Goal: Task Accomplishment & Management: Use online tool/utility

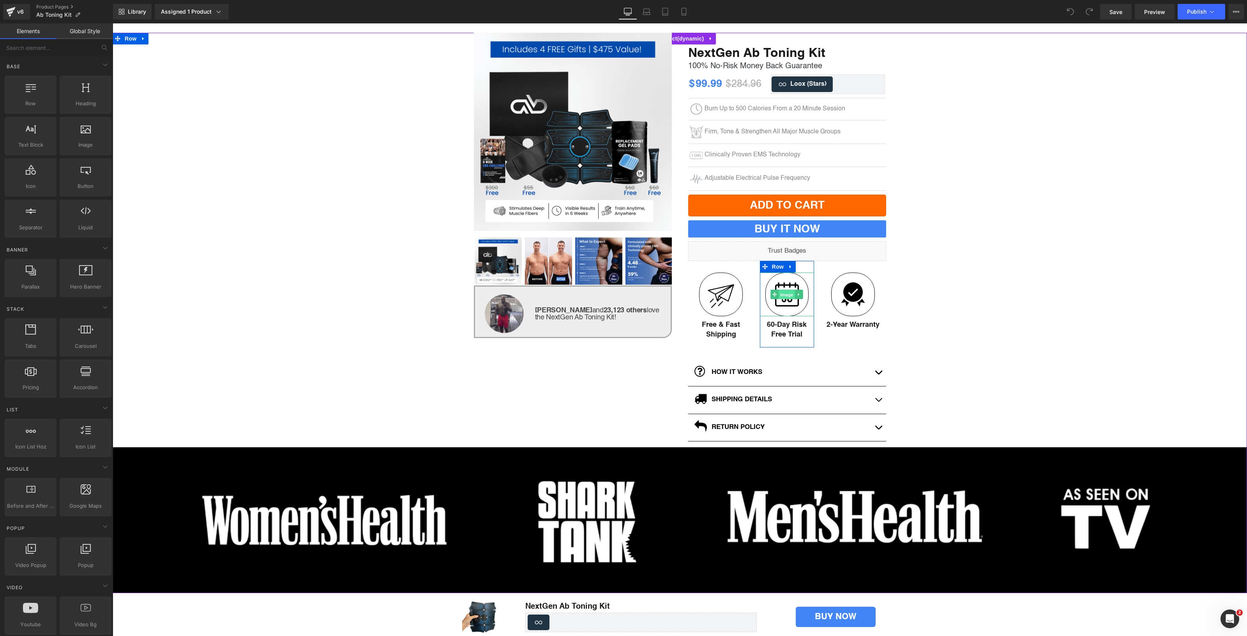
click at [787, 297] on span "Image" at bounding box center [787, 294] width 16 height 9
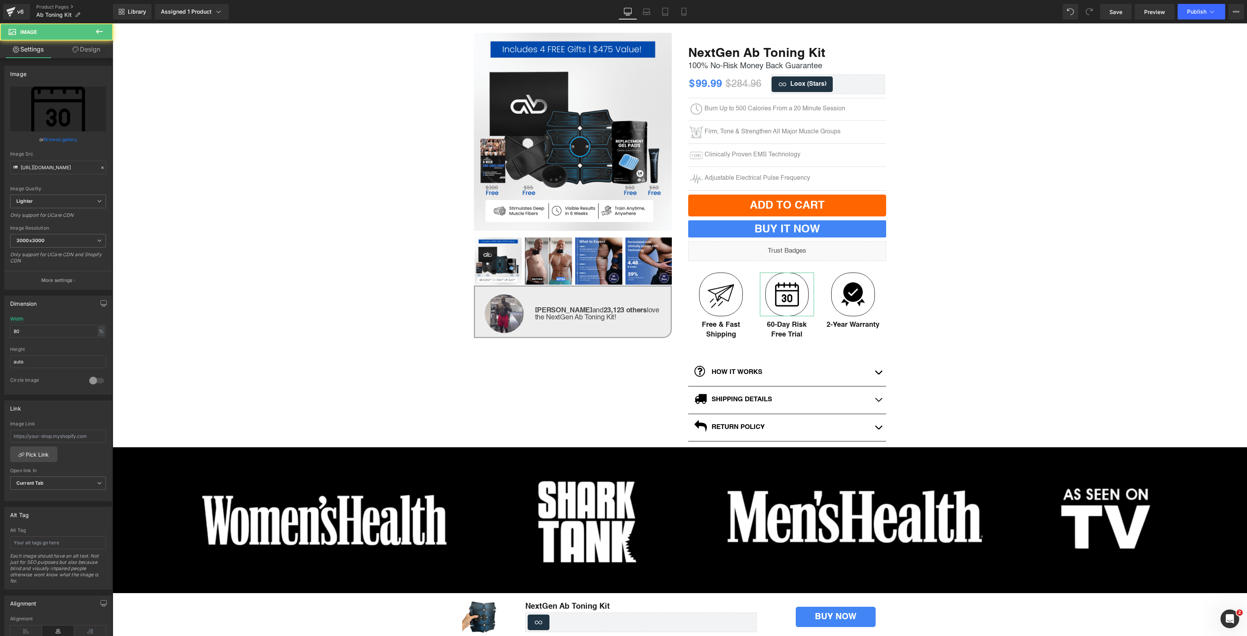
click at [69, 138] on link "Browse gallery" at bounding box center [60, 140] width 33 height 14
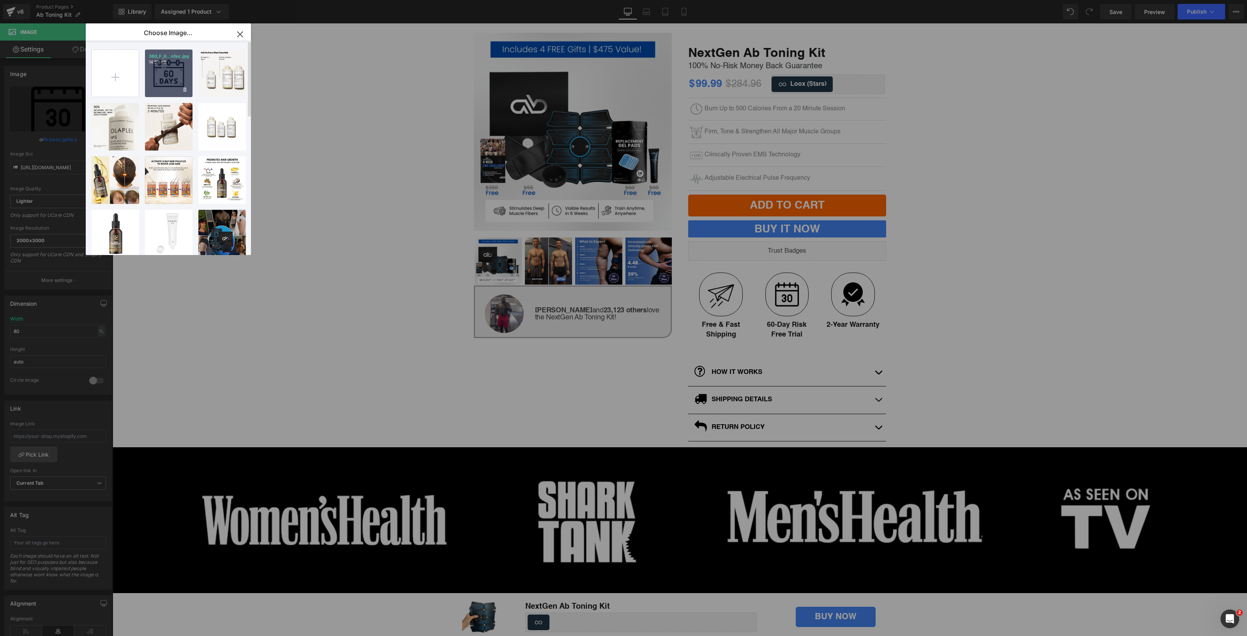
click at [165, 77] on div "360_F_6...nfec.jpg 14.57 KB" at bounding box center [169, 74] width 48 height 48
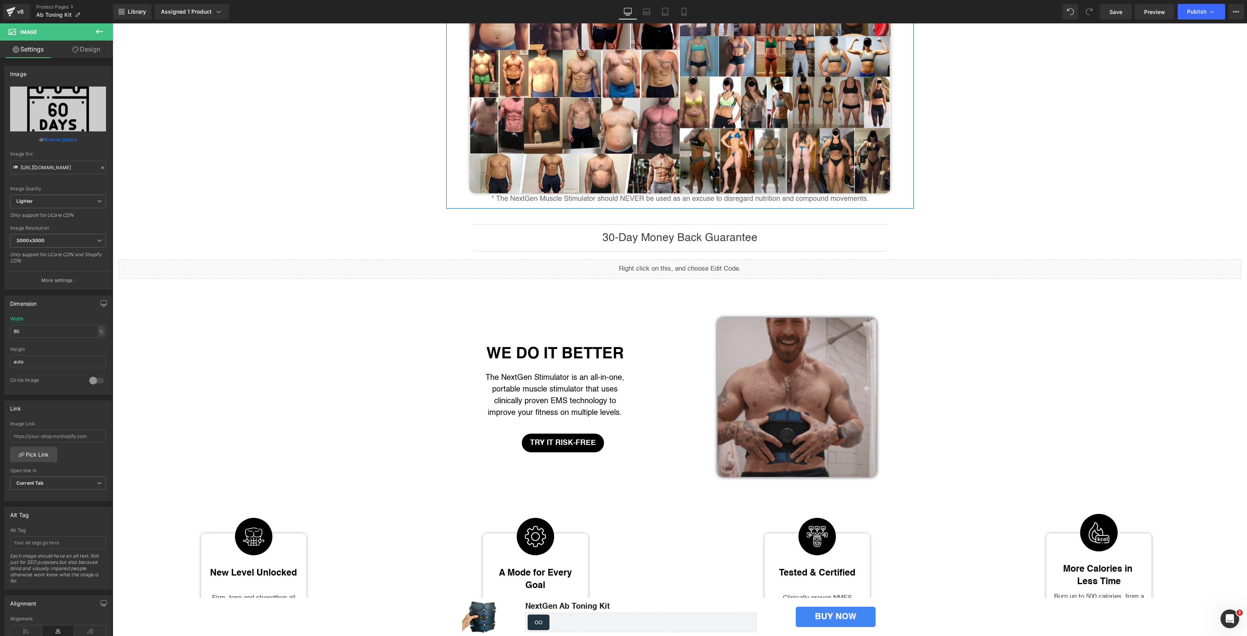
scroll to position [1949, 0]
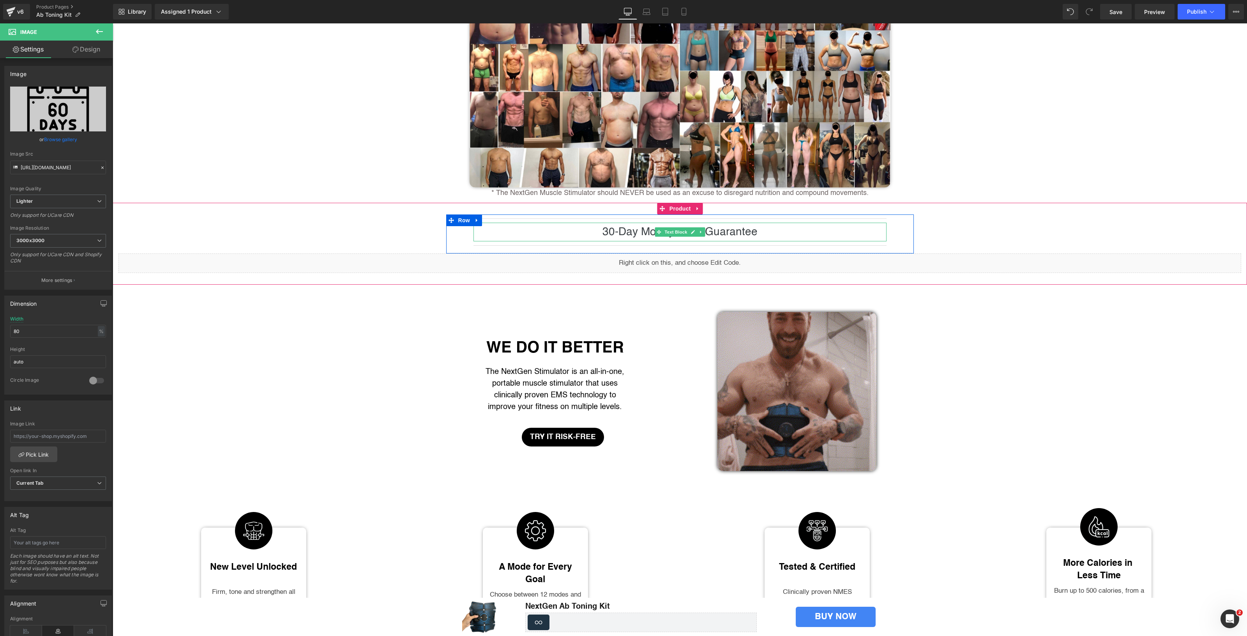
click at [605, 237] on span "30-Day Money Back Guarantee" at bounding box center [680, 231] width 155 height 11
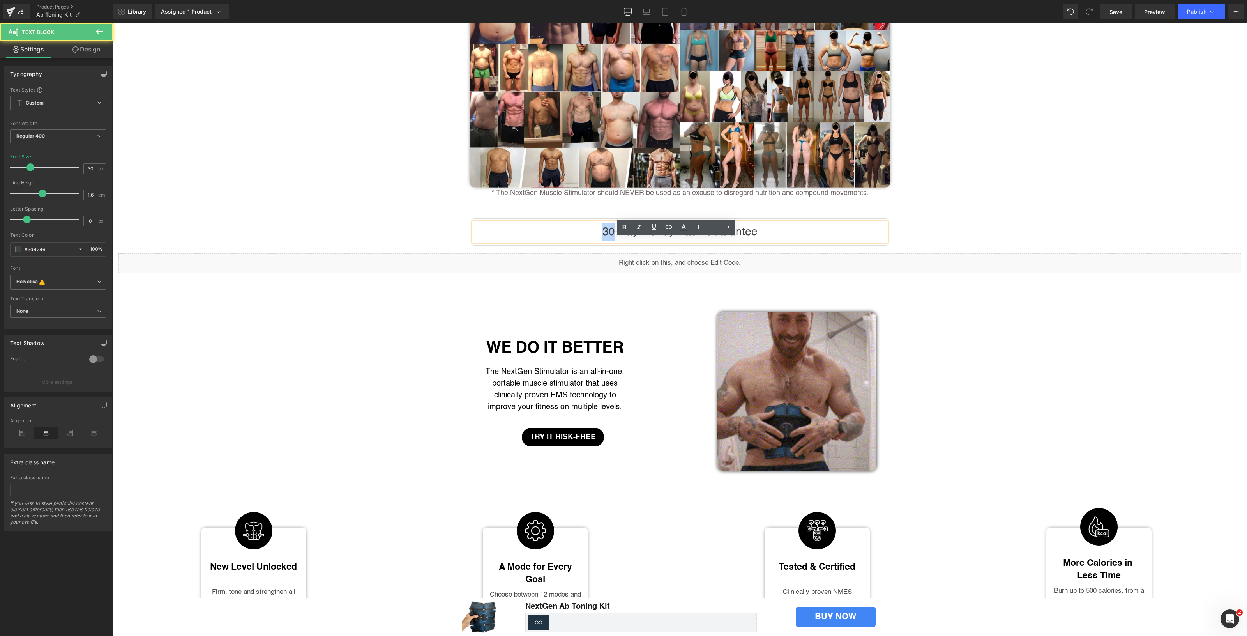
click at [605, 237] on span "30-Day Money Back Guarantee" at bounding box center [680, 231] width 155 height 11
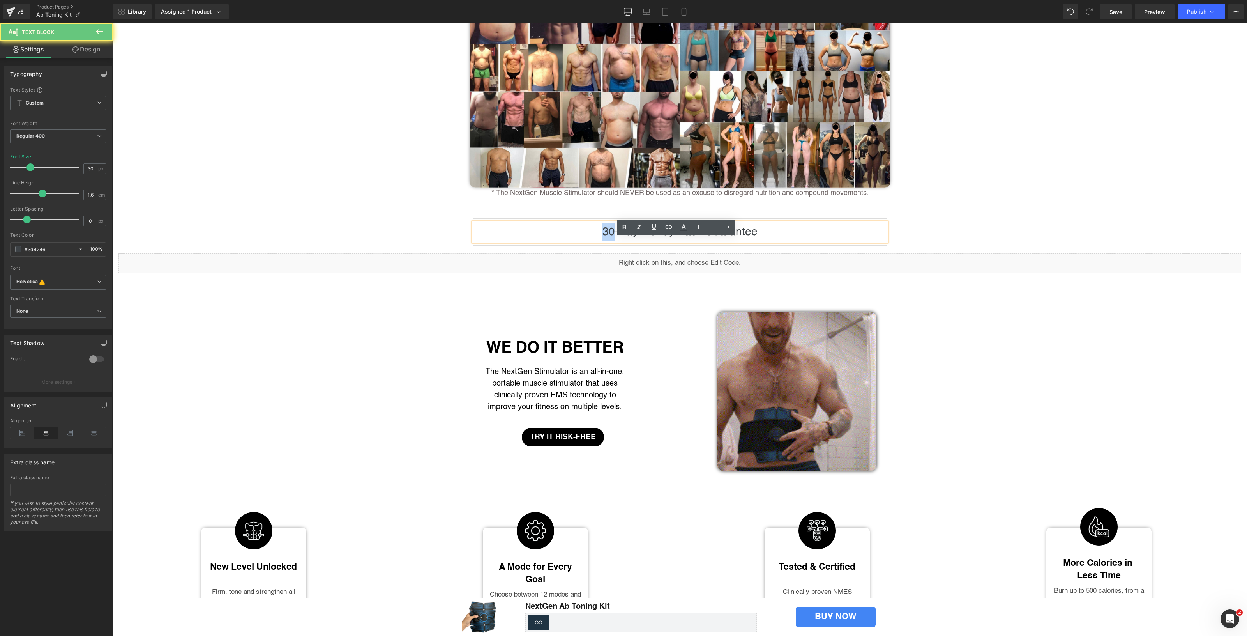
click at [605, 237] on span "30-Day Money Back Guarantee" at bounding box center [680, 231] width 155 height 11
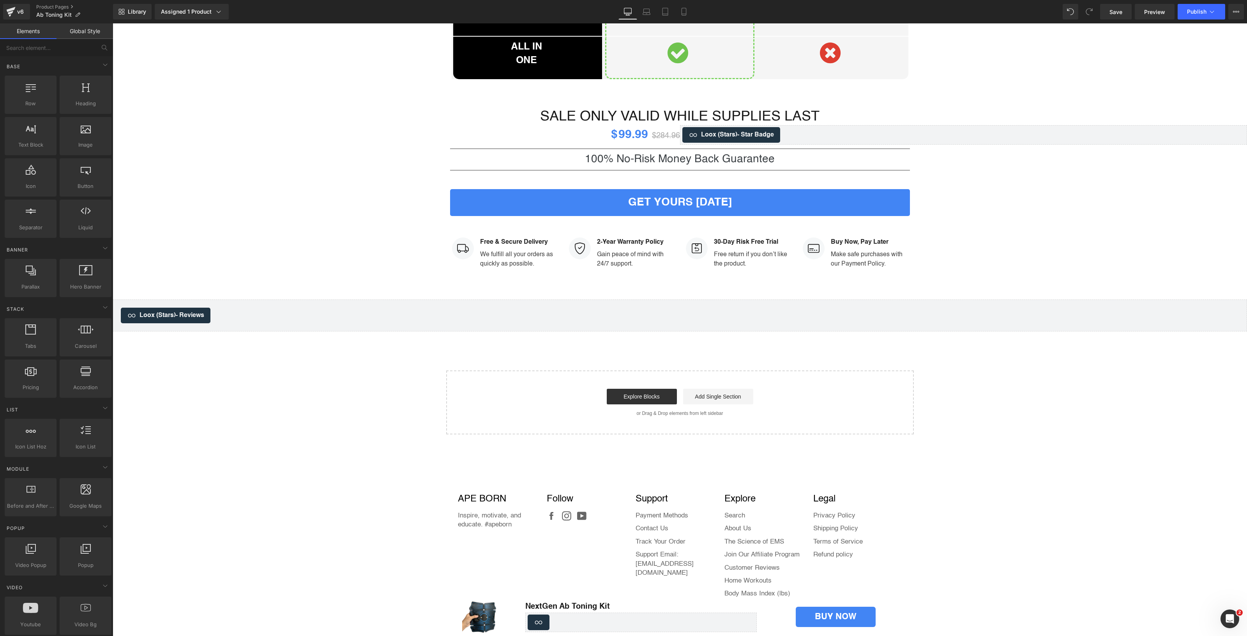
scroll to position [3118, 0]
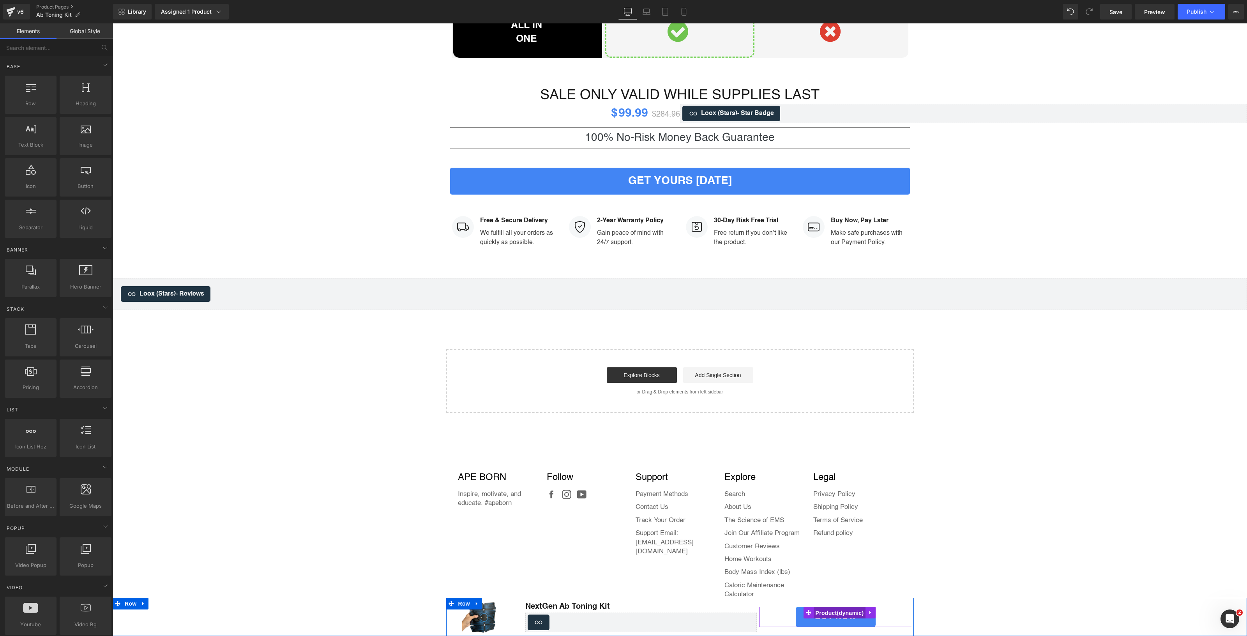
click at [837, 612] on span "Product" at bounding box center [840, 613] width 52 height 12
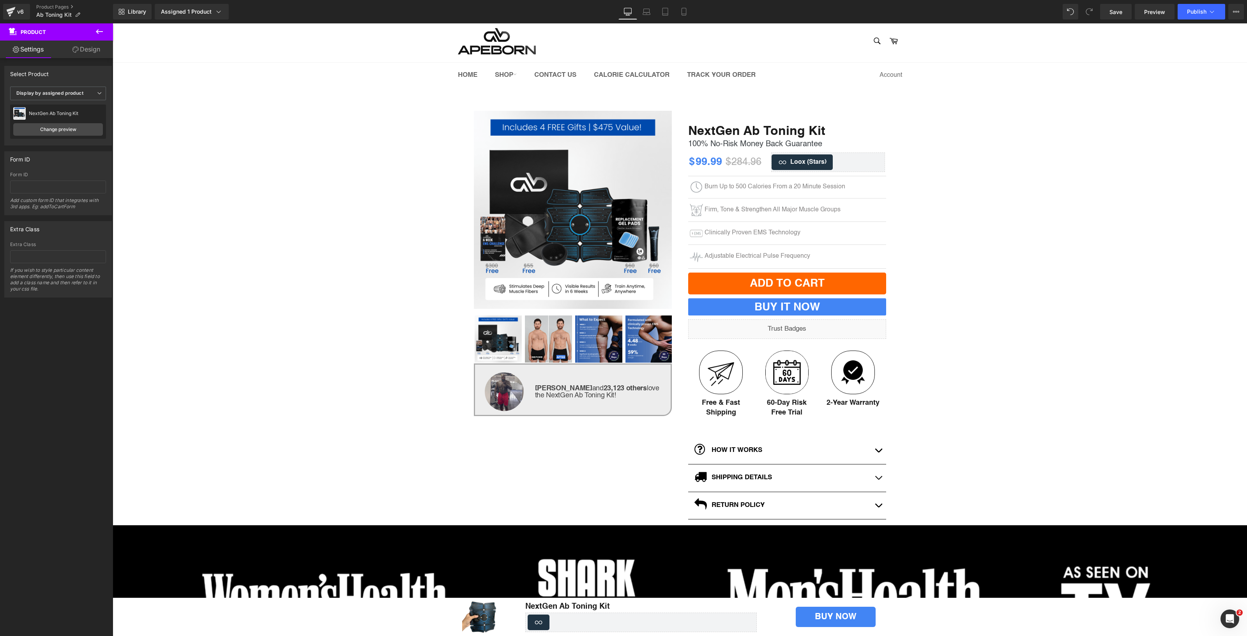
scroll to position [0, 0]
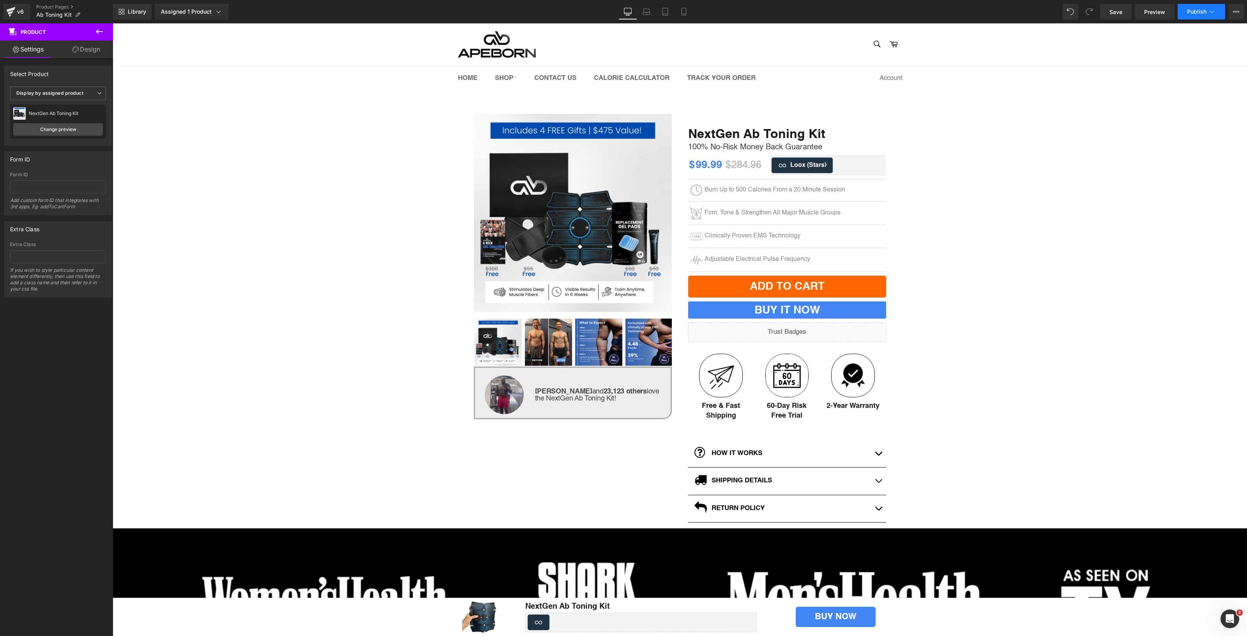
click at [1199, 8] on button "Publish" at bounding box center [1202, 12] width 48 height 16
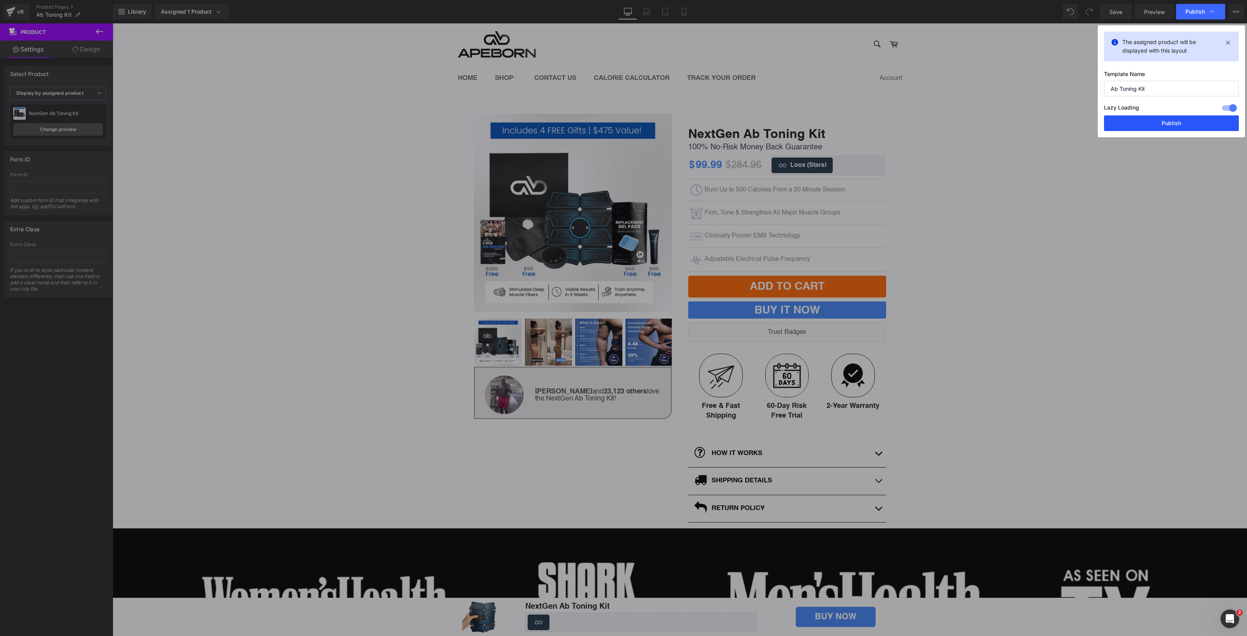
click at [1171, 123] on button "Publish" at bounding box center [1171, 123] width 135 height 16
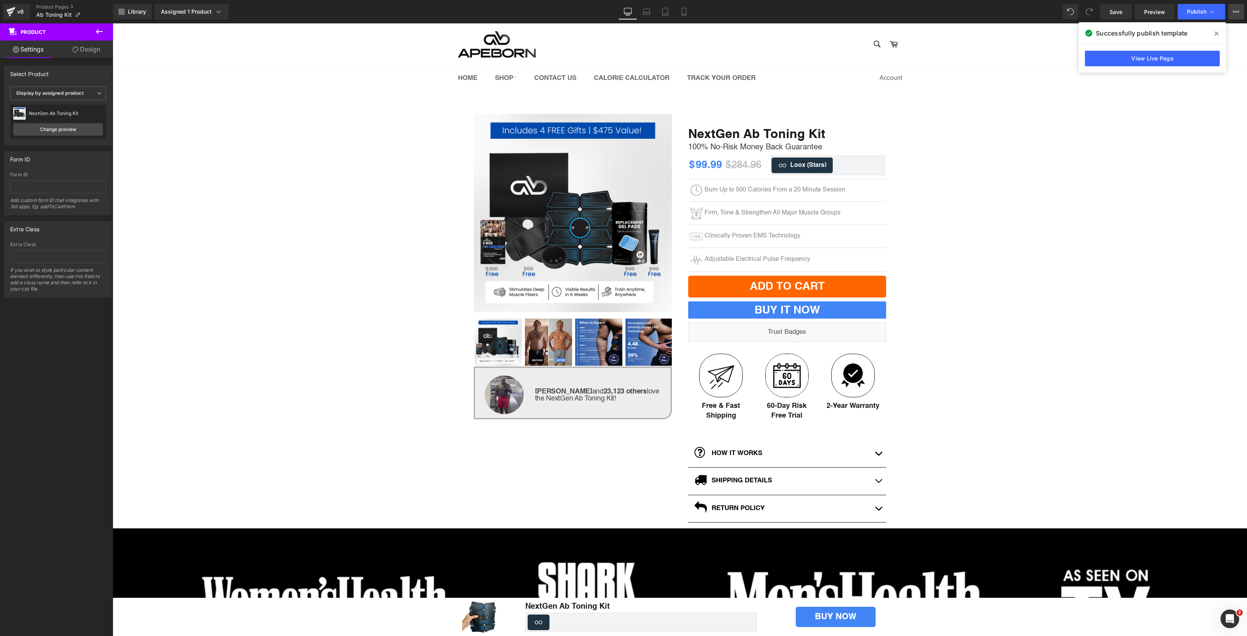
click at [1238, 5] on button "View Live Page View with current Template Save Template to Library Schedule Pub…" at bounding box center [1237, 12] width 16 height 16
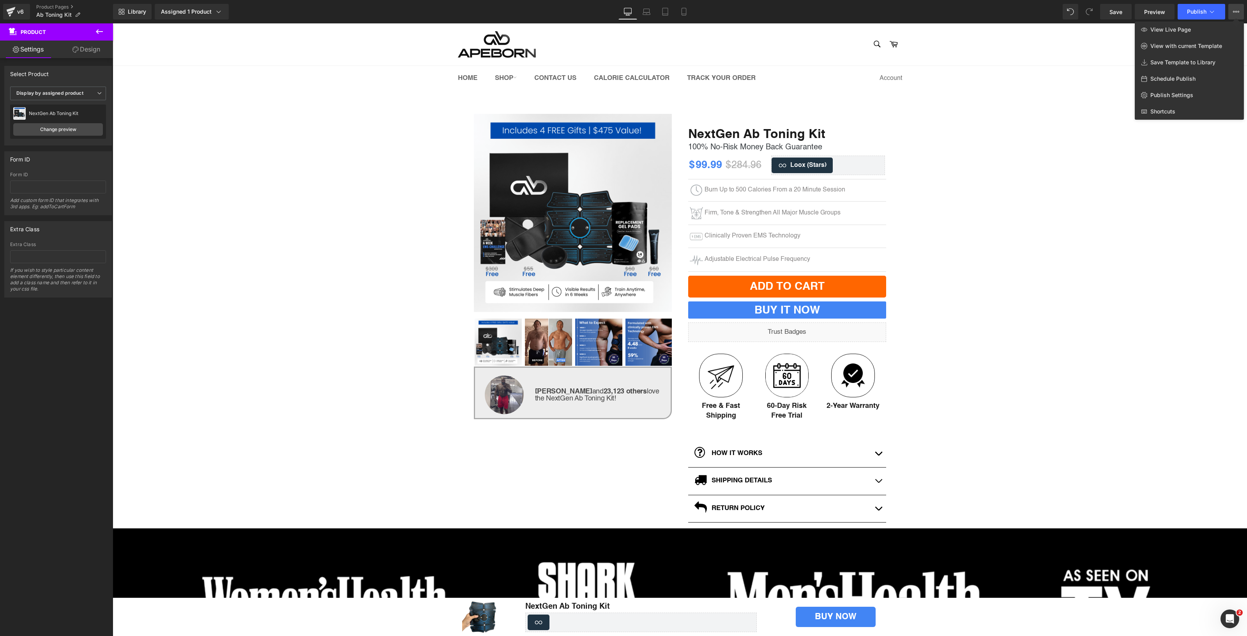
click at [1235, 9] on icon at bounding box center [1236, 12] width 6 height 6
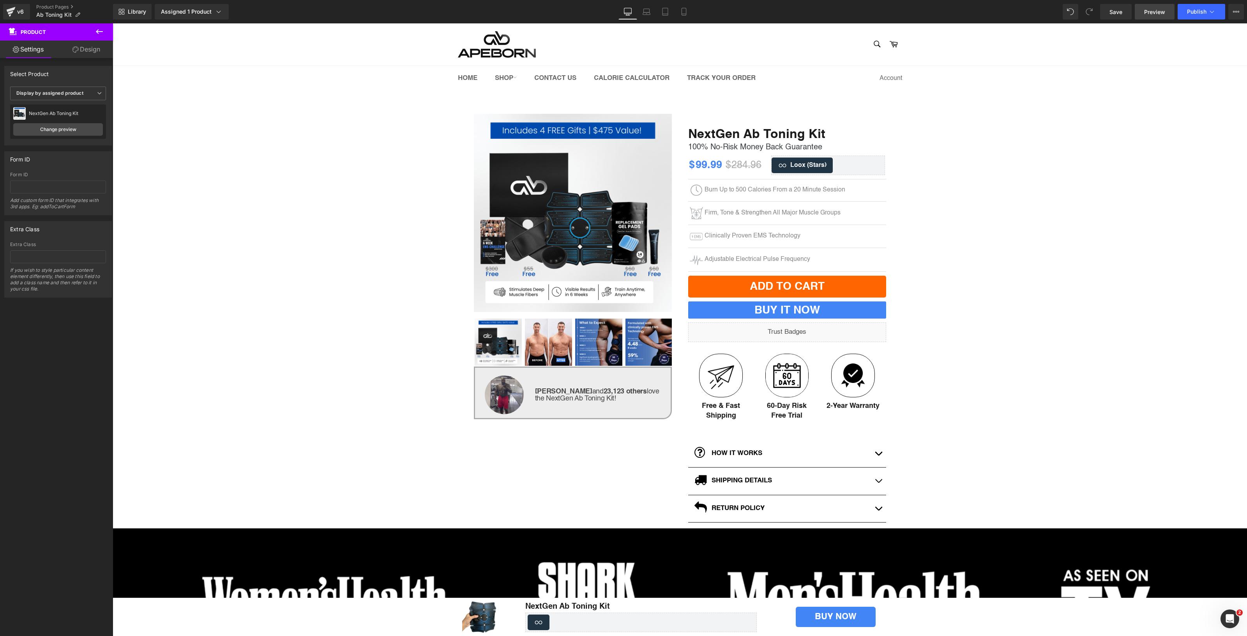
click at [1160, 12] on span "Preview" at bounding box center [1154, 12] width 21 height 8
click at [45, 3] on div "v6 Product Pages Ab Toning Kit" at bounding box center [56, 11] width 113 height 23
click at [48, 5] on link "Product Pages" at bounding box center [74, 7] width 77 height 6
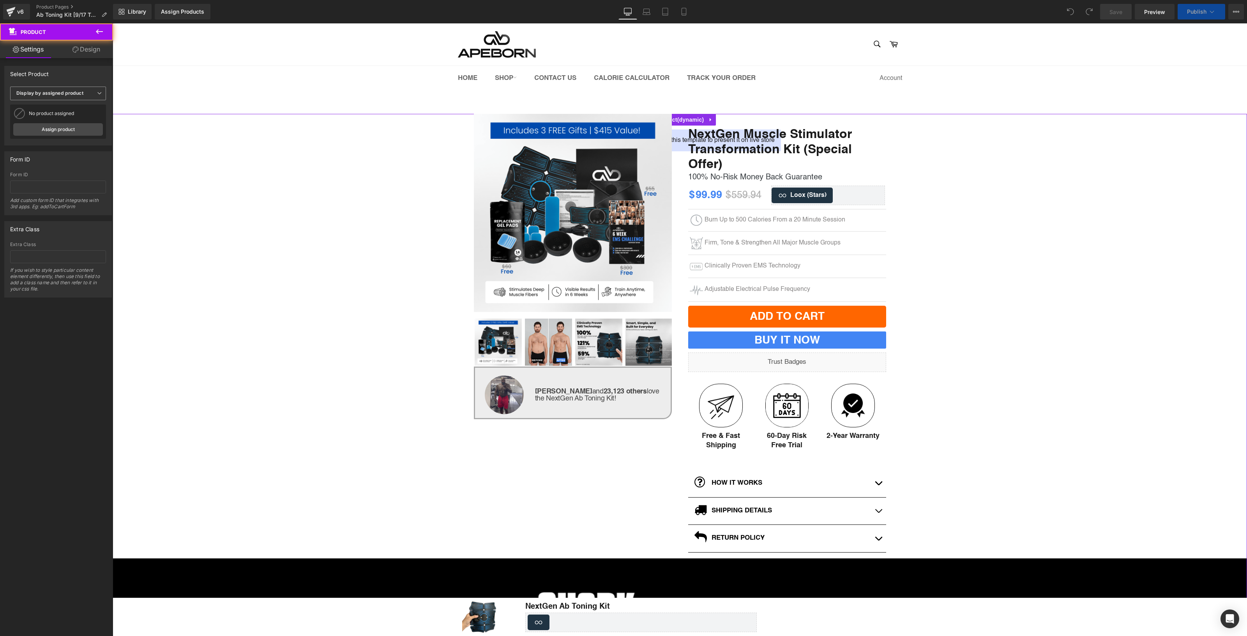
click at [72, 98] on span "Display by assigned product" at bounding box center [58, 94] width 96 height 14
click at [68, 114] on li "Select manually" at bounding box center [56, 117] width 93 height 12
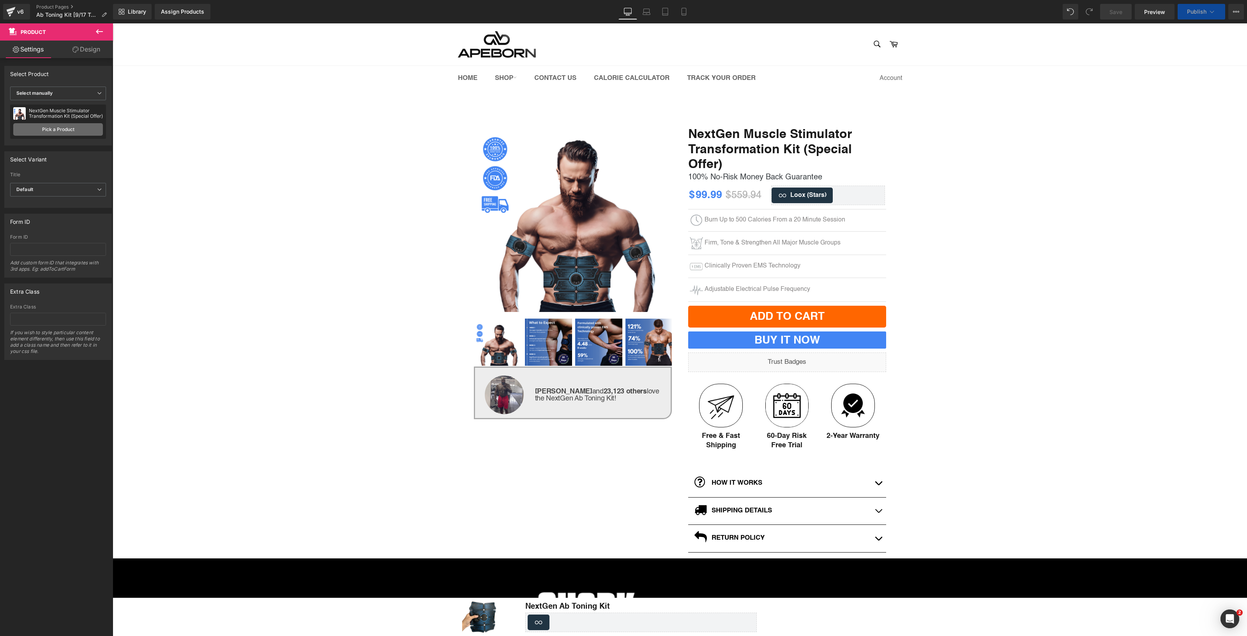
click at [64, 127] on link "Pick a Product" at bounding box center [58, 129] width 90 height 12
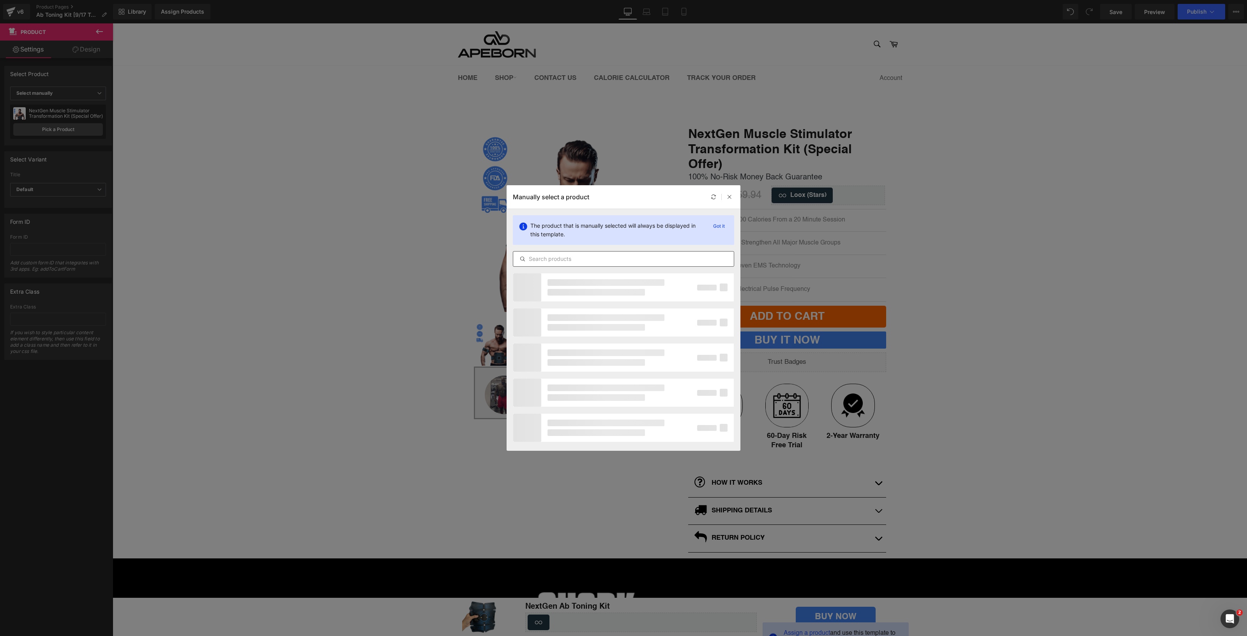
click at [658, 254] on input "text" at bounding box center [623, 258] width 221 height 9
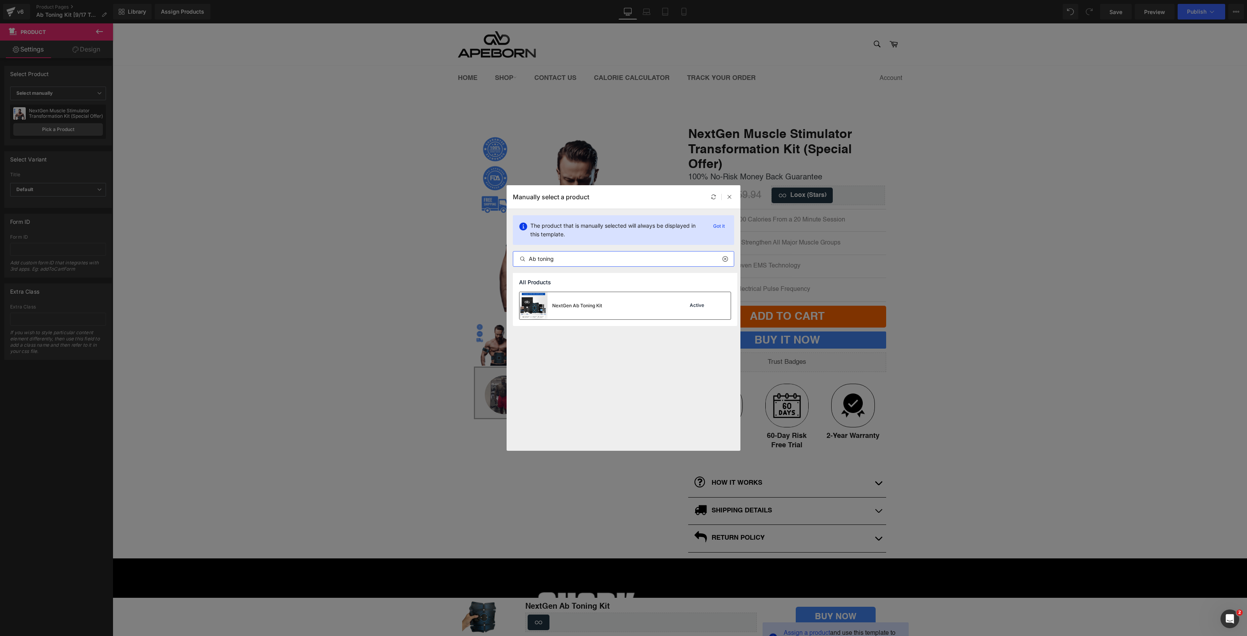
type input "Ab toning"
click at [642, 303] on div "NextGen Ab Toning Kit Active" at bounding box center [625, 305] width 211 height 27
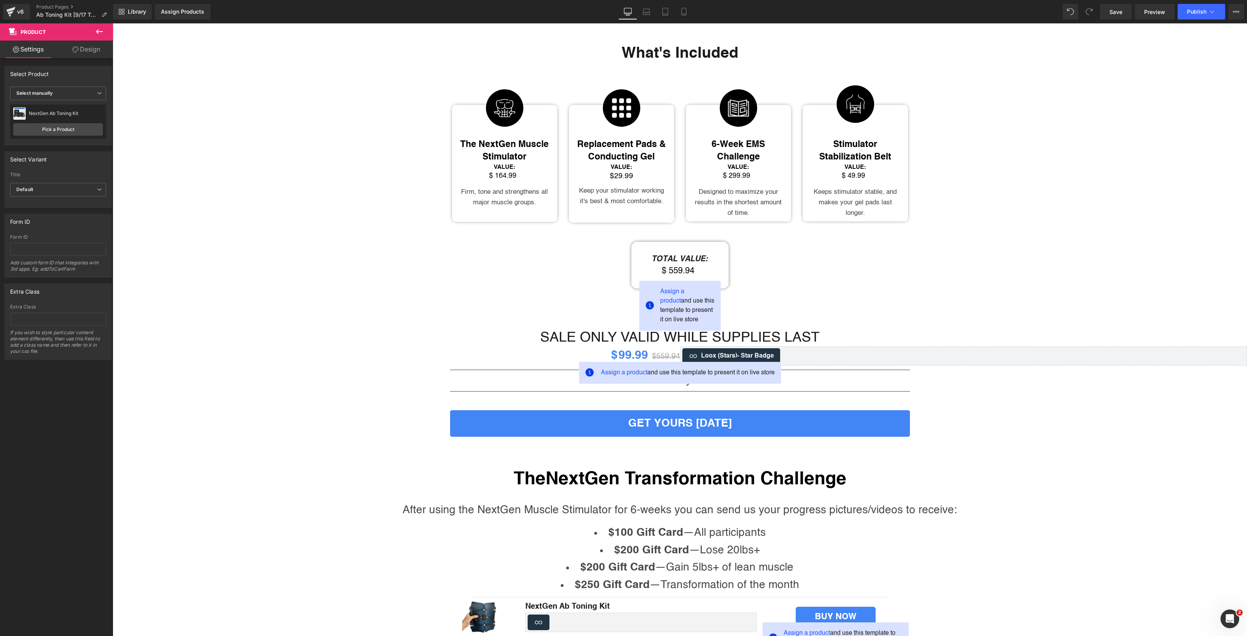
scroll to position [1348, 0]
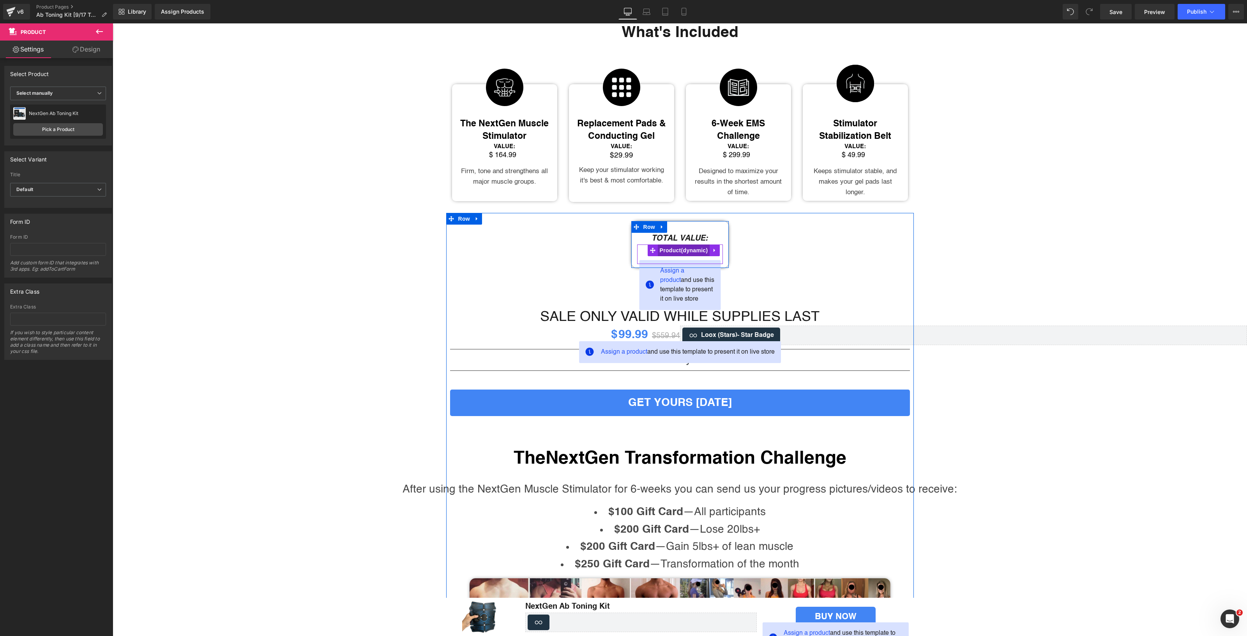
click at [666, 256] on span "Product" at bounding box center [684, 250] width 52 height 12
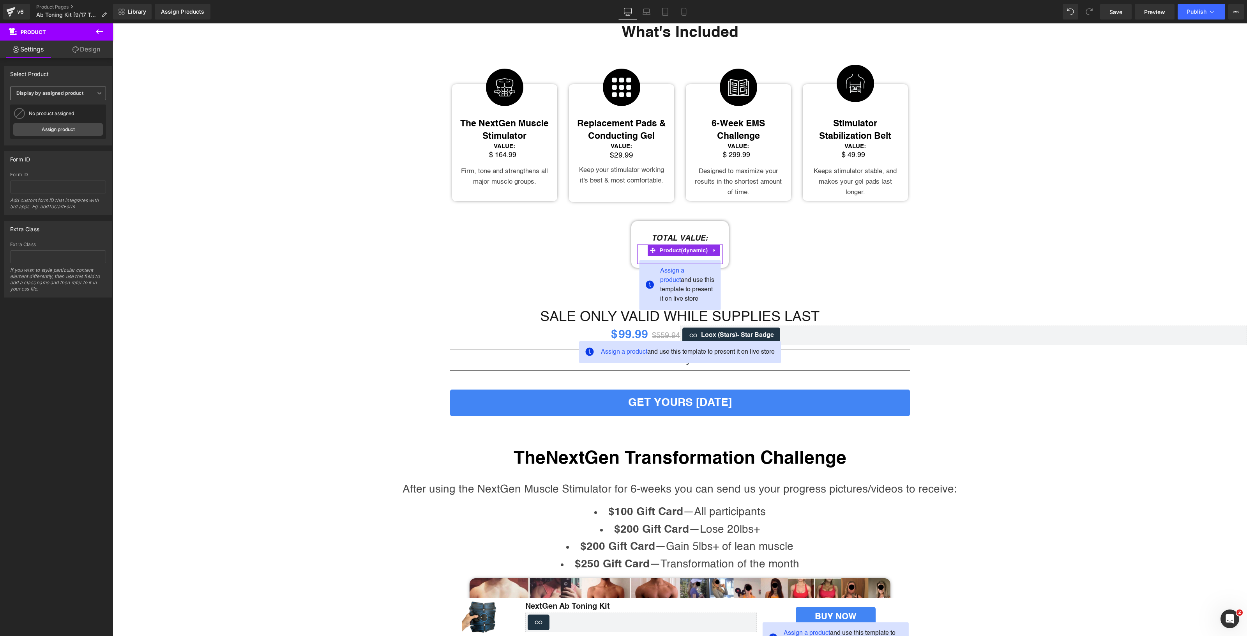
click at [78, 92] on b "Display by assigned product" at bounding box center [49, 93] width 67 height 6
click at [71, 121] on li "Select manually" at bounding box center [56, 117] width 93 height 12
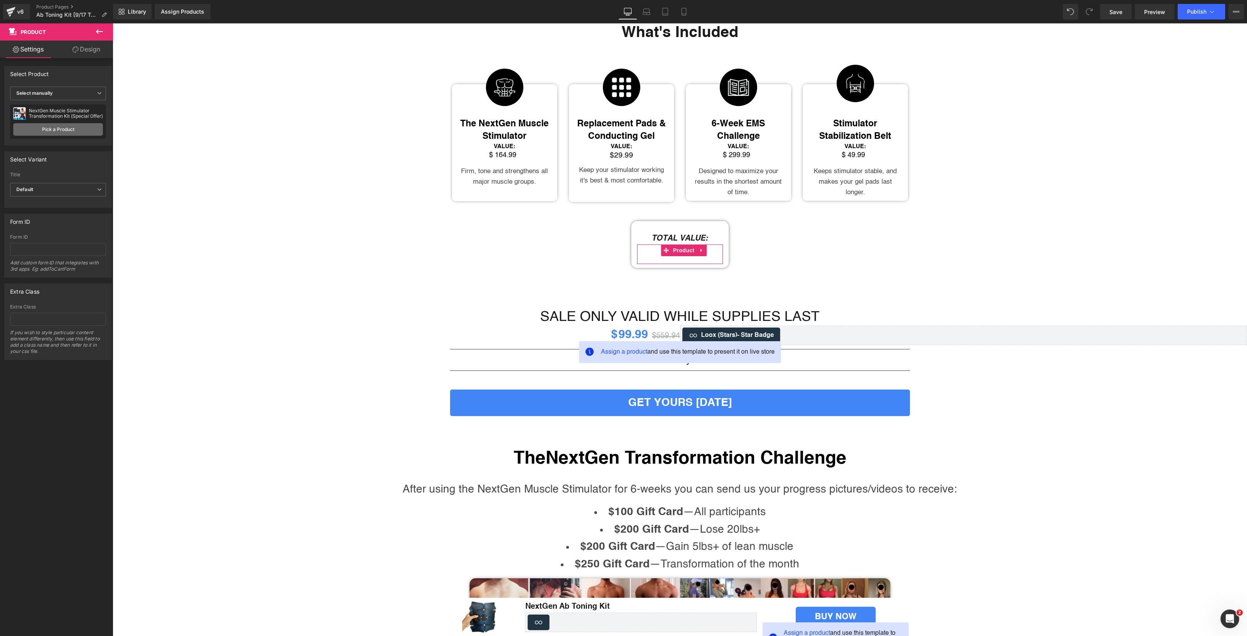
click at [69, 130] on link "Pick a Product" at bounding box center [58, 129] width 90 height 12
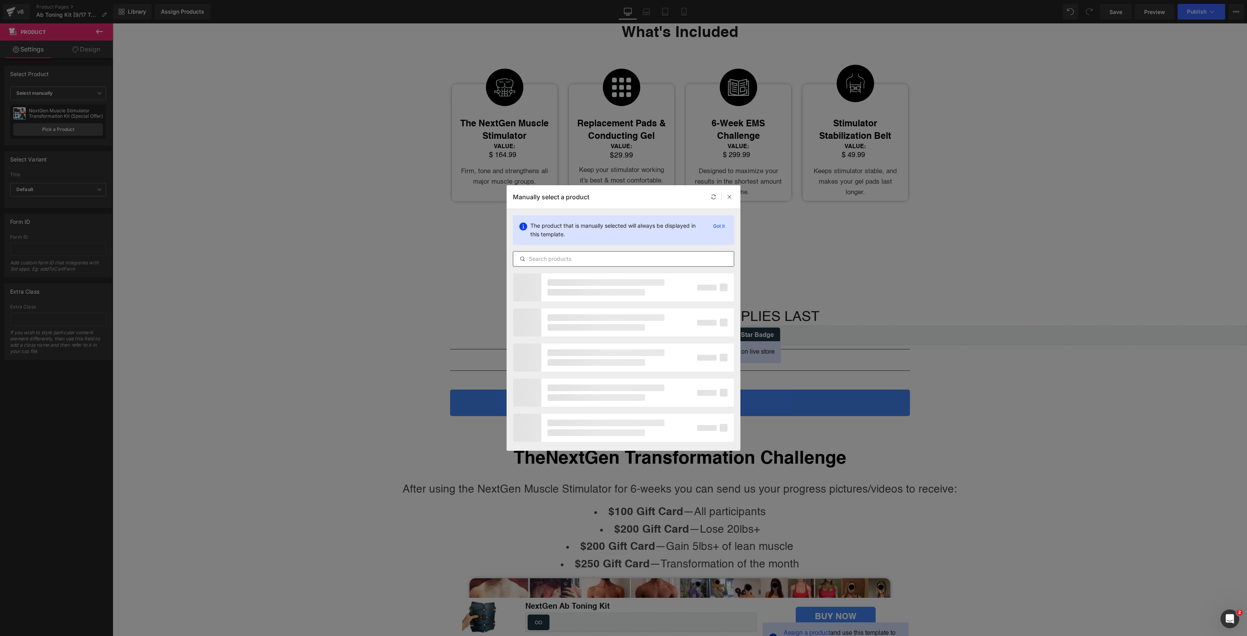
click at [552, 259] on input "text" at bounding box center [623, 258] width 221 height 9
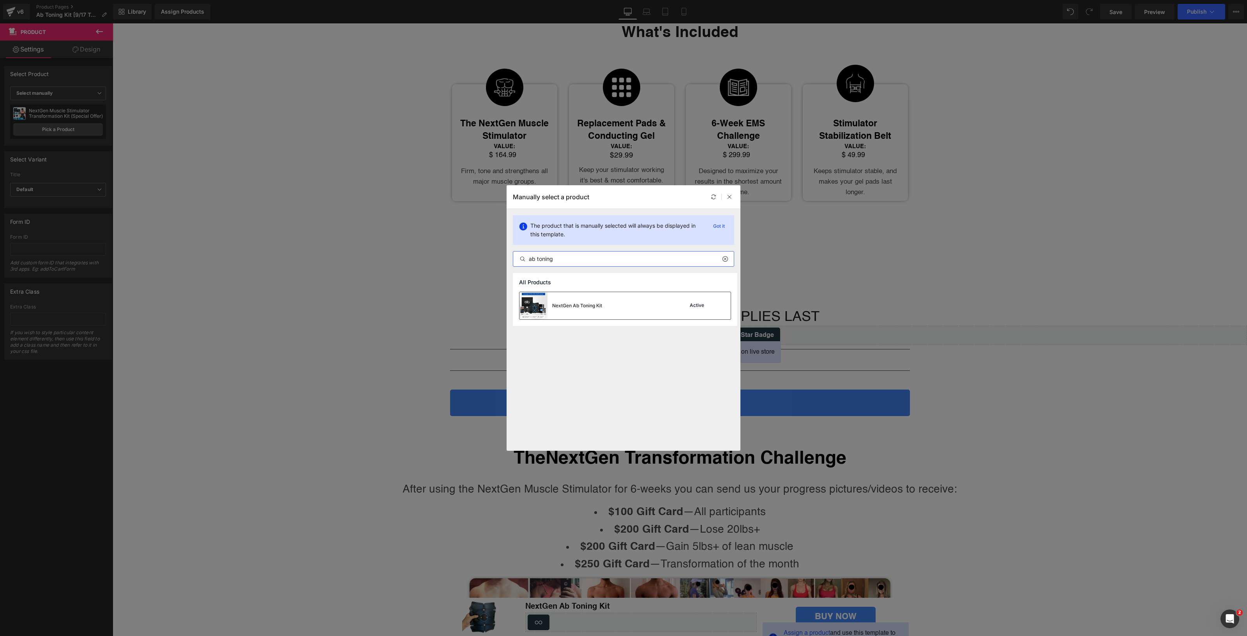
type input "ab toning"
click at [619, 314] on div "NextGen Ab Toning Kit Active" at bounding box center [625, 305] width 211 height 27
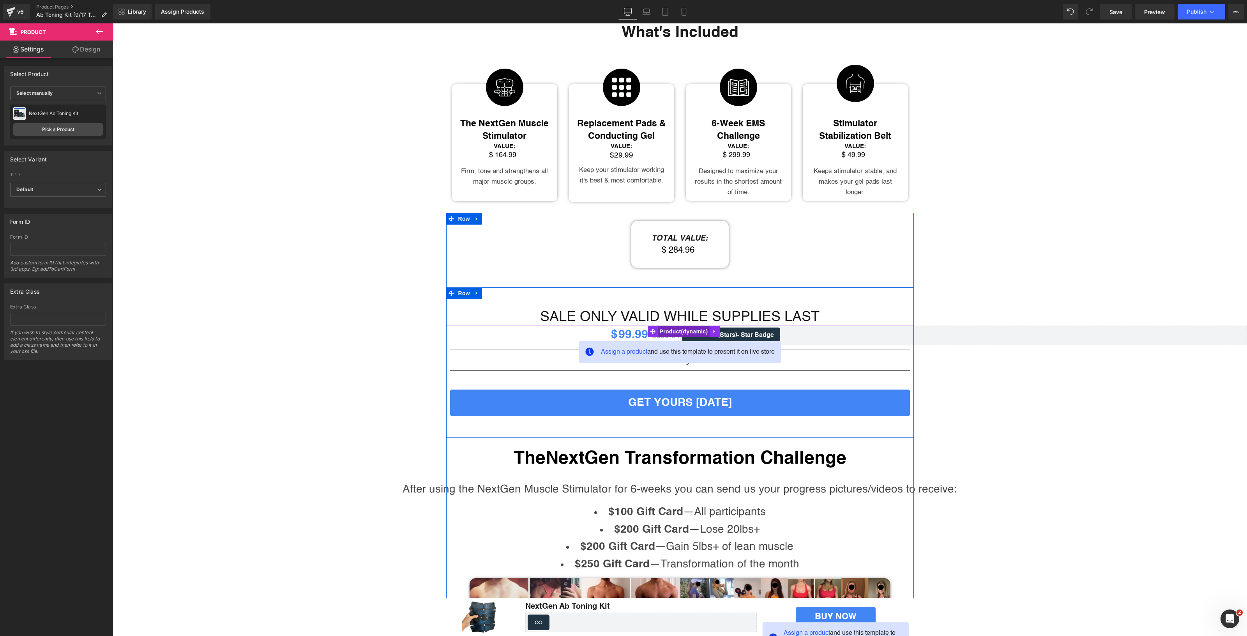
click at [663, 337] on span "Product" at bounding box center [684, 331] width 52 height 12
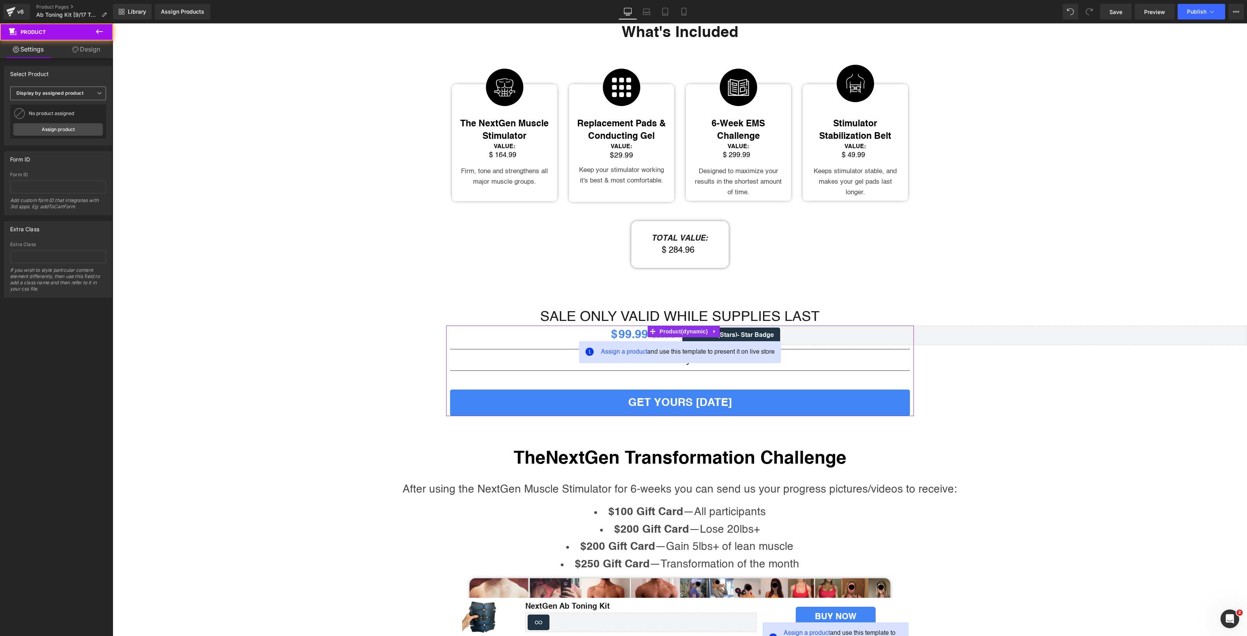
click at [44, 96] on b "Display by assigned product" at bounding box center [49, 93] width 67 height 6
click at [51, 121] on li "Select manually" at bounding box center [56, 117] width 93 height 12
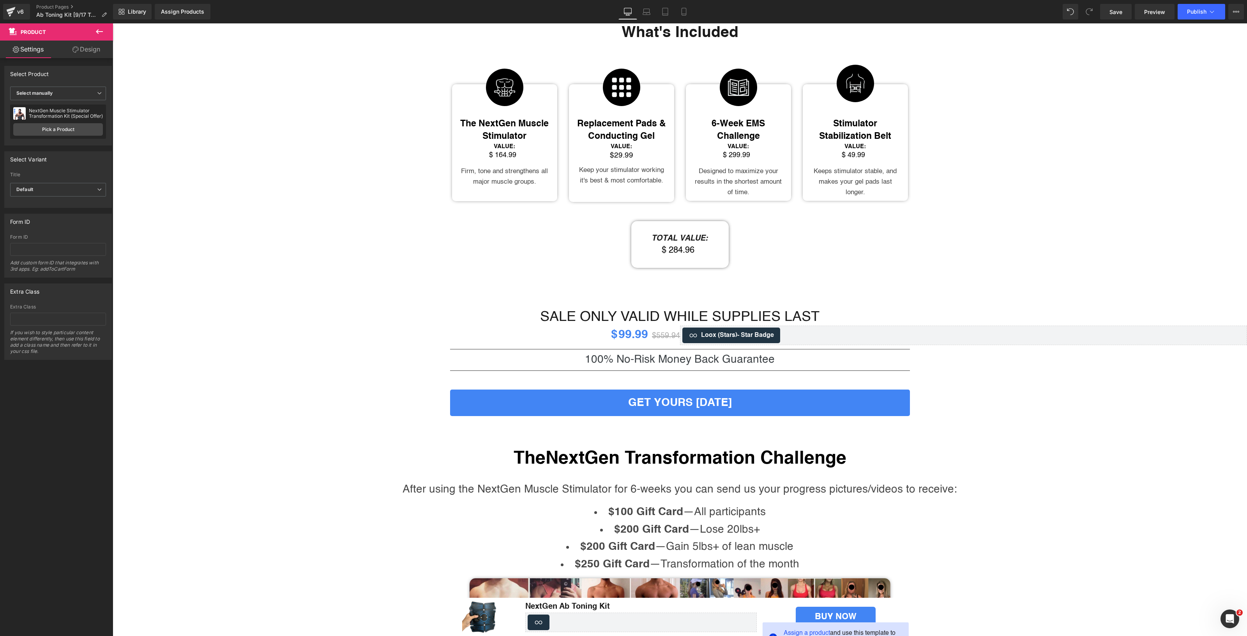
click at [62, 119] on div "NextGen Muscle Stimulator Transformation Kit (Special Offer) NextGen Muscle Sti…" at bounding box center [58, 114] width 90 height 12
click at [62, 127] on link "Pick a Product" at bounding box center [58, 129] width 90 height 12
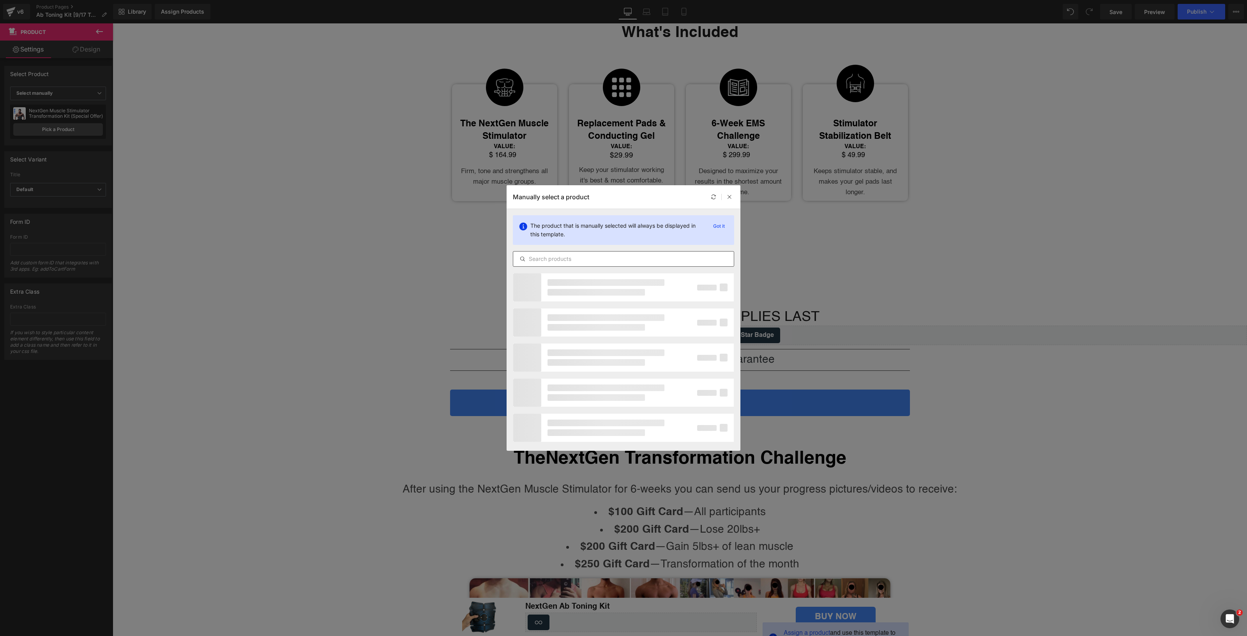
click at [566, 260] on input "text" at bounding box center [623, 258] width 221 height 9
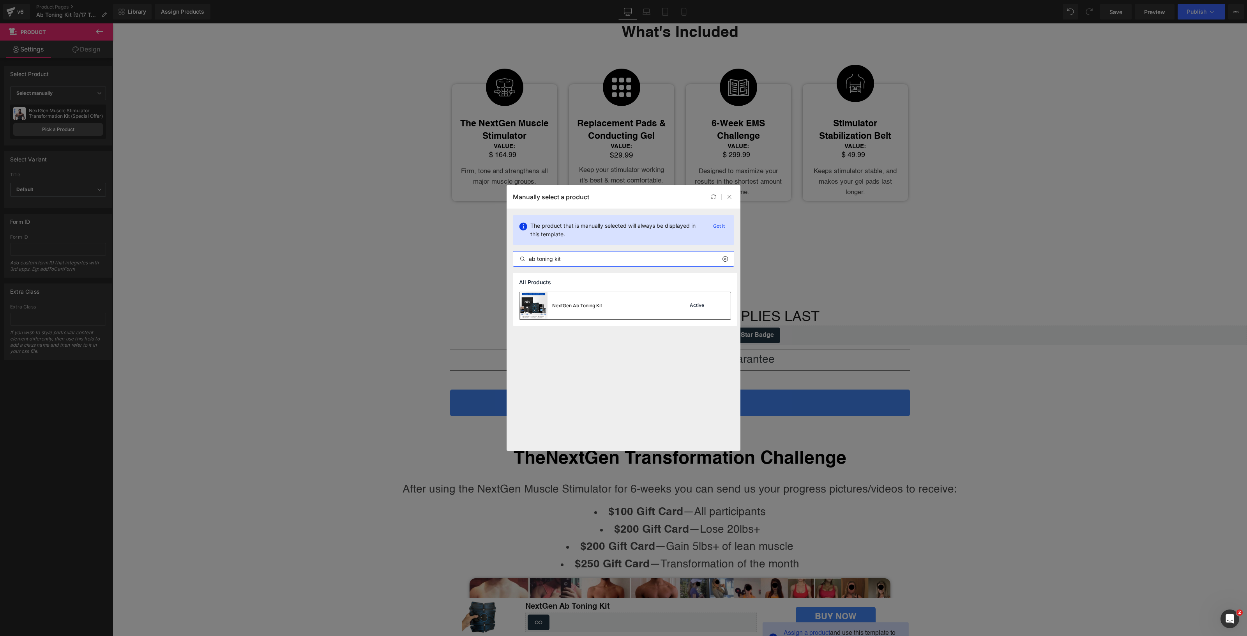
type input "ab toning kit"
click at [582, 303] on div "NextGen Ab Toning Kit" at bounding box center [577, 305] width 50 height 7
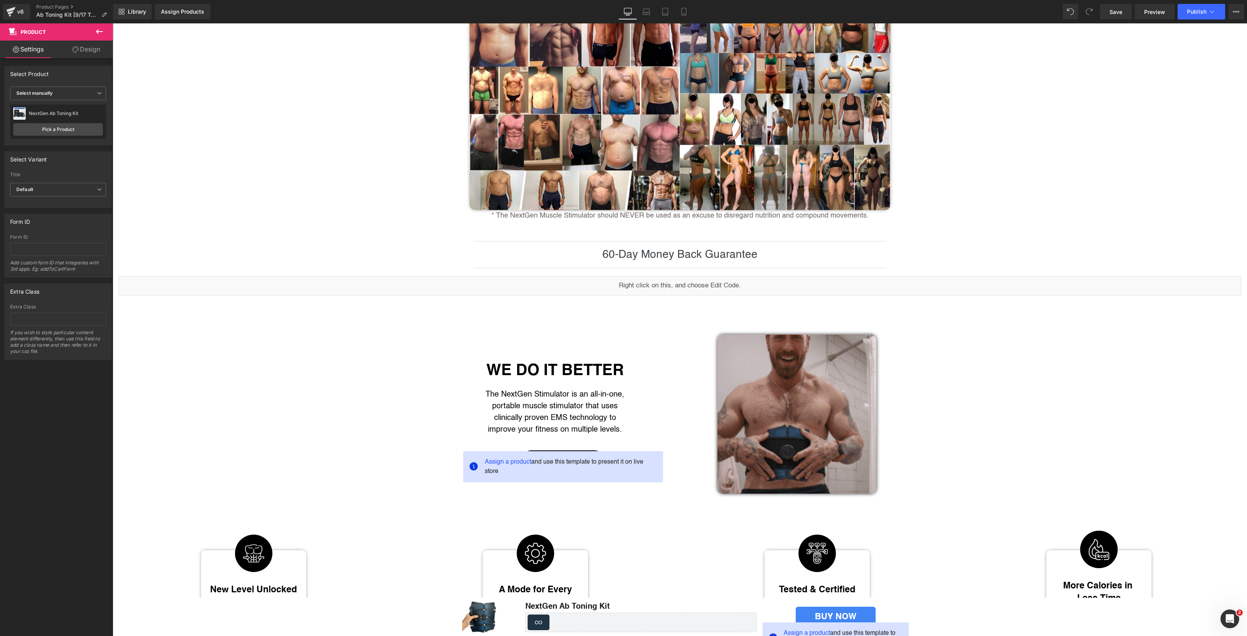
scroll to position [1933, 0]
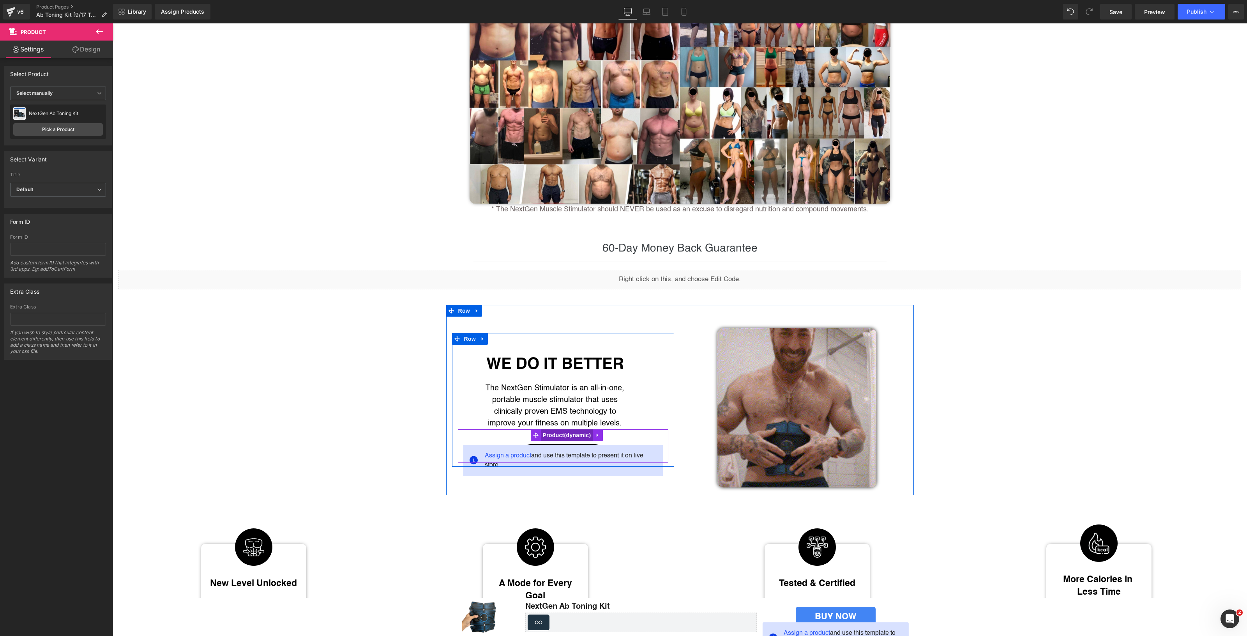
click at [564, 441] on span "Product" at bounding box center [567, 435] width 52 height 12
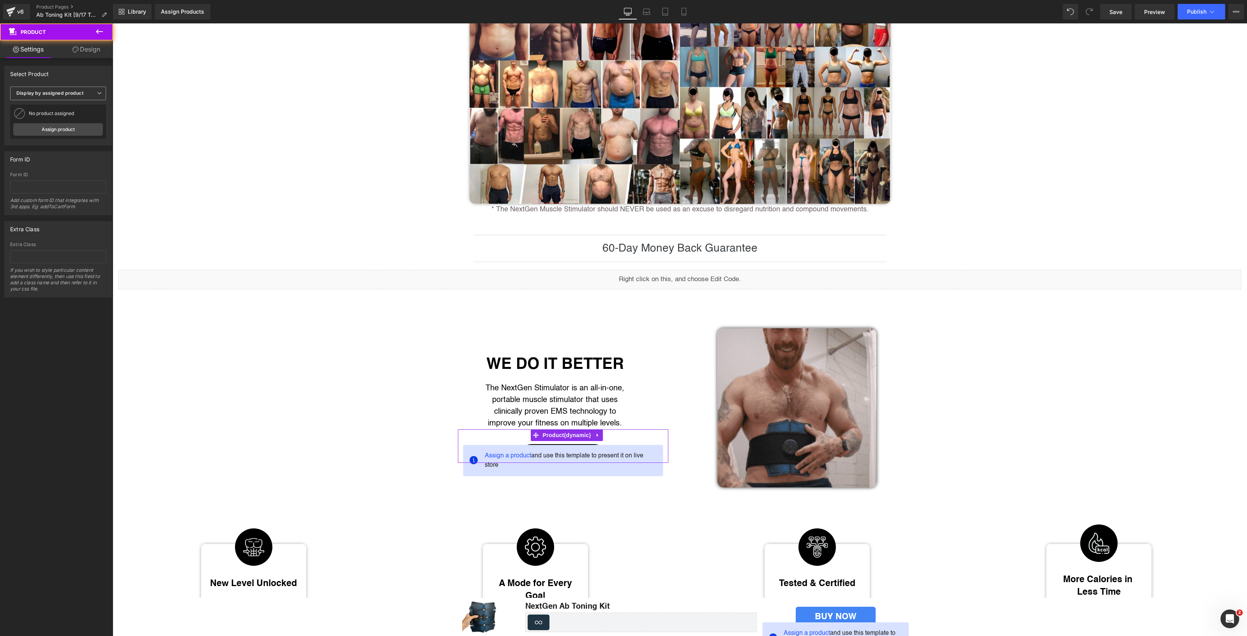
click at [65, 88] on span "Display by assigned product" at bounding box center [58, 94] width 96 height 14
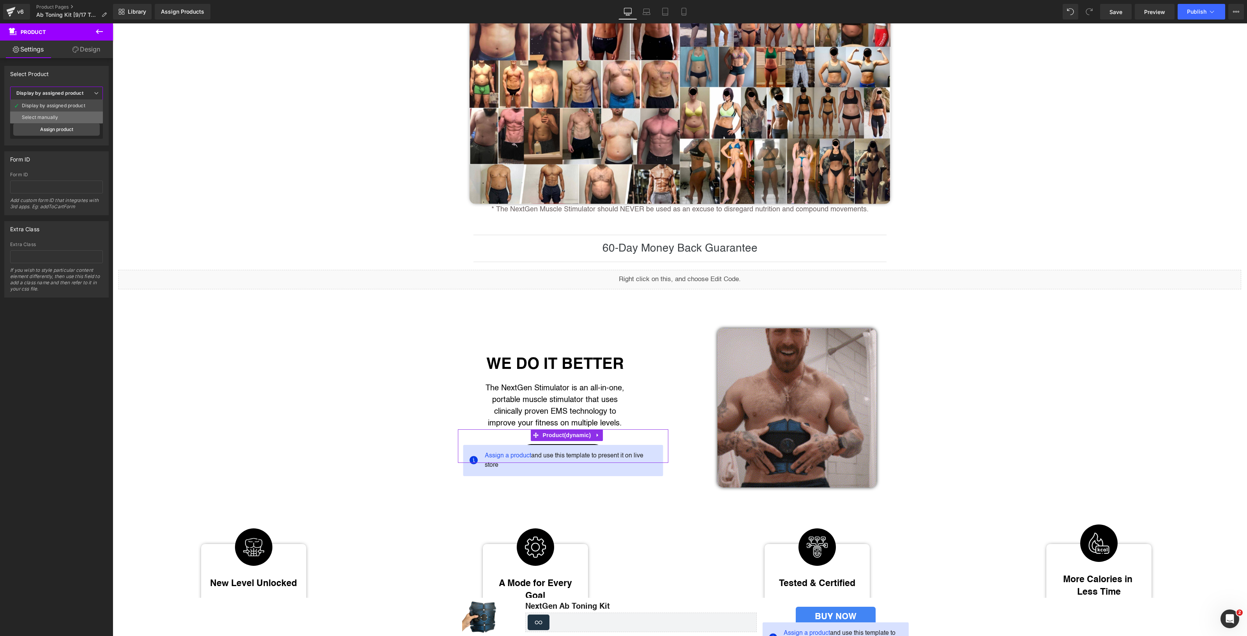
click at [82, 122] on li "Select manually" at bounding box center [56, 117] width 93 height 12
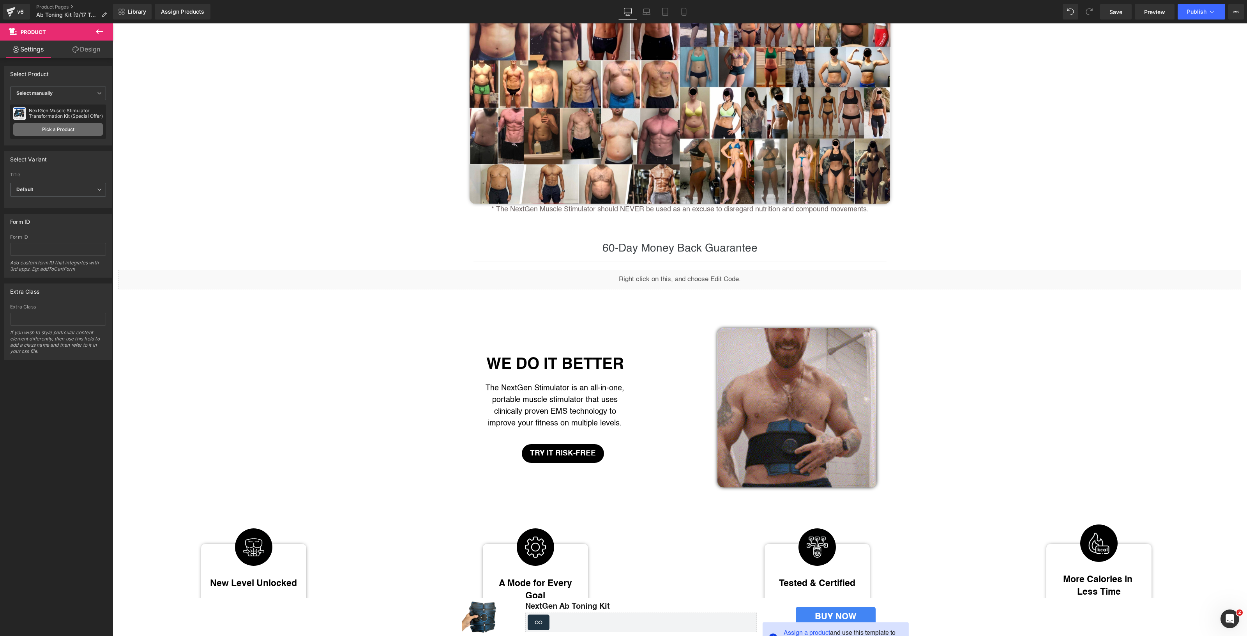
click at [79, 127] on link "Pick a Product" at bounding box center [58, 129] width 90 height 12
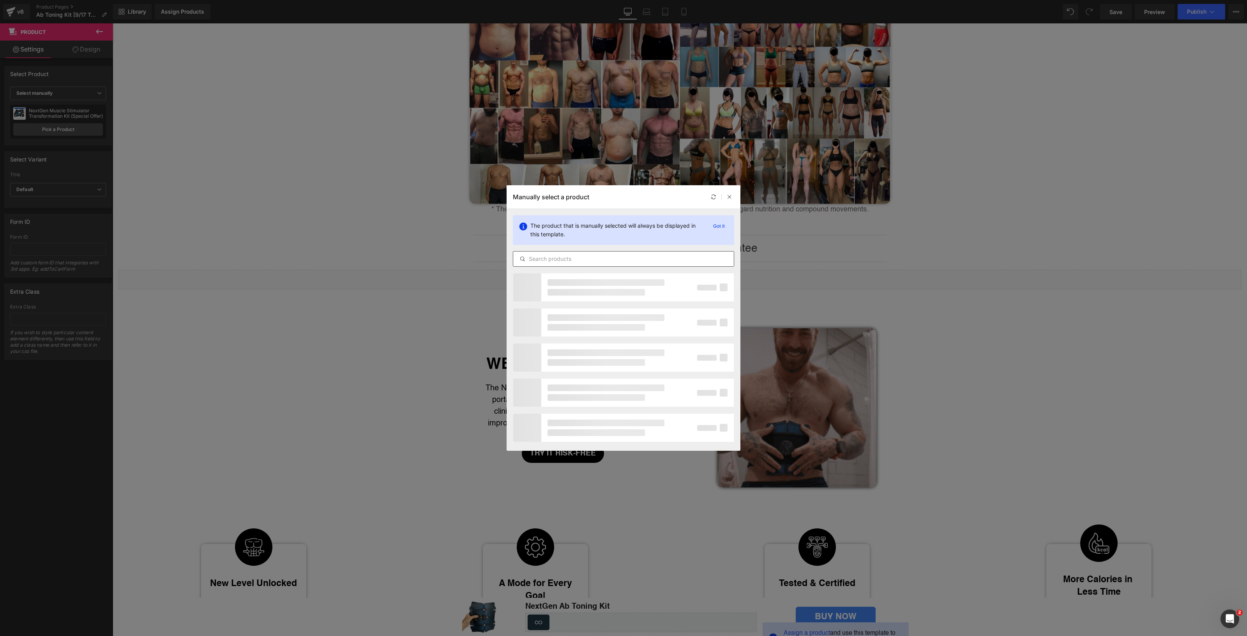
click at [628, 256] on input "text" at bounding box center [623, 258] width 221 height 9
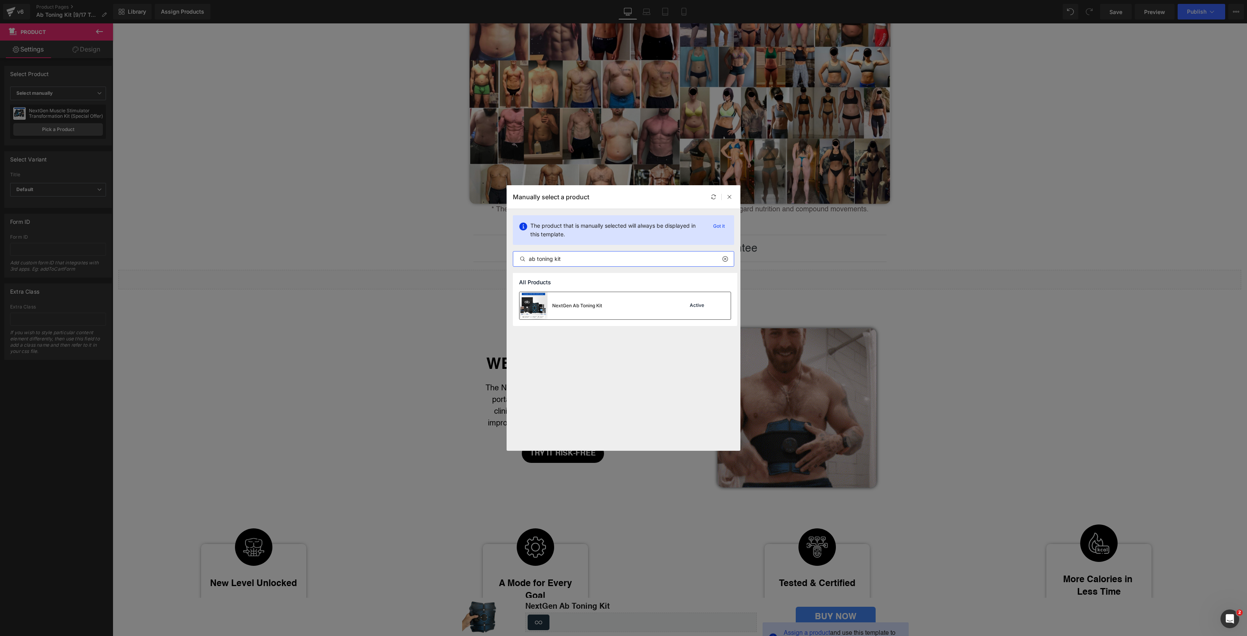
type input "ab toning kit"
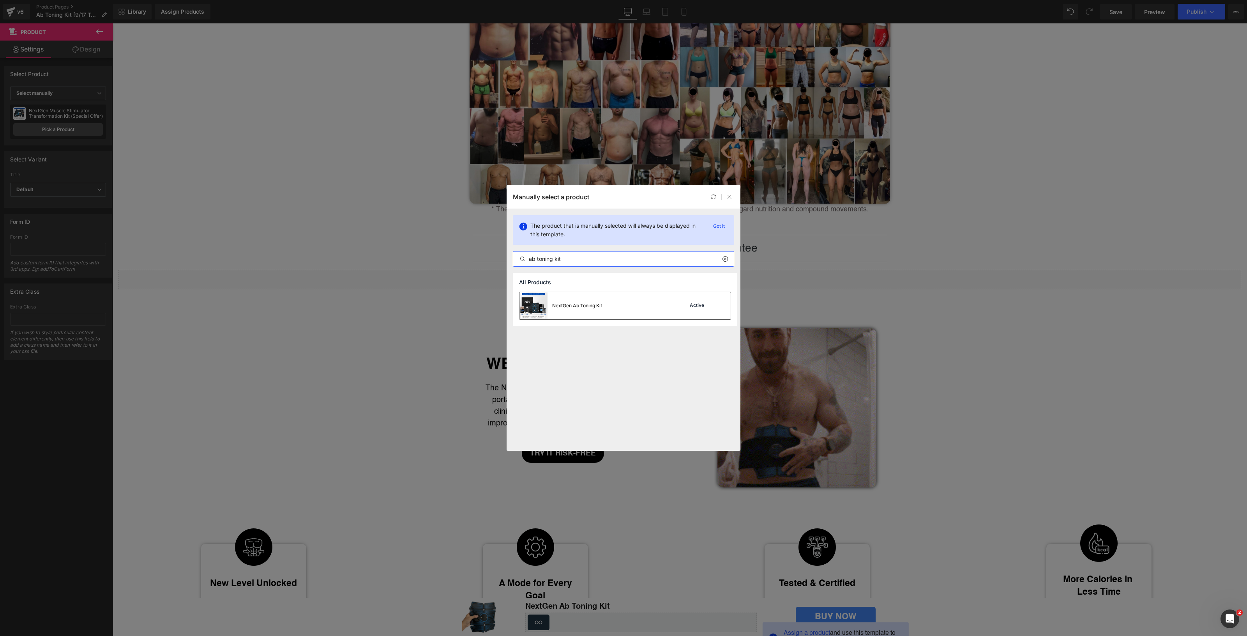
click at [630, 298] on div "NextGen Ab Toning Kit Active" at bounding box center [625, 305] width 211 height 27
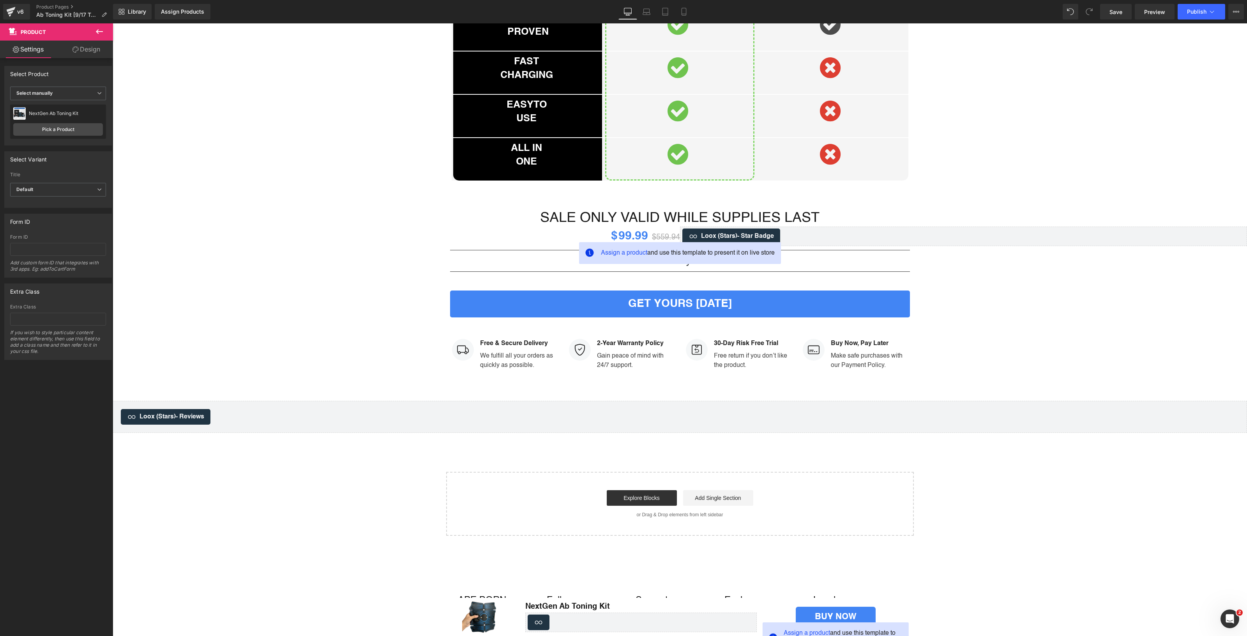
scroll to position [3021, 0]
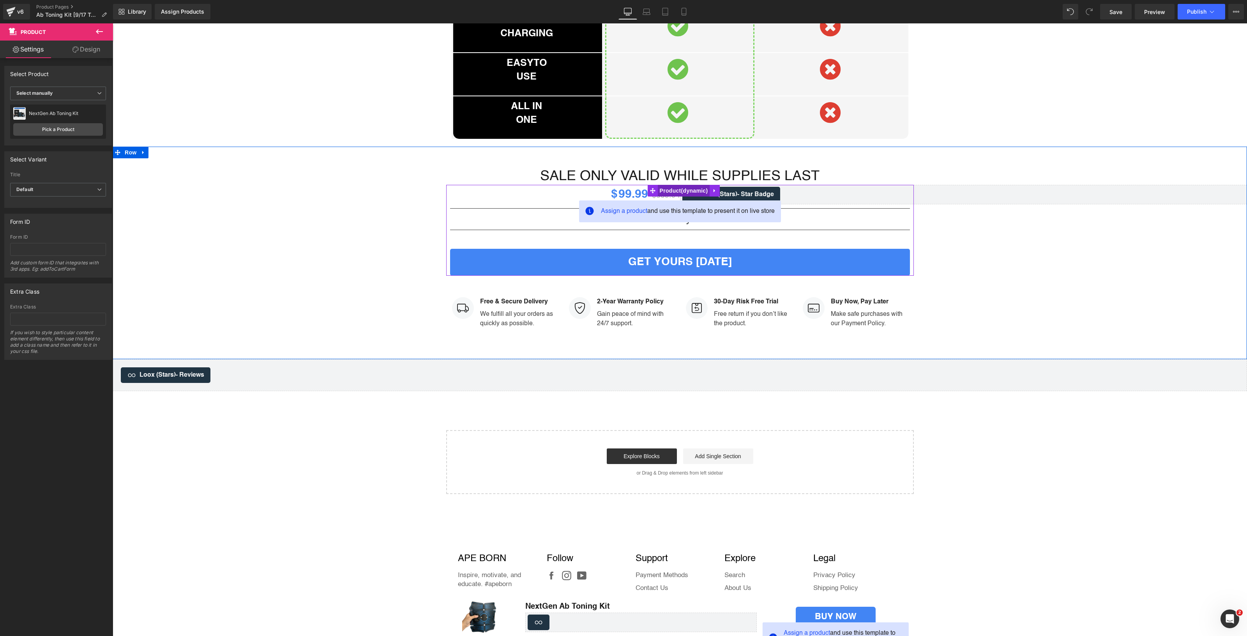
click at [666, 196] on span "Product" at bounding box center [684, 191] width 52 height 12
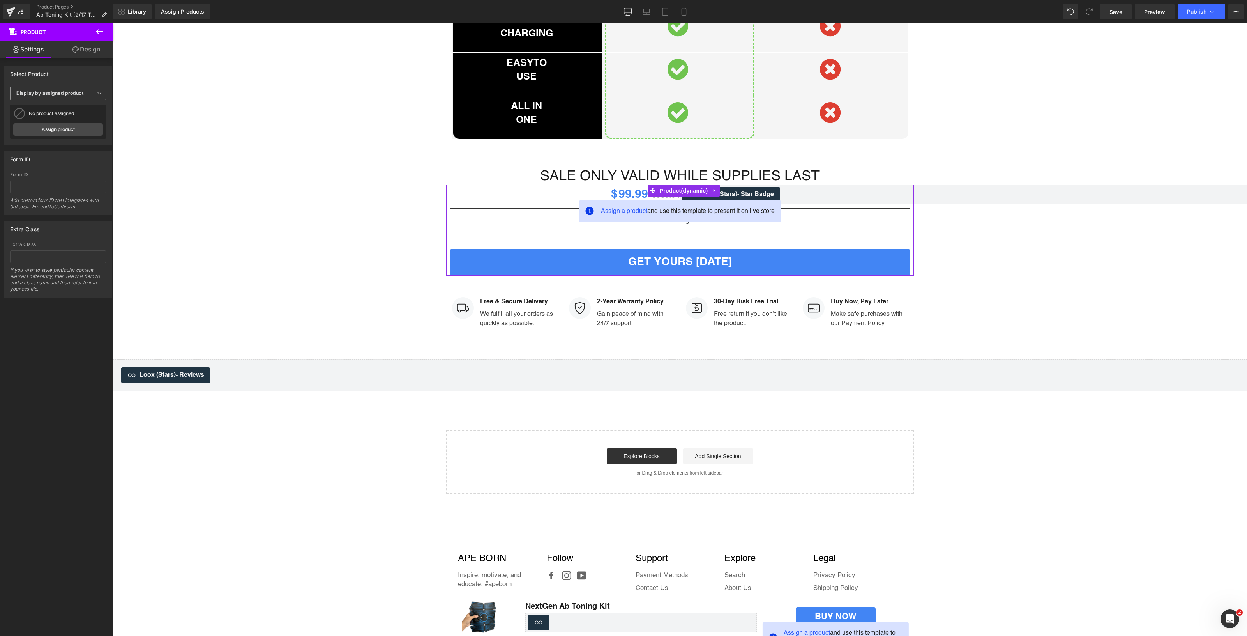
click at [67, 95] on b "Display by assigned product" at bounding box center [49, 93] width 67 height 6
click at [76, 113] on li "Select manually" at bounding box center [56, 117] width 93 height 12
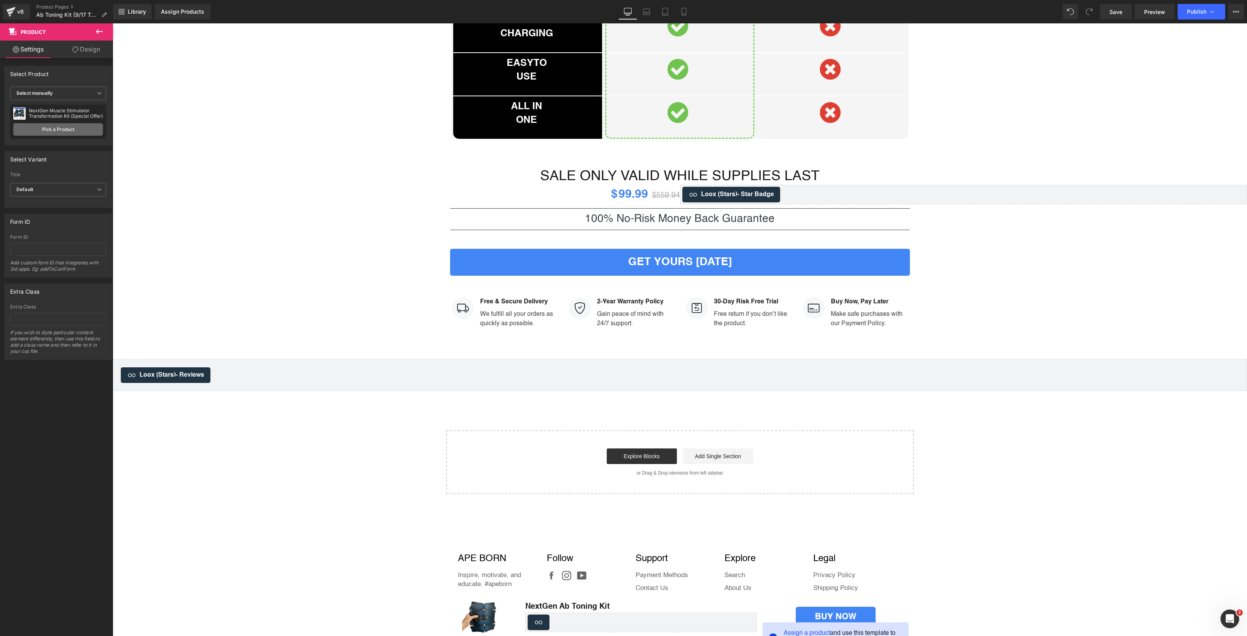
click at [74, 126] on link "Pick a Product" at bounding box center [58, 129] width 90 height 12
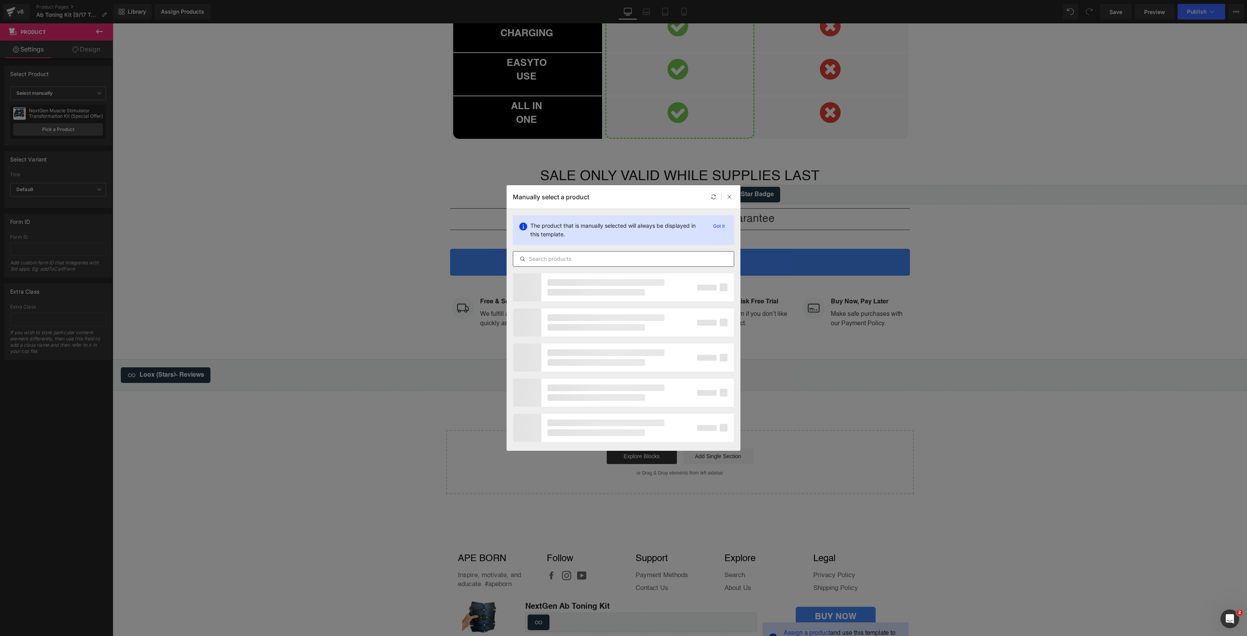
click at [660, 252] on div at bounding box center [623, 259] width 221 height 16
click at [657, 256] on input "text" at bounding box center [623, 258] width 221 height 9
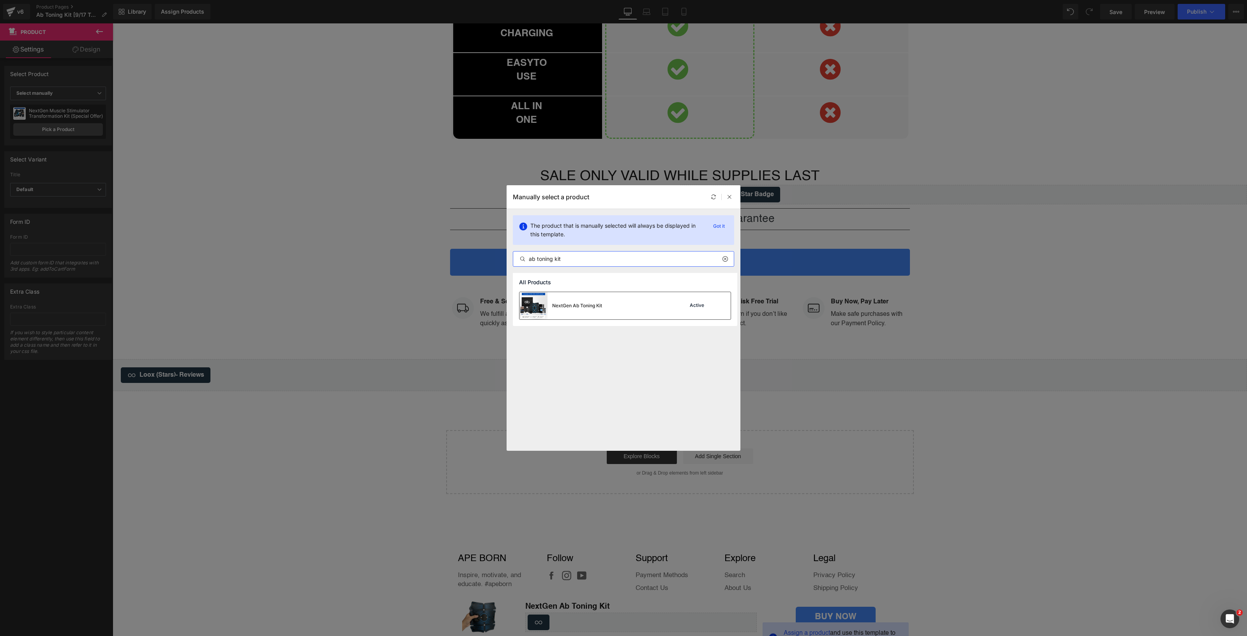
type input "ab toning kit"
click at [644, 306] on div "NextGen Ab Toning Kit Active" at bounding box center [625, 305] width 211 height 27
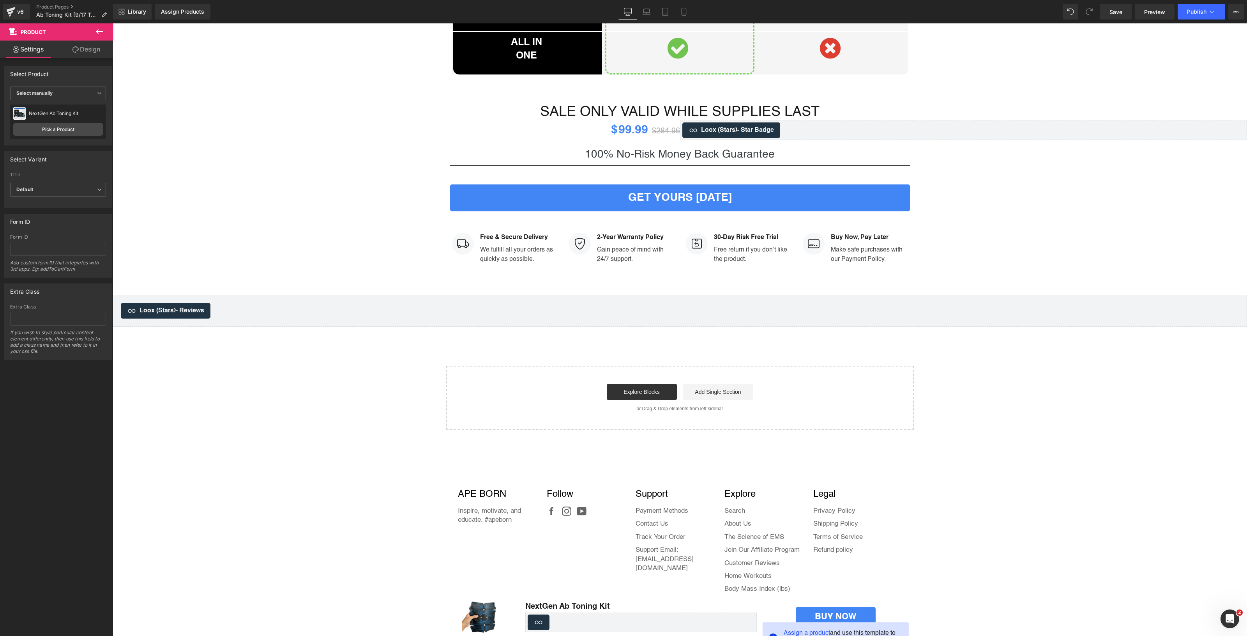
scroll to position [3118, 0]
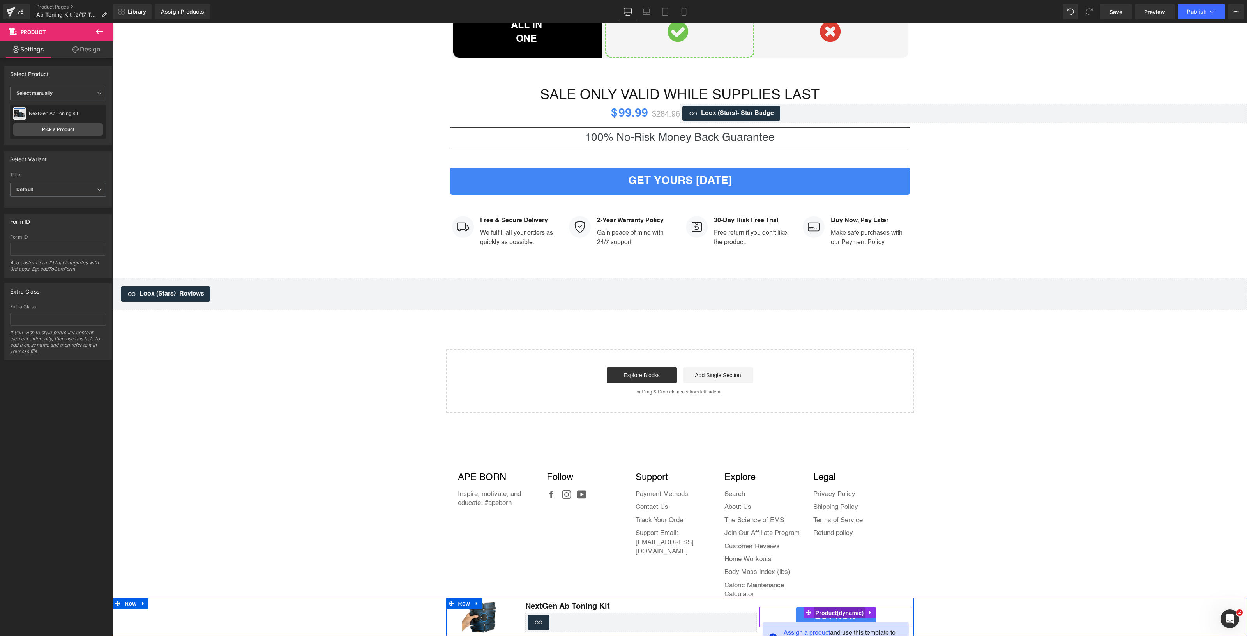
click at [826, 612] on span "Product" at bounding box center [840, 613] width 52 height 12
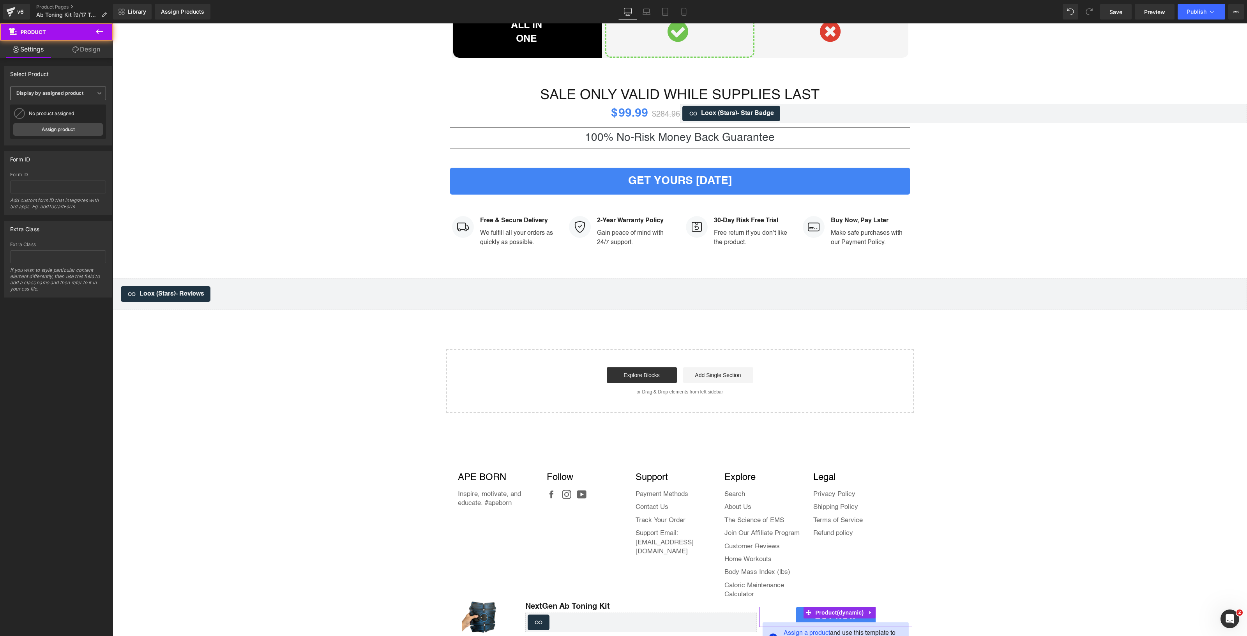
click at [51, 96] on b "Display by assigned product" at bounding box center [49, 93] width 67 height 6
click at [59, 112] on ul "Display by assigned product Select manually" at bounding box center [56, 111] width 93 height 24
click at [59, 112] on li "Select manually" at bounding box center [56, 117] width 93 height 12
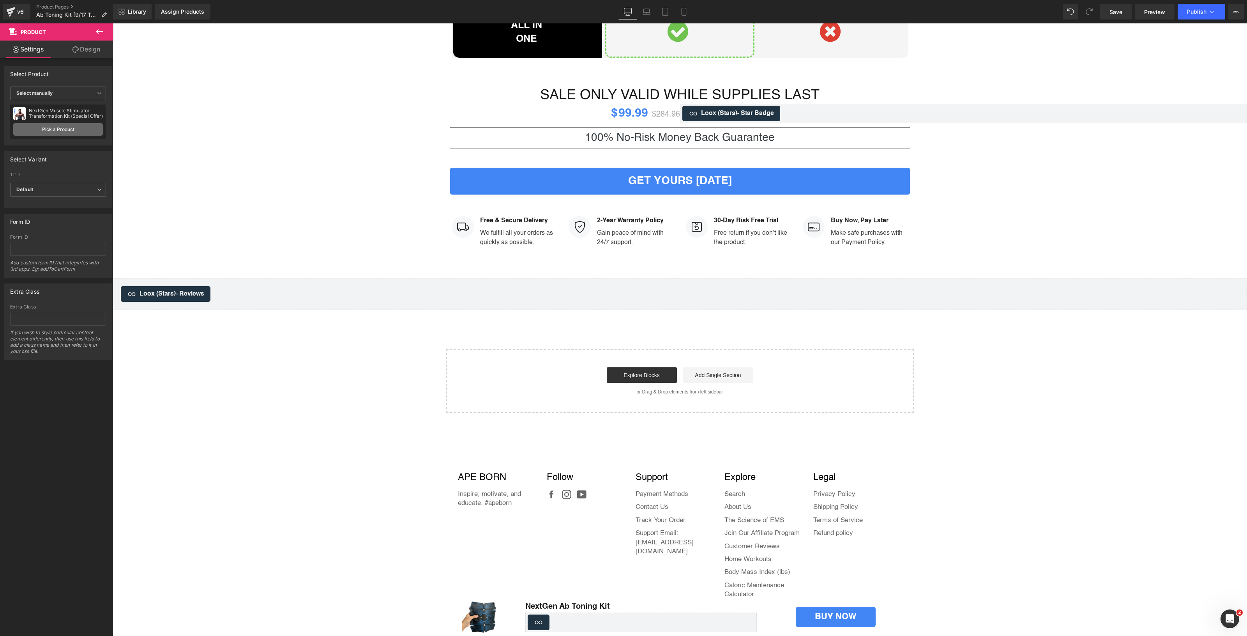
click at [68, 126] on link "Pick a Product" at bounding box center [58, 129] width 90 height 12
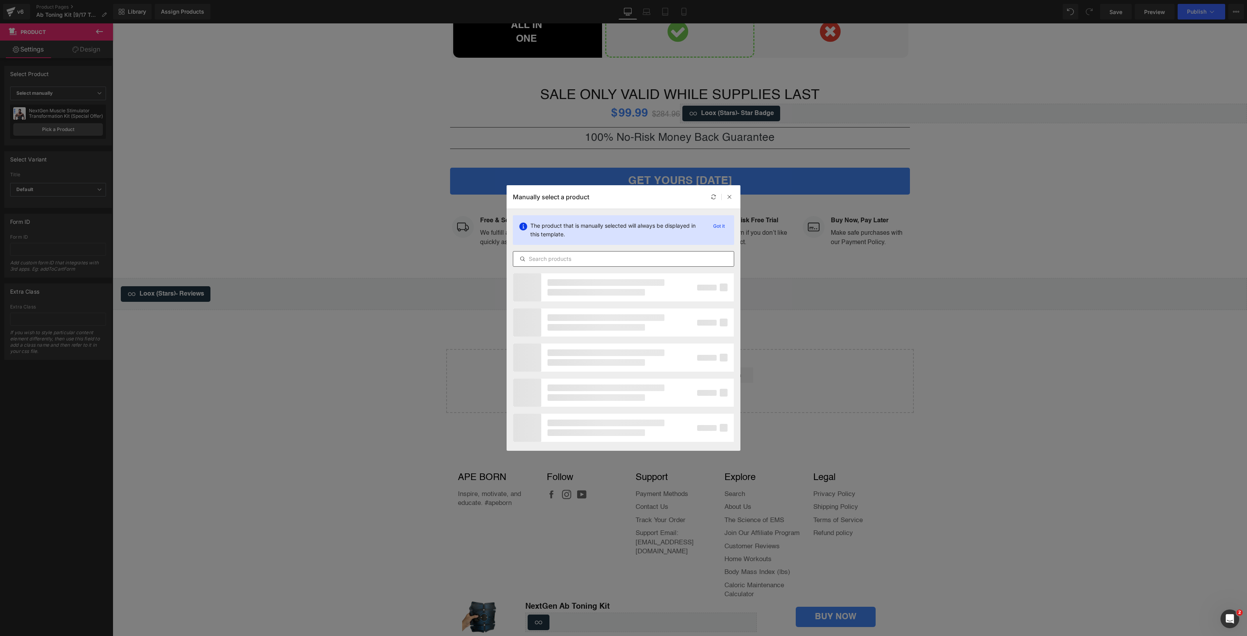
click at [586, 265] on div at bounding box center [623, 259] width 221 height 16
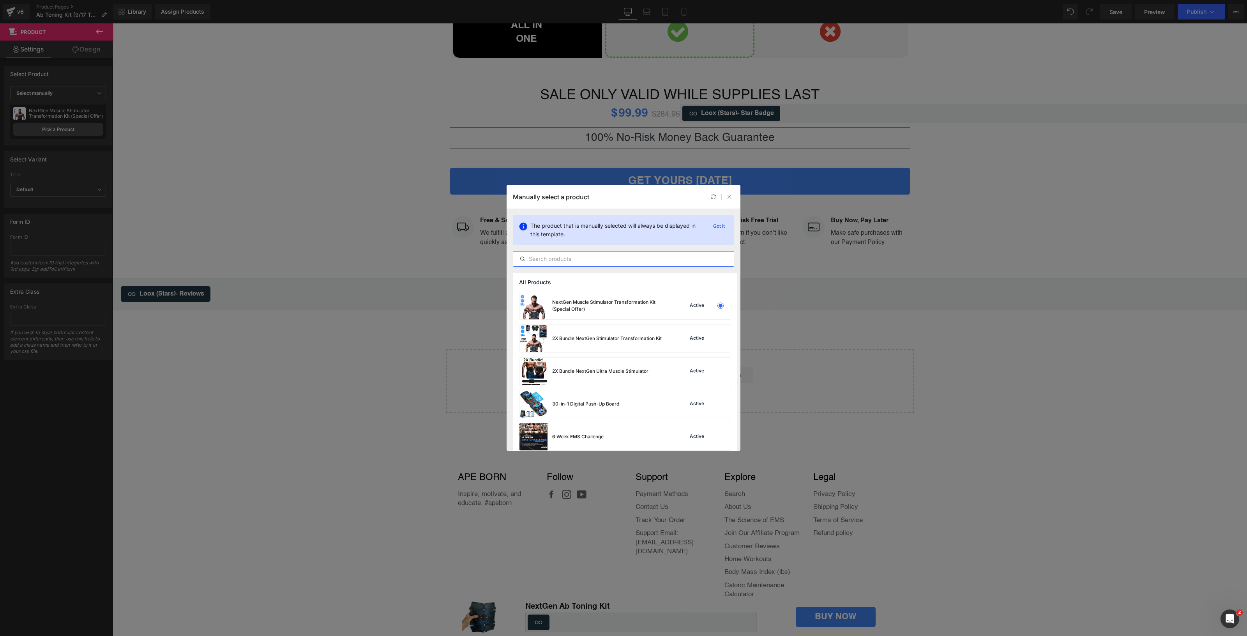
click at [586, 262] on input "text" at bounding box center [623, 258] width 221 height 9
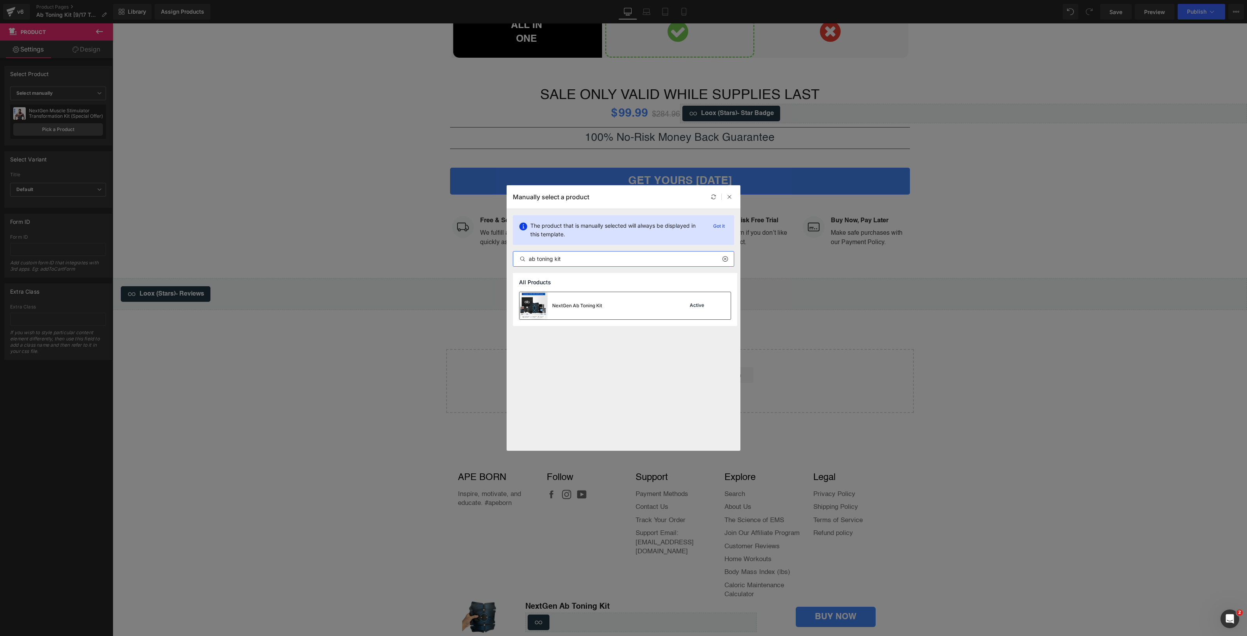
type input "ab toning kit"
click at [599, 301] on div "NextGen Ab Toning Kit" at bounding box center [561, 305] width 83 height 27
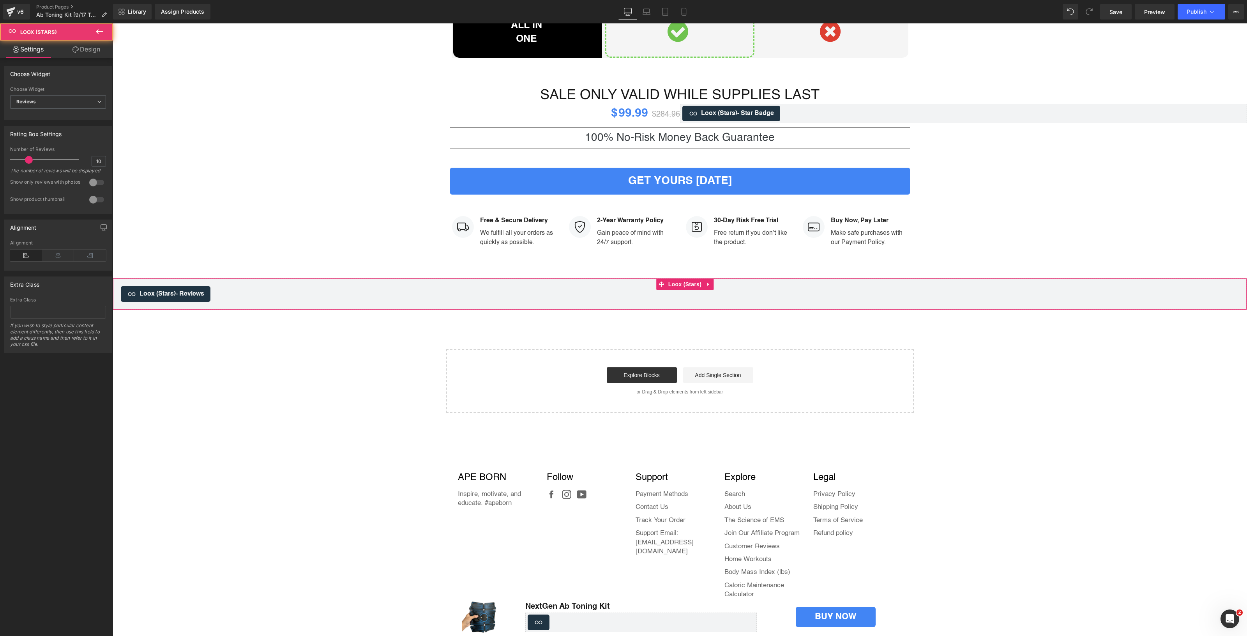
click at [204, 297] on span "- Reviews" at bounding box center [190, 294] width 28 height 6
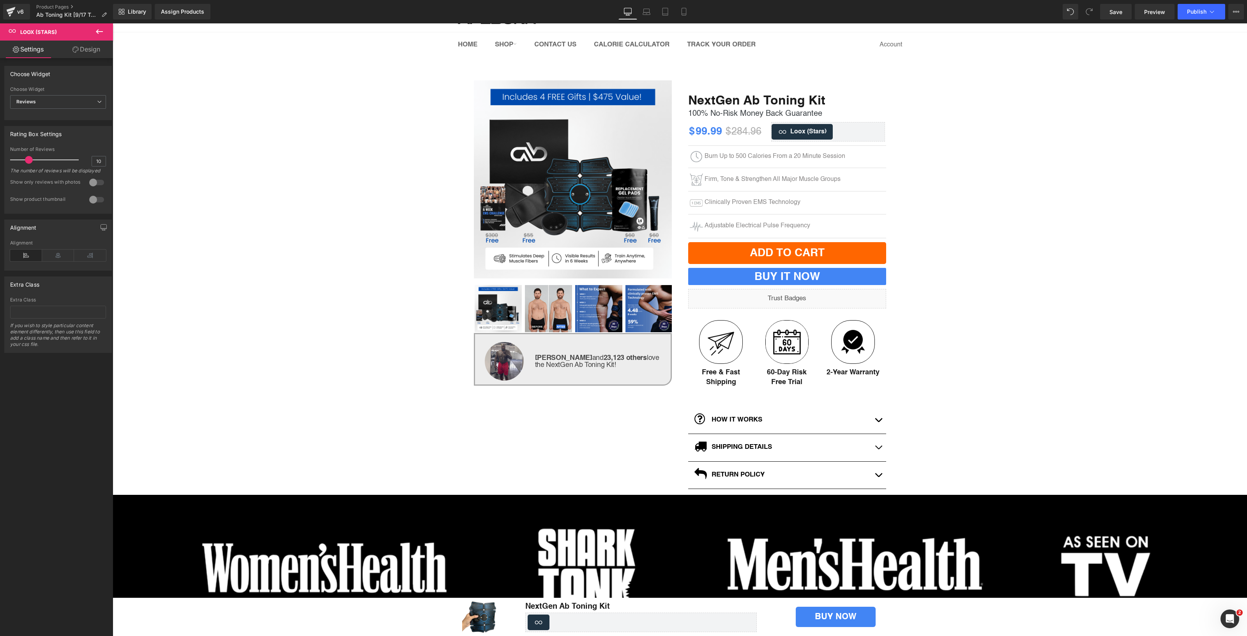
scroll to position [0, 0]
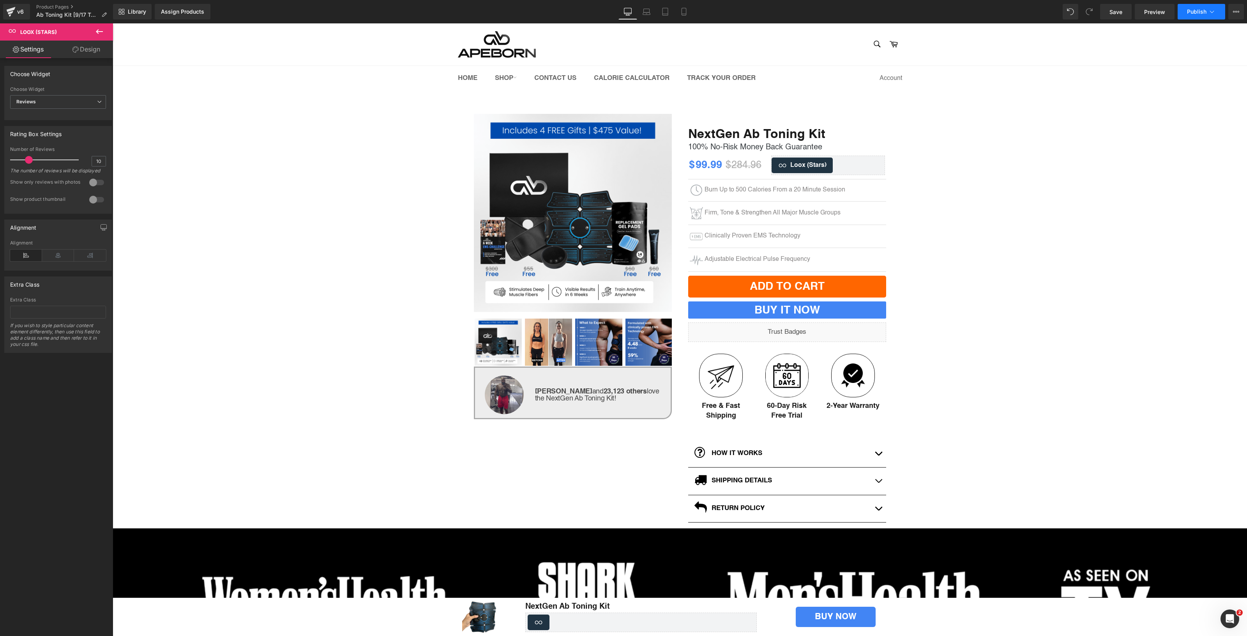
click at [1192, 18] on button "Publish" at bounding box center [1202, 12] width 48 height 16
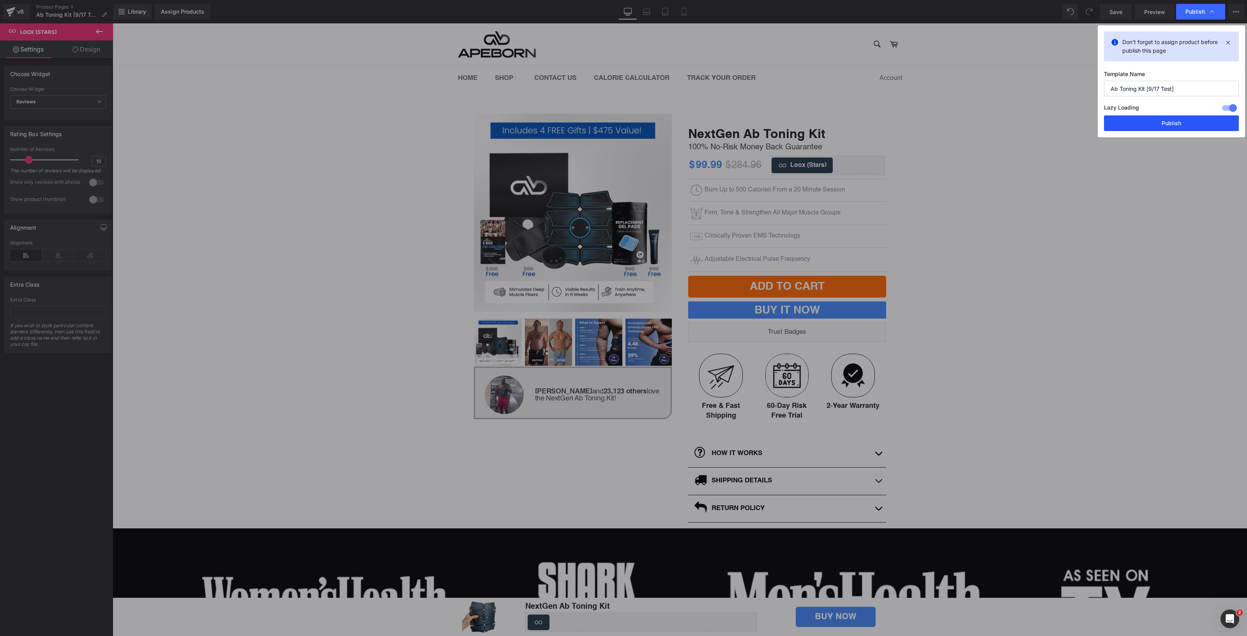
click at [1183, 118] on button "Publish" at bounding box center [1171, 123] width 135 height 16
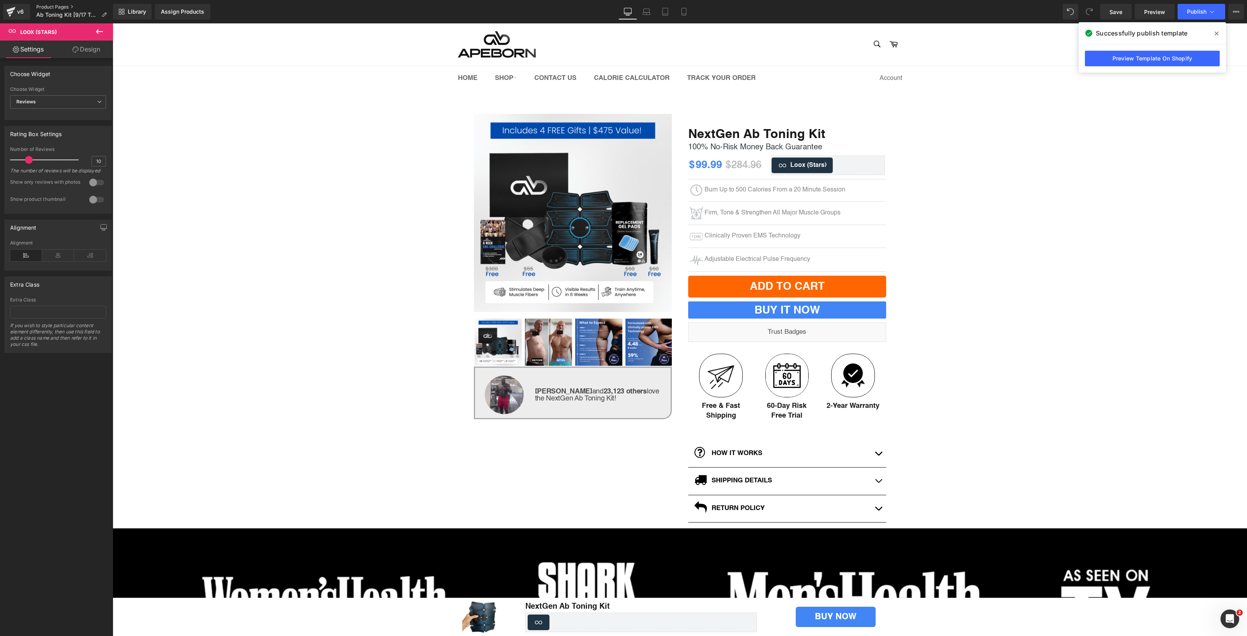
click at [63, 9] on link "Product Pages" at bounding box center [74, 7] width 77 height 6
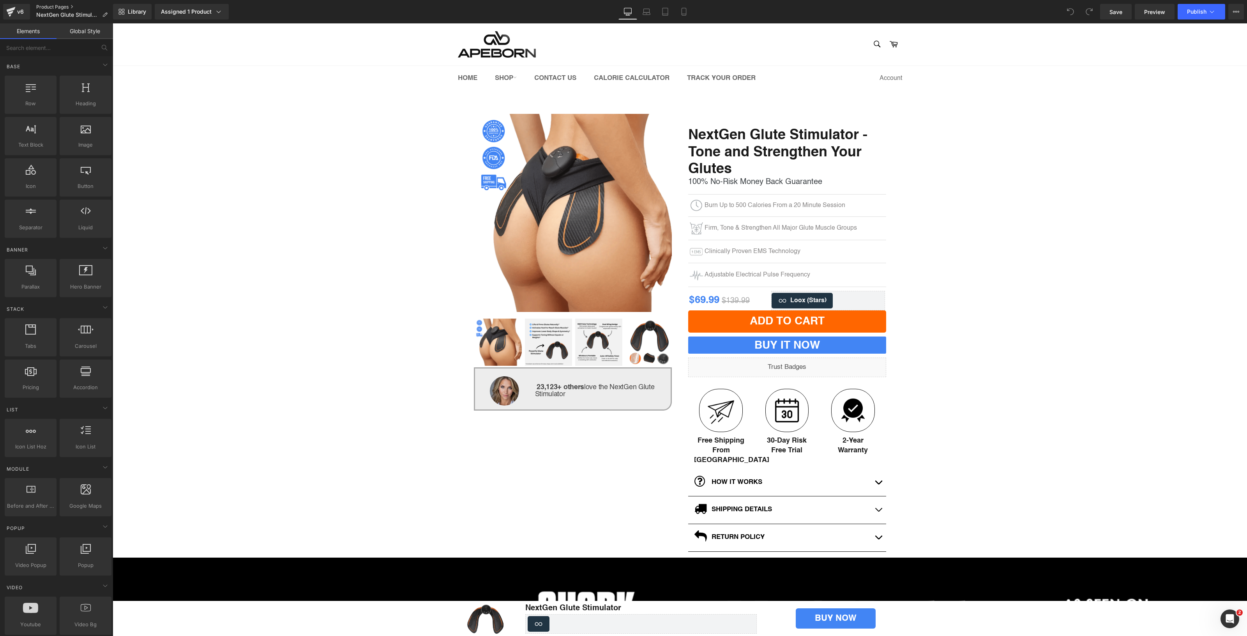
click at [40, 4] on link "Product Pages" at bounding box center [75, 7] width 78 height 6
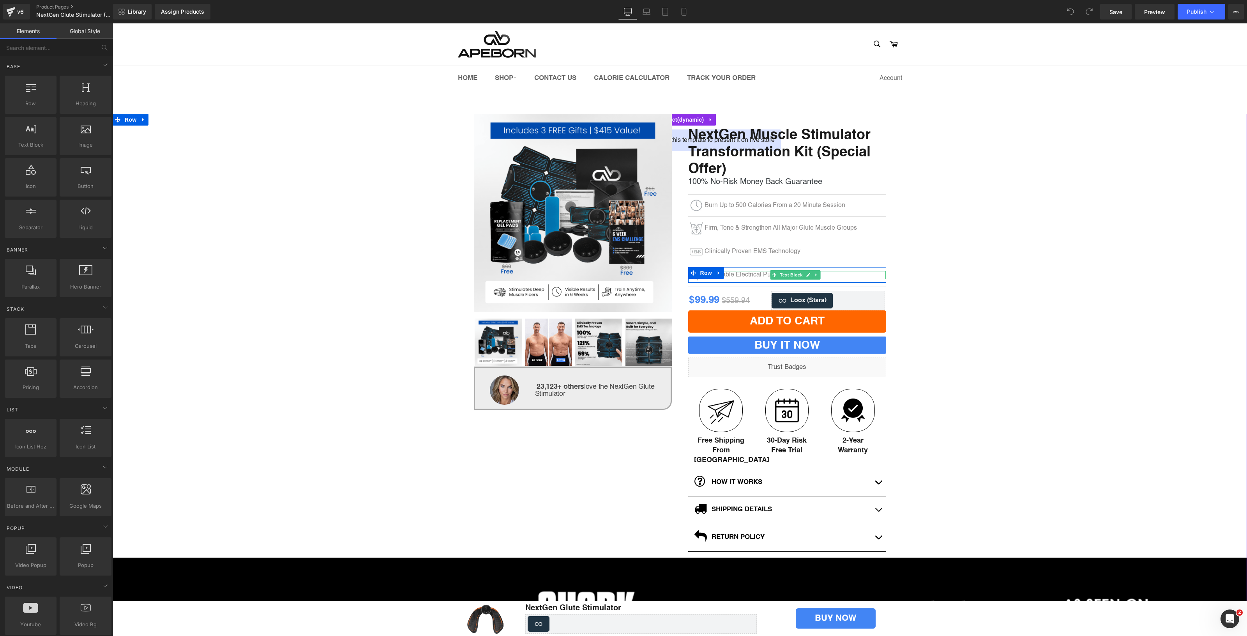
click at [737, 276] on p "Adjustable Electrical Pulse Frequency" at bounding box center [796, 275] width 182 height 8
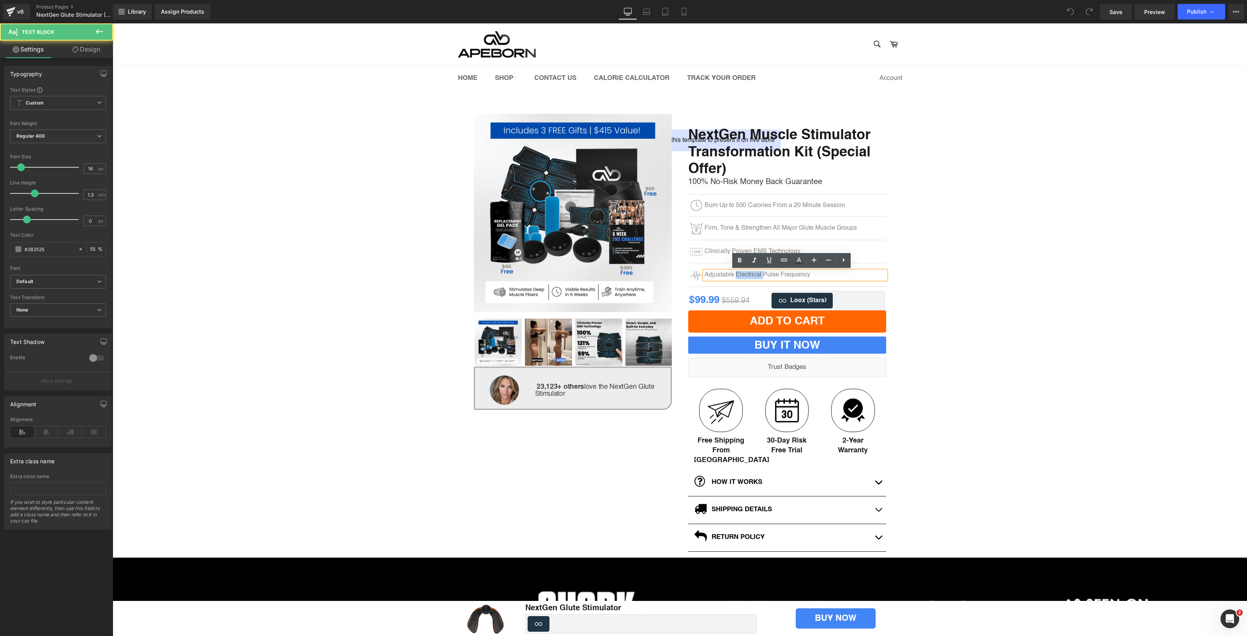
click at [737, 276] on p "Adjustable Electrical Pulse Frequency" at bounding box center [796, 275] width 182 height 8
click at [1094, 229] on div "(P) Image ‹ ›" at bounding box center [680, 408] width 1135 height 589
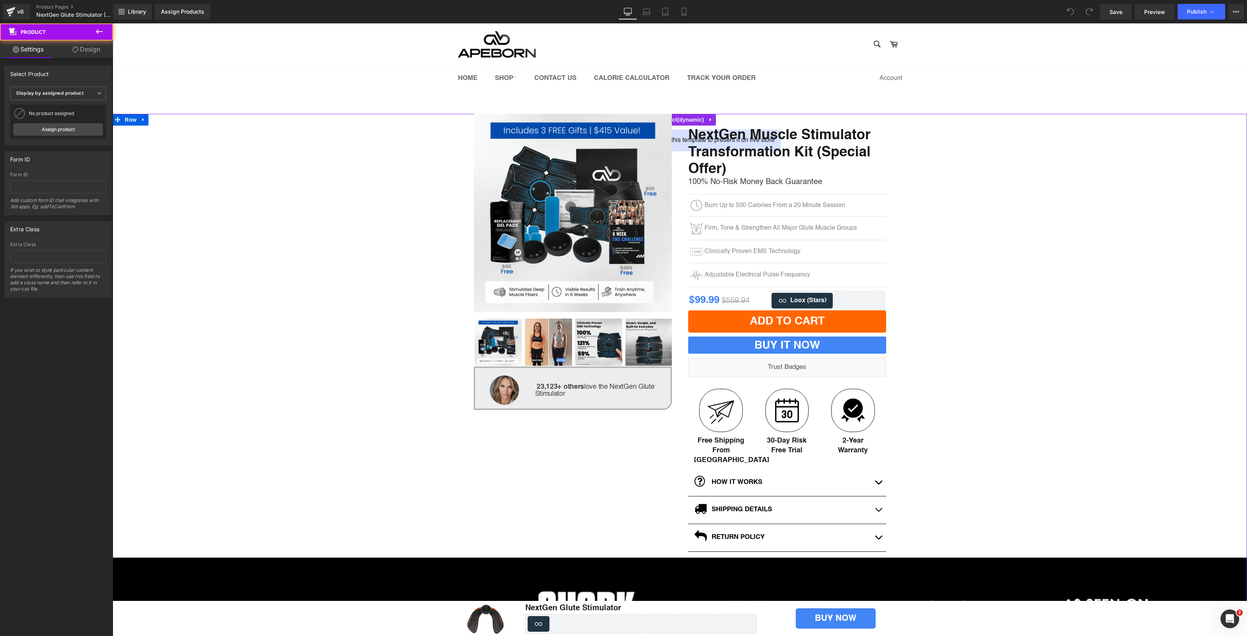
click at [335, 194] on div "(P) Image ‹ ›" at bounding box center [680, 408] width 1135 height 589
click at [87, 92] on span "Display by assigned product" at bounding box center [58, 94] width 96 height 14
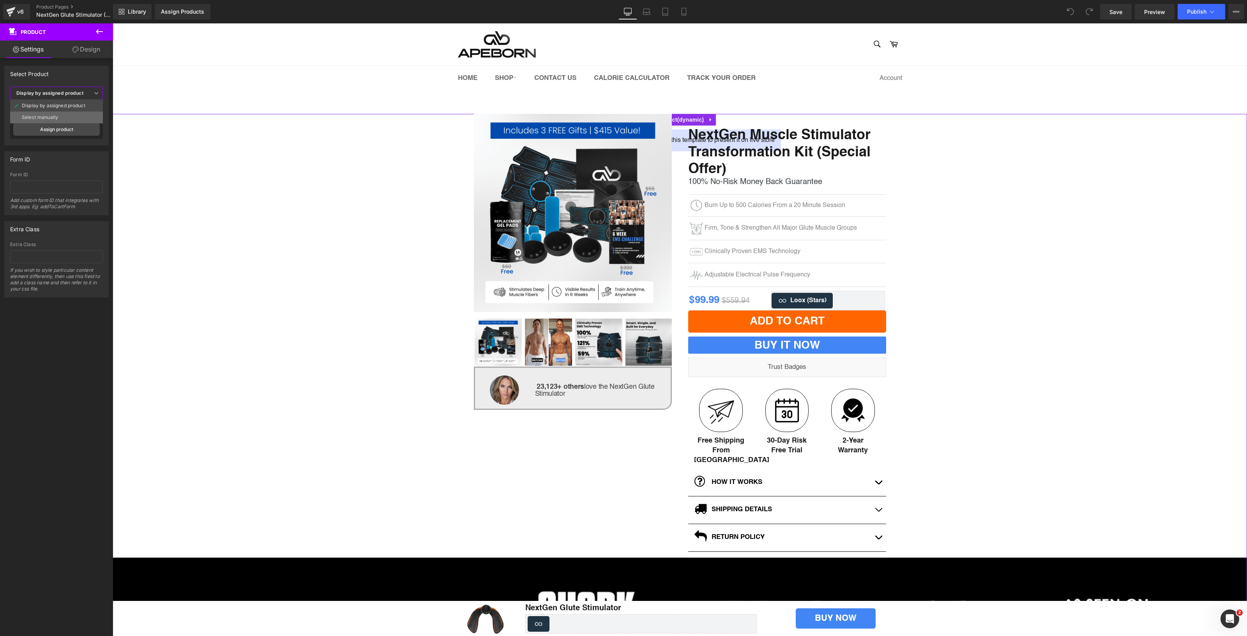
click at [81, 118] on li "Select manually" at bounding box center [56, 117] width 93 height 12
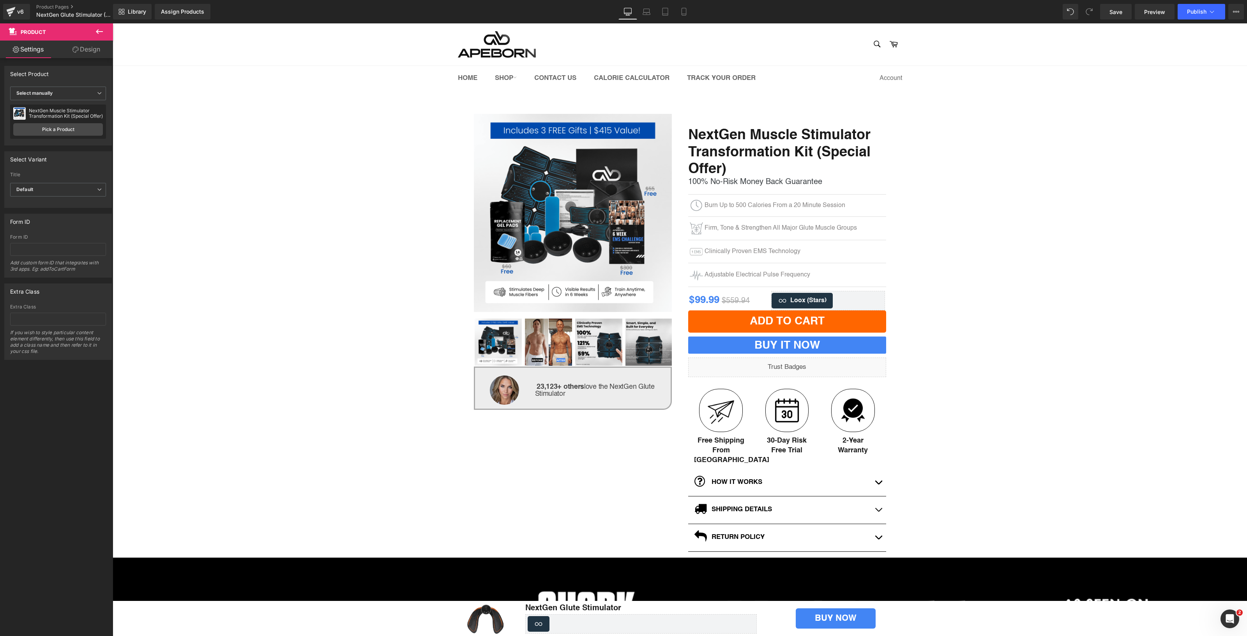
click at [79, 122] on div "NextGen Muscle Stimulator Transformation Kit (Special Offer) Pick a Product" at bounding box center [58, 121] width 96 height 34
click at [79, 126] on link "Pick a Product" at bounding box center [58, 129] width 90 height 12
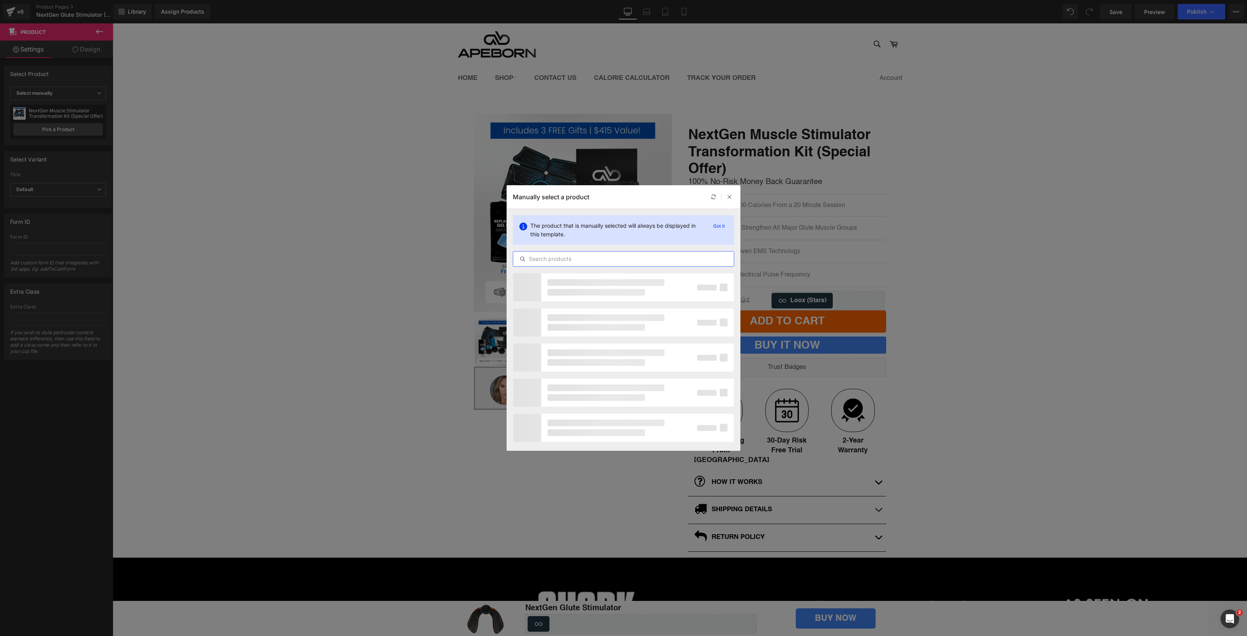
click at [598, 255] on input "text" at bounding box center [623, 258] width 221 height 9
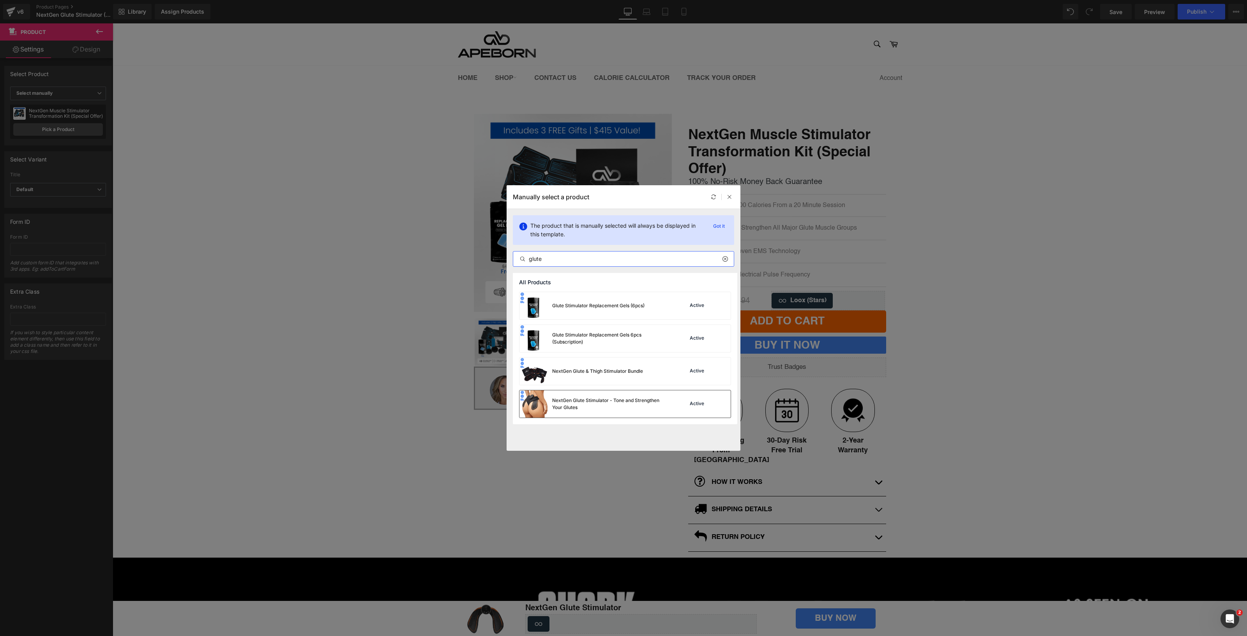
type input "glute"
click at [624, 395] on div "NextGen Glute Stimulator - Tone and Strengthen Your Glutes" at bounding box center [595, 403] width 150 height 27
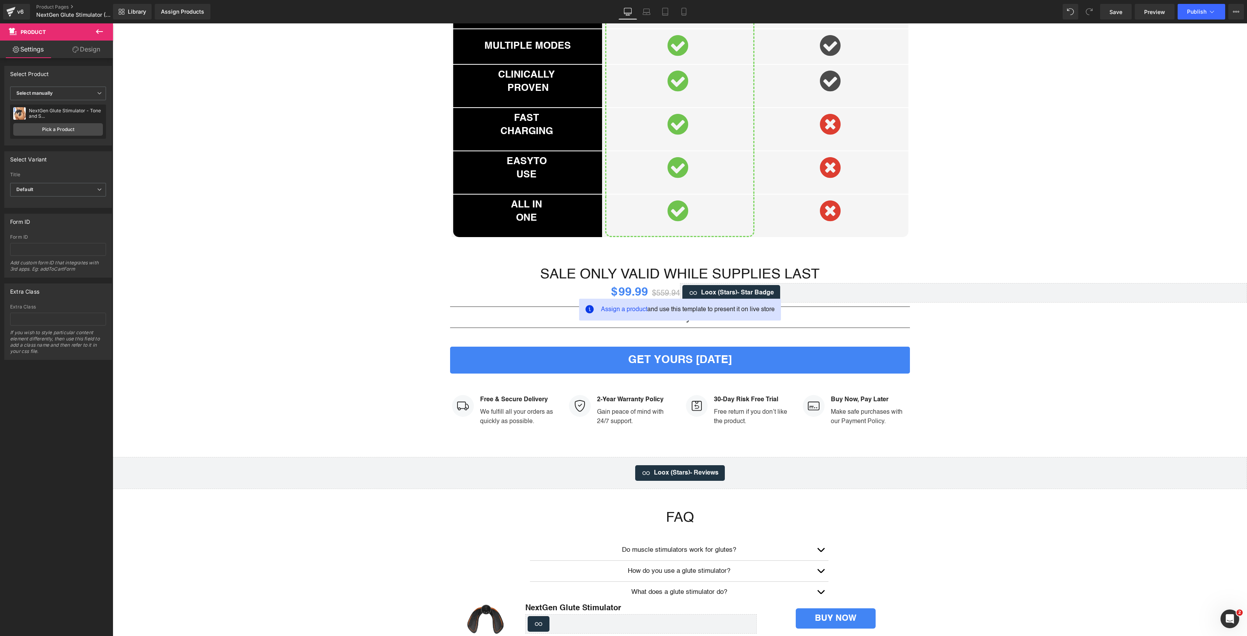
scroll to position [2328, 0]
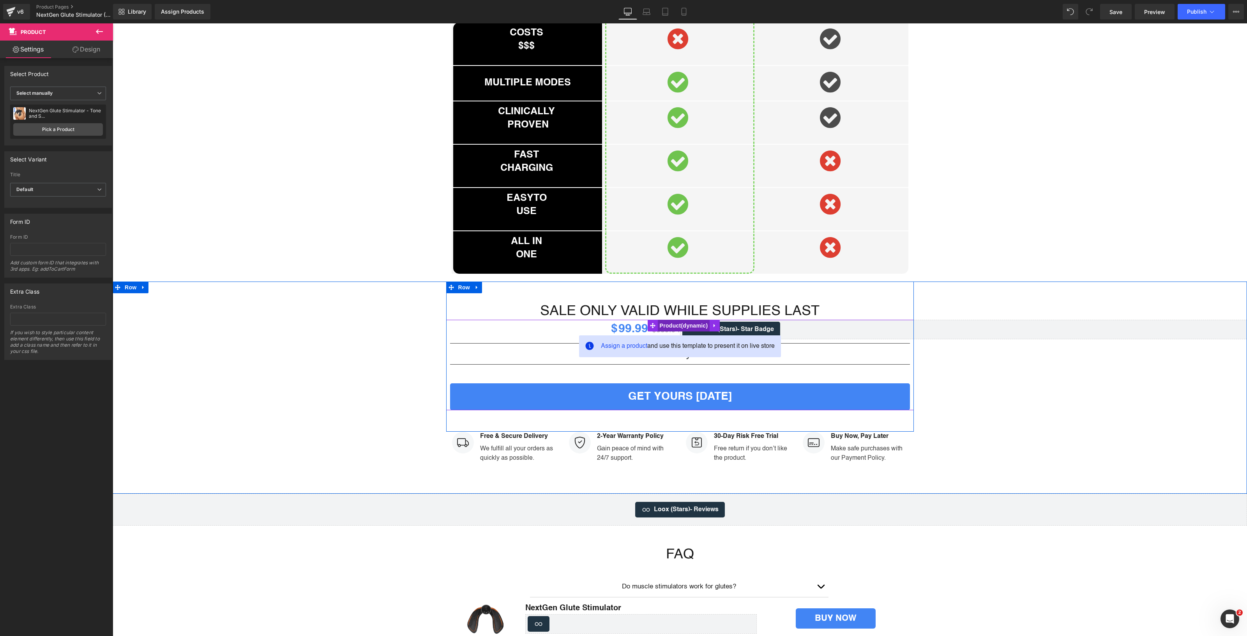
click at [671, 320] on span "Product" at bounding box center [684, 326] width 52 height 12
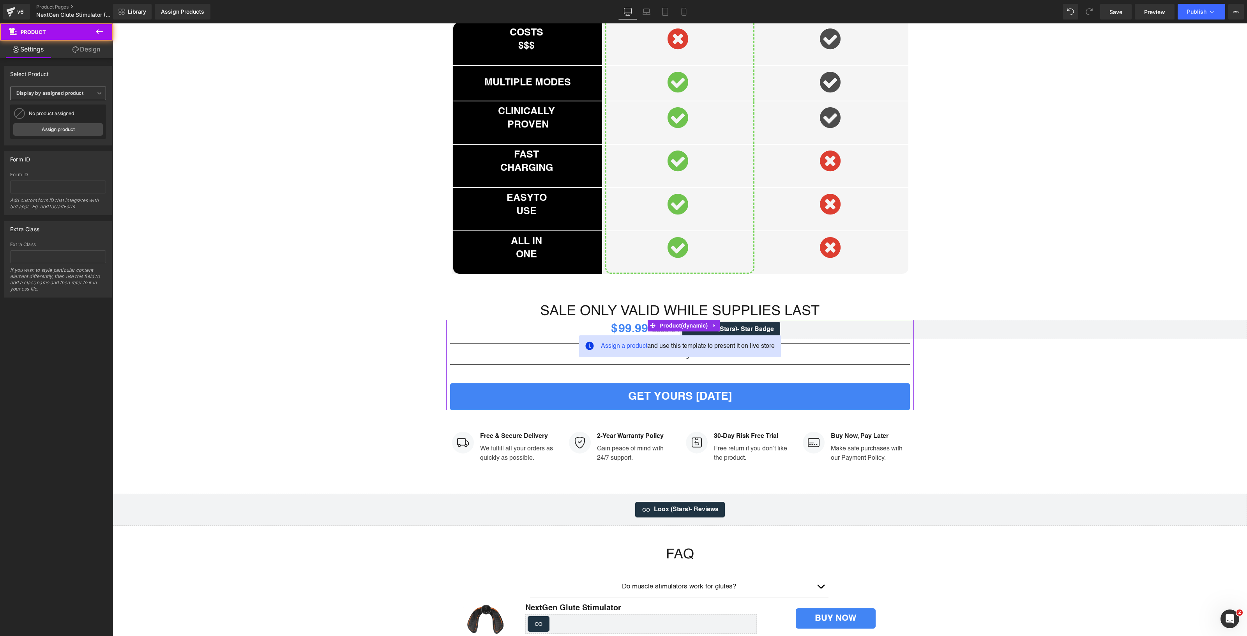
click at [41, 90] on b "Display by assigned product" at bounding box center [49, 93] width 67 height 6
click at [50, 115] on div "Select manually" at bounding box center [40, 117] width 36 height 5
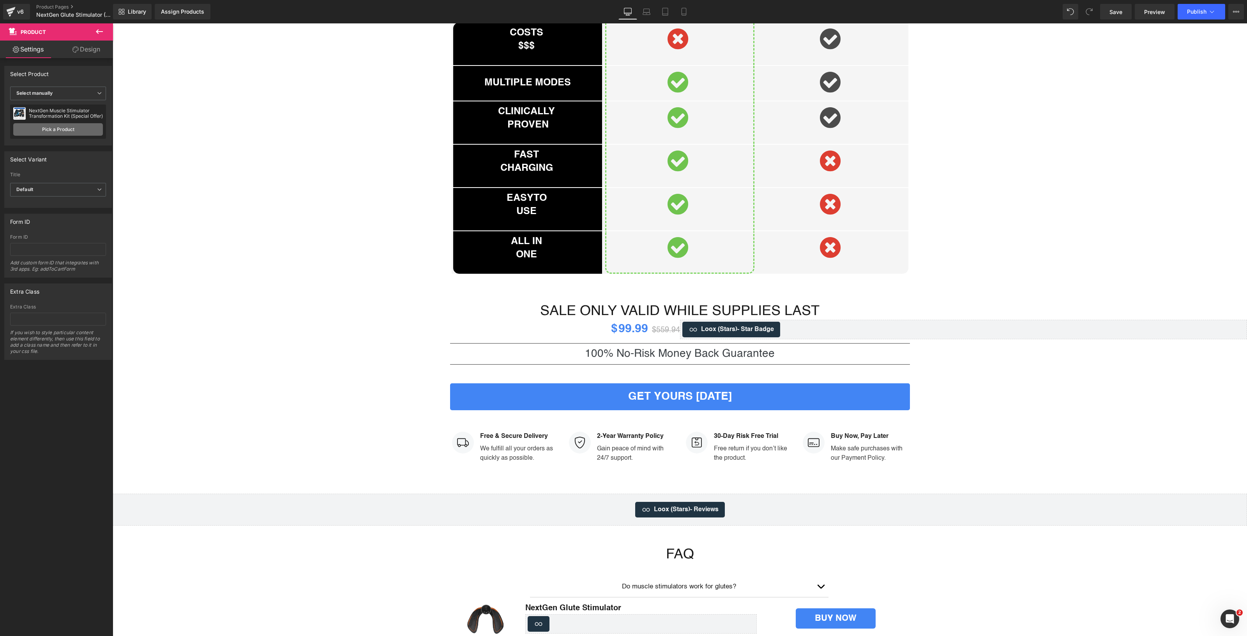
click at [78, 124] on link "Pick a Product" at bounding box center [58, 129] width 90 height 12
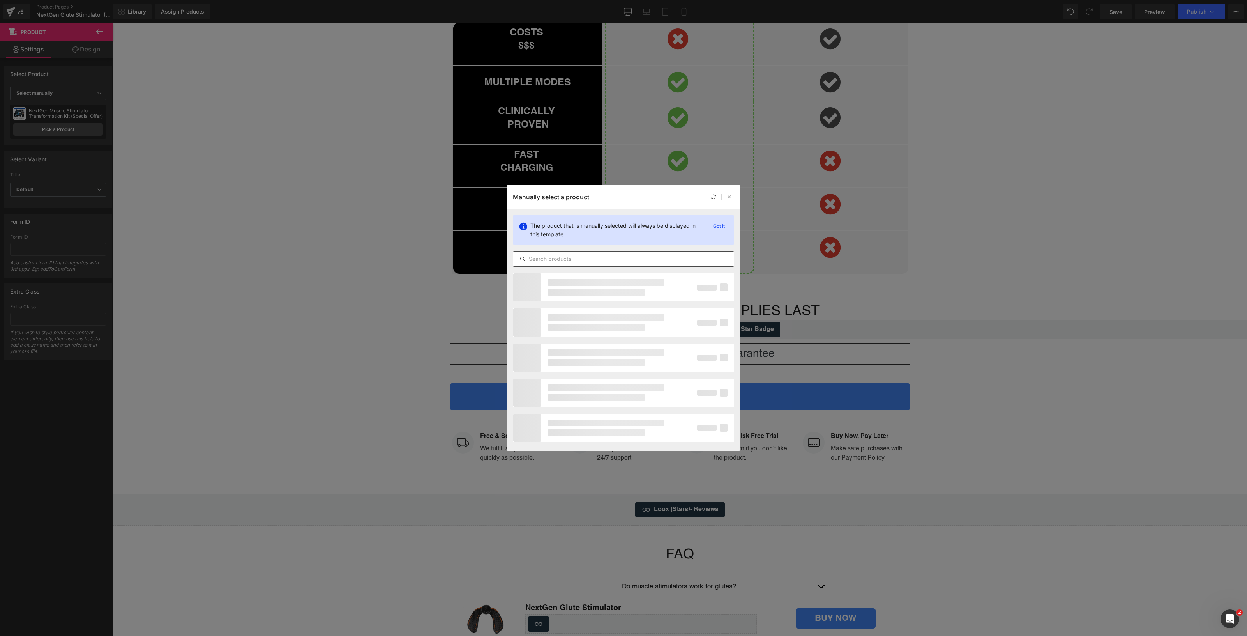
click at [525, 259] on icon at bounding box center [523, 259] width 6 height 6
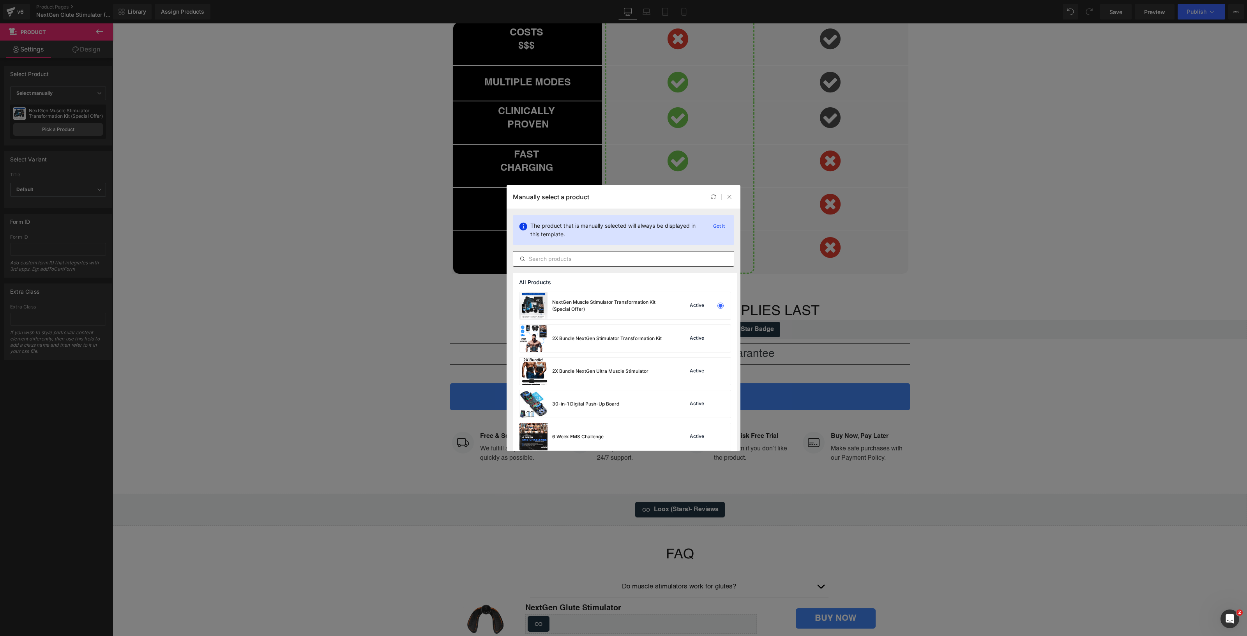
click at [531, 260] on input "text" at bounding box center [623, 258] width 221 height 9
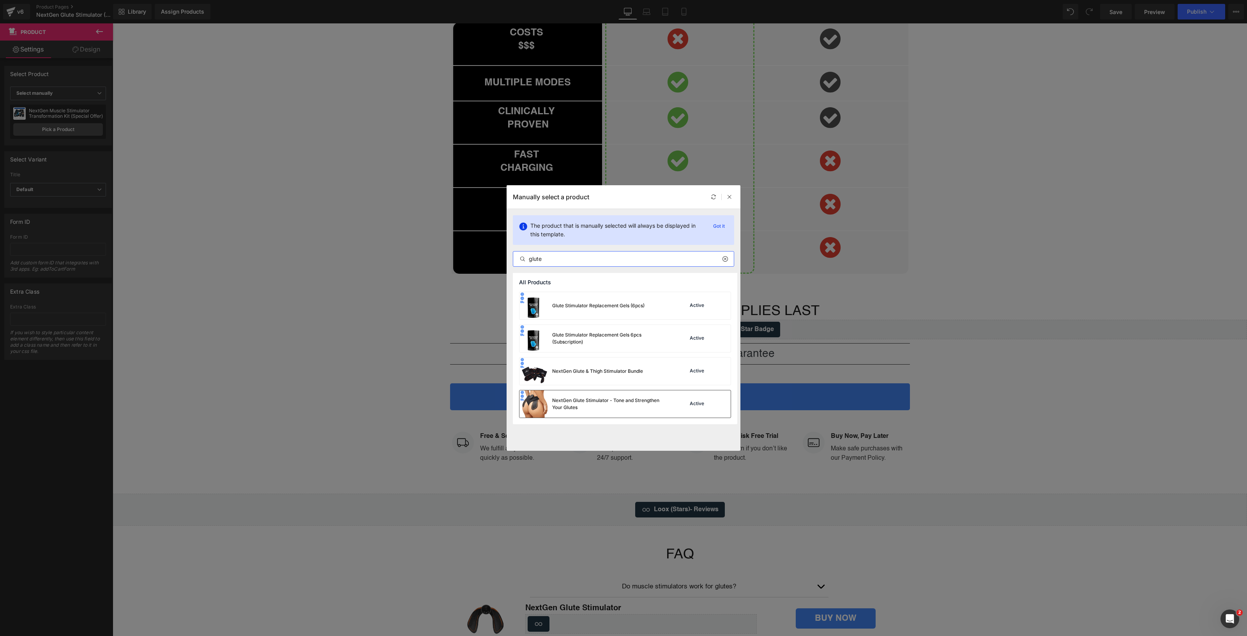
type input "glute"
click at [609, 402] on div "NextGen Glute Stimulator - Tone and Strengthen Your Glutes" at bounding box center [610, 404] width 117 height 14
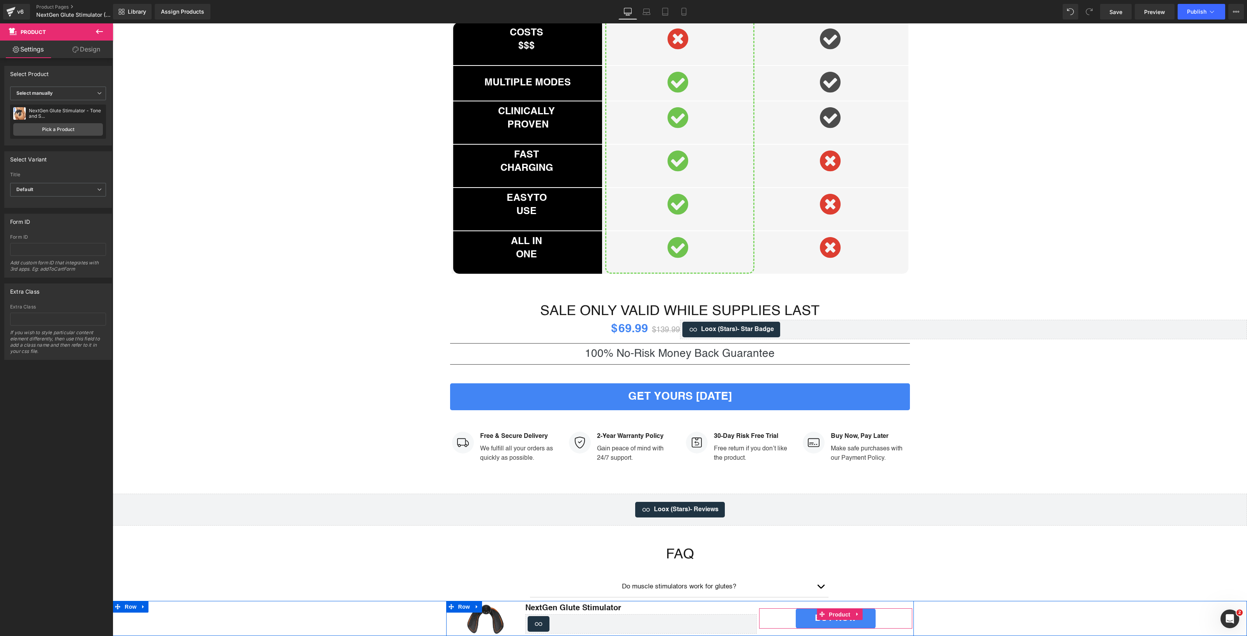
click at [828, 613] on span "Product" at bounding box center [839, 614] width 25 height 12
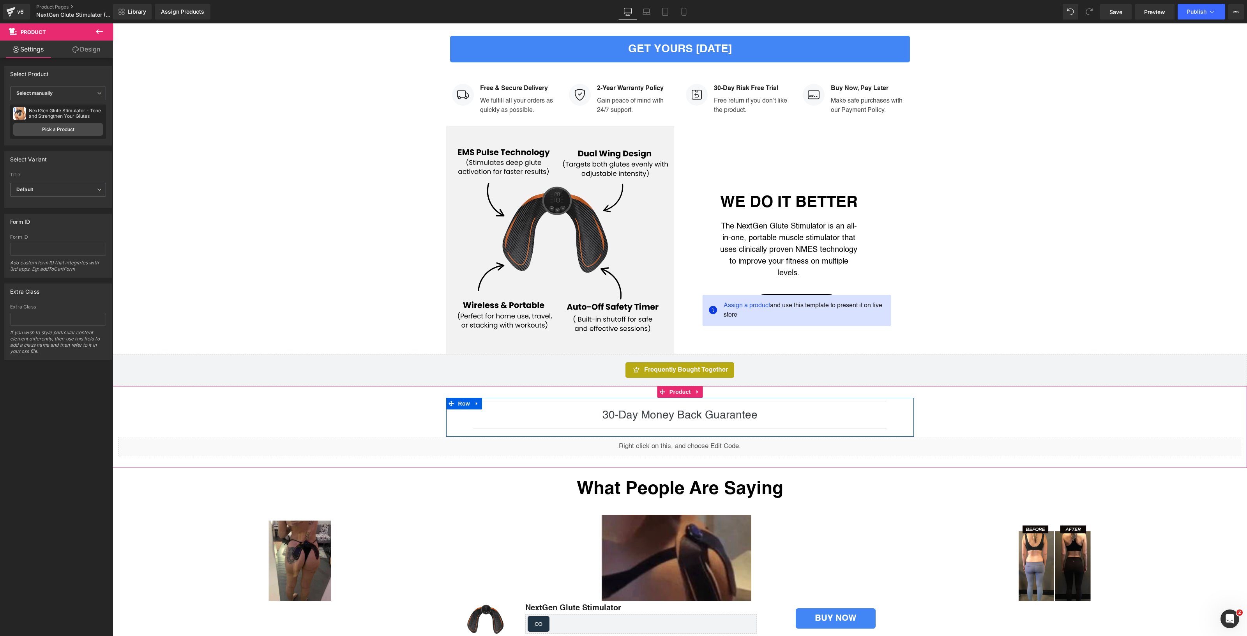
scroll to position [1515, 0]
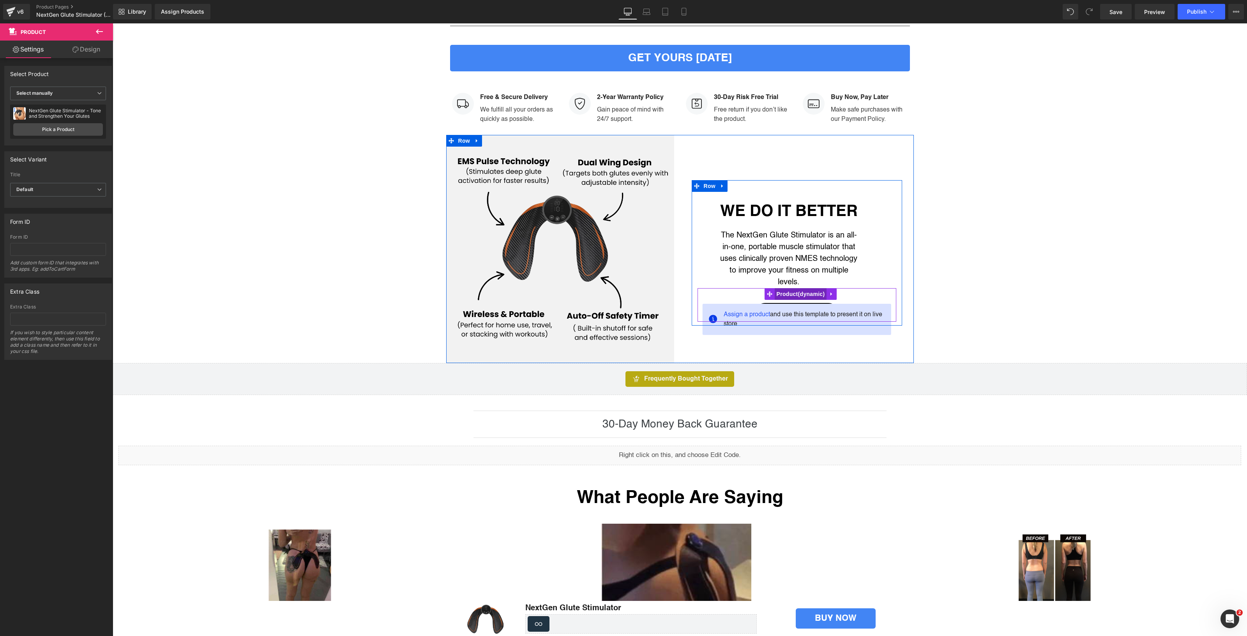
click at [782, 288] on span "Product" at bounding box center [801, 294] width 52 height 12
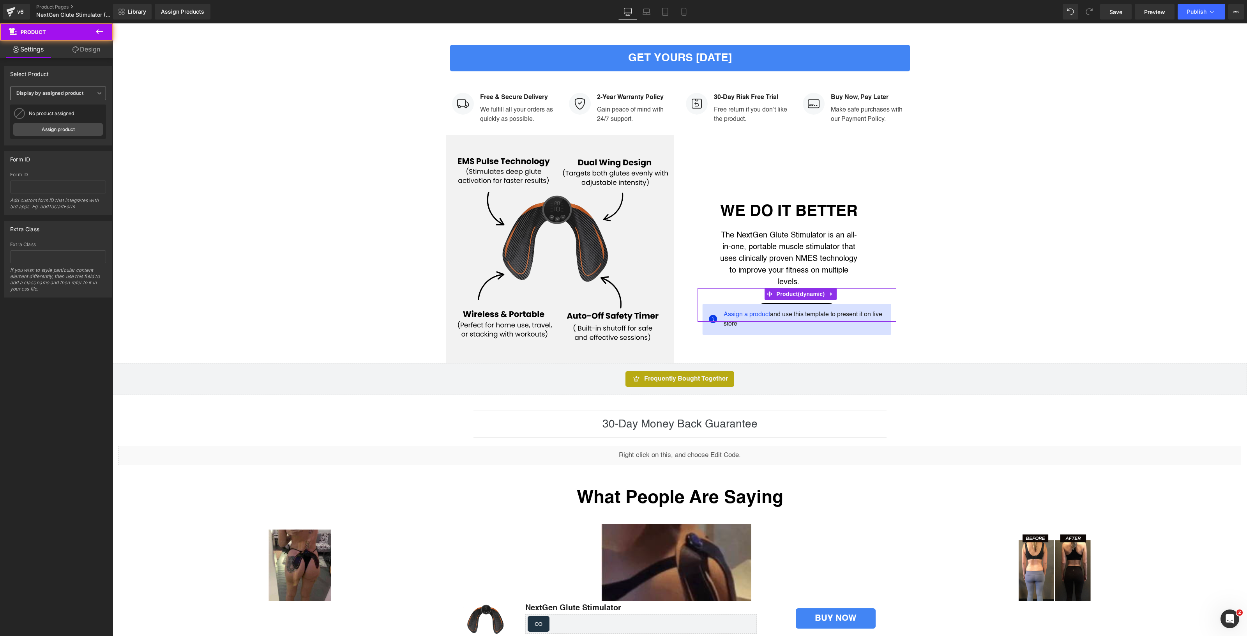
click at [51, 91] on span "Display by assigned product" at bounding box center [58, 94] width 96 height 14
click at [53, 114] on li "Select manually" at bounding box center [56, 117] width 93 height 12
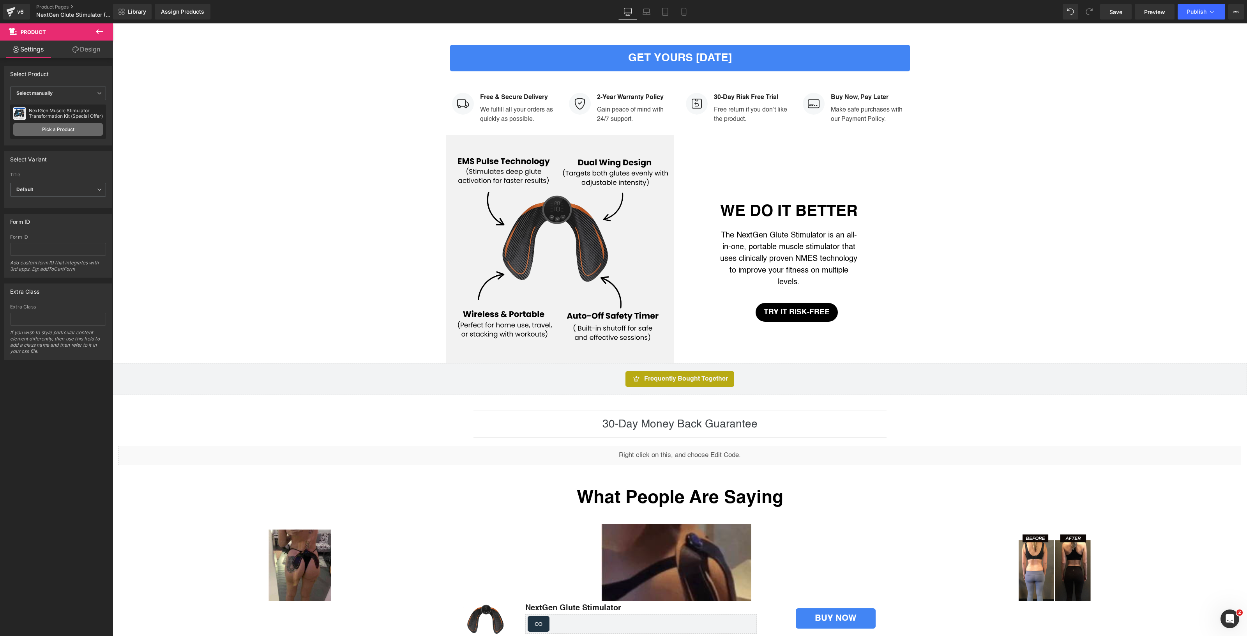
click at [61, 125] on div "NextGen Muscle Stimulator Transformation Kit (Special Offer) Pick a Product" at bounding box center [58, 121] width 96 height 34
click at [77, 127] on link "Pick a Product" at bounding box center [58, 129] width 90 height 12
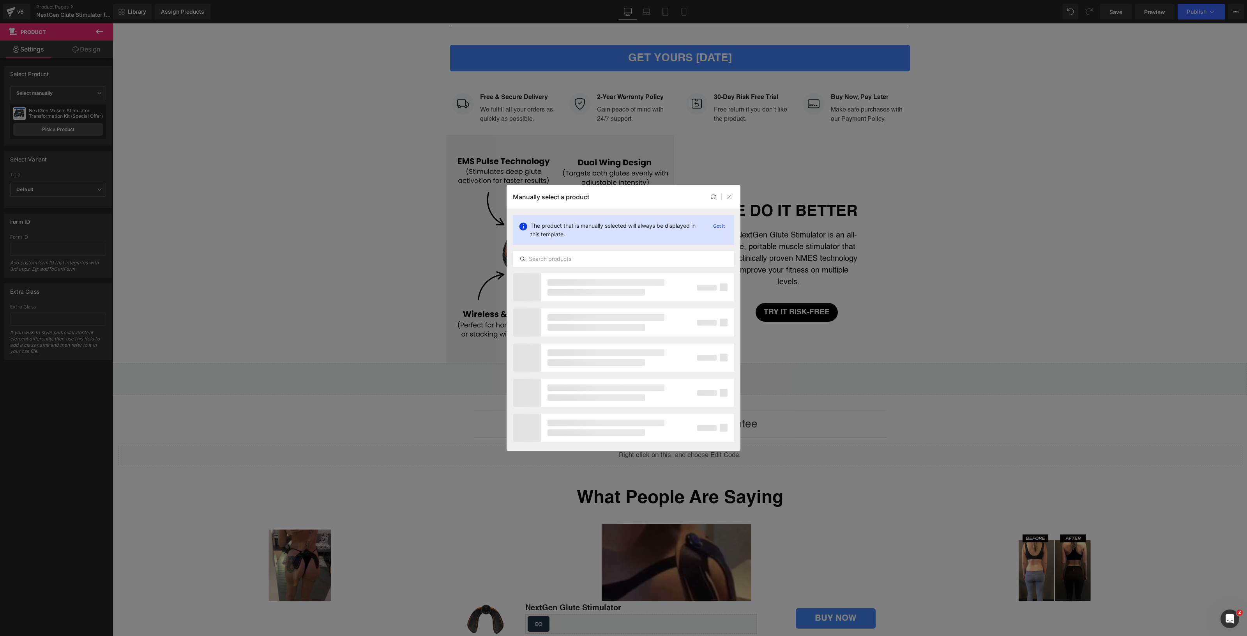
click at [551, 248] on div "The product that is manually selected will always be displayed in this template…" at bounding box center [624, 241] width 234 height 64
click at [558, 264] on div at bounding box center [623, 259] width 221 height 16
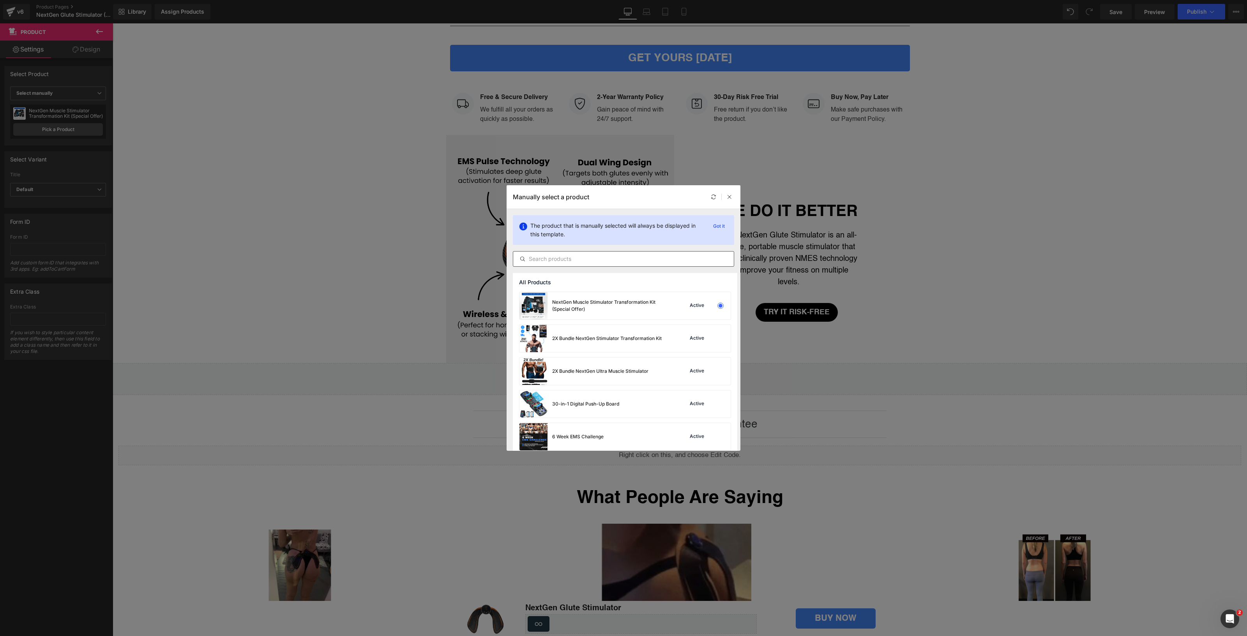
click at [558, 262] on input "text" at bounding box center [623, 258] width 221 height 9
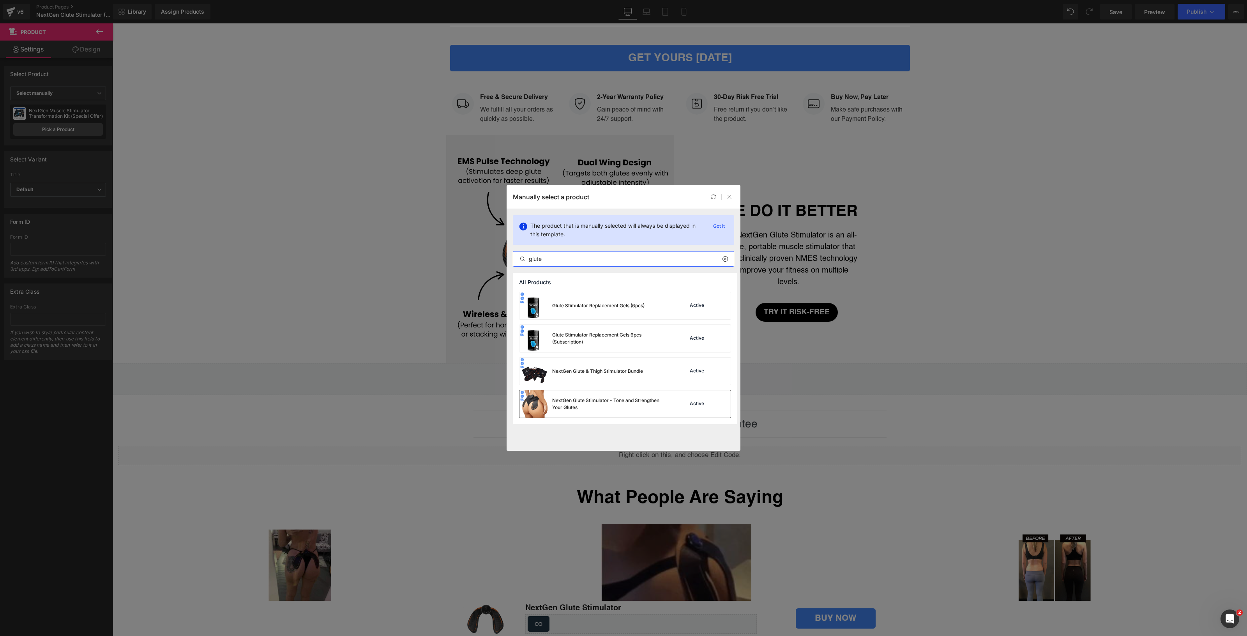
type input "glute"
click at [590, 399] on div "NextGen Glute Stimulator - Tone and Strengthen Your Glutes" at bounding box center [610, 404] width 117 height 14
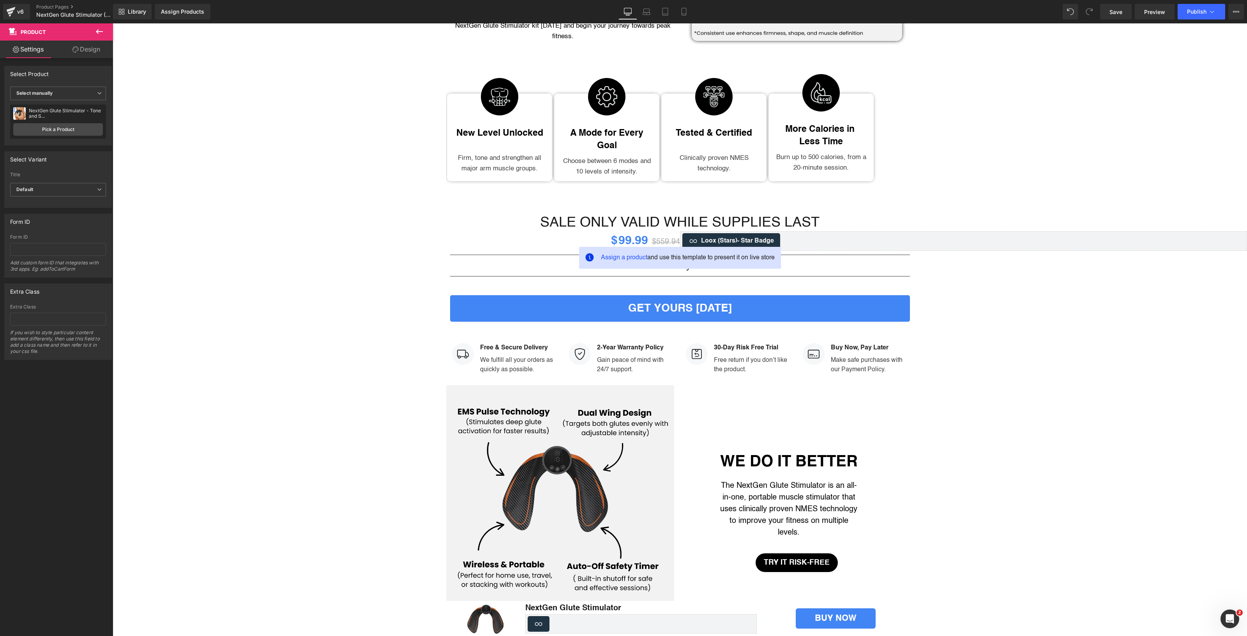
scroll to position [1256, 0]
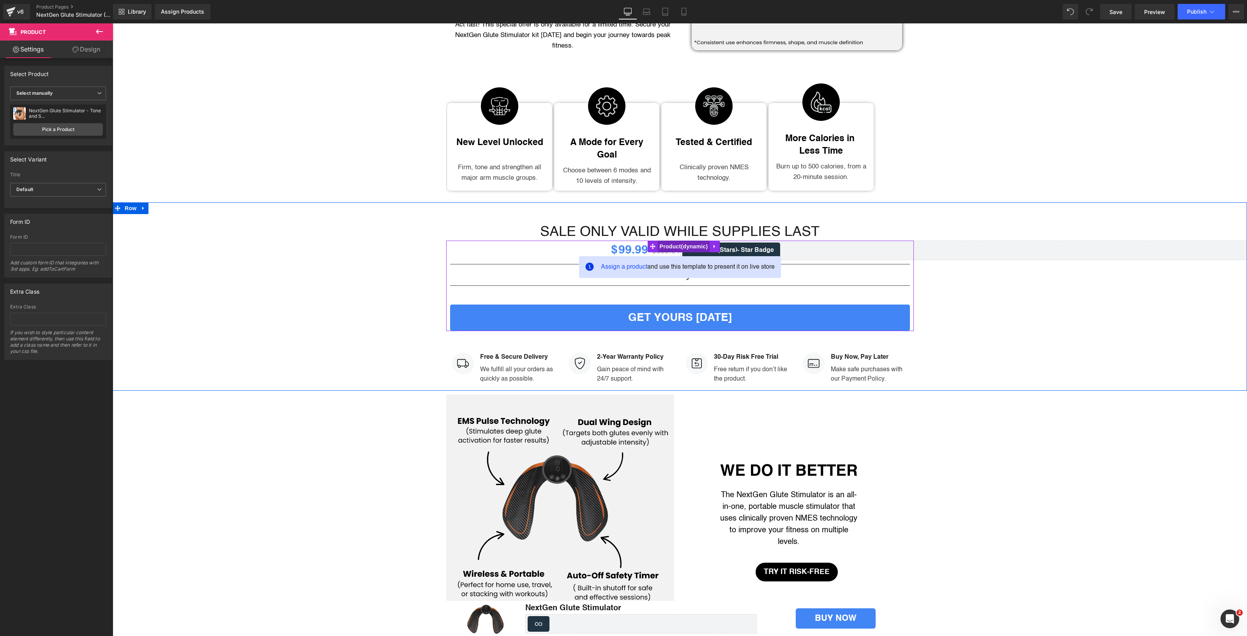
click at [675, 241] on span "Product" at bounding box center [684, 247] width 52 height 12
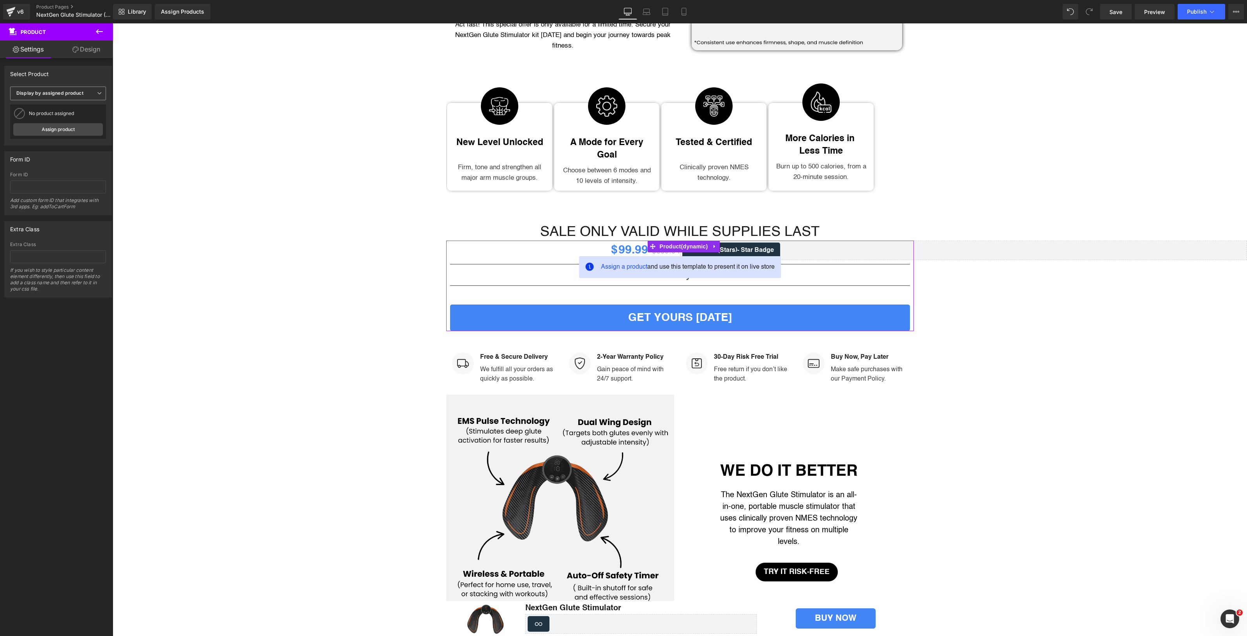
click at [69, 96] on b "Display by assigned product" at bounding box center [49, 93] width 67 height 6
click at [73, 121] on li "Select manually" at bounding box center [56, 117] width 93 height 12
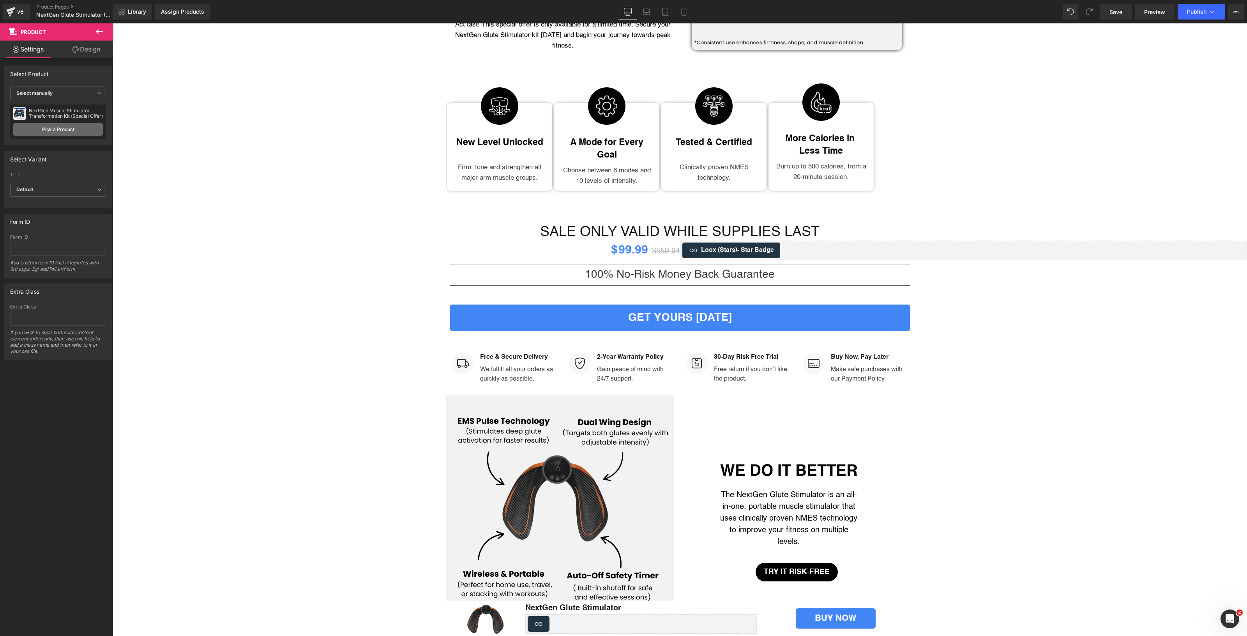
click at [73, 129] on link "Pick a Product" at bounding box center [58, 129] width 90 height 12
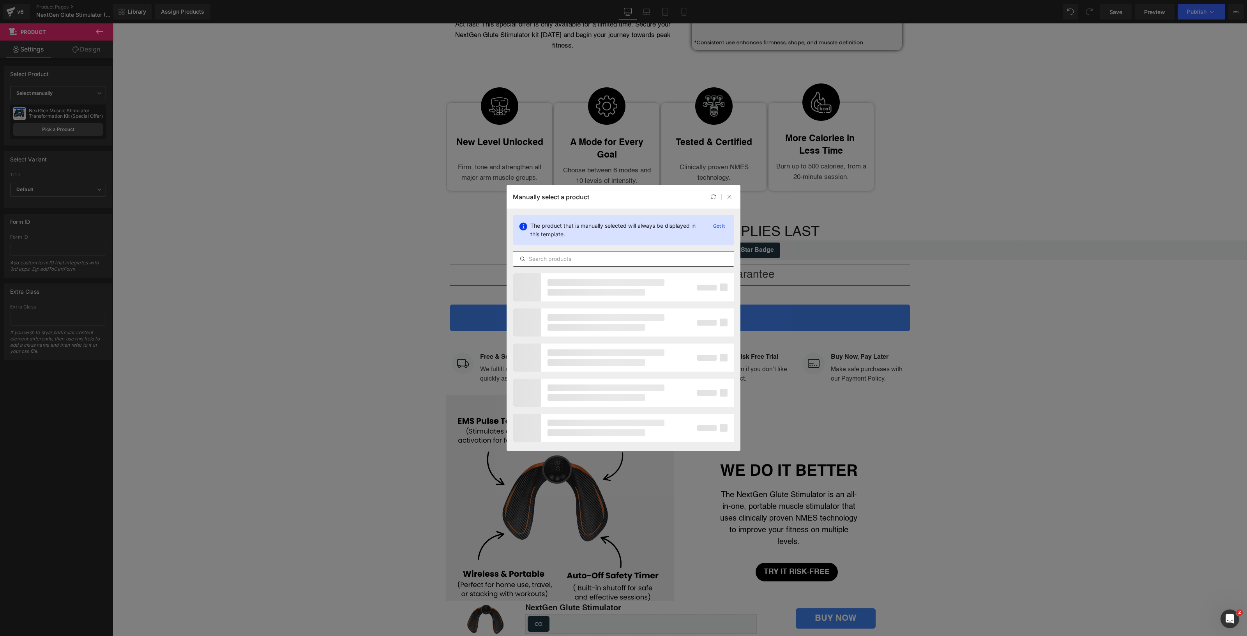
click at [593, 257] on input "text" at bounding box center [623, 258] width 221 height 9
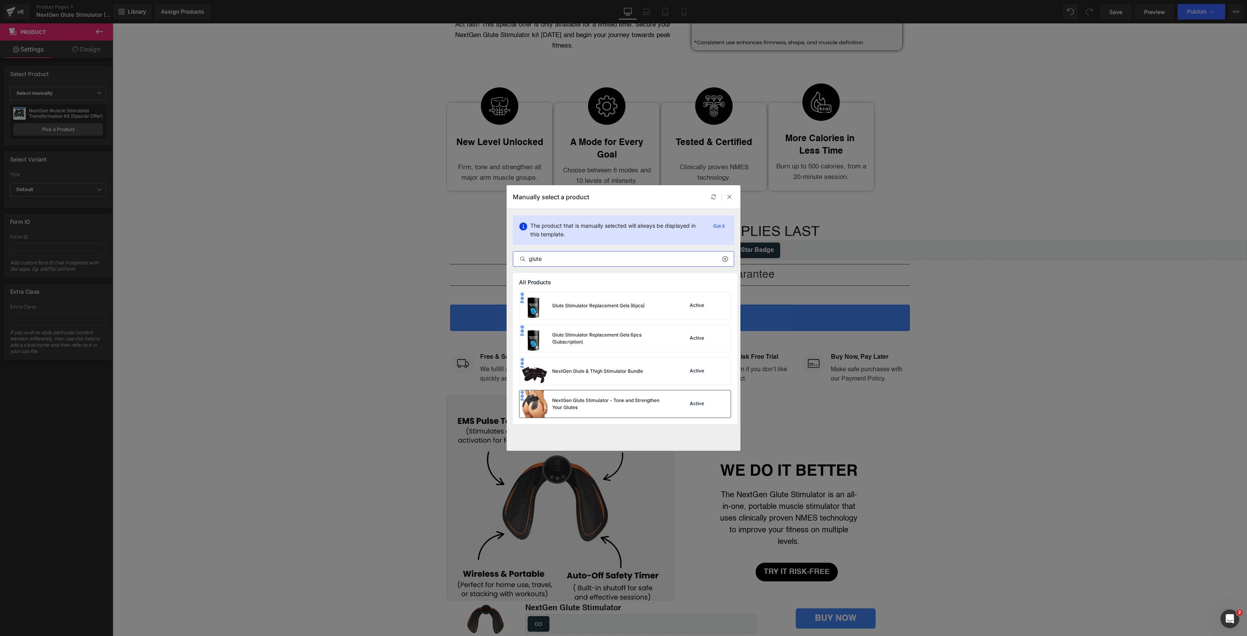
type input "glute"
click at [607, 398] on div "NextGen Glute Stimulator - Tone and Strengthen Your Glutes" at bounding box center [595, 403] width 150 height 27
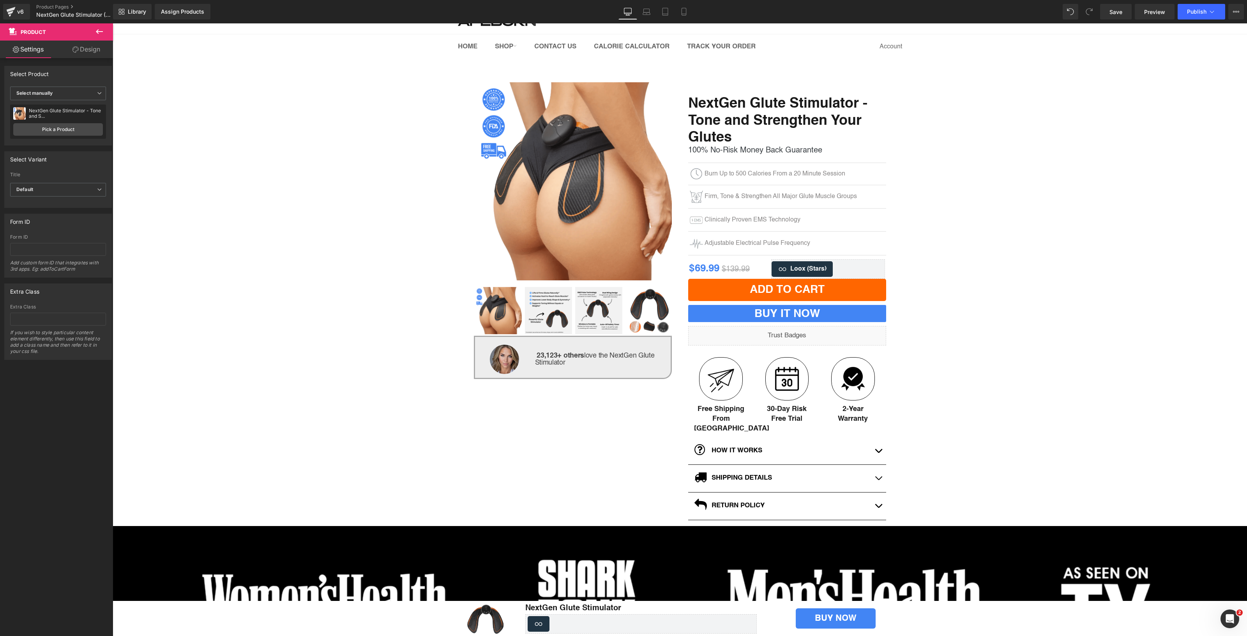
scroll to position [0, 0]
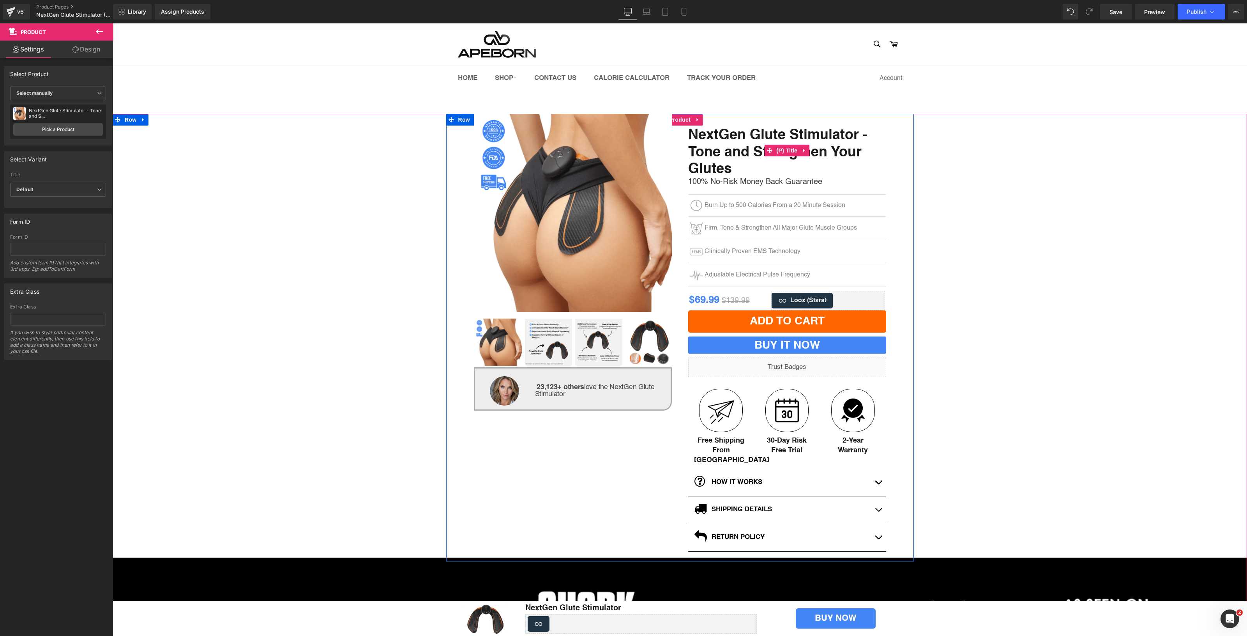
click at [725, 145] on span "NextGen Glute Stimulator - Tone and Strengthen Your Glutes" at bounding box center [787, 150] width 198 height 56
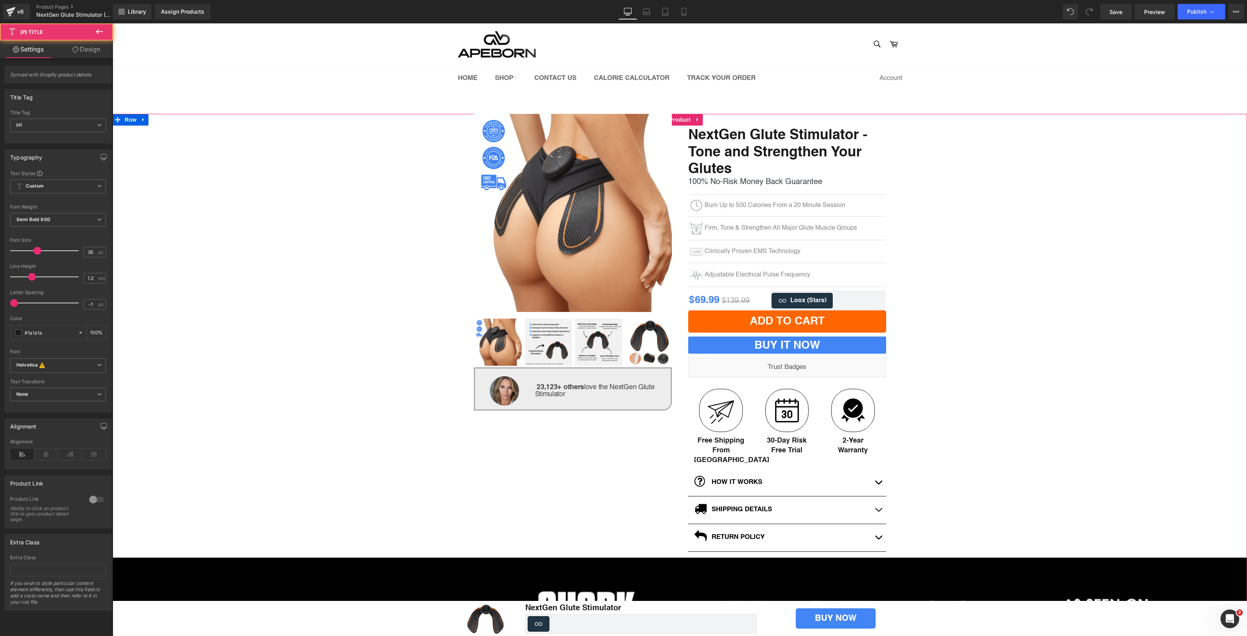
click at [1073, 215] on div "(P) Image ‹ ›" at bounding box center [680, 408] width 1135 height 589
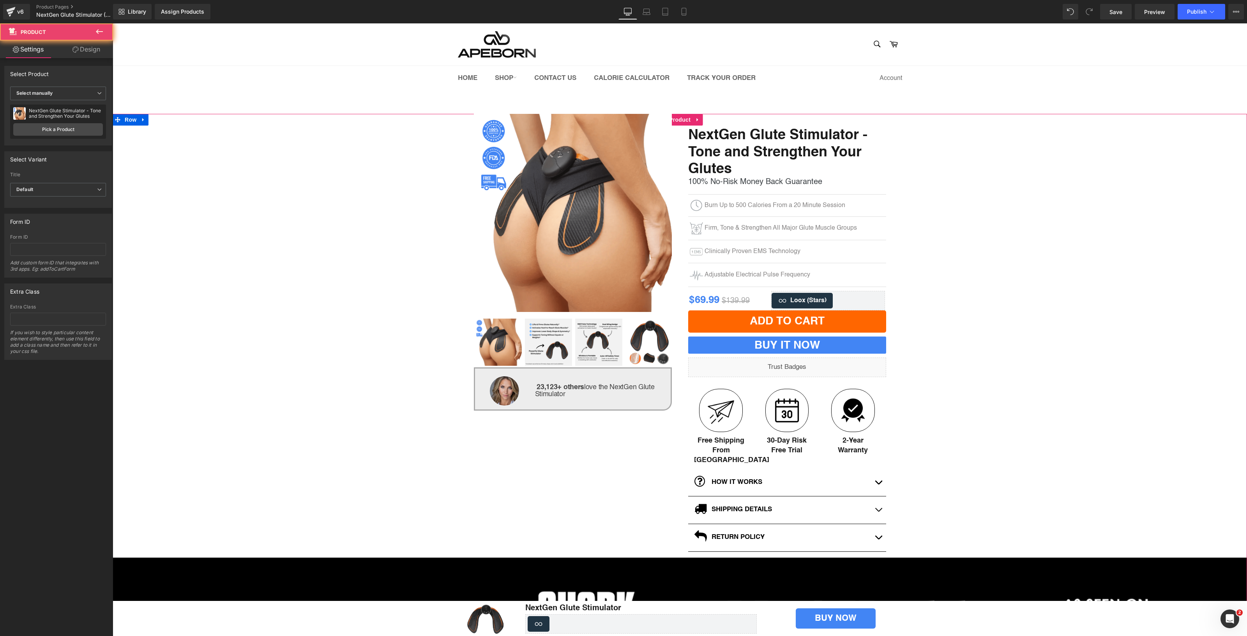
click at [799, 141] on span "NextGen Glute Stimulator - Tone and Strengthen Your Glutes" at bounding box center [787, 150] width 198 height 56
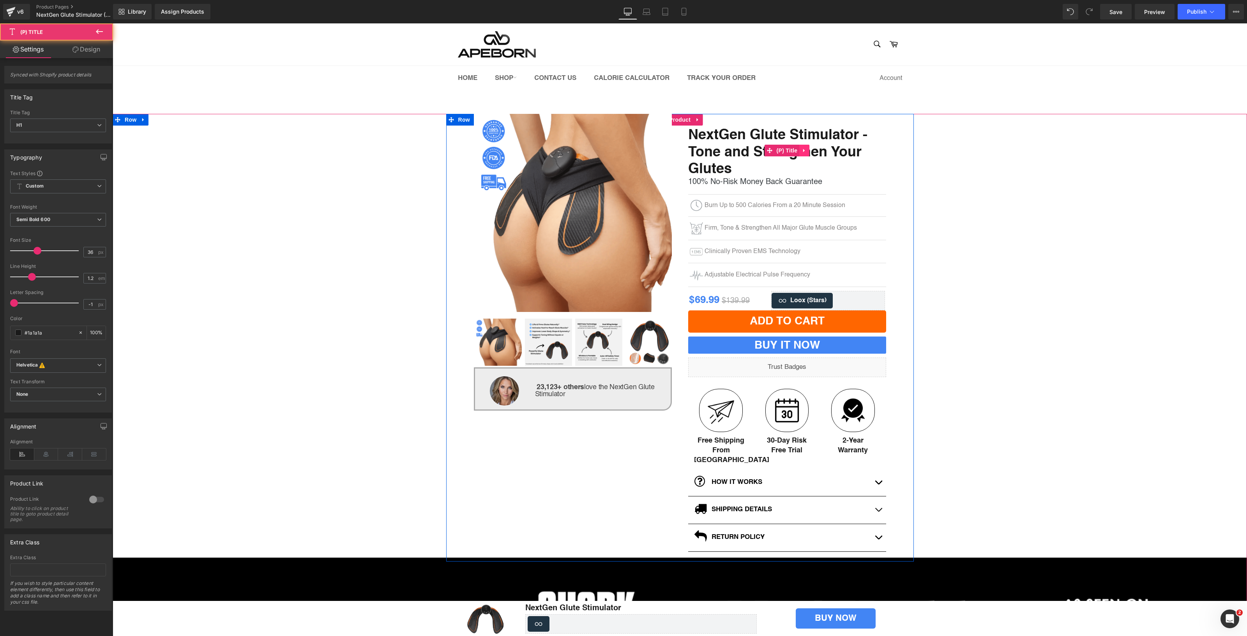
click at [803, 148] on icon at bounding box center [804, 151] width 5 height 6
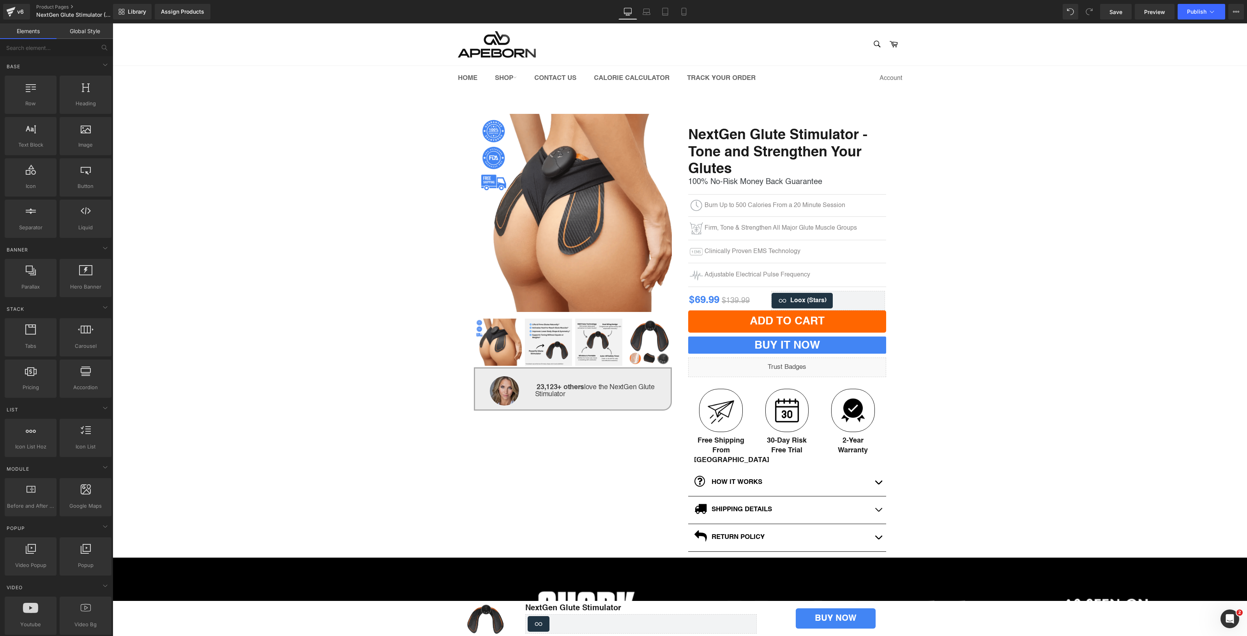
click at [113, 32] on header "Site Navigation Search Search Cart Menu Site Navigation" at bounding box center [680, 56] width 1135 height 67
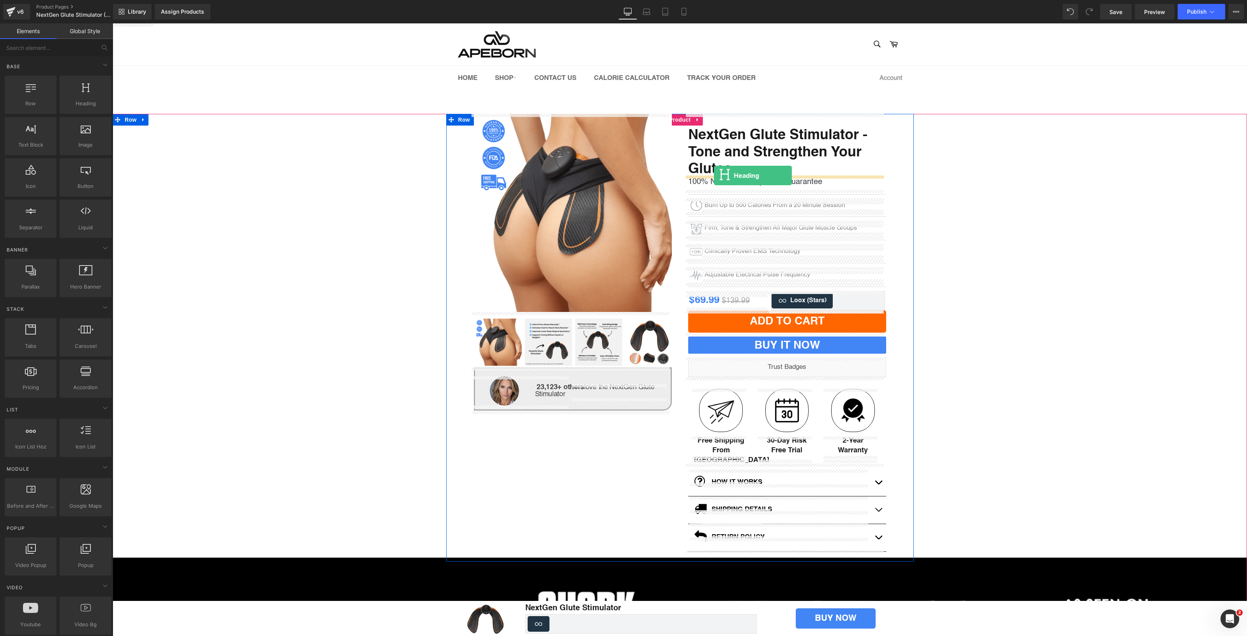
drag, startPoint x: 181, startPoint y: 115, endPoint x: 714, endPoint y: 175, distance: 536.3
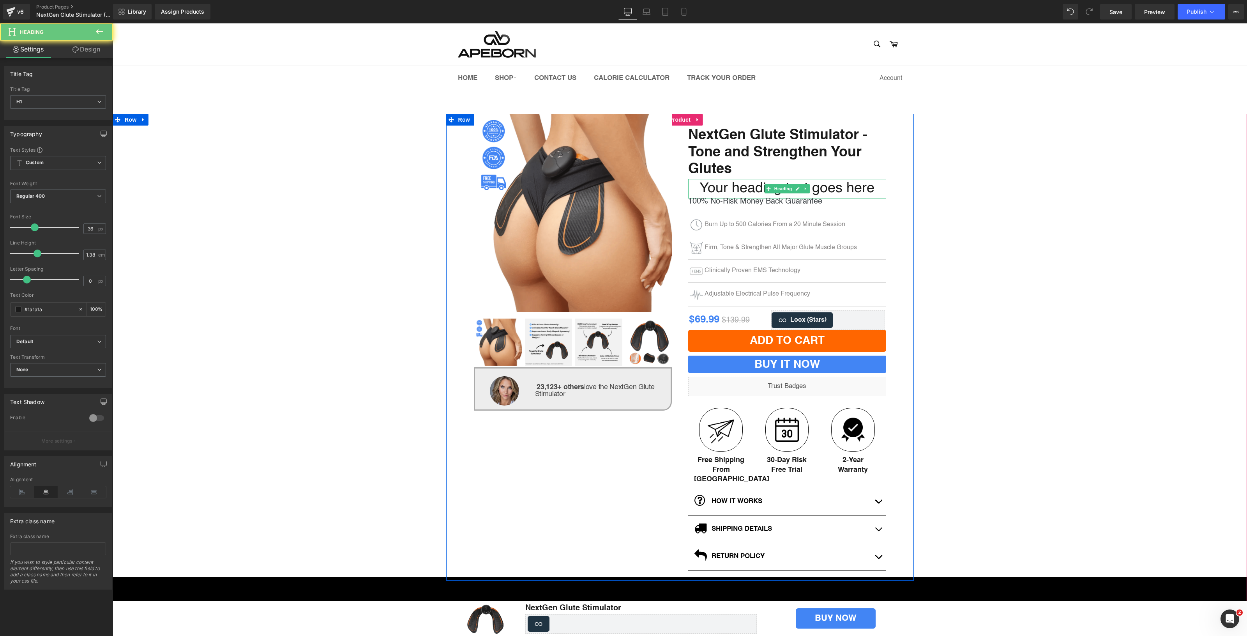
click at [718, 184] on h1 "Your heading text goes here" at bounding box center [787, 188] width 198 height 19
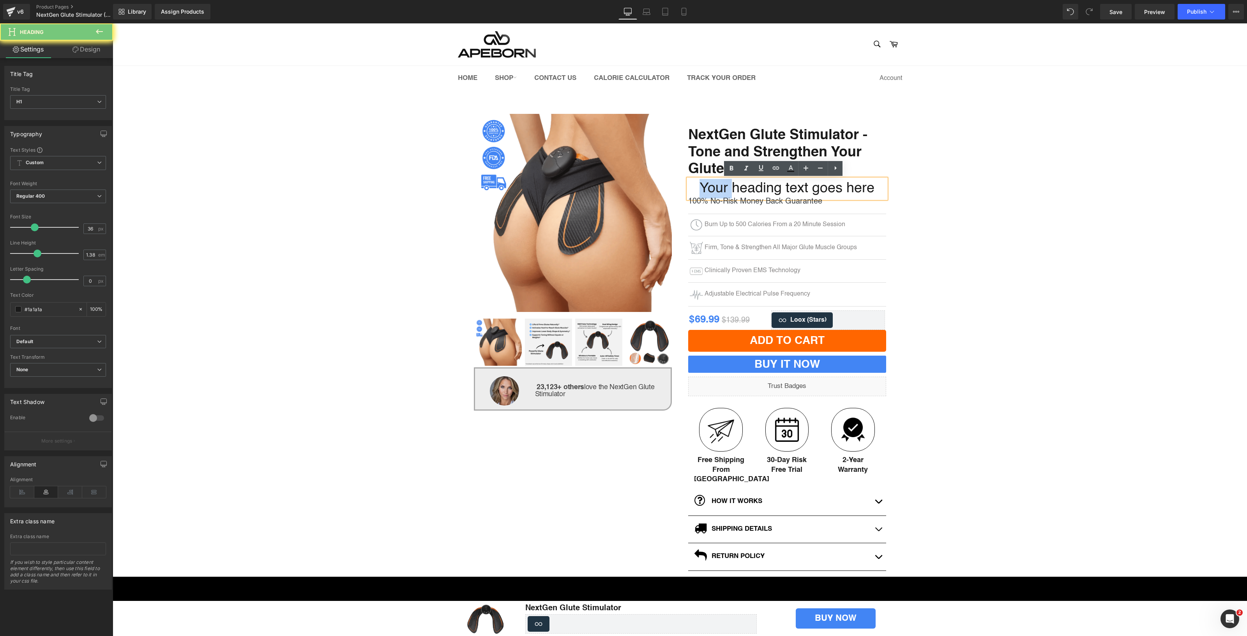
click at [718, 184] on h1 "Your heading text goes here" at bounding box center [787, 188] width 198 height 19
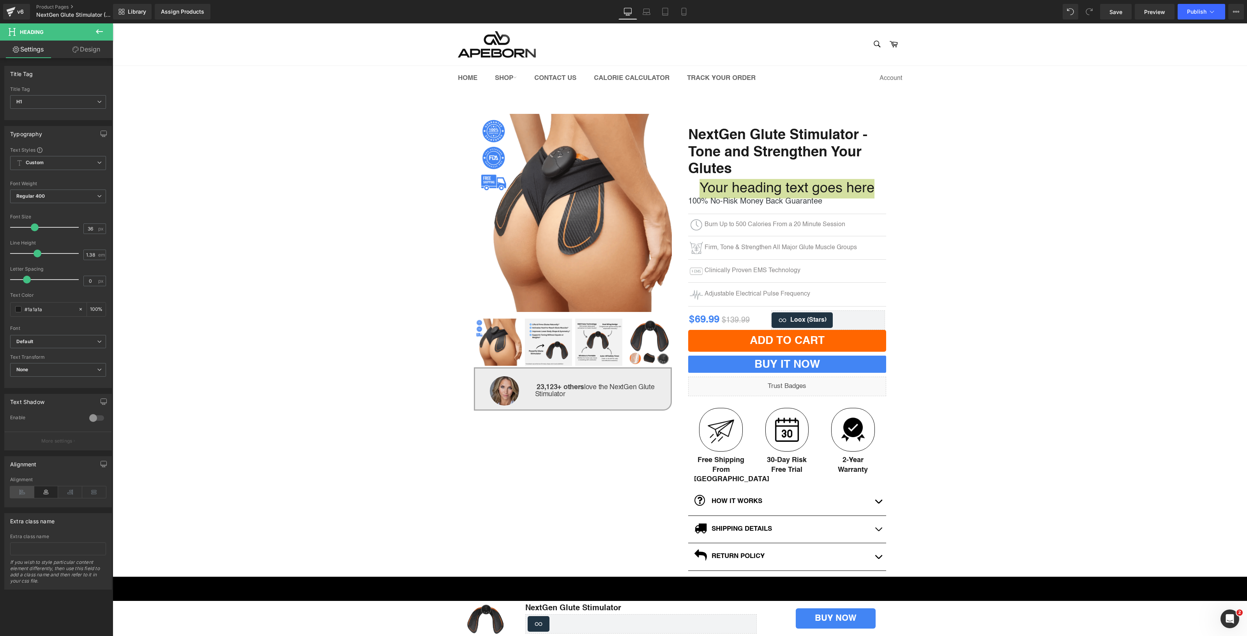
click at [22, 489] on icon at bounding box center [22, 492] width 24 height 12
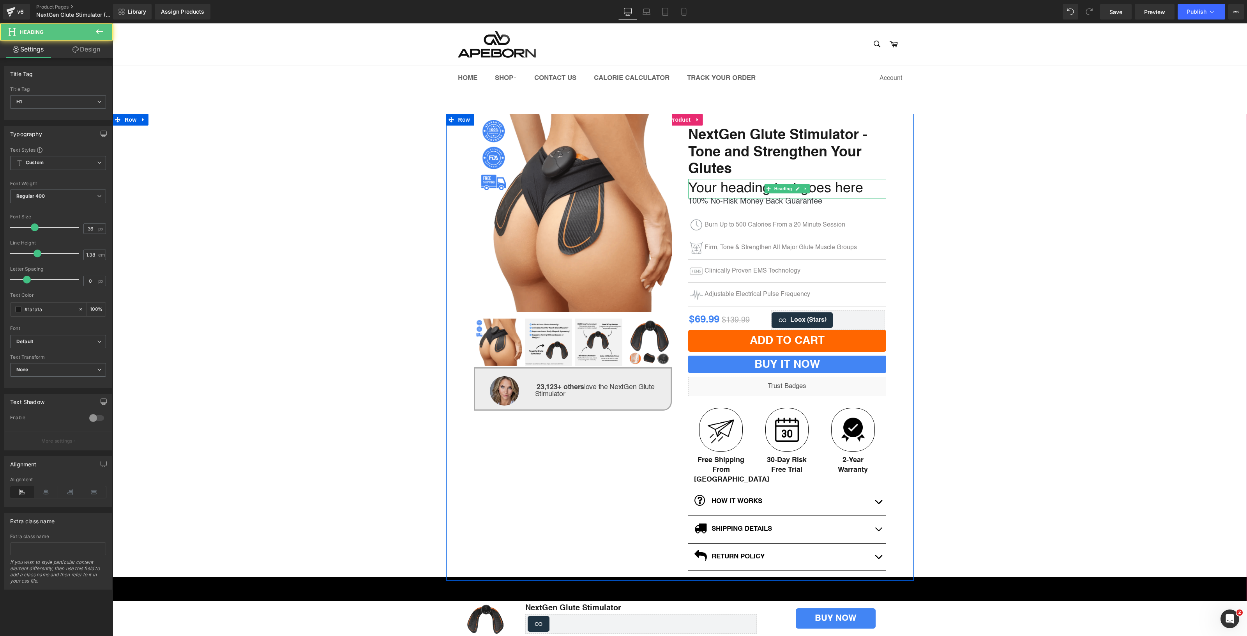
click at [729, 189] on h1 "Your heading text goes here" at bounding box center [787, 188] width 198 height 19
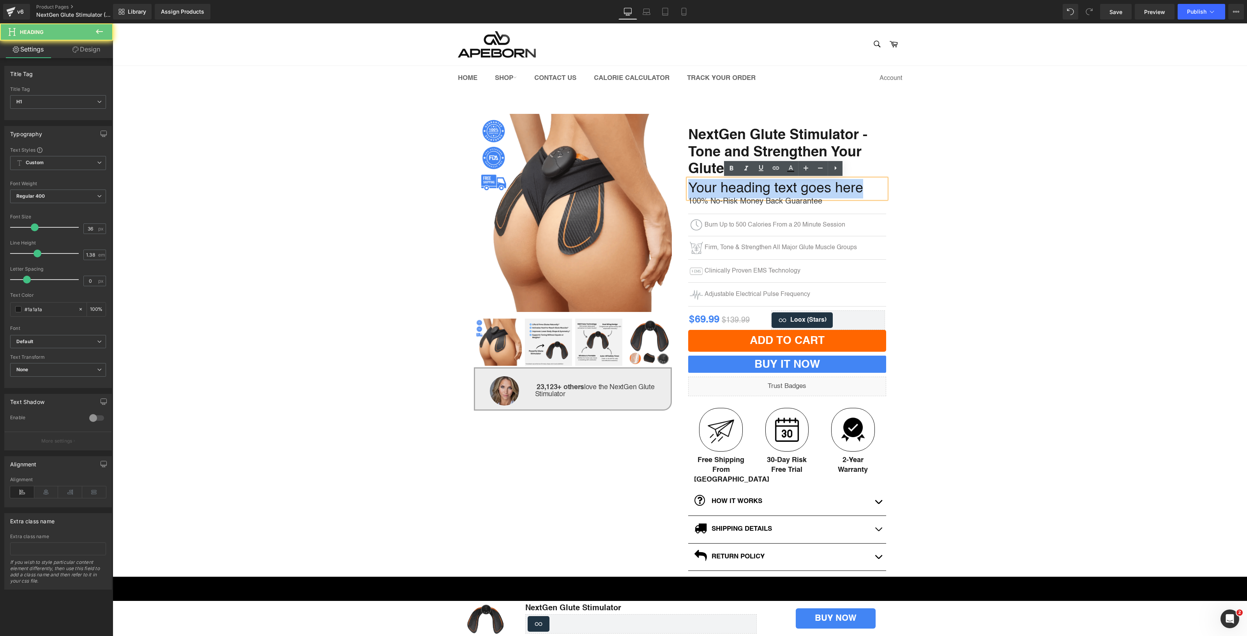
click at [729, 189] on h1 "Your heading text goes here" at bounding box center [787, 188] width 198 height 19
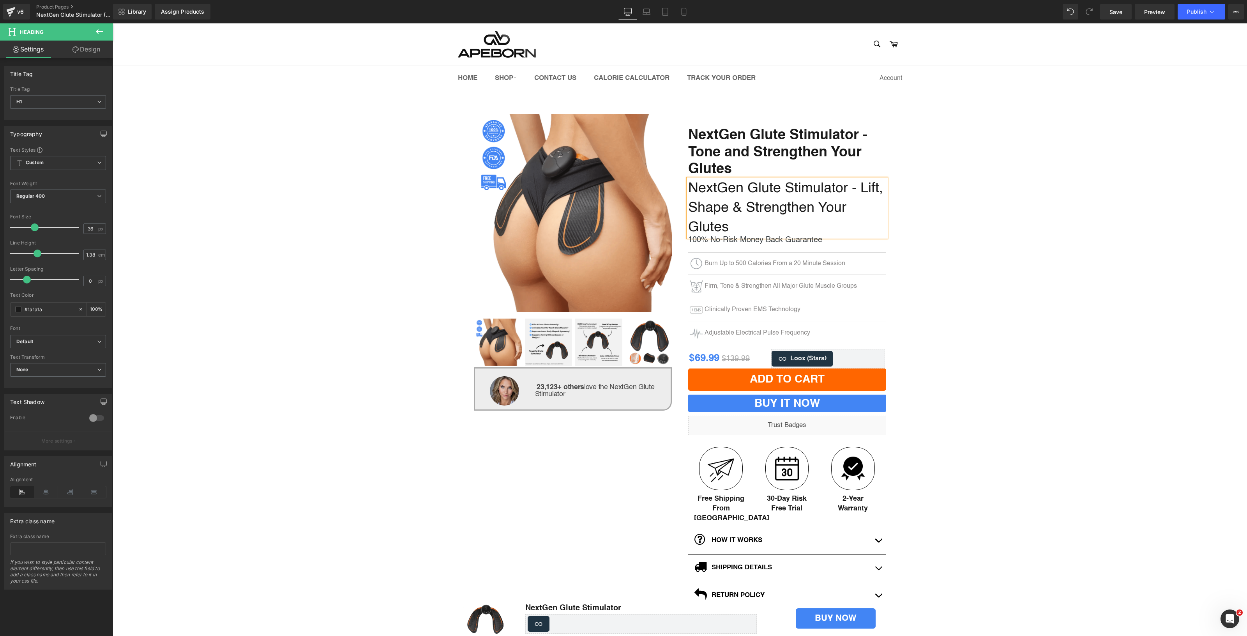
click at [742, 194] on h1 "NextGen Glute Stimulator - Lift, Shape & Strengthen Your Glutes" at bounding box center [787, 208] width 198 height 58
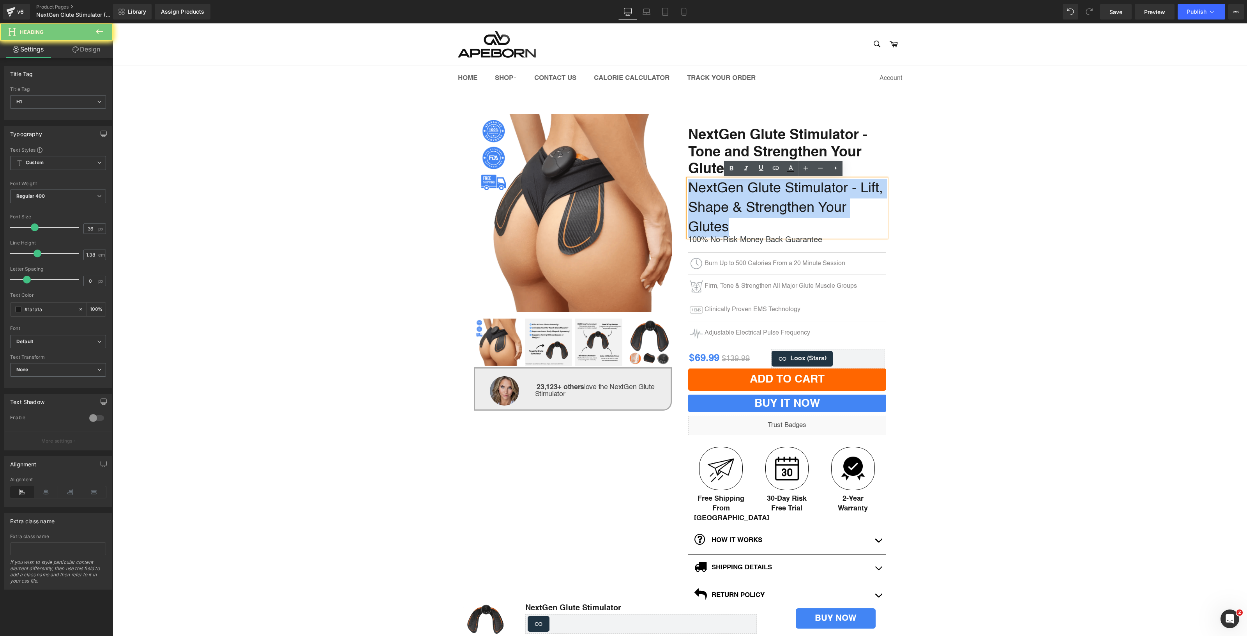
click at [742, 194] on h1 "NextGen Glute Stimulator - Lift, Shape & Strengthen Your Glutes" at bounding box center [787, 208] width 198 height 58
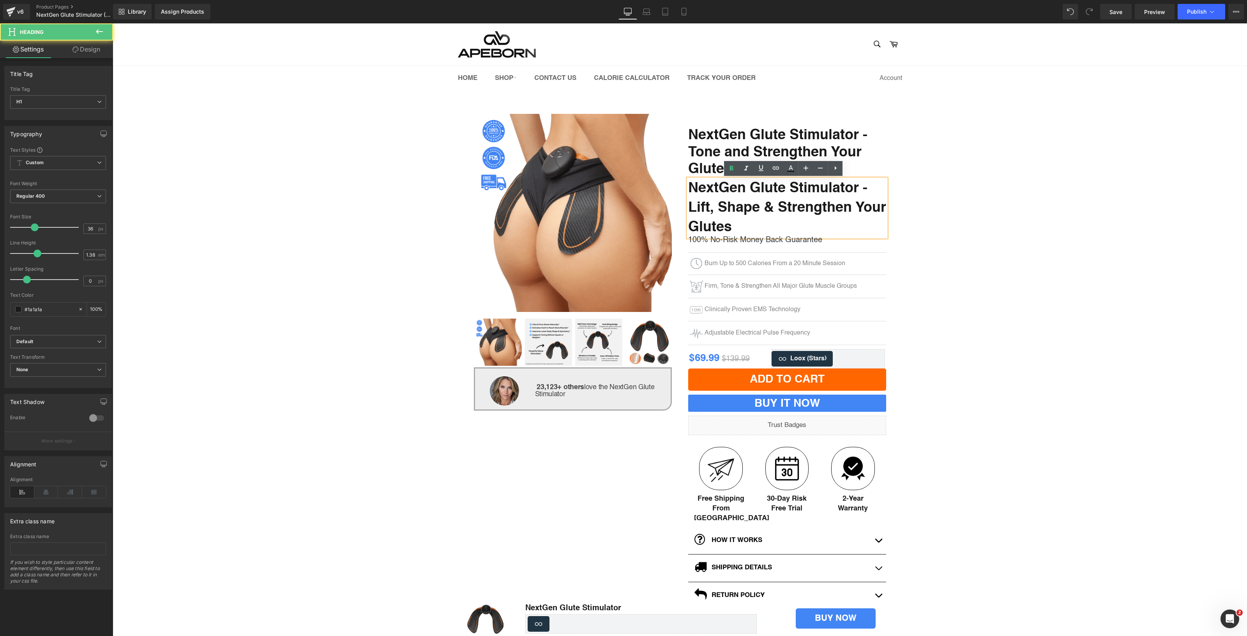
click at [742, 194] on strong "NextGen Glute Stimulator - Lift, Shape & Strengthen Your Glutes" at bounding box center [787, 207] width 198 height 53
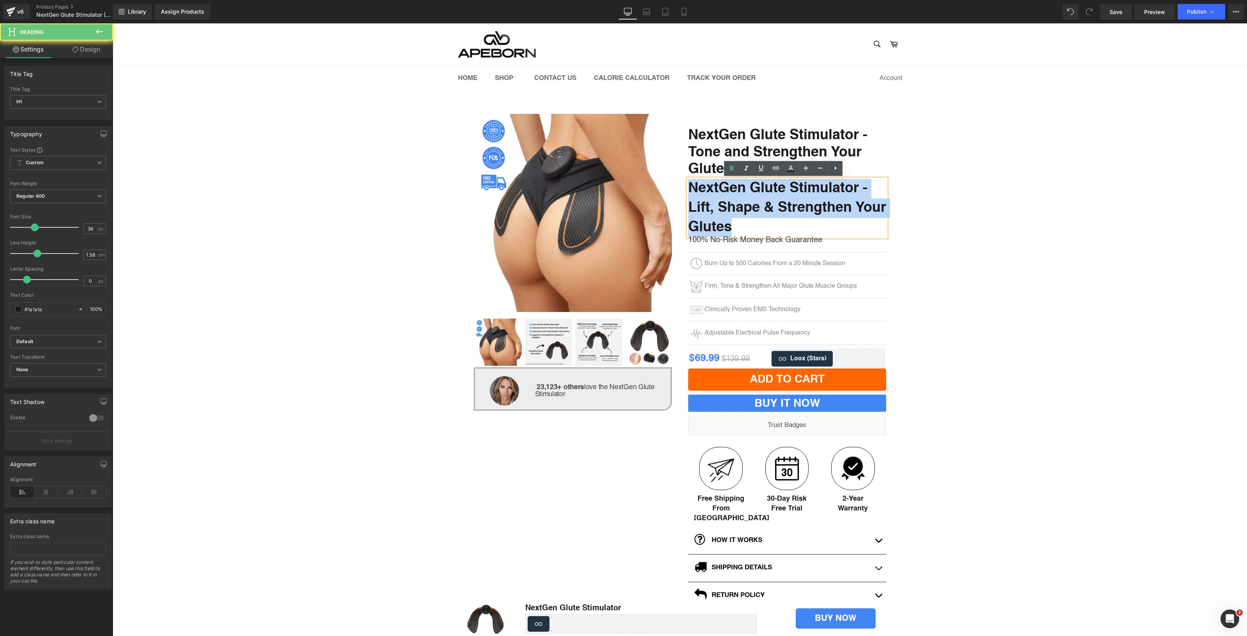
click at [742, 194] on strong "NextGen Glute Stimulator - Lift, Shape & Strengthen Your Glutes" at bounding box center [787, 207] width 198 height 53
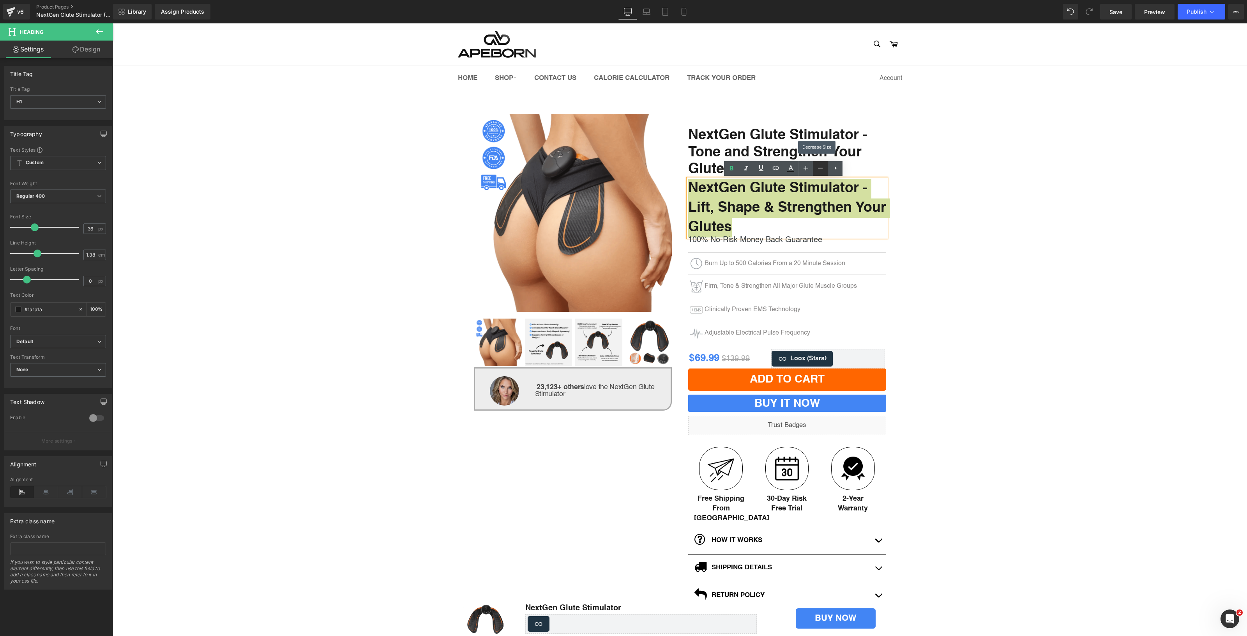
click at [817, 170] on icon at bounding box center [820, 167] width 9 height 9
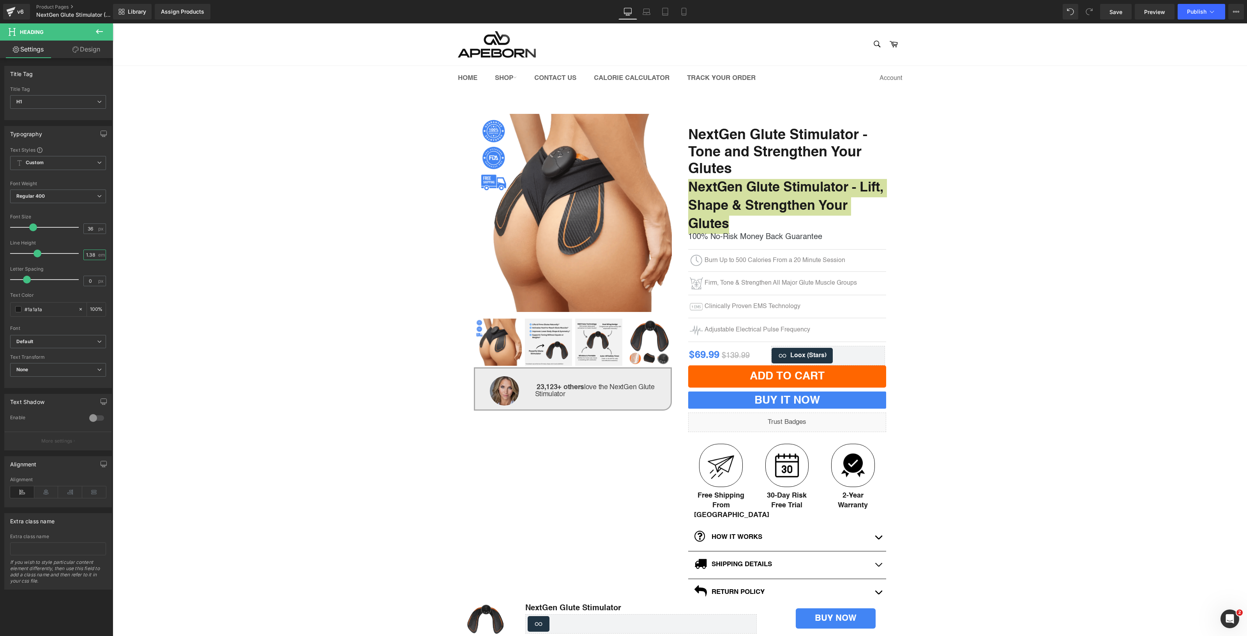
click at [92, 255] on input "1.38" at bounding box center [91, 255] width 14 height 10
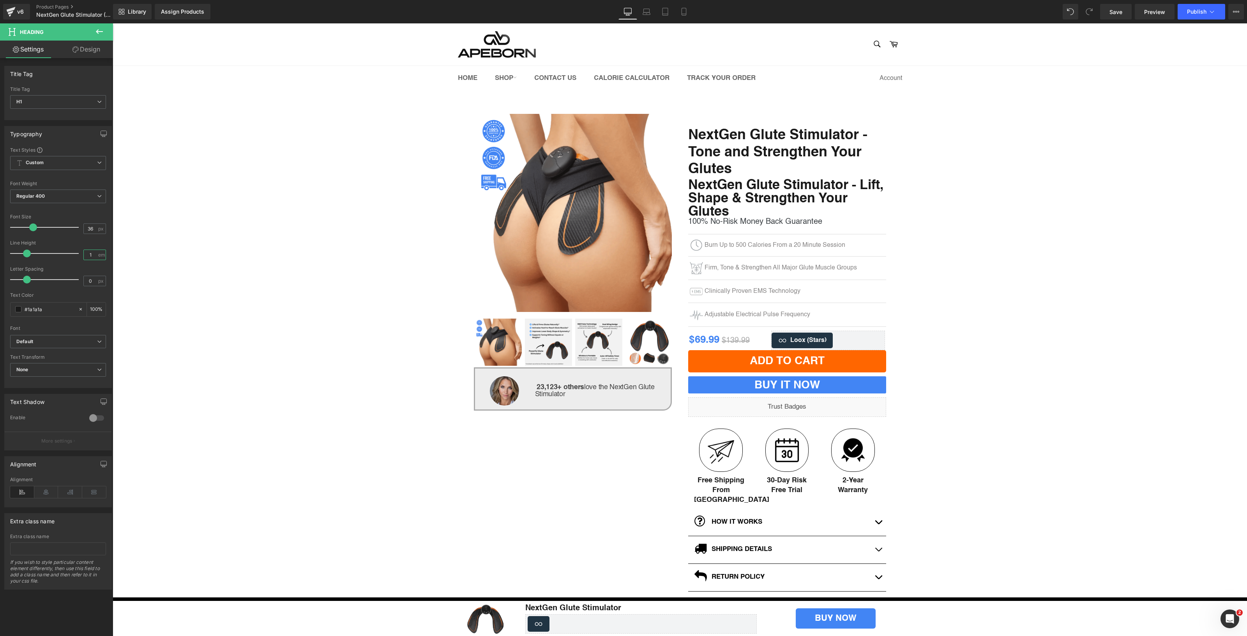
click at [92, 256] on input "1" at bounding box center [91, 255] width 14 height 10
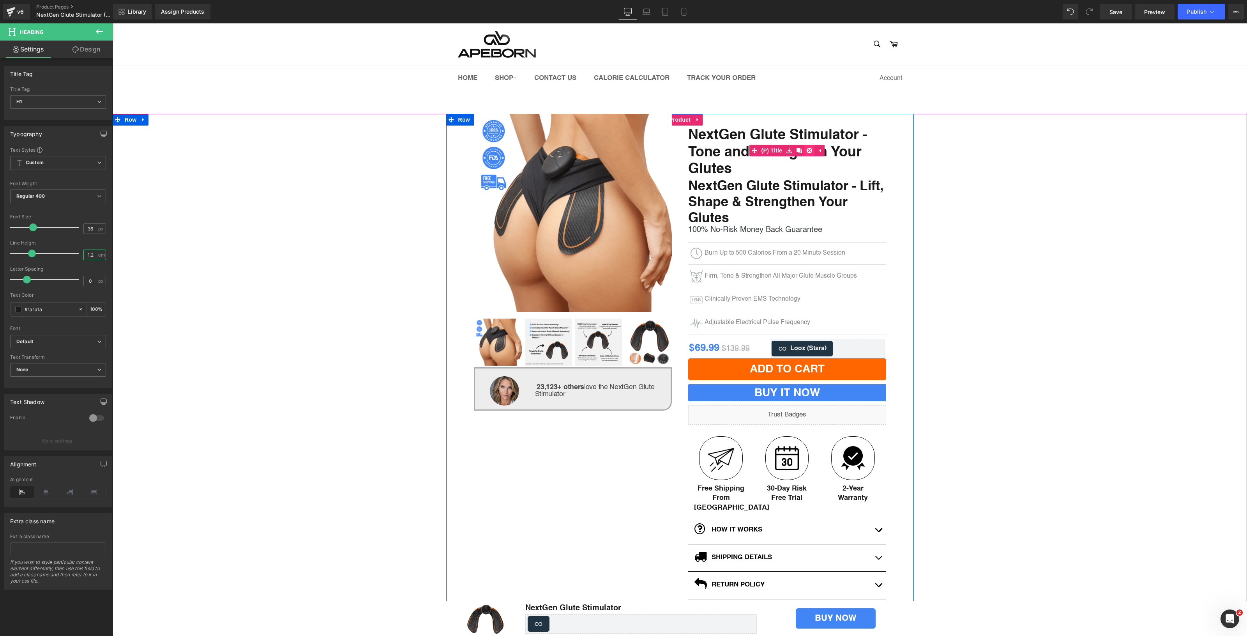
type input "1.2"
click at [807, 150] on icon at bounding box center [809, 151] width 5 height 6
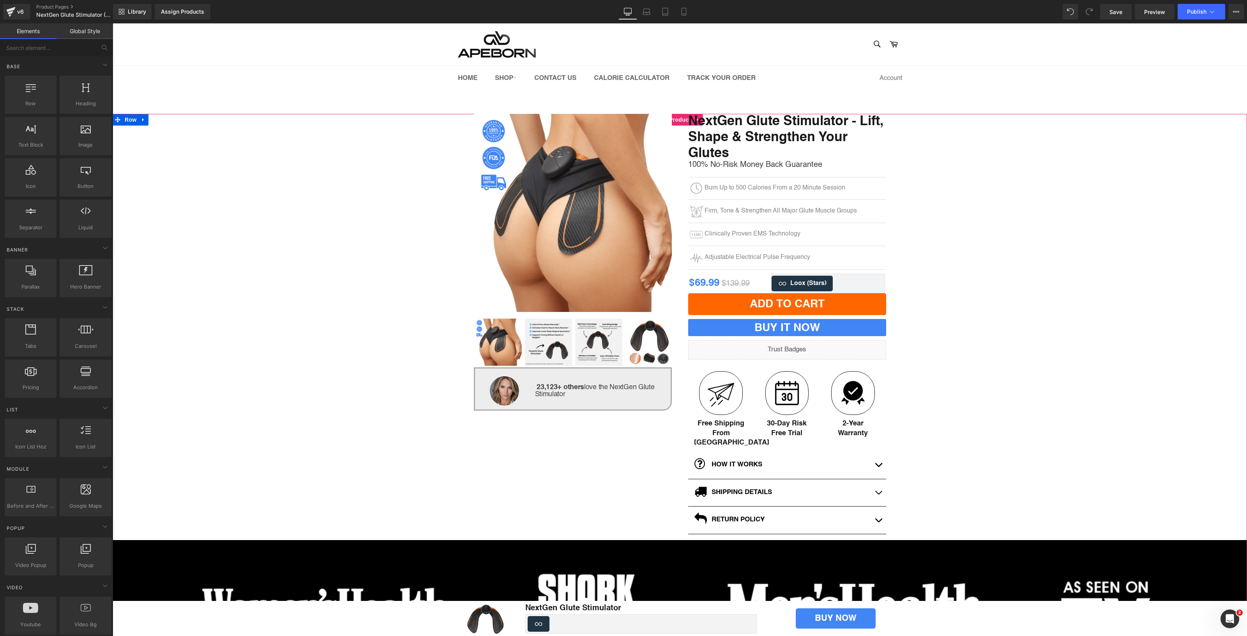
click at [1100, 242] on div "(P) Image ‹ ›" at bounding box center [680, 399] width 1135 height 571
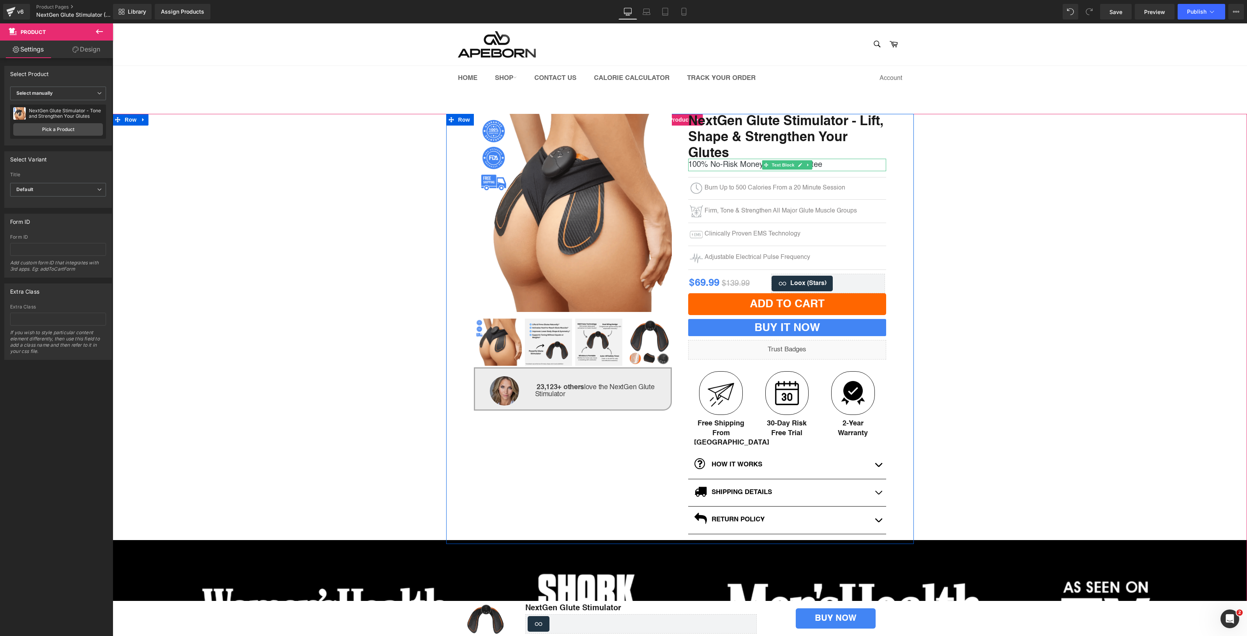
click at [734, 166] on p "100% No-Risk Money Back Guarantee" at bounding box center [787, 165] width 198 height 12
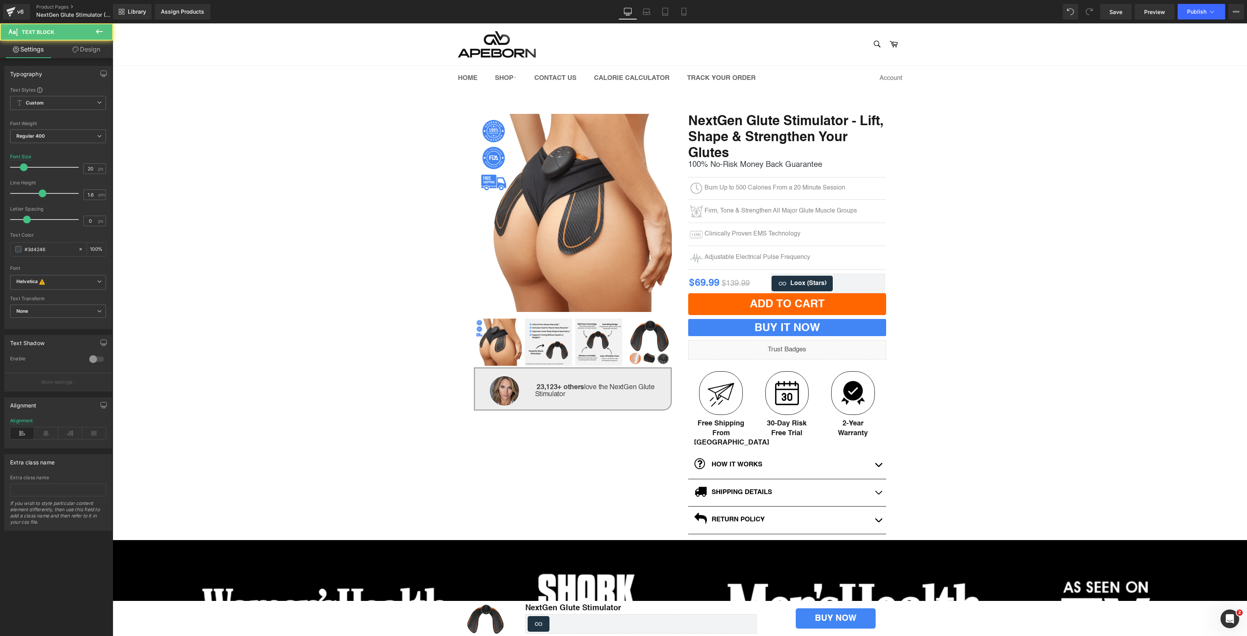
click at [71, 49] on link "Design" at bounding box center [86, 50] width 57 height 18
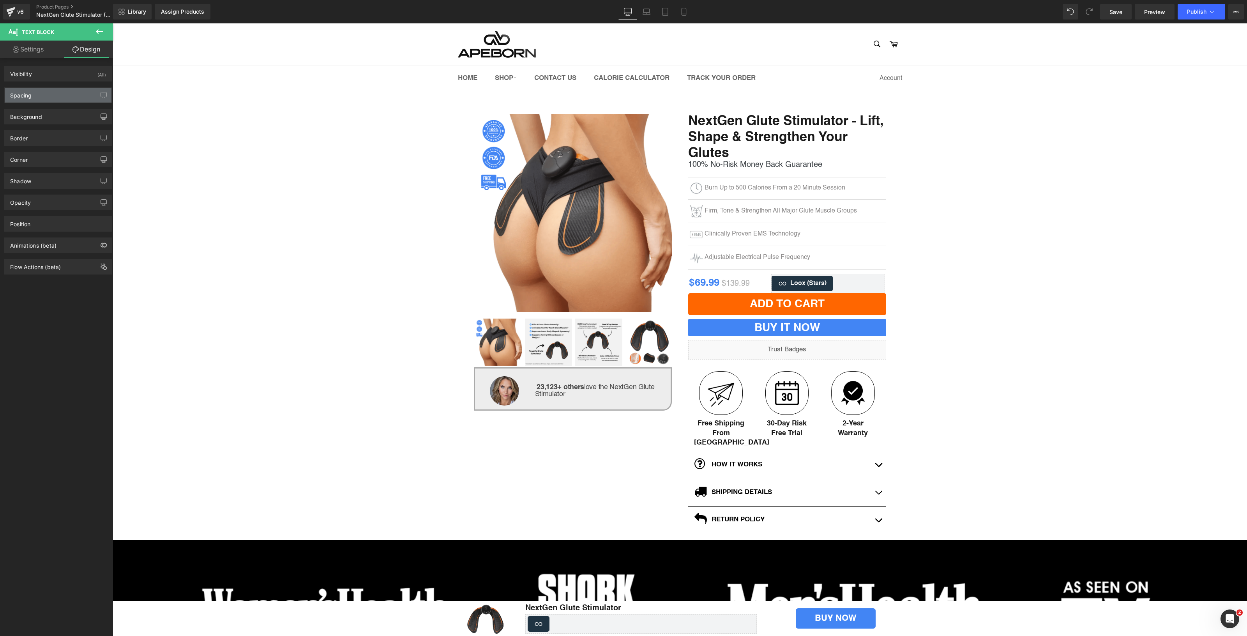
click at [55, 96] on div "Spacing" at bounding box center [58, 95] width 107 height 15
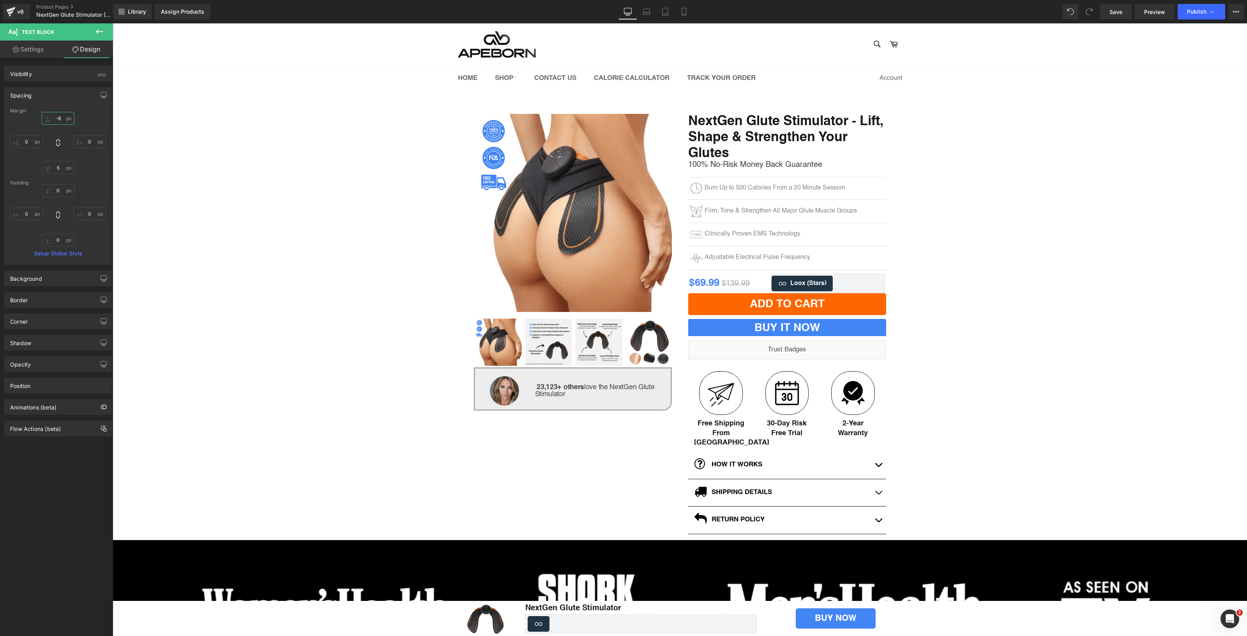
click at [58, 119] on input "-8" at bounding box center [58, 118] width 33 height 13
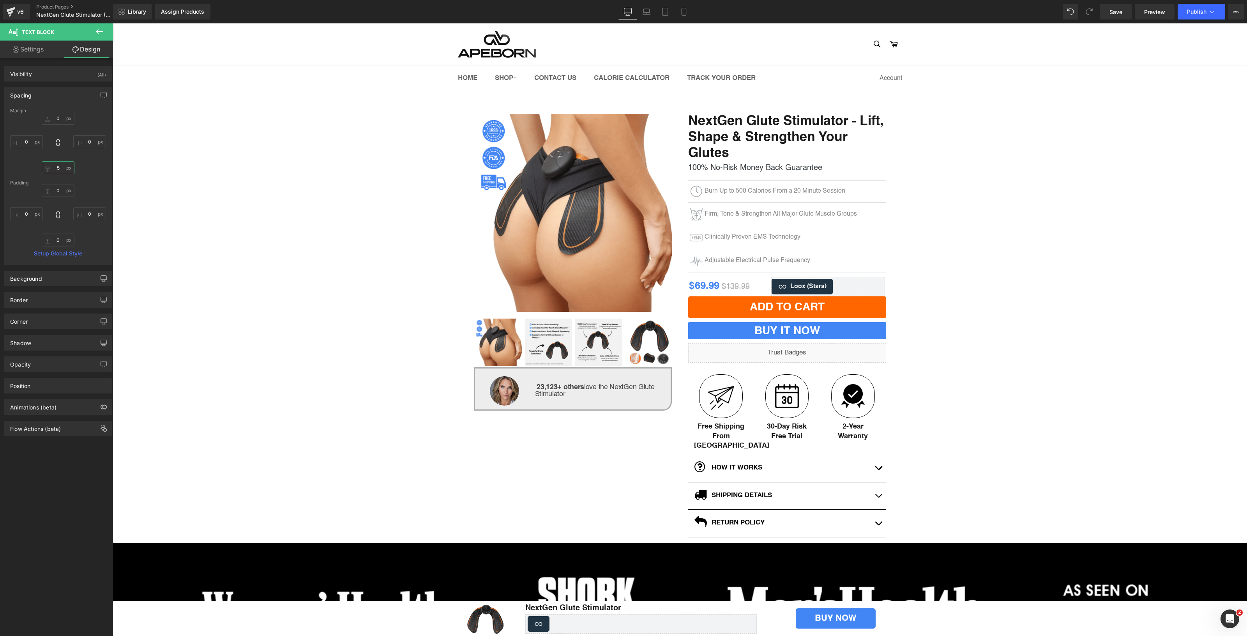
click at [59, 172] on input "5" at bounding box center [58, 167] width 33 height 13
type input "-5"
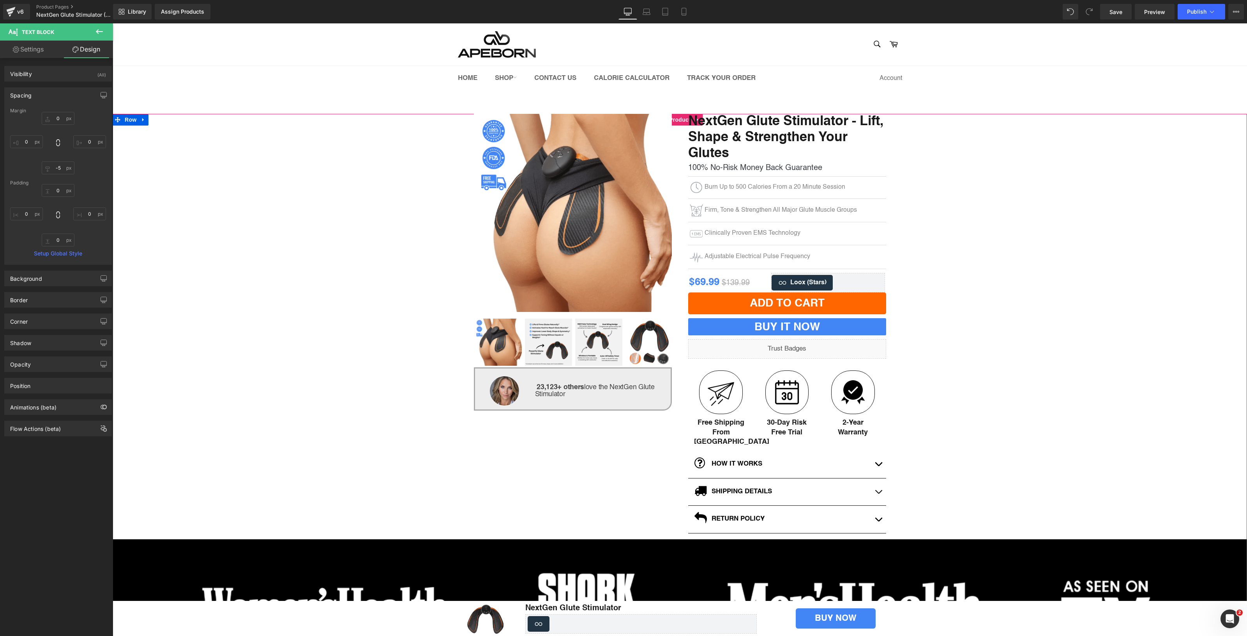
click at [1102, 289] on div "(P) Image ‹ ›" at bounding box center [680, 399] width 1135 height 571
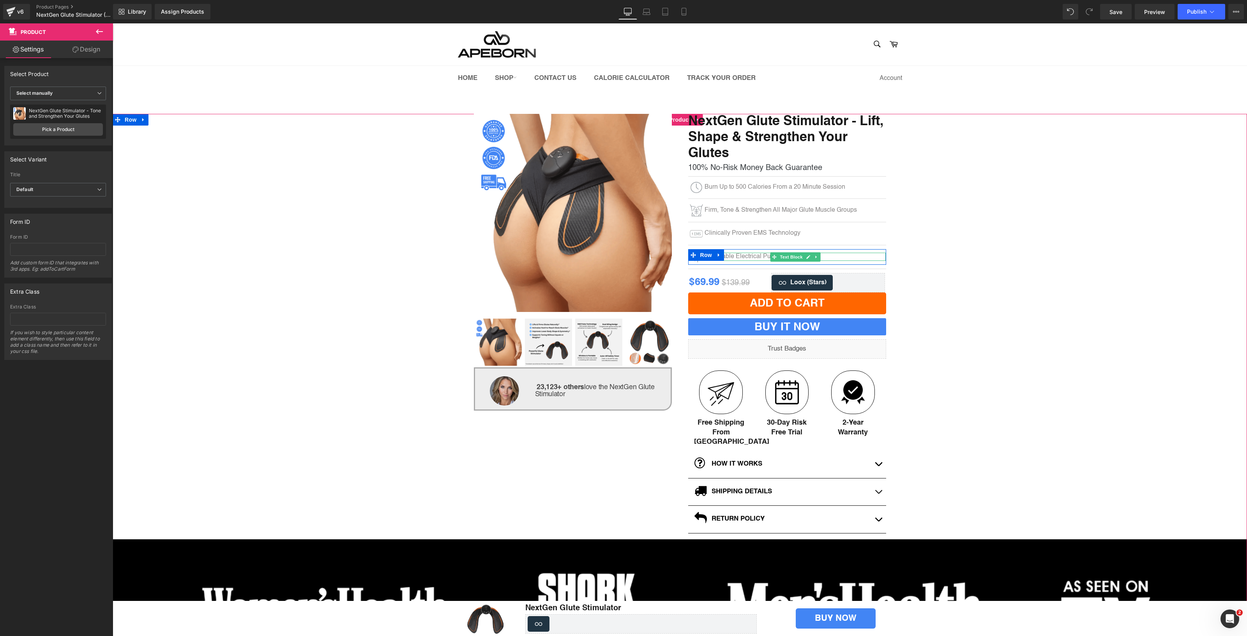
click at [729, 254] on div at bounding box center [796, 254] width 182 height 2
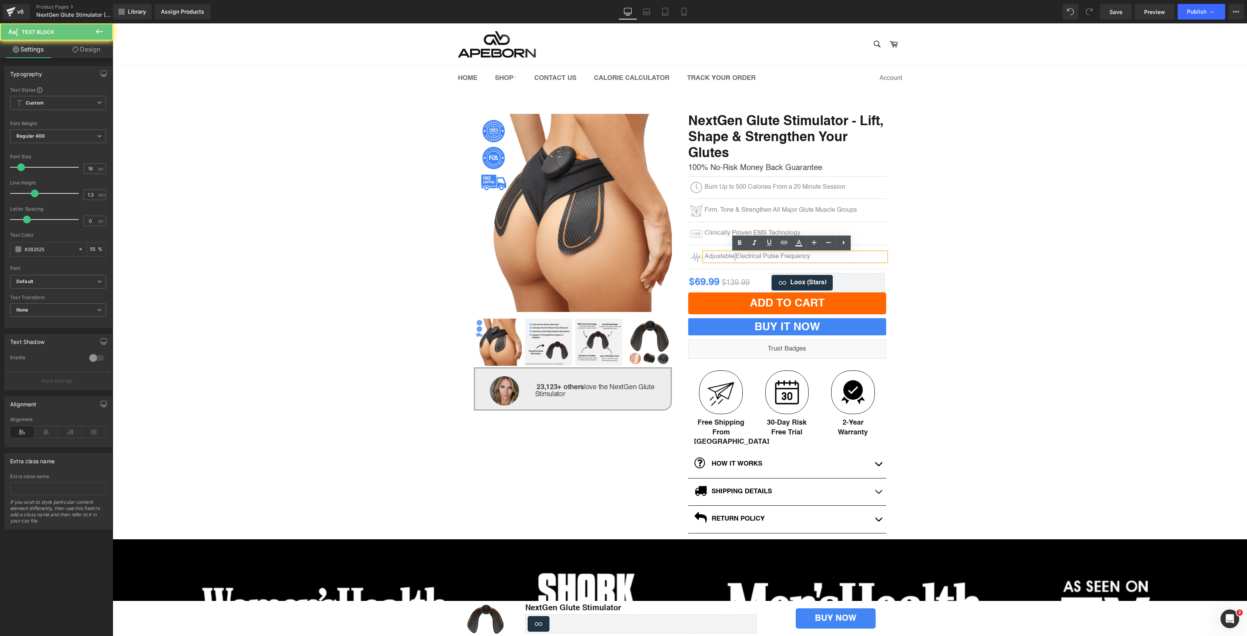
click at [729, 254] on p "Adjustable Electrical Pulse Frequency" at bounding box center [796, 257] width 182 height 8
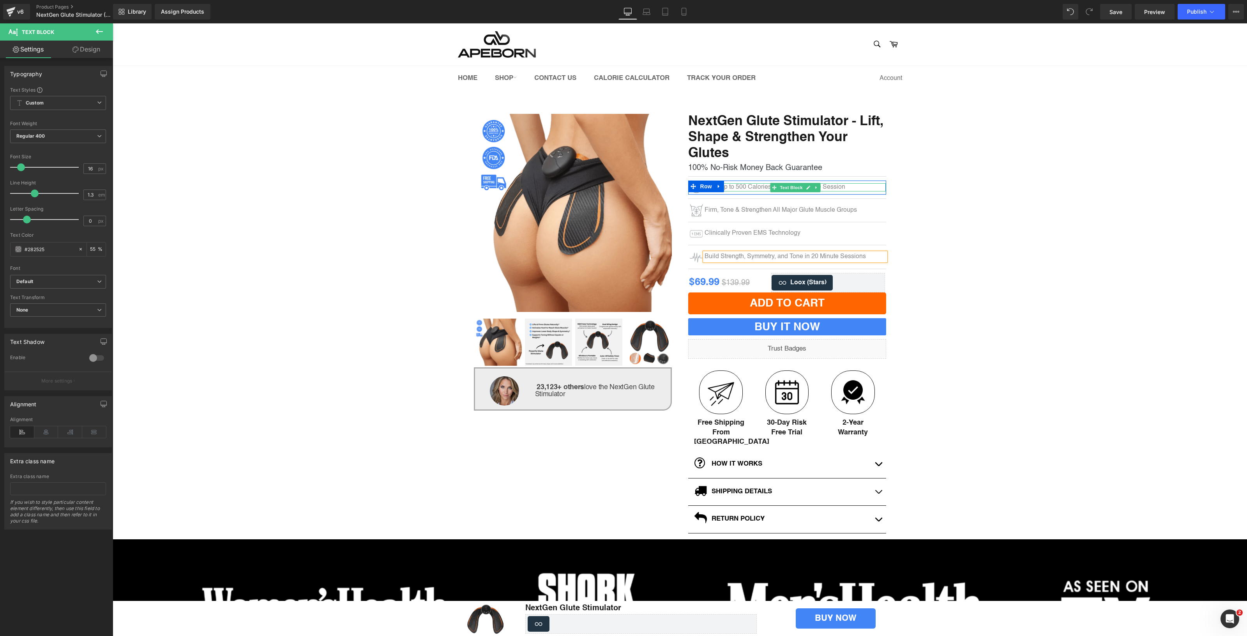
click at [732, 186] on p "Burn Up to 500 Calories From a 20 Minute Session" at bounding box center [796, 187] width 182 height 8
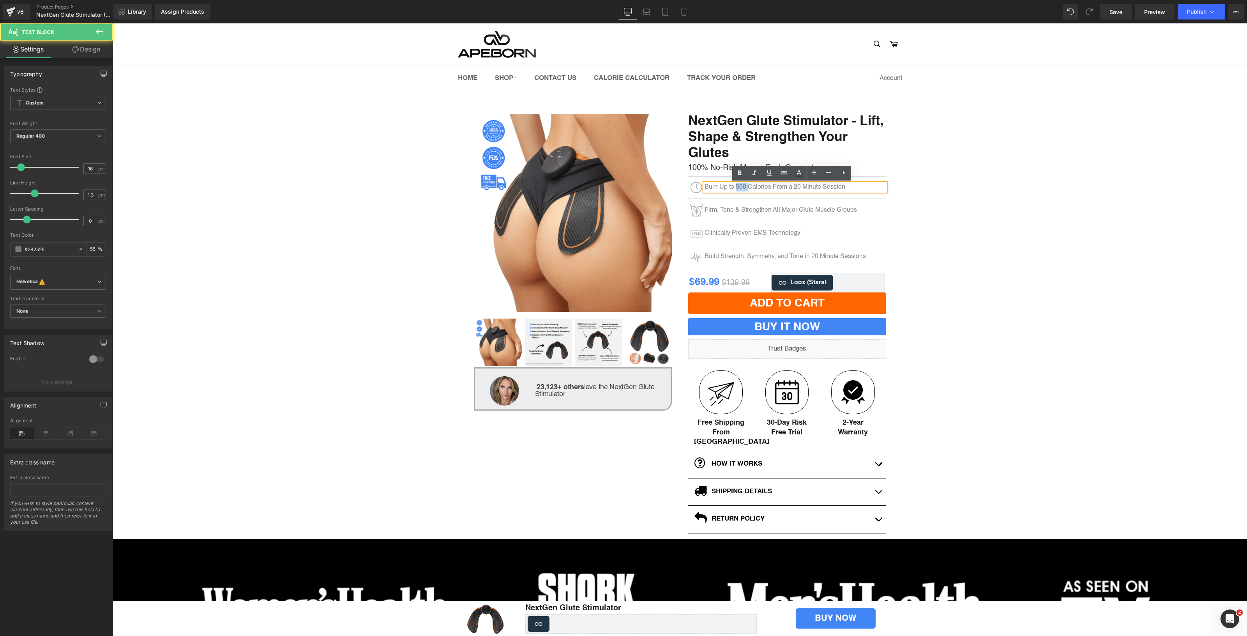
click at [732, 186] on p "Burn Up to 500 Calories From a 20 Minute Session" at bounding box center [796, 187] width 182 height 8
click at [796, 189] on p "Burn Up to 500 Calories From a 20 Minute Session" at bounding box center [796, 187] width 182 height 8
drag, startPoint x: 853, startPoint y: 190, endPoint x: 771, endPoint y: 188, distance: 81.9
click at [771, 188] on p "Burn Up to 500 Calories From a 20 Minute Session" at bounding box center [796, 187] width 182 height 8
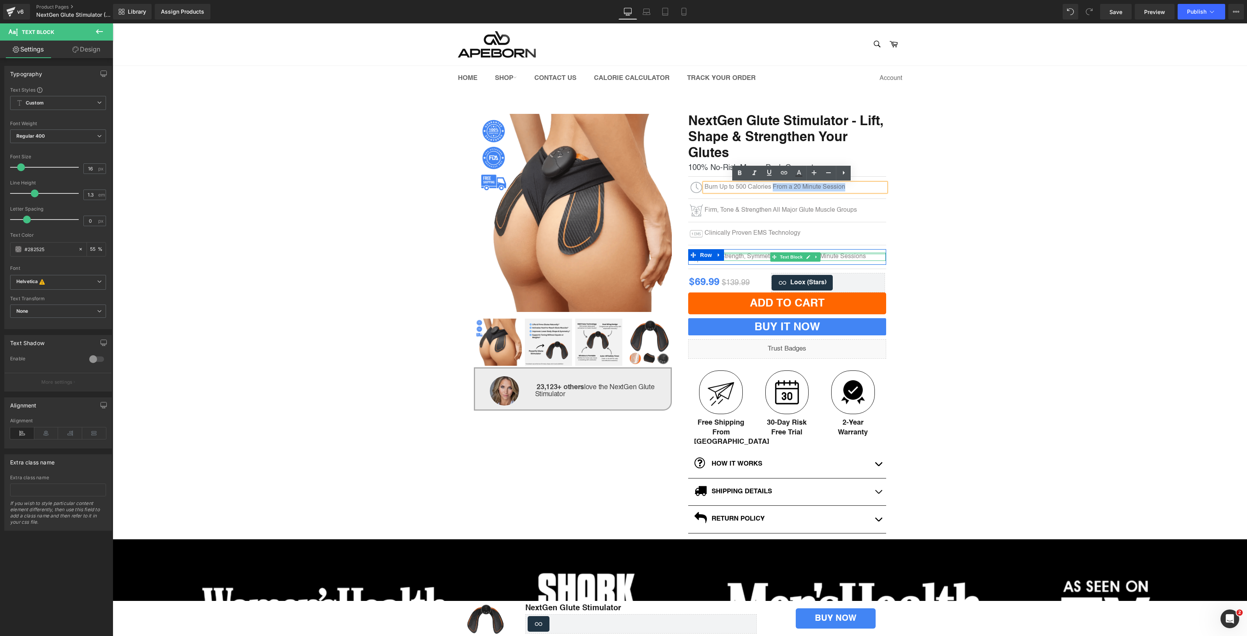
click at [837, 255] on div at bounding box center [796, 254] width 182 height 2
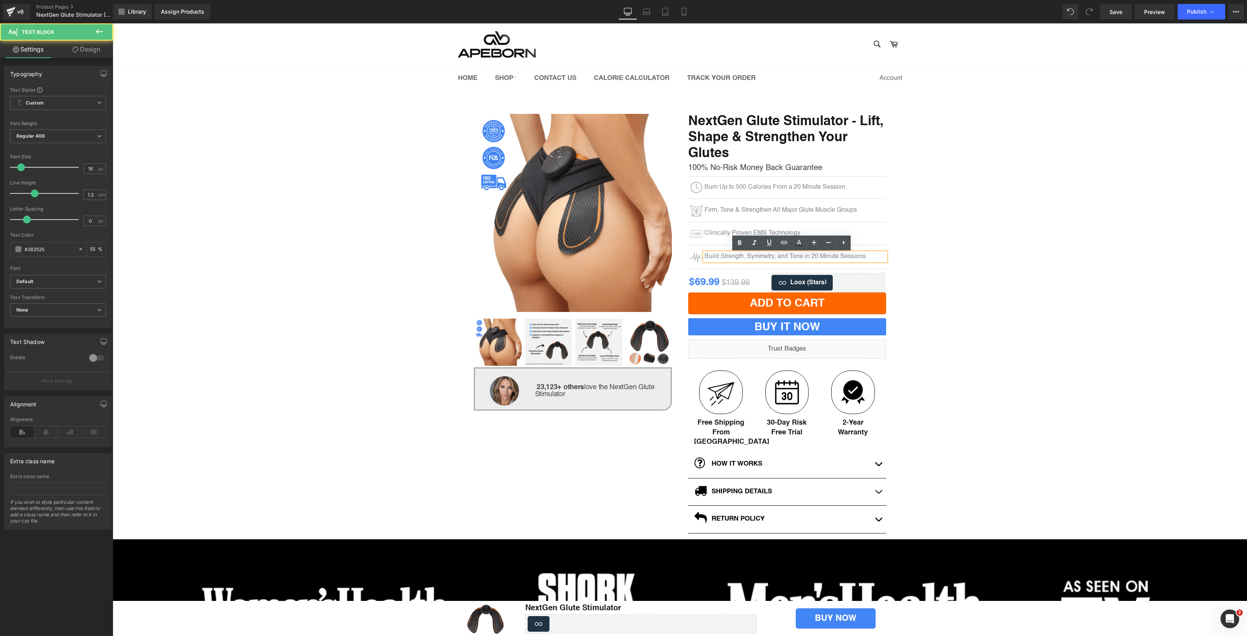
click at [842, 256] on p "Build Strength, Symmetry, and Tone in 20 Minute Sessions" at bounding box center [796, 257] width 182 height 8
click at [855, 257] on p "Build Strength, Symmetry, and Tone in 20 Minute Sessions" at bounding box center [796, 257] width 182 height 8
drag, startPoint x: 866, startPoint y: 257, endPoint x: 802, endPoint y: 260, distance: 64.4
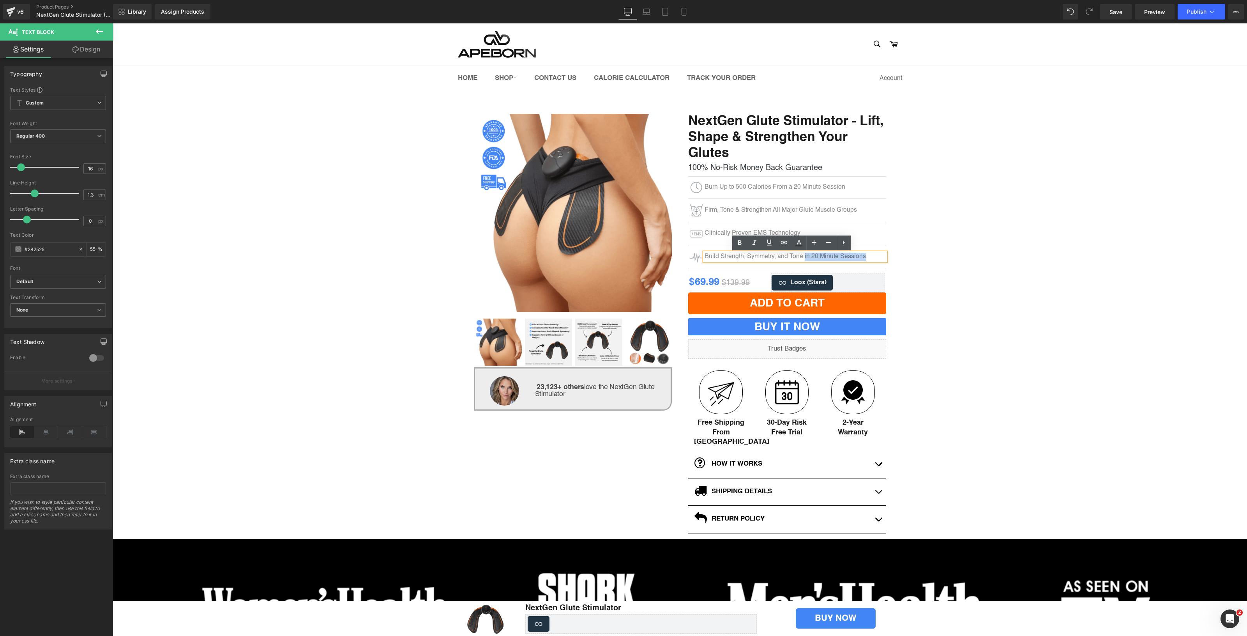
click at [802, 260] on p "Build Strength, Symmetry, and Tone in 20 Minute Sessions" at bounding box center [796, 257] width 182 height 8
click at [999, 260] on div "(P) Image ‹ ›" at bounding box center [680, 399] width 1135 height 571
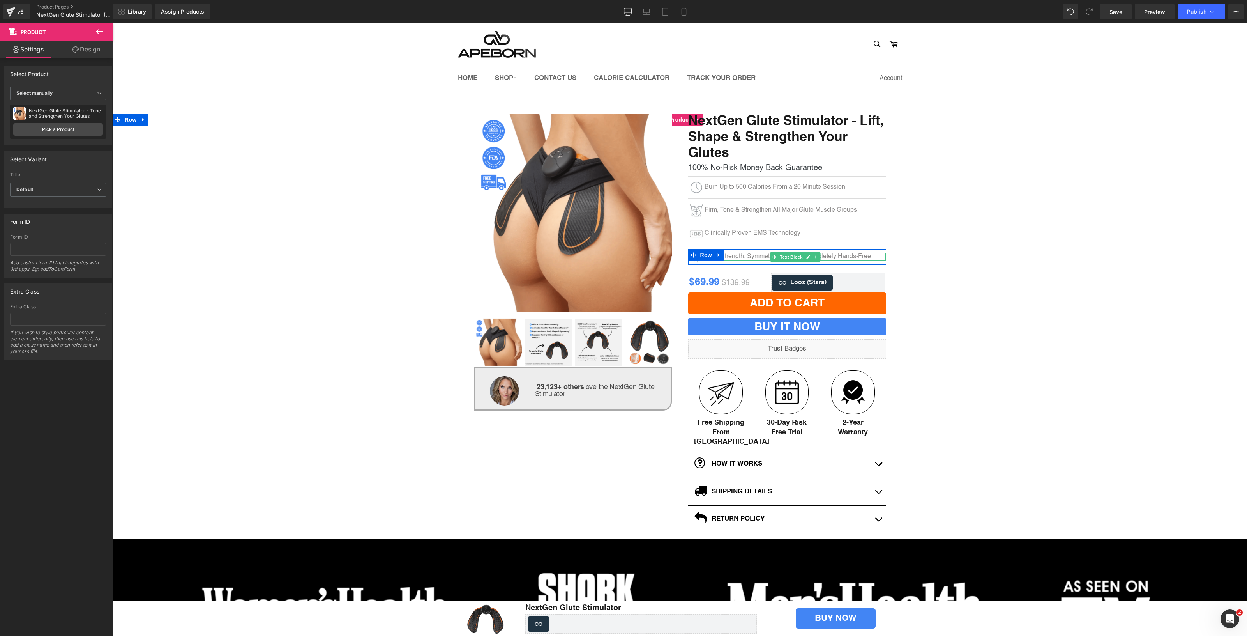
click at [727, 257] on p "Build Strength, Symmetry, and Tone Completely Hands-Free" at bounding box center [796, 257] width 182 height 8
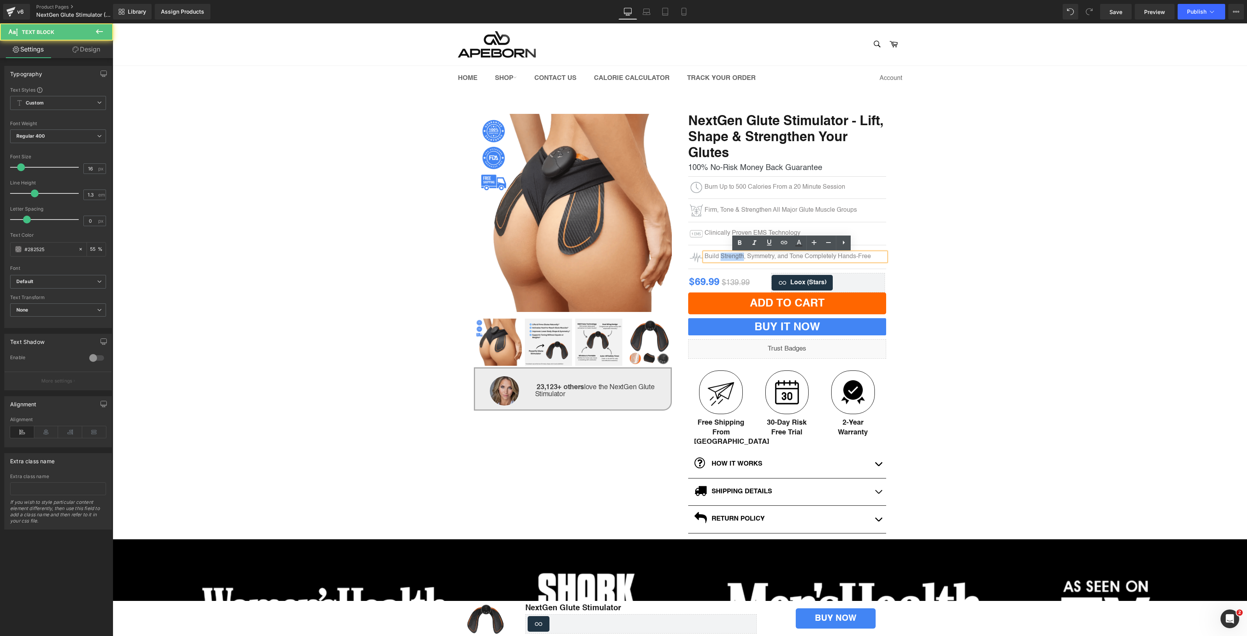
click at [727, 257] on p "Build Strength, Symmetry, and Tone Completely Hands-Free" at bounding box center [796, 257] width 182 height 8
click at [713, 258] on link at bounding box center [717, 254] width 8 height 9
click at [733, 258] on link at bounding box center [736, 254] width 8 height 9
click at [735, 254] on p "Build Strength, Symmetry, and Tone Completely Hands-Free" at bounding box center [796, 253] width 182 height 8
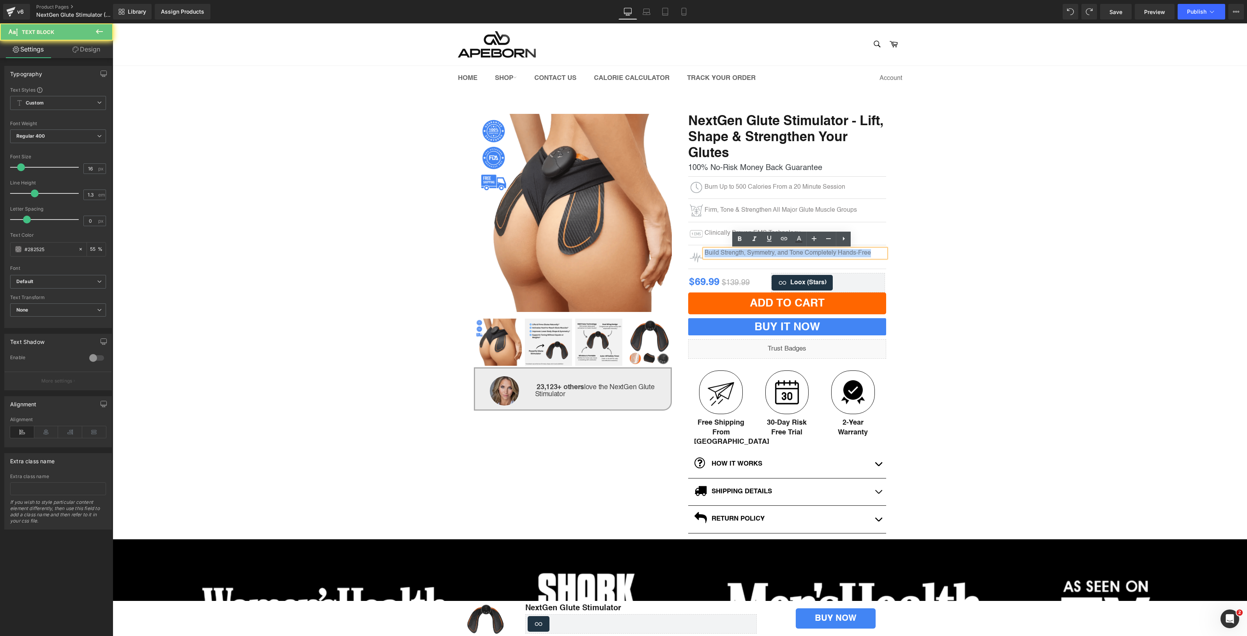
click at [735, 254] on p "Build Strength, Symmetry, and Tone Completely Hands-Free" at bounding box center [796, 253] width 182 height 8
click at [713, 252] on link at bounding box center [717, 254] width 8 height 9
click at [725, 252] on link at bounding box center [728, 254] width 8 height 9
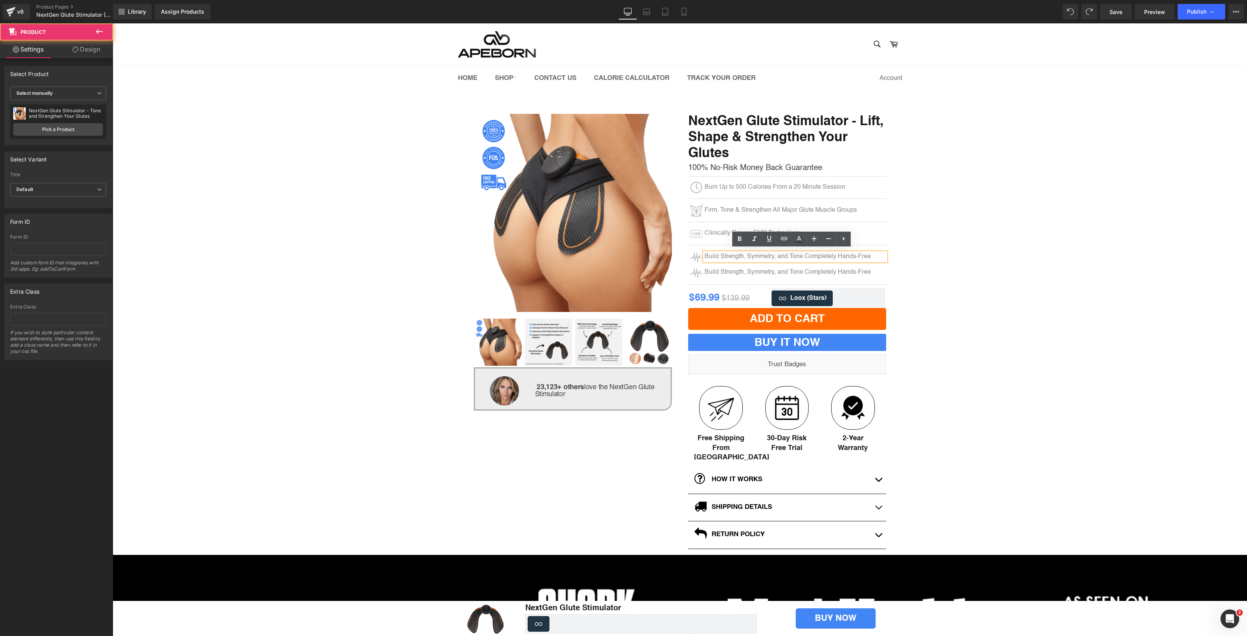
click at [955, 265] on div "(P) Image ‹ ›" at bounding box center [680, 407] width 1135 height 586
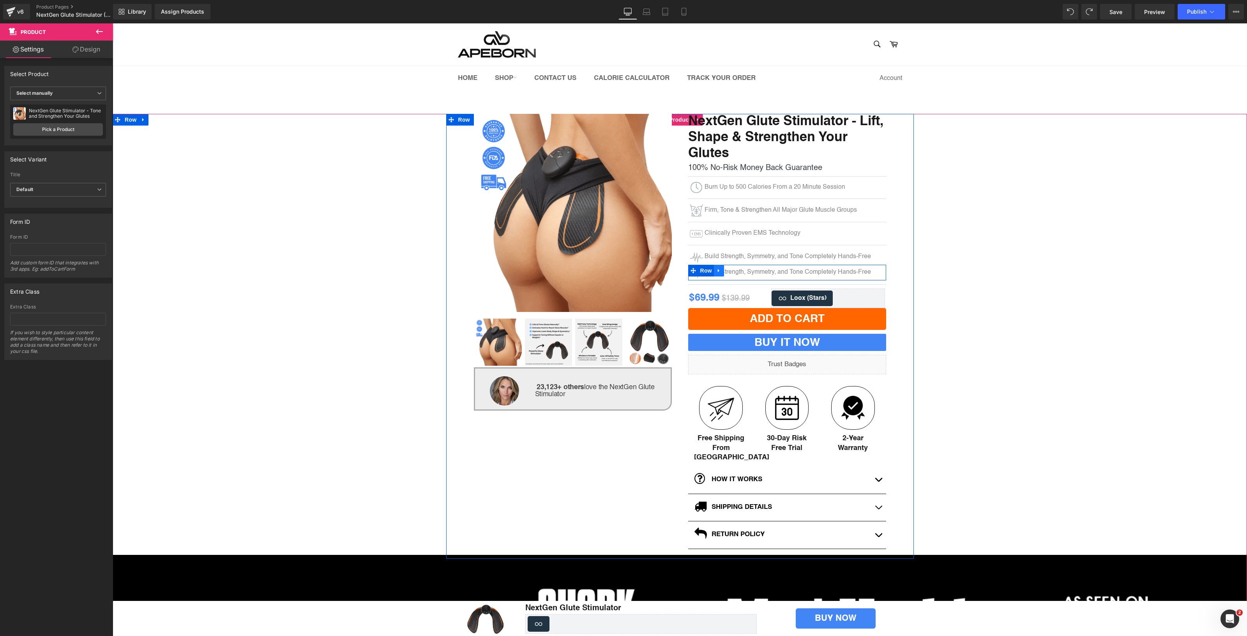
click at [718, 273] on icon at bounding box center [718, 270] width 5 height 6
click at [734, 271] on link at bounding box center [739, 271] width 10 height 12
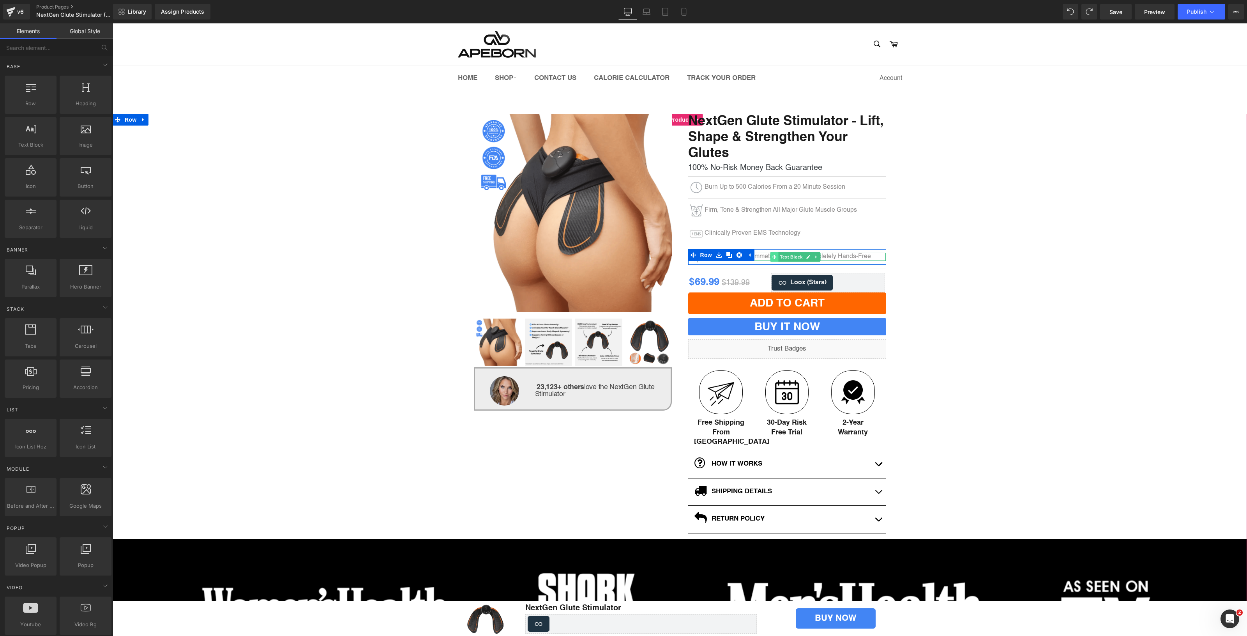
click at [770, 258] on span at bounding box center [774, 256] width 8 height 9
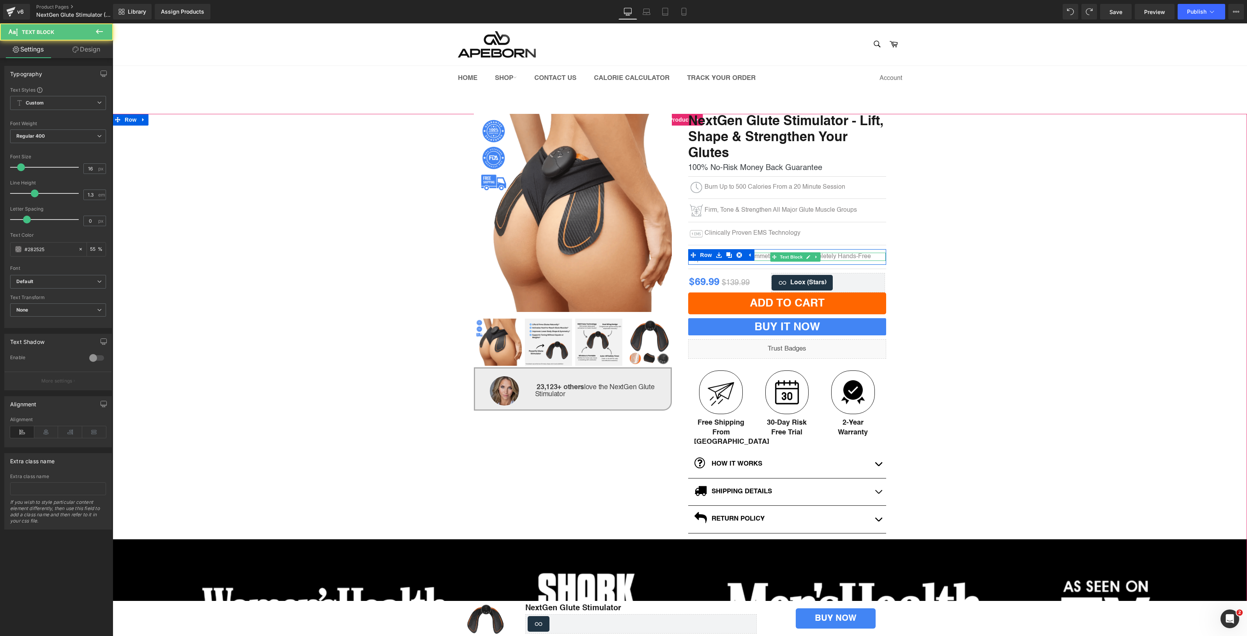
click at [759, 258] on p "Build Strength, Symmetry, and Tone Completely Hands-Free" at bounding box center [796, 257] width 182 height 8
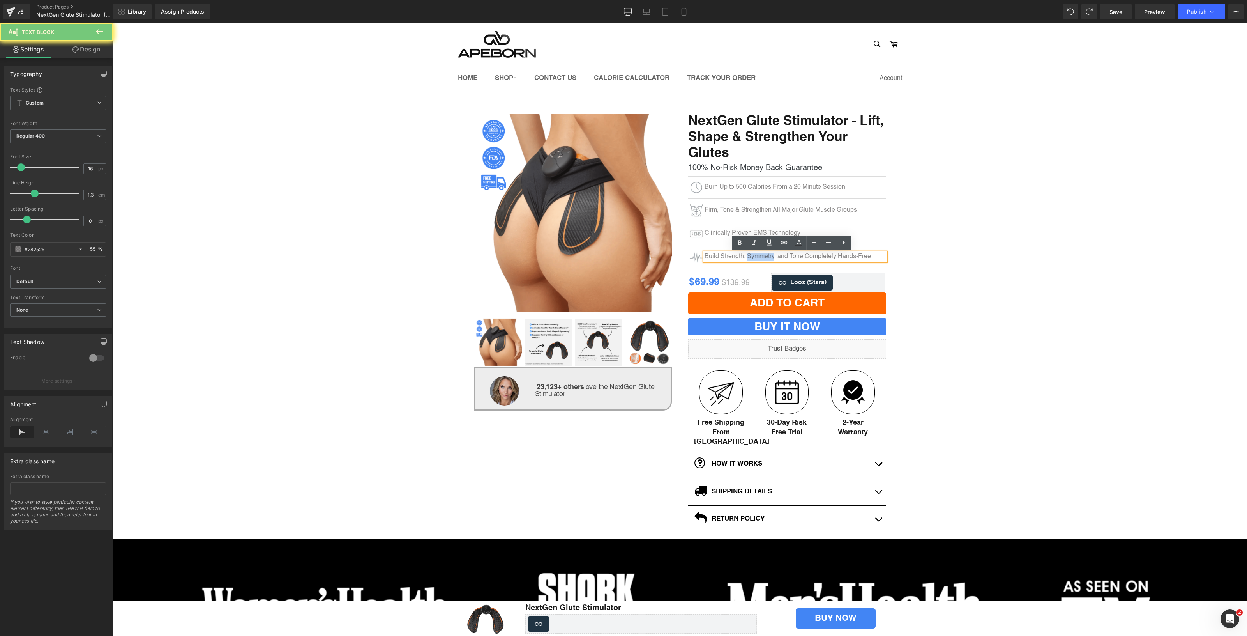
click at [726, 258] on link at bounding box center [728, 254] width 8 height 9
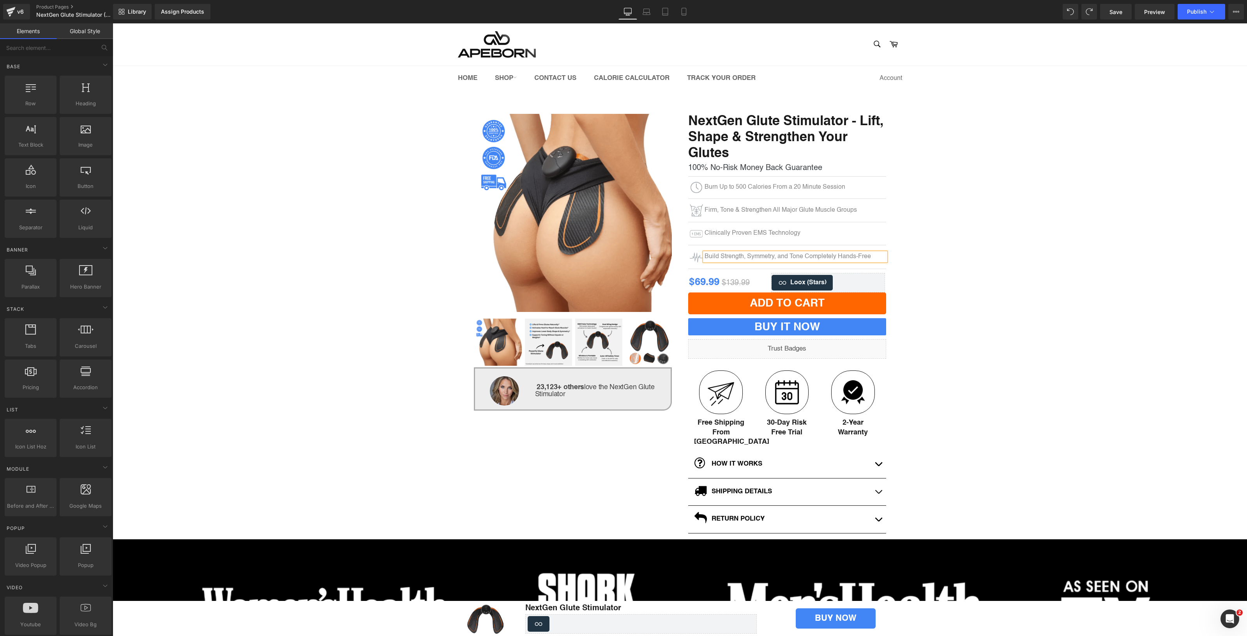
click at [996, 278] on div "(P) Image ‹ ›" at bounding box center [680, 399] width 1135 height 571
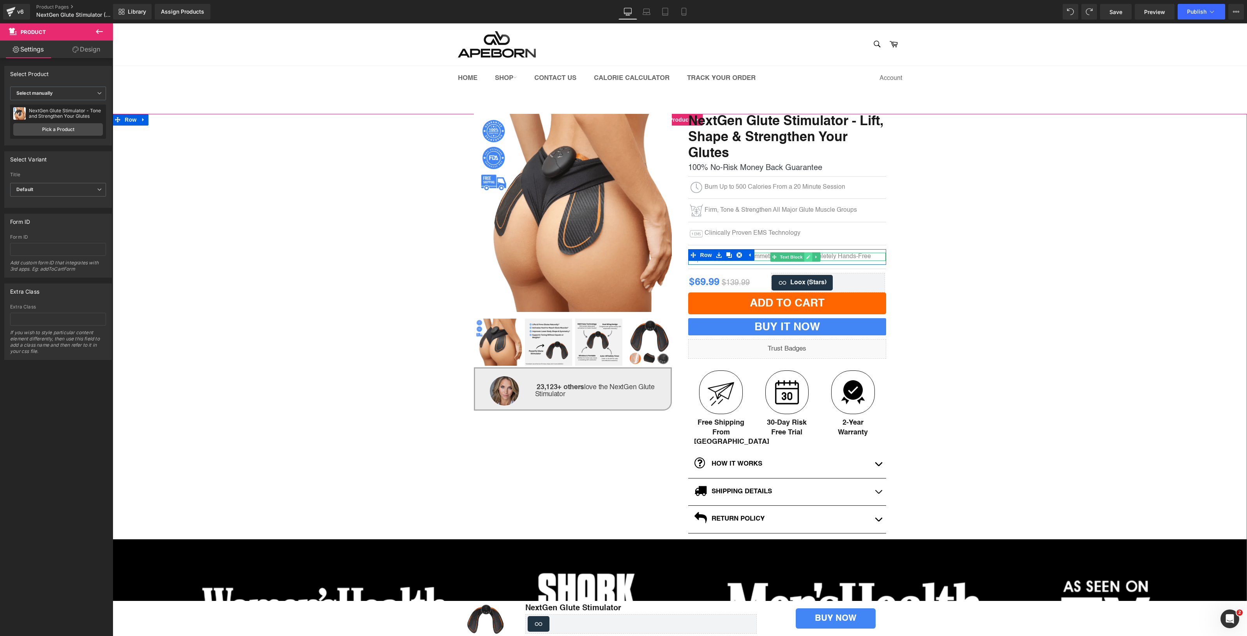
click at [806, 258] on icon at bounding box center [808, 257] width 4 height 5
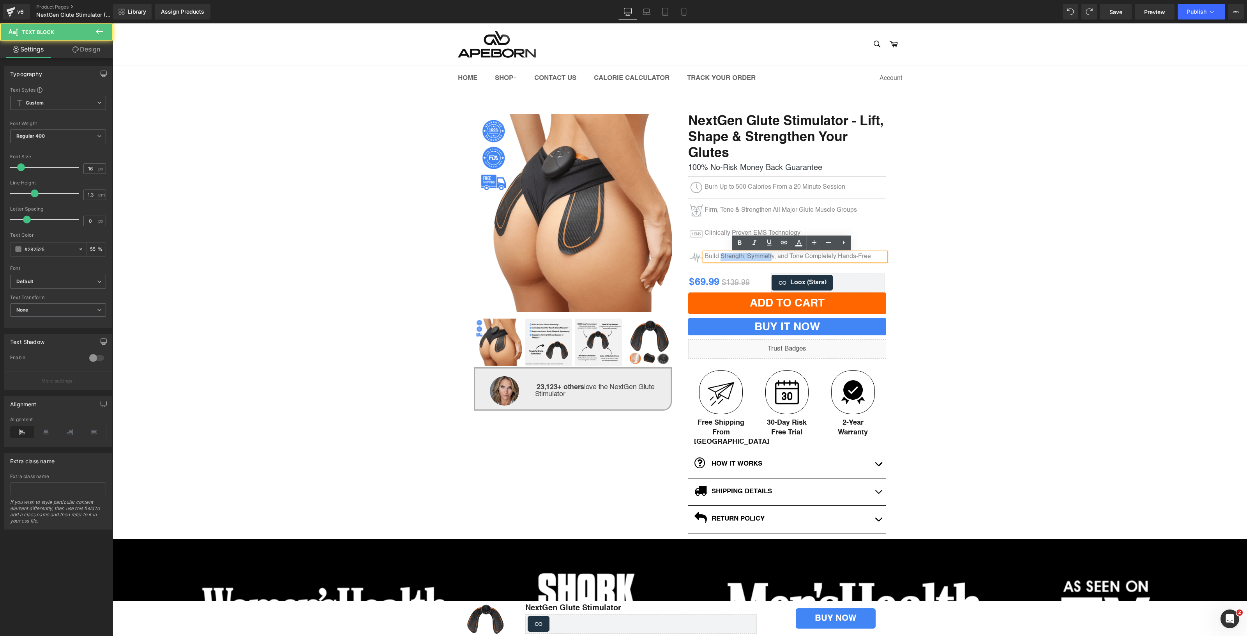
drag, startPoint x: 769, startPoint y: 256, endPoint x: 717, endPoint y: 258, distance: 52.7
click at [717, 258] on div "Image Build Strength, Symmetry, and Tone Completely Hands-Free Text Block Row" at bounding box center [787, 257] width 198 height 16
click at [763, 257] on p "Build Strength, Symmetry, and Tone Completely Hands-Free" at bounding box center [796, 257] width 182 height 8
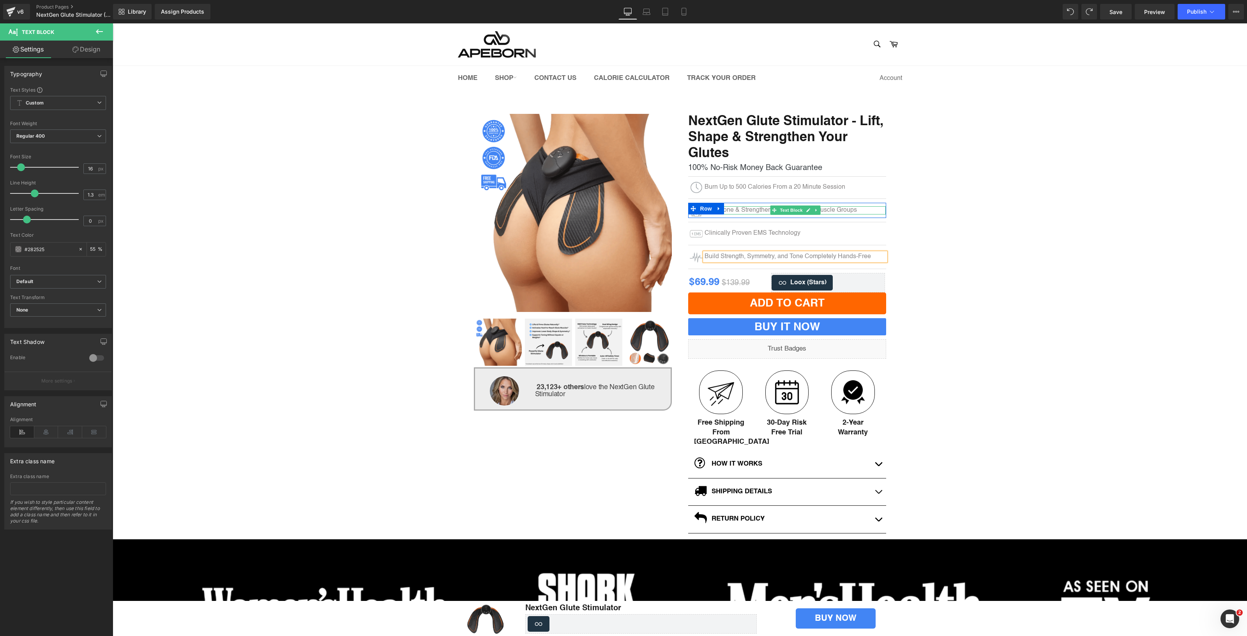
click at [746, 209] on p "Firm, Tone & Strengthen All Major Glute Muscle Groups" at bounding box center [796, 210] width 182 height 8
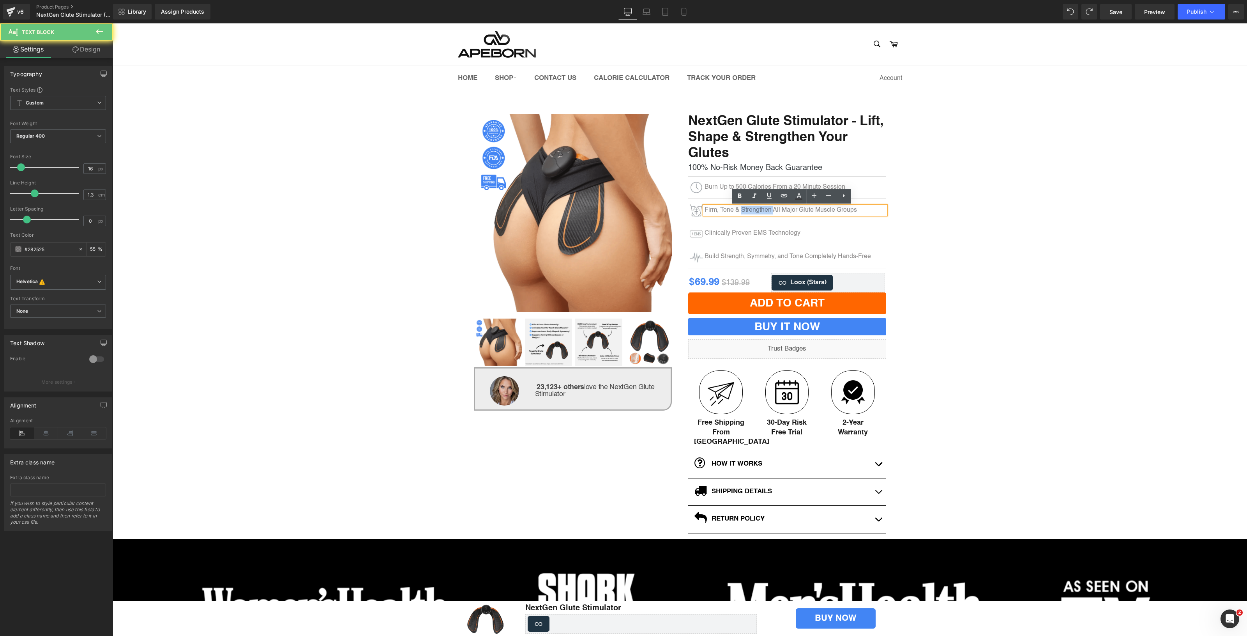
click at [746, 209] on p "Firm, Tone & Strengthen All Major Glute Muscle Groups" at bounding box center [796, 210] width 182 height 8
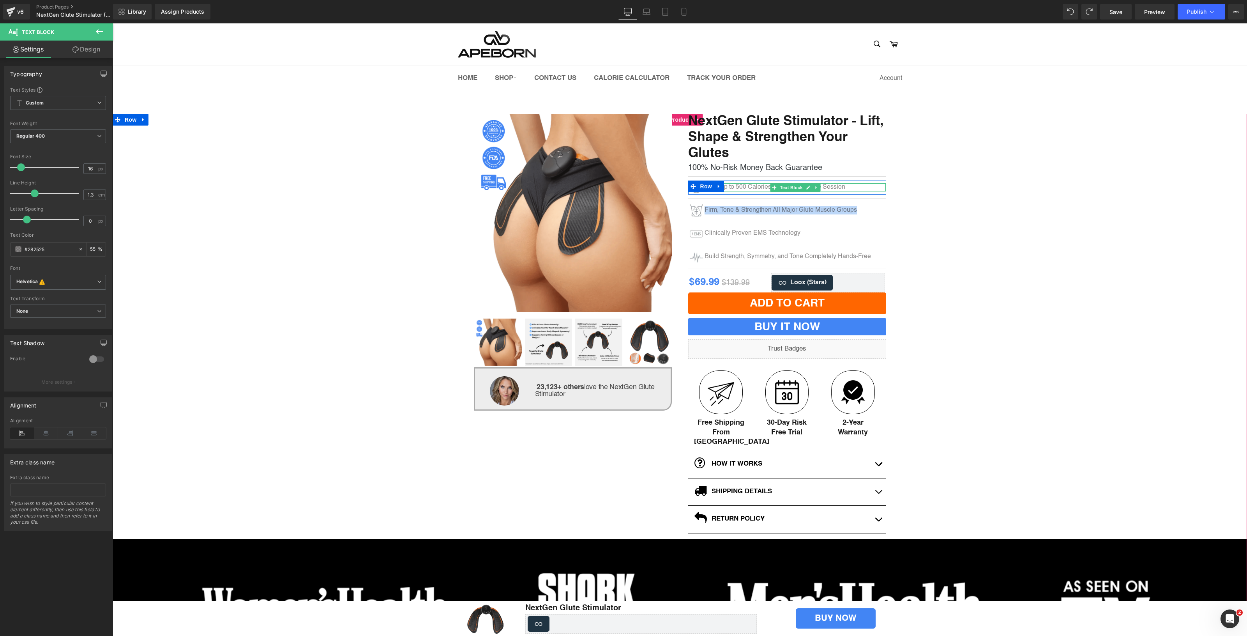
click at [751, 186] on p "Burn Up to 500 Calories From a 20 Minute Session" at bounding box center [796, 187] width 182 height 8
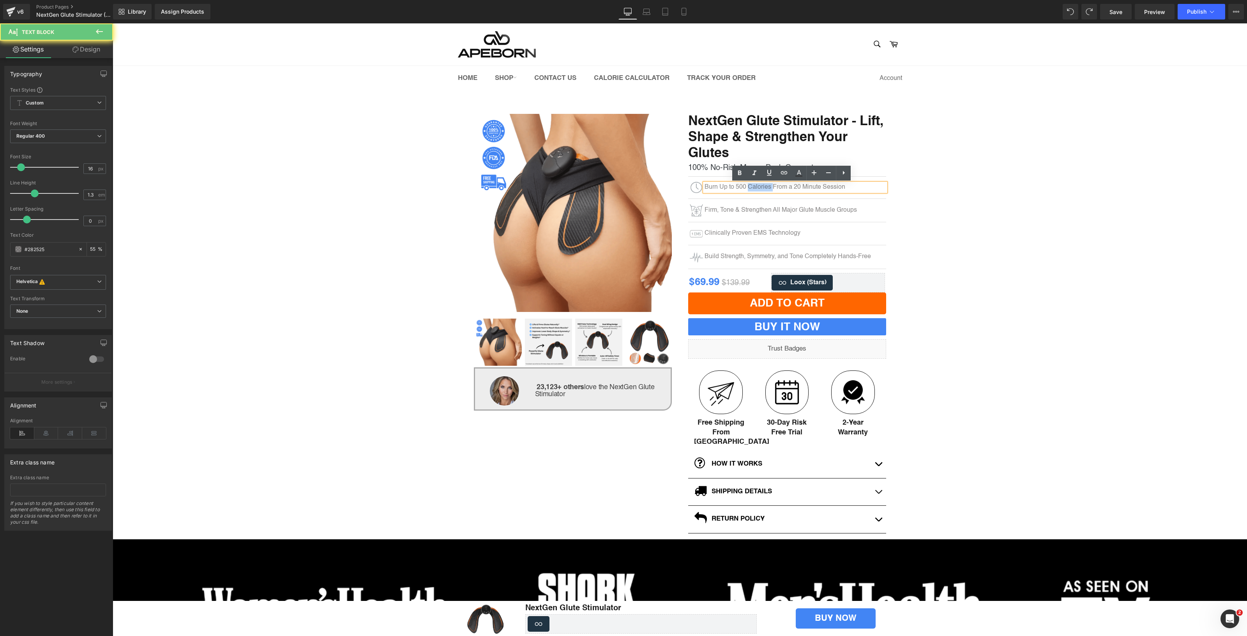
click at [751, 186] on p "Burn Up to 500 Calories From a 20 Minute Session" at bounding box center [796, 187] width 182 height 8
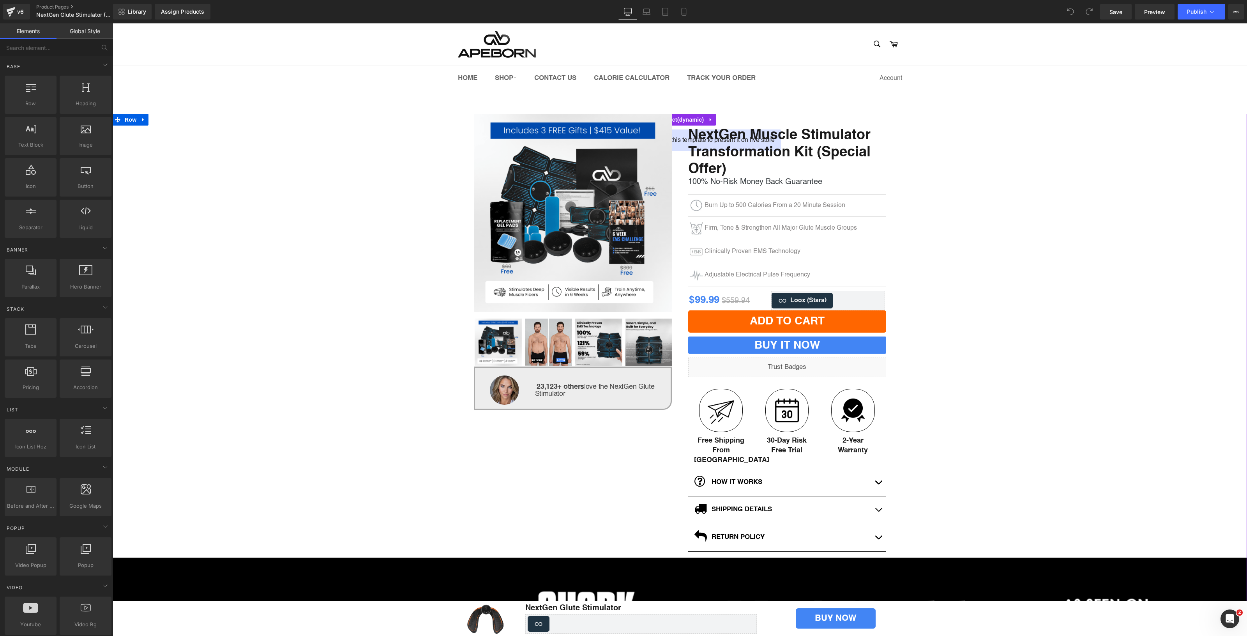
click at [356, 200] on div "(P) Image ‹ ›" at bounding box center [680, 408] width 1135 height 589
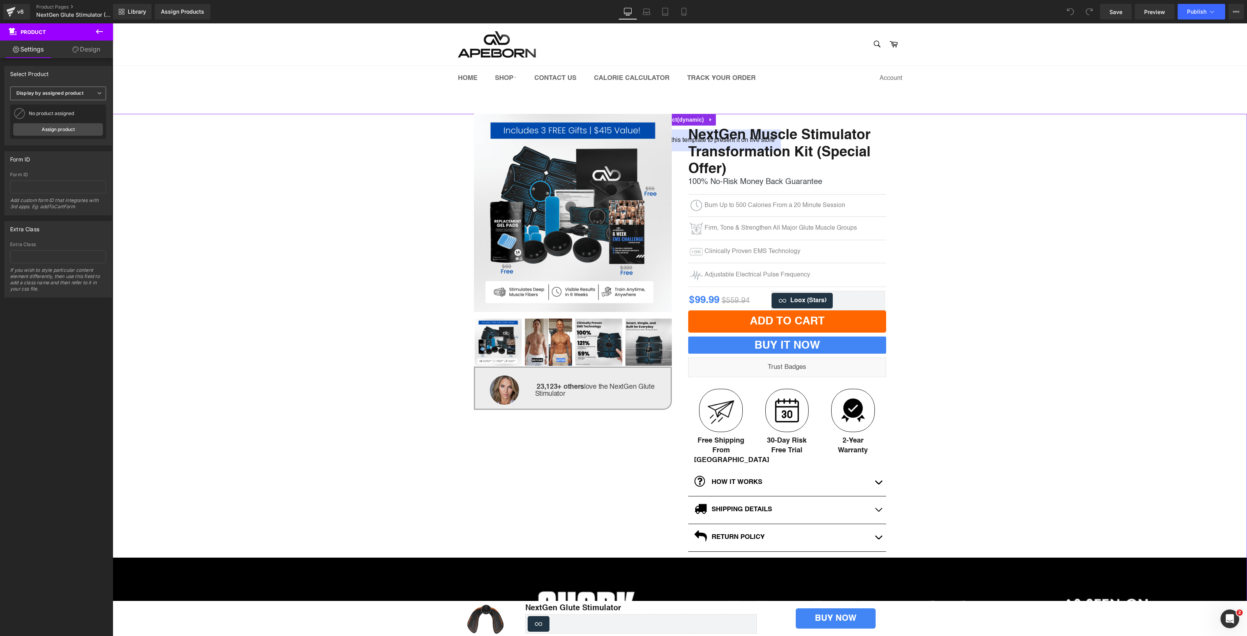
click at [67, 94] on b "Display by assigned product" at bounding box center [49, 93] width 67 height 6
click at [64, 112] on li "Select manually" at bounding box center [56, 117] width 93 height 12
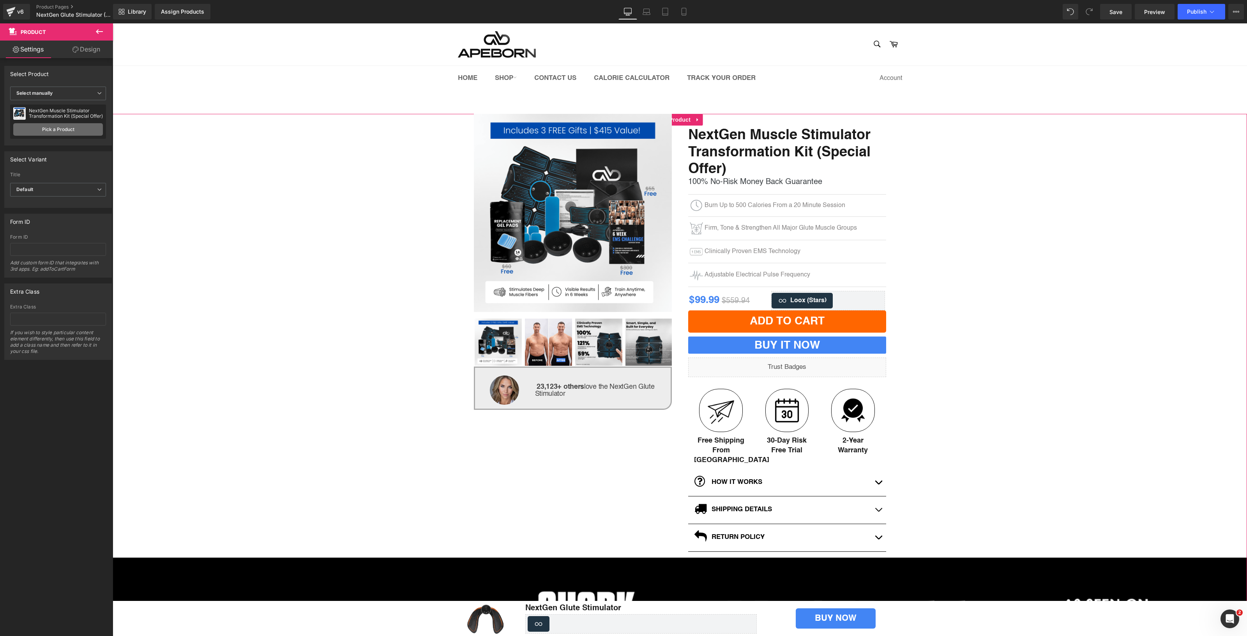
click at [63, 123] on link "Pick a Product" at bounding box center [58, 129] width 90 height 12
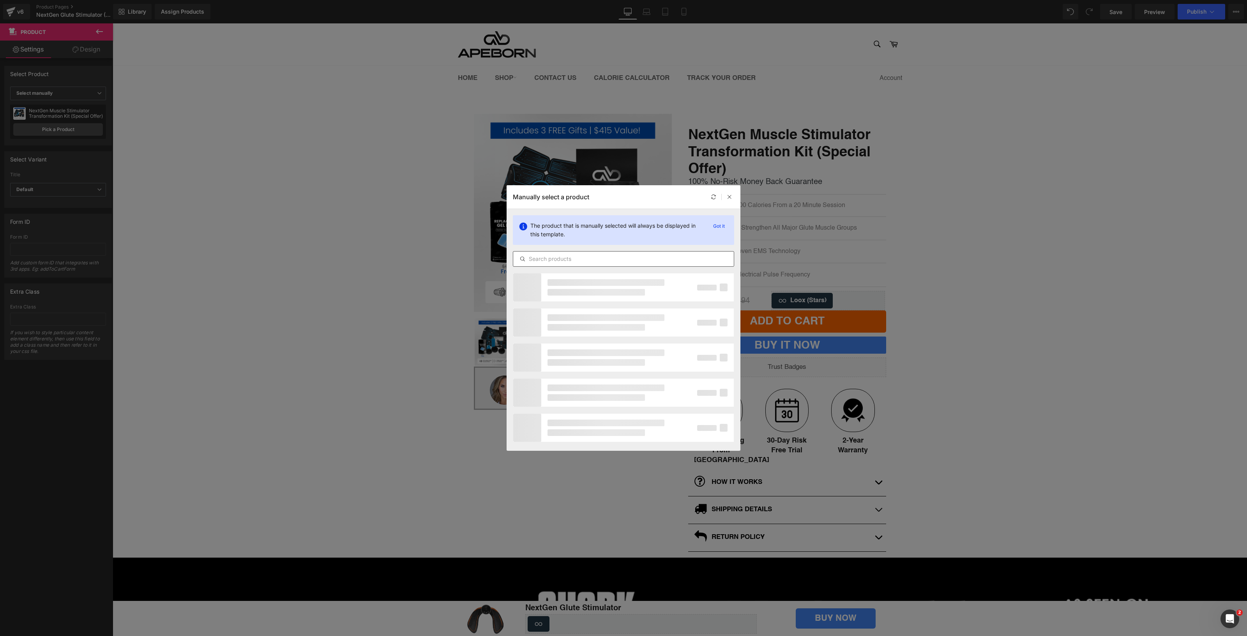
click at [582, 263] on input "text" at bounding box center [623, 258] width 221 height 9
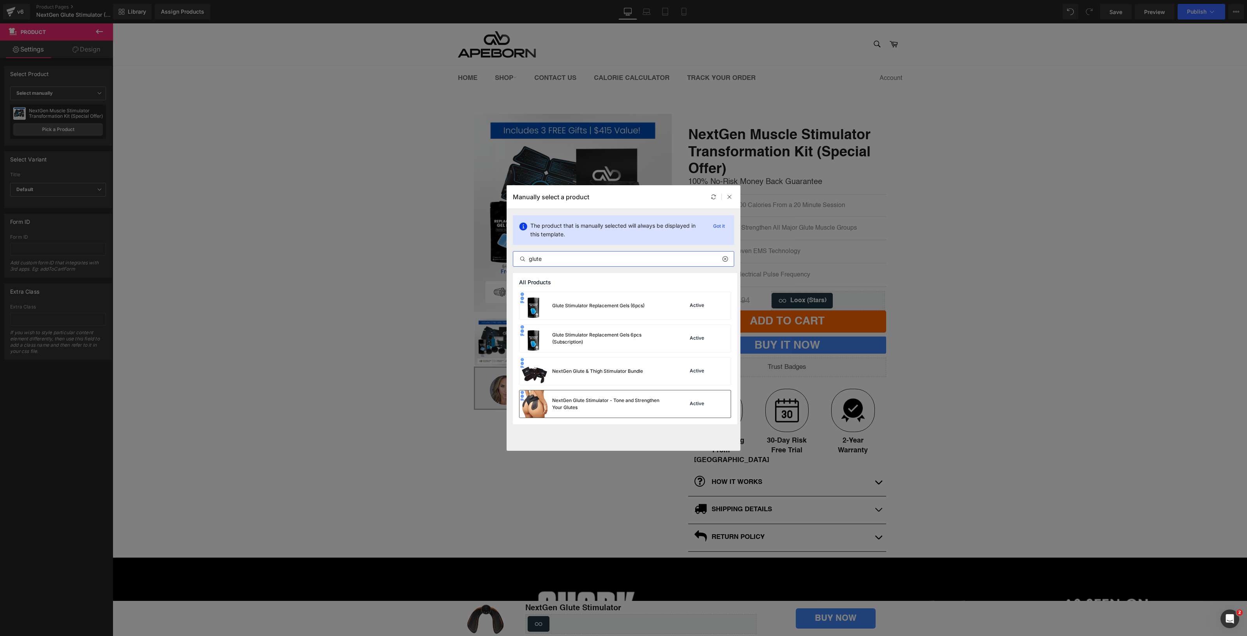
type input "glute"
click at [615, 405] on div "NextGen Glute Stimulator - Tone and Strengthen Your Glutes" at bounding box center [610, 404] width 117 height 14
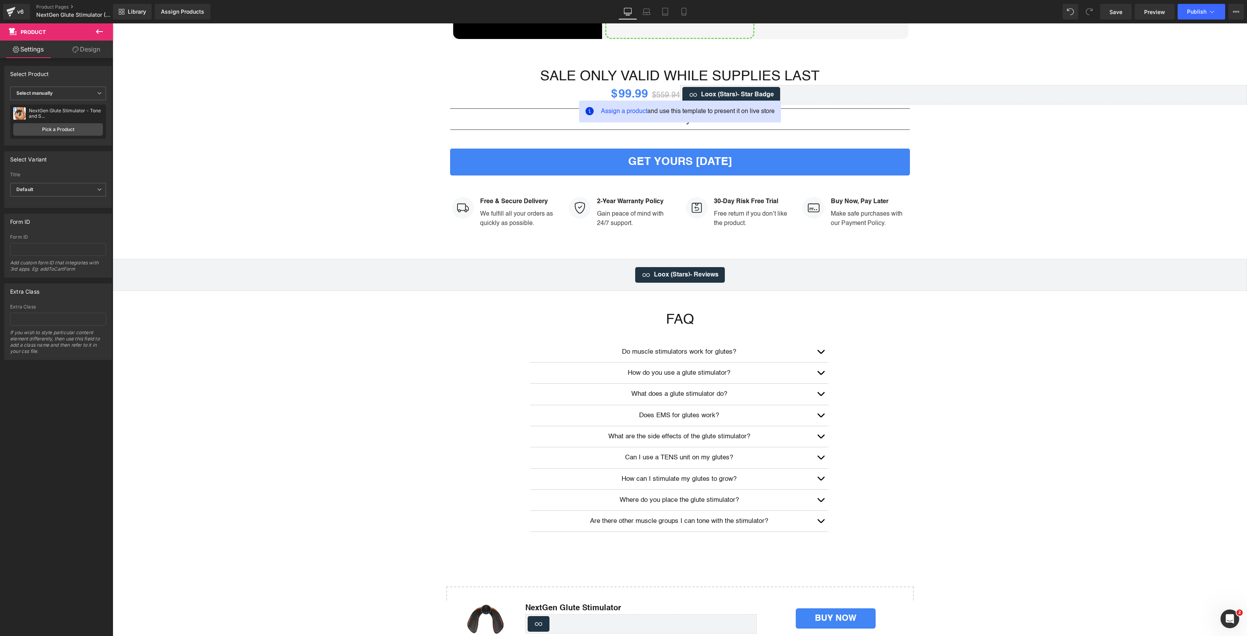
scroll to position [2392, 0]
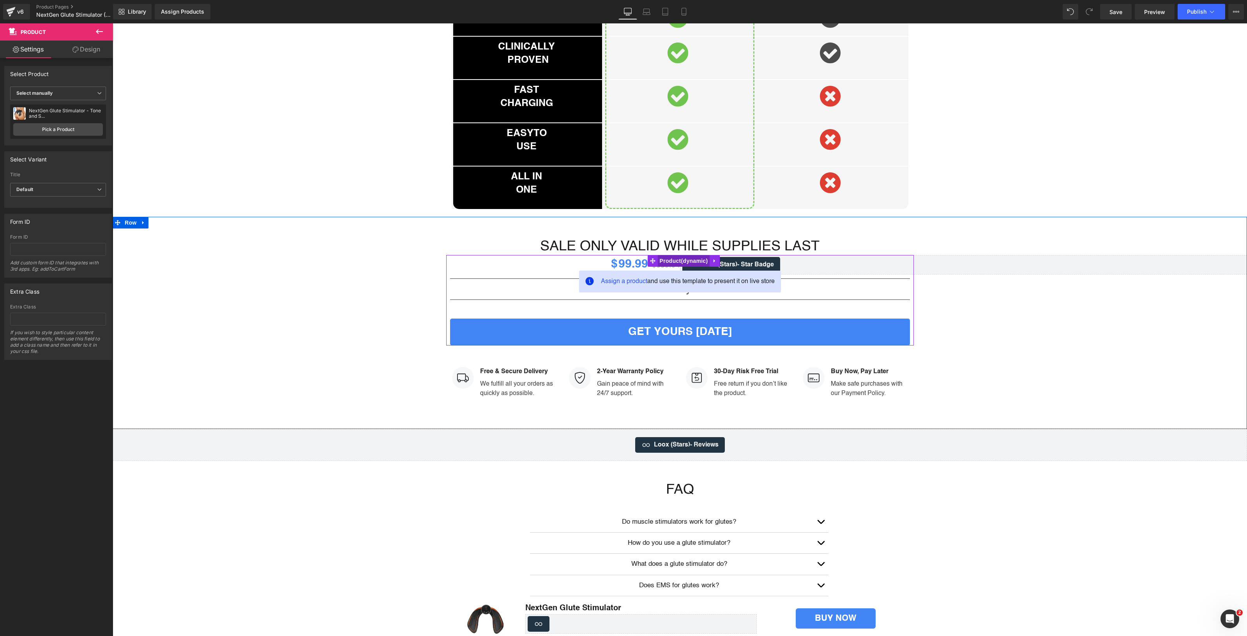
click at [672, 255] on span "Product" at bounding box center [684, 261] width 52 height 12
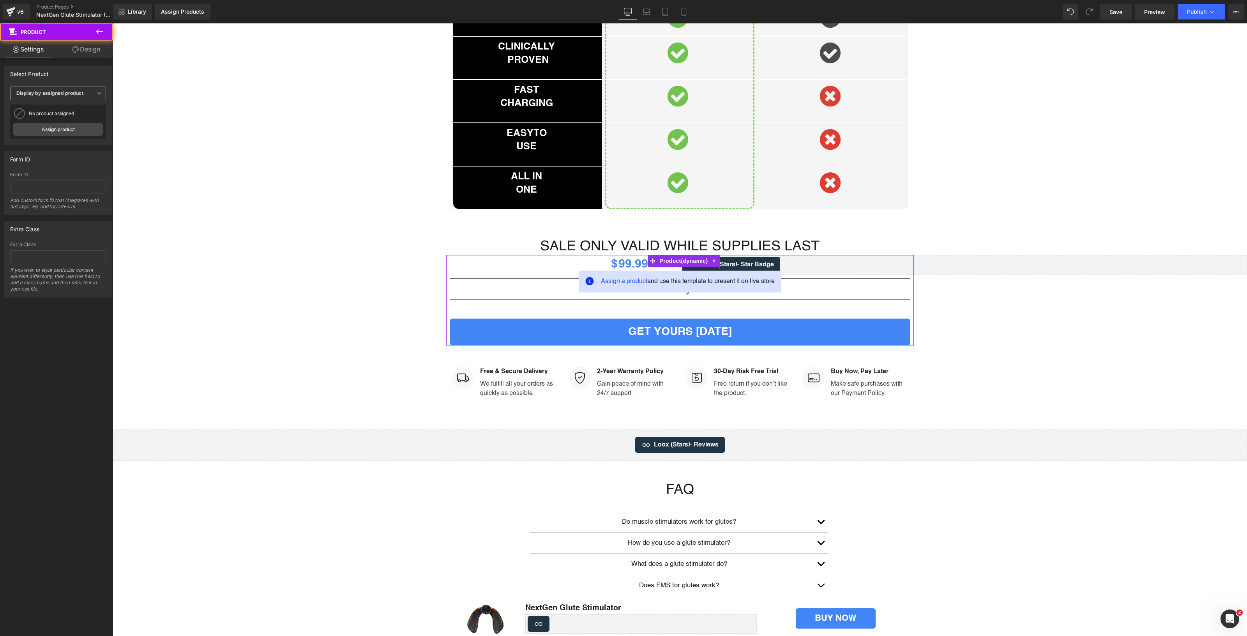
click at [93, 96] on span "Display by assigned product" at bounding box center [58, 94] width 96 height 14
click at [74, 118] on li "Select manually" at bounding box center [56, 117] width 93 height 12
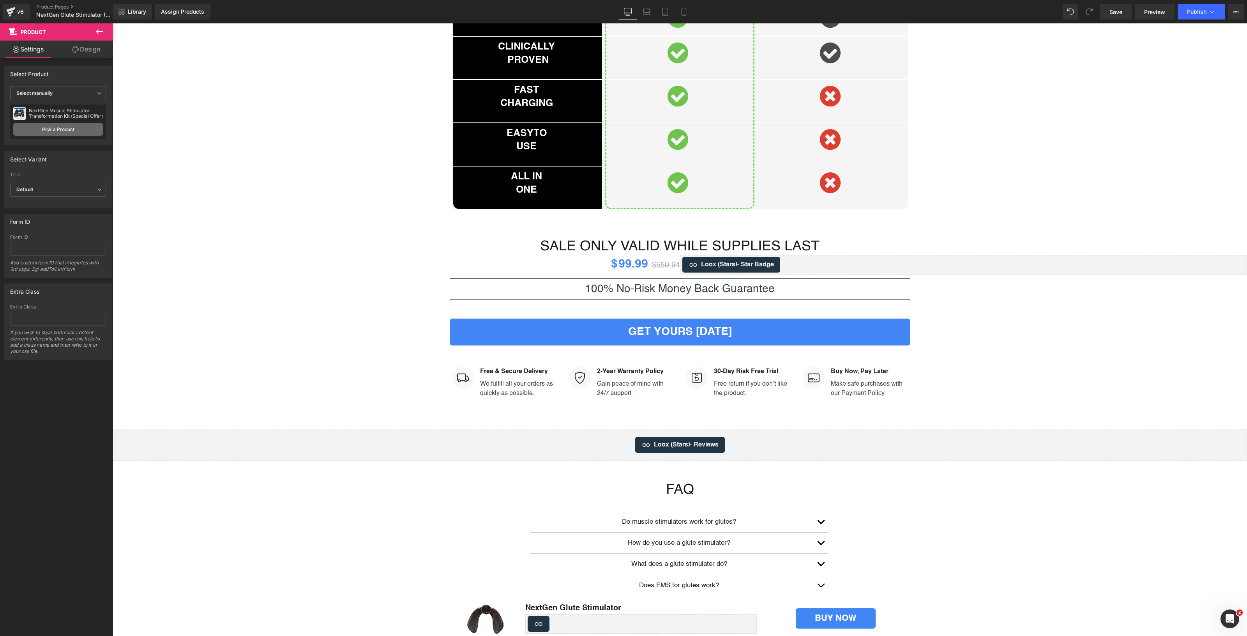
click at [76, 131] on link "Pick a Product" at bounding box center [58, 129] width 90 height 12
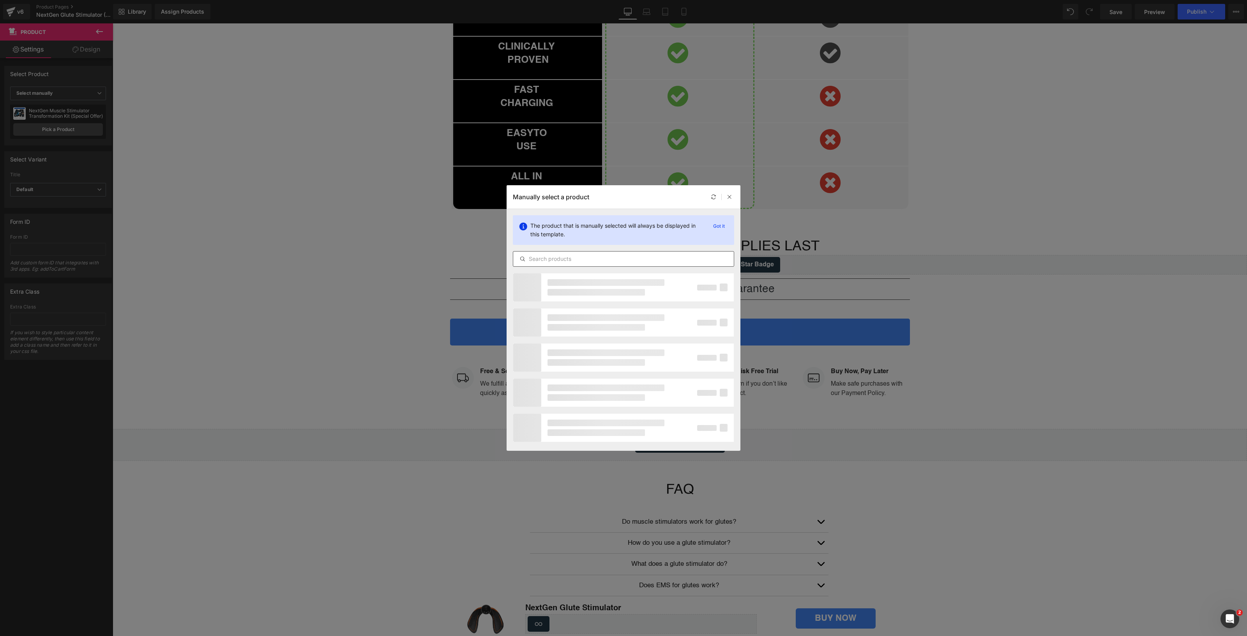
click at [574, 257] on input "text" at bounding box center [623, 258] width 221 height 9
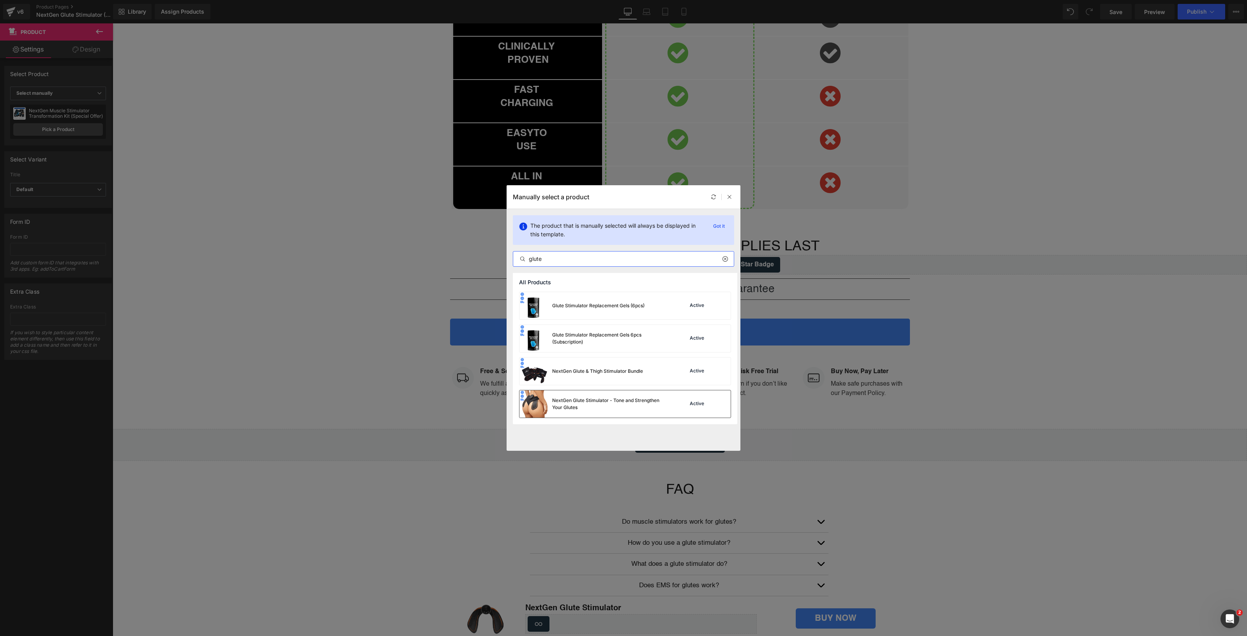
type input "glute"
click at [607, 404] on div "NextGen Glute Stimulator - Tone and Strengthen Your Glutes" at bounding box center [610, 404] width 117 height 14
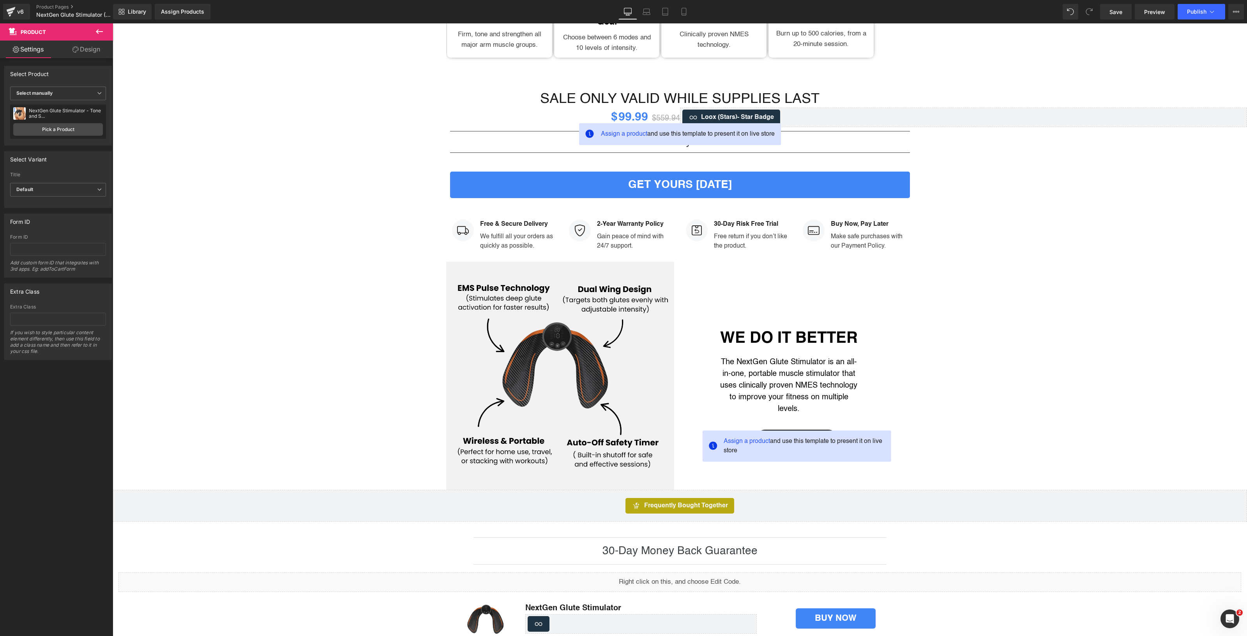
scroll to position [1385, 0]
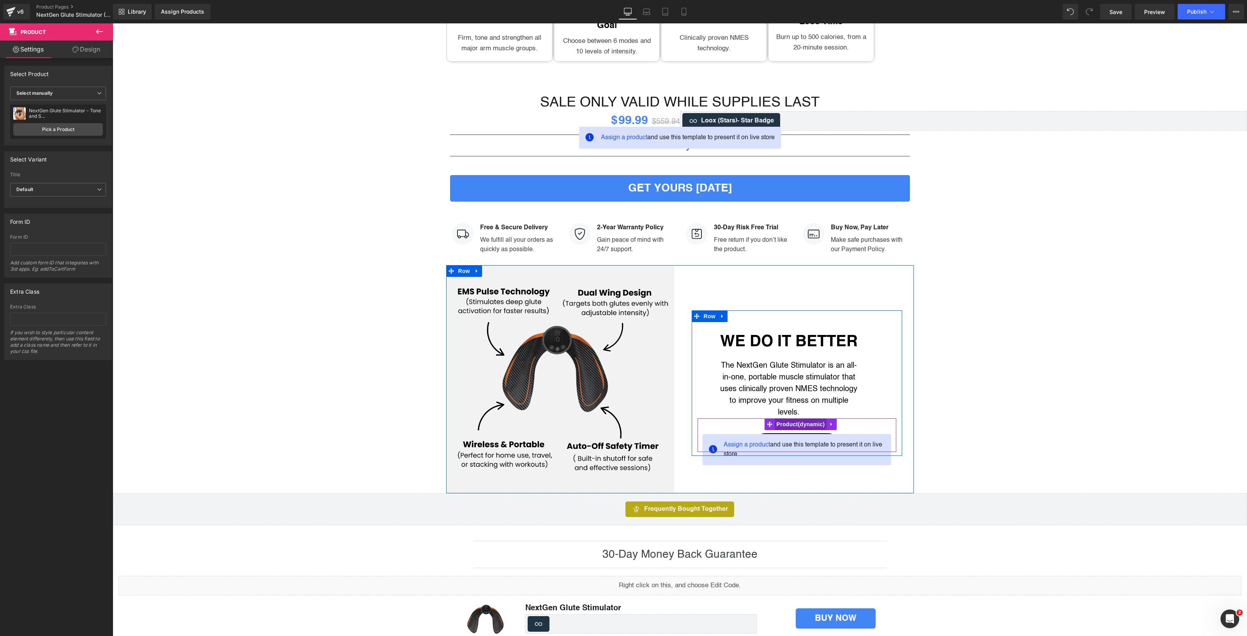
click at [777, 418] on span "Product" at bounding box center [801, 424] width 52 height 12
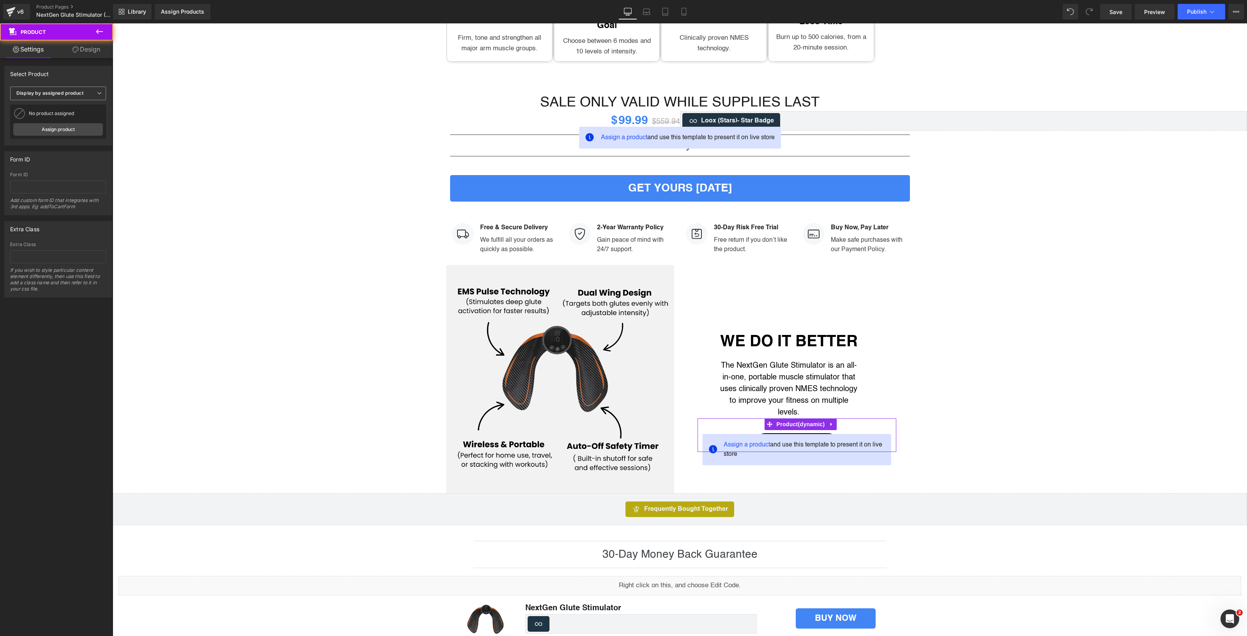
click at [74, 98] on span "Display by assigned product" at bounding box center [58, 94] width 96 height 14
click at [69, 121] on li "Select manually" at bounding box center [56, 117] width 93 height 12
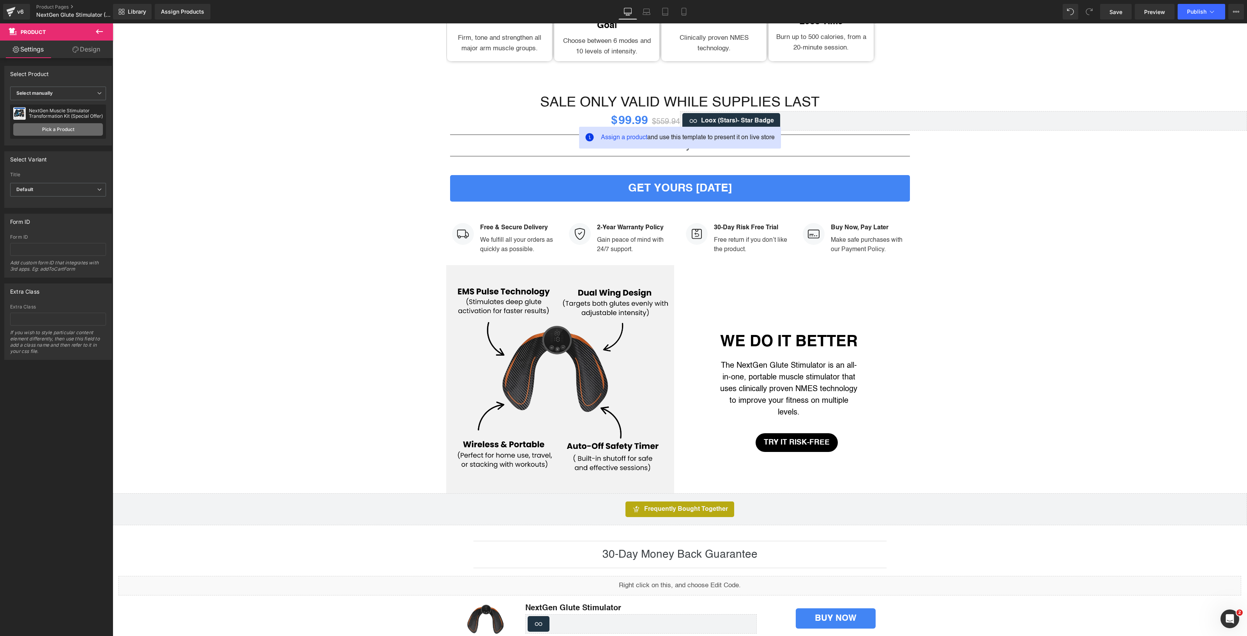
click at [74, 131] on link "Pick a Product" at bounding box center [58, 129] width 90 height 12
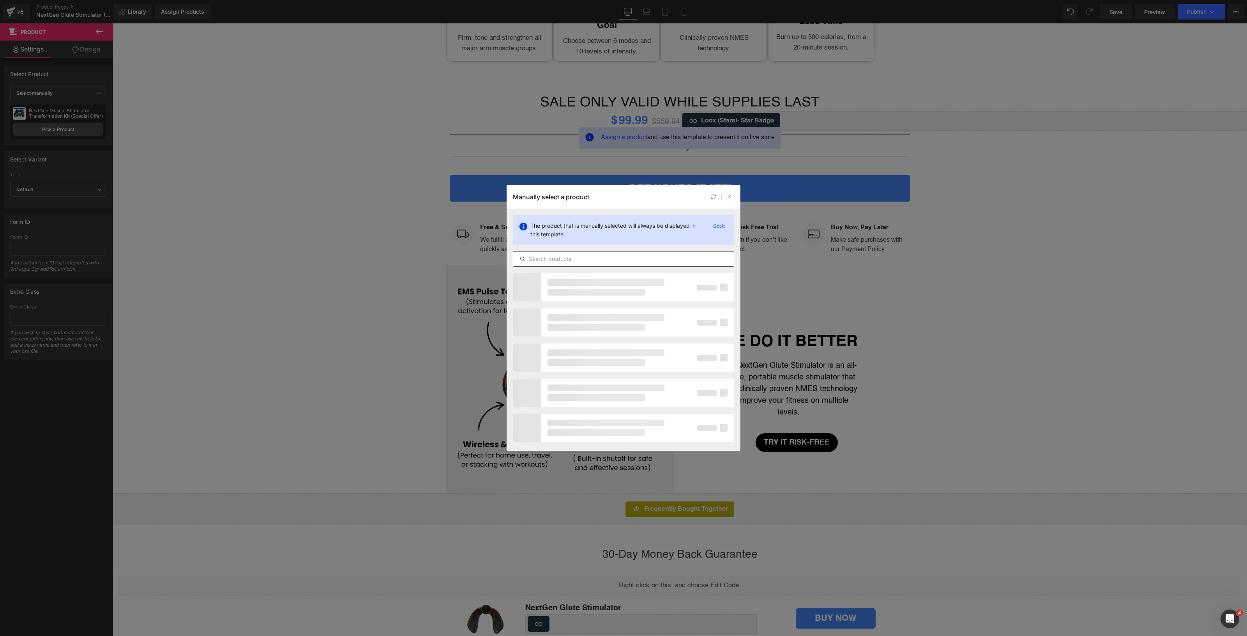
click at [600, 252] on div at bounding box center [623, 259] width 221 height 16
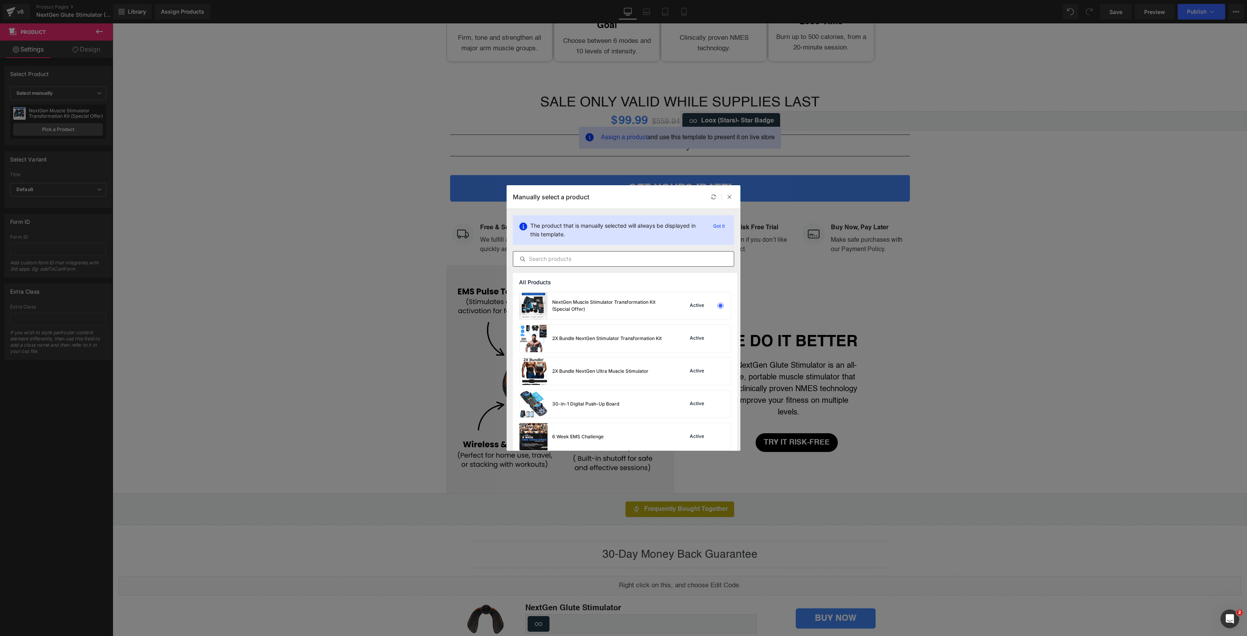
click at [603, 260] on input "text" at bounding box center [623, 258] width 221 height 9
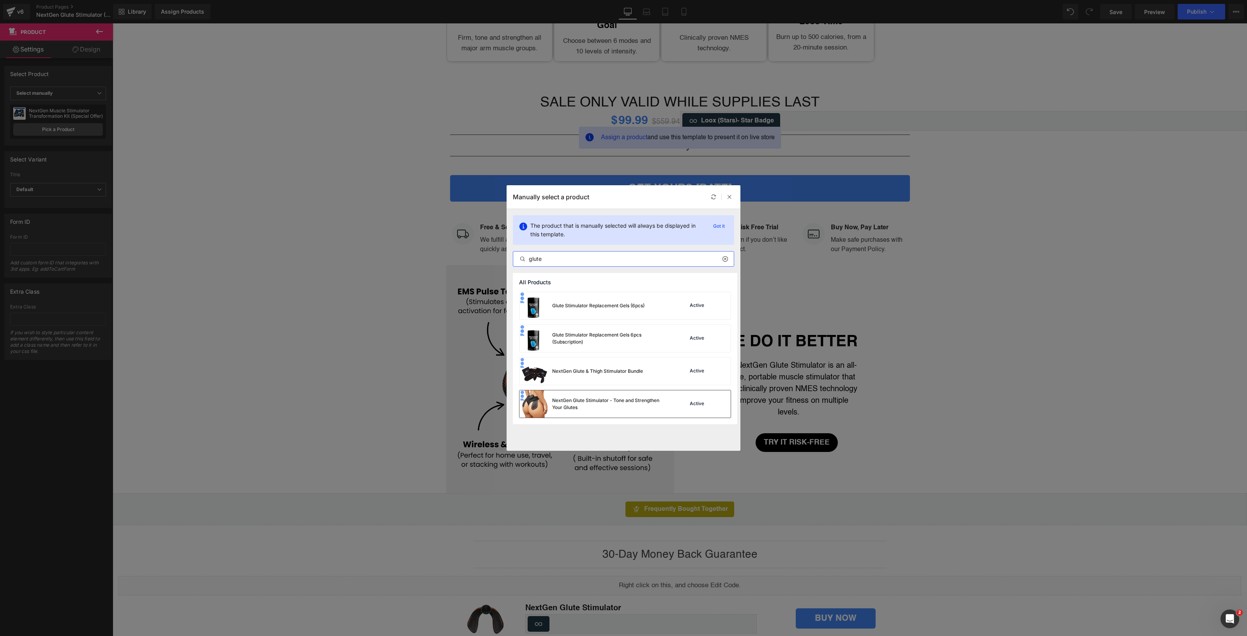
type input "glute"
click at [594, 402] on div "NextGen Glute Stimulator - Tone and Strengthen Your Glutes" at bounding box center [610, 404] width 117 height 14
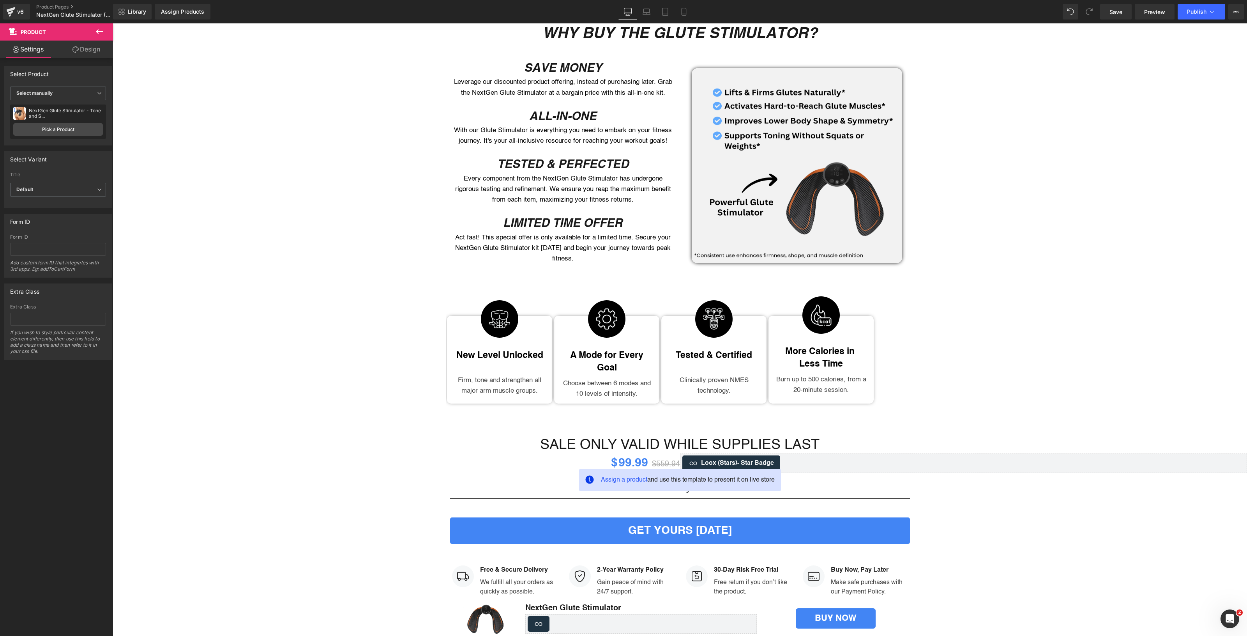
scroll to position [1272, 0]
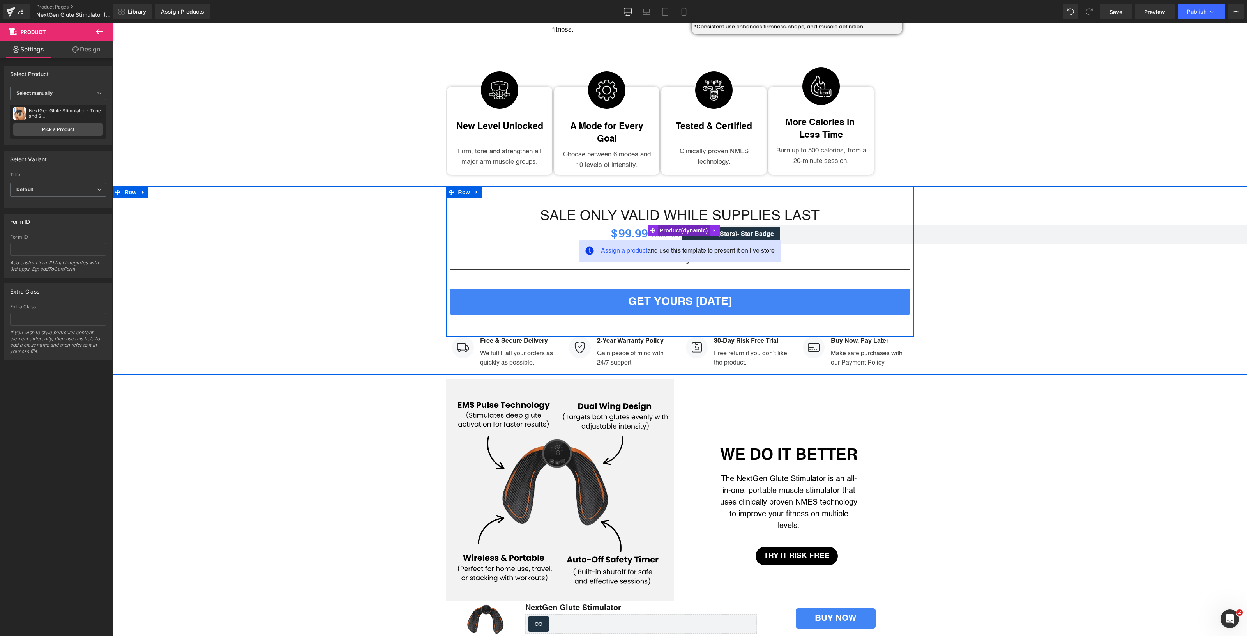
click at [664, 225] on span "Product" at bounding box center [684, 231] width 52 height 12
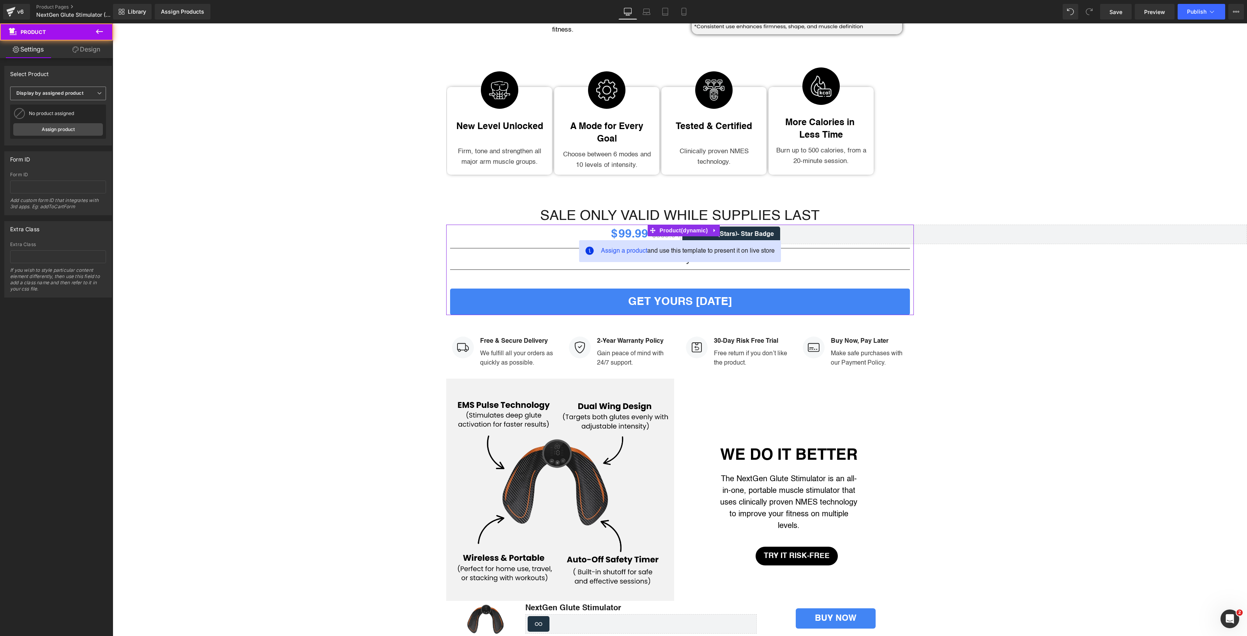
click at [65, 93] on b "Display by assigned product" at bounding box center [49, 93] width 67 height 6
click at [65, 116] on li "Select manually" at bounding box center [56, 117] width 93 height 12
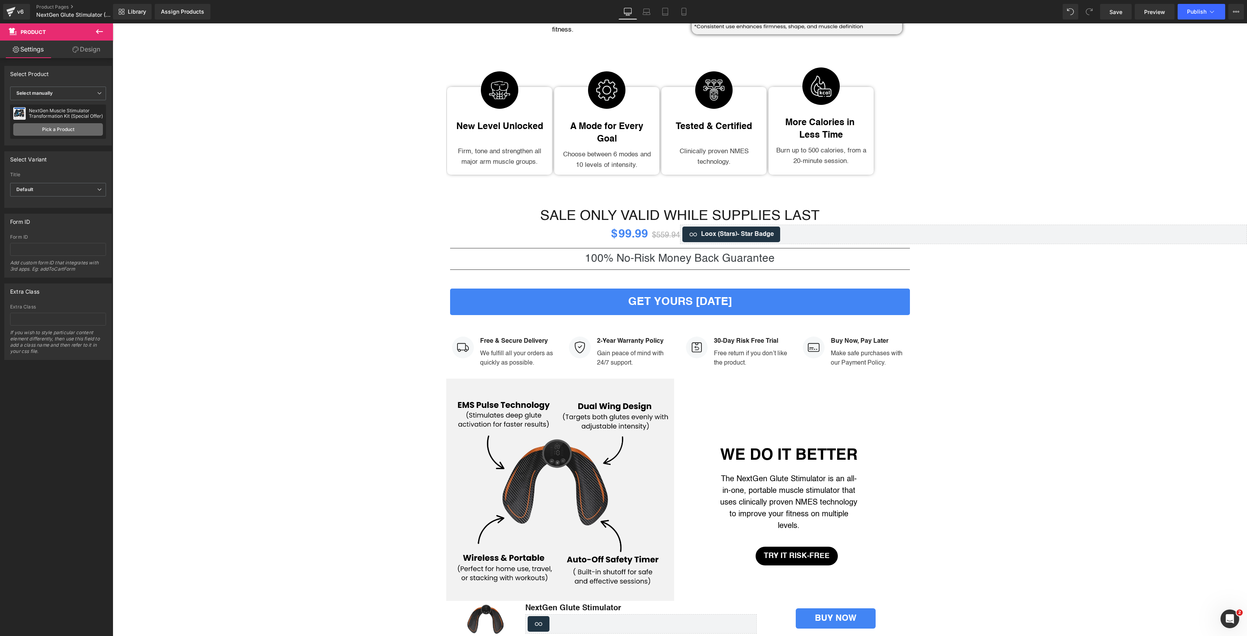
click at [69, 133] on link "Pick a Product" at bounding box center [58, 129] width 90 height 12
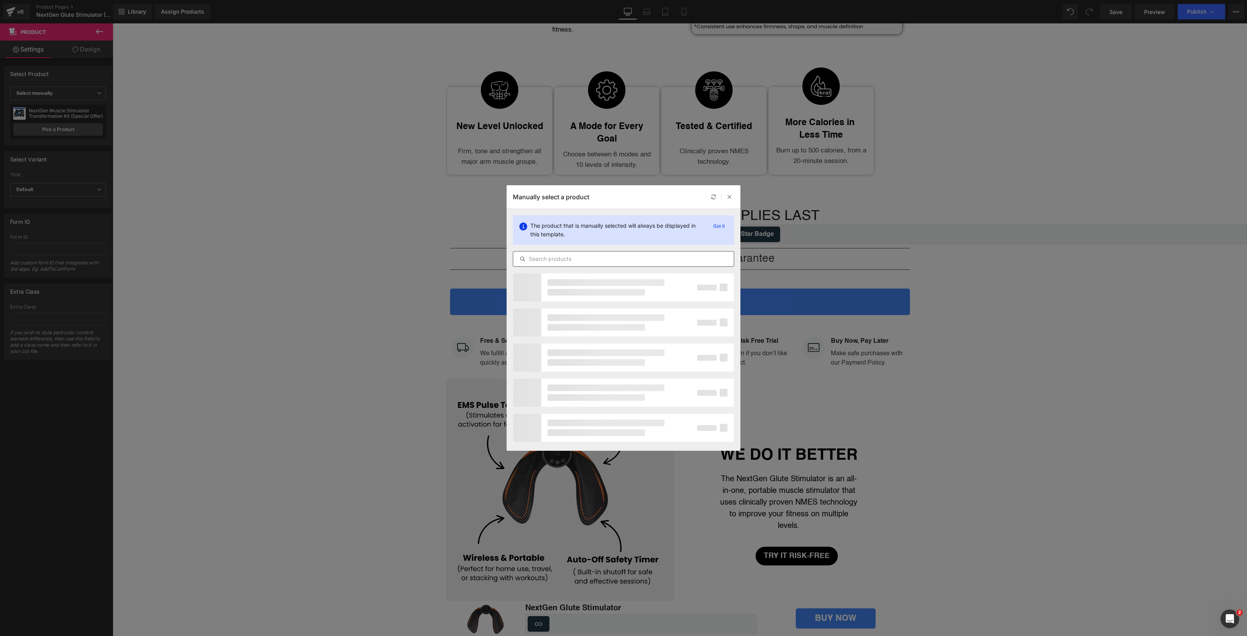
click at [567, 264] on div at bounding box center [623, 259] width 221 height 16
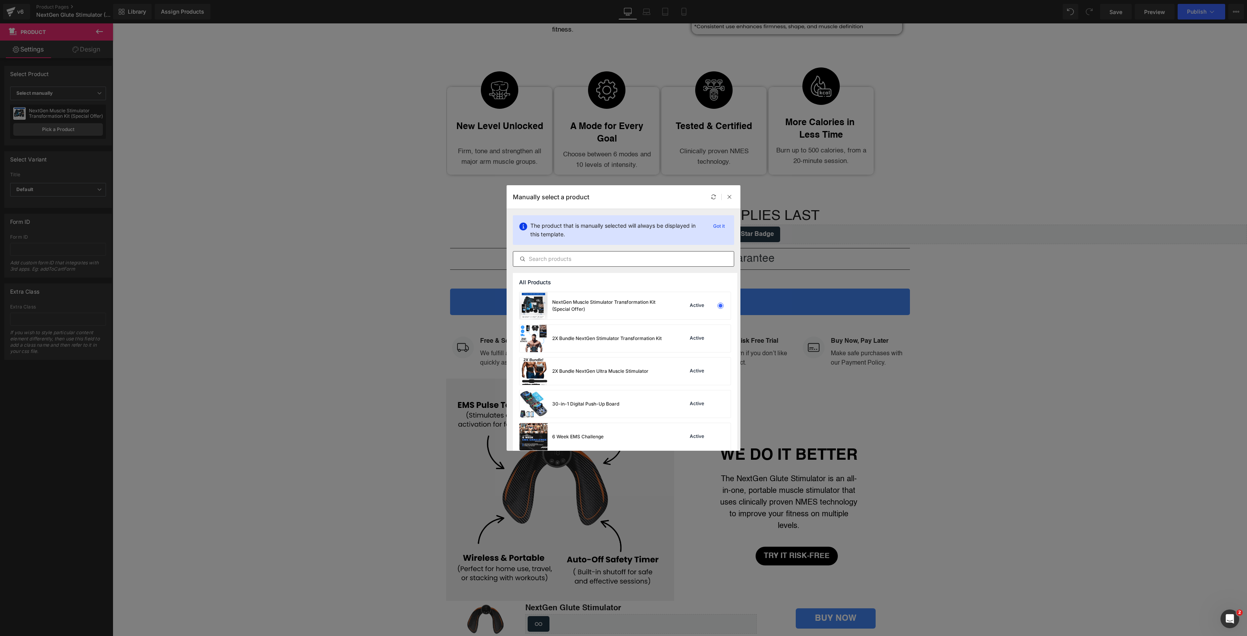
click at [567, 260] on input "text" at bounding box center [623, 258] width 221 height 9
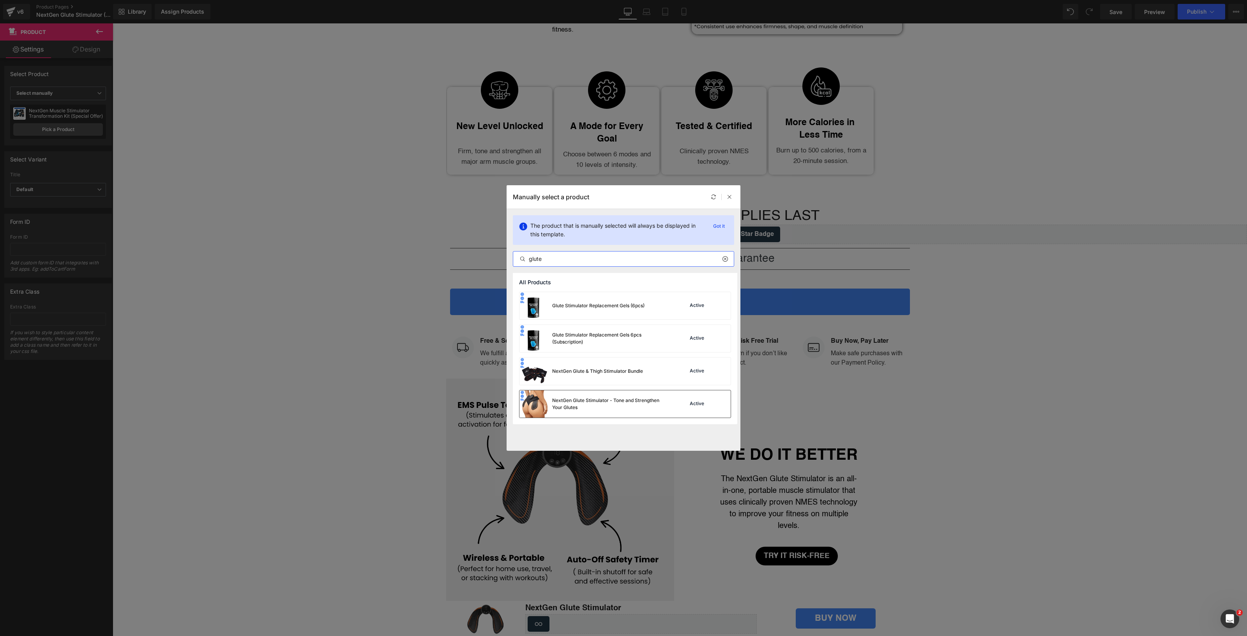
type input "glute"
click at [601, 401] on div "NextGen Glute Stimulator - Tone and Strengthen Your Glutes" at bounding box center [610, 404] width 117 height 14
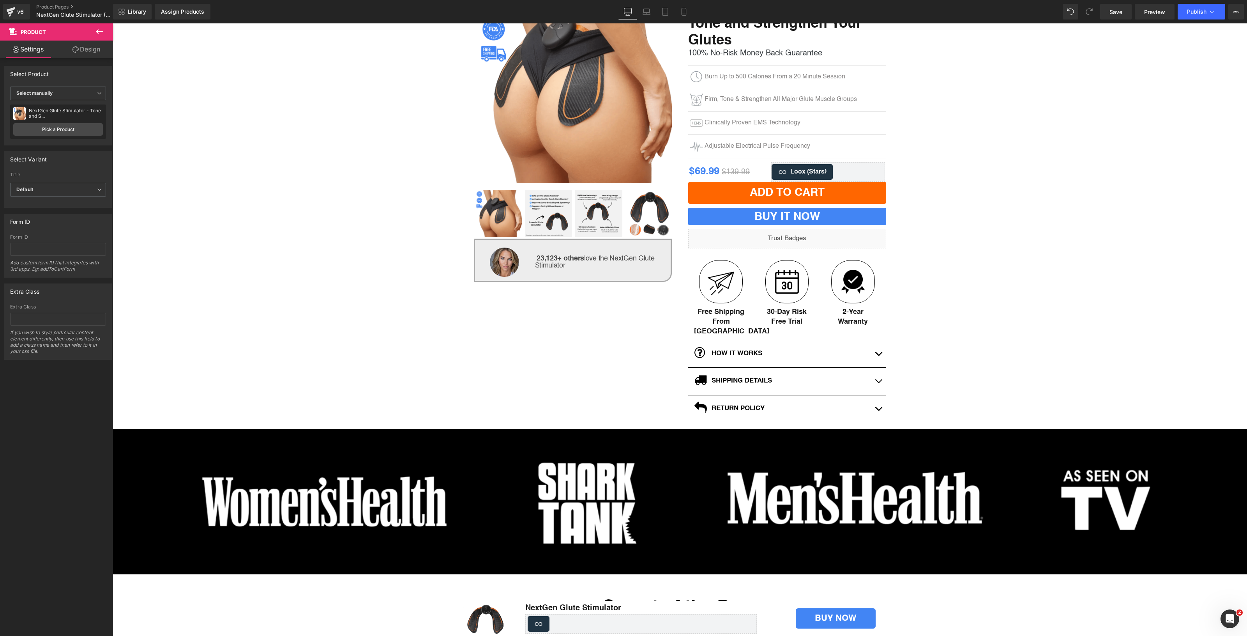
scroll to position [0, 0]
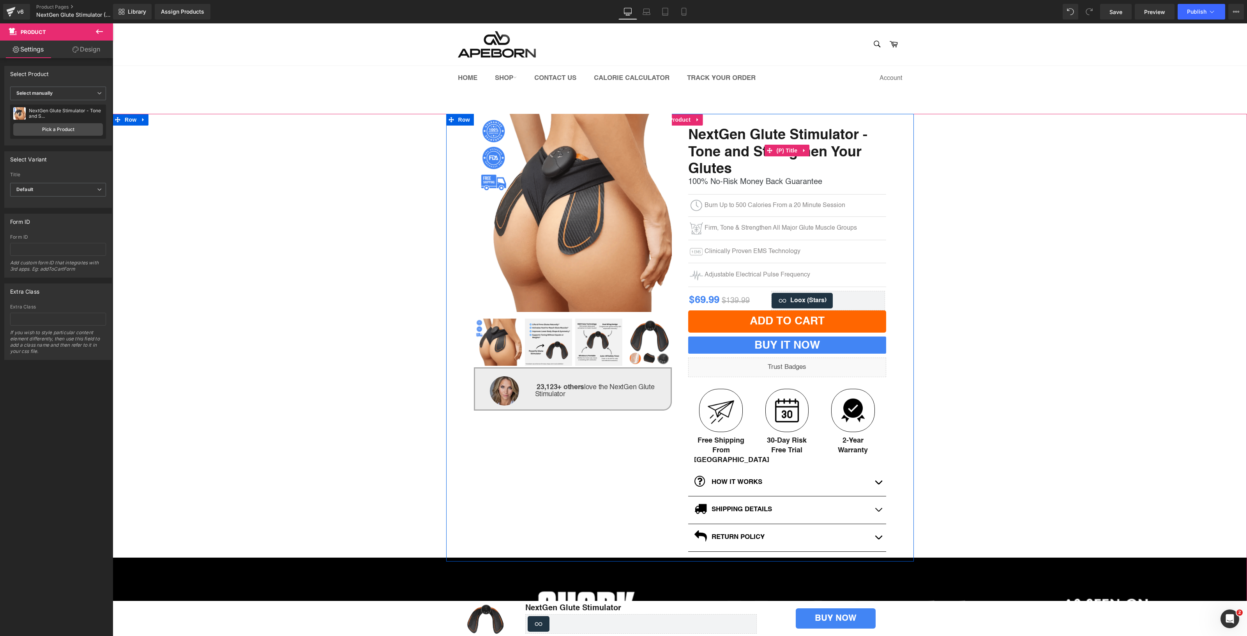
click at [745, 152] on span "NextGen Glute Stimulator - Tone and Strengthen Your Glutes" at bounding box center [787, 150] width 198 height 56
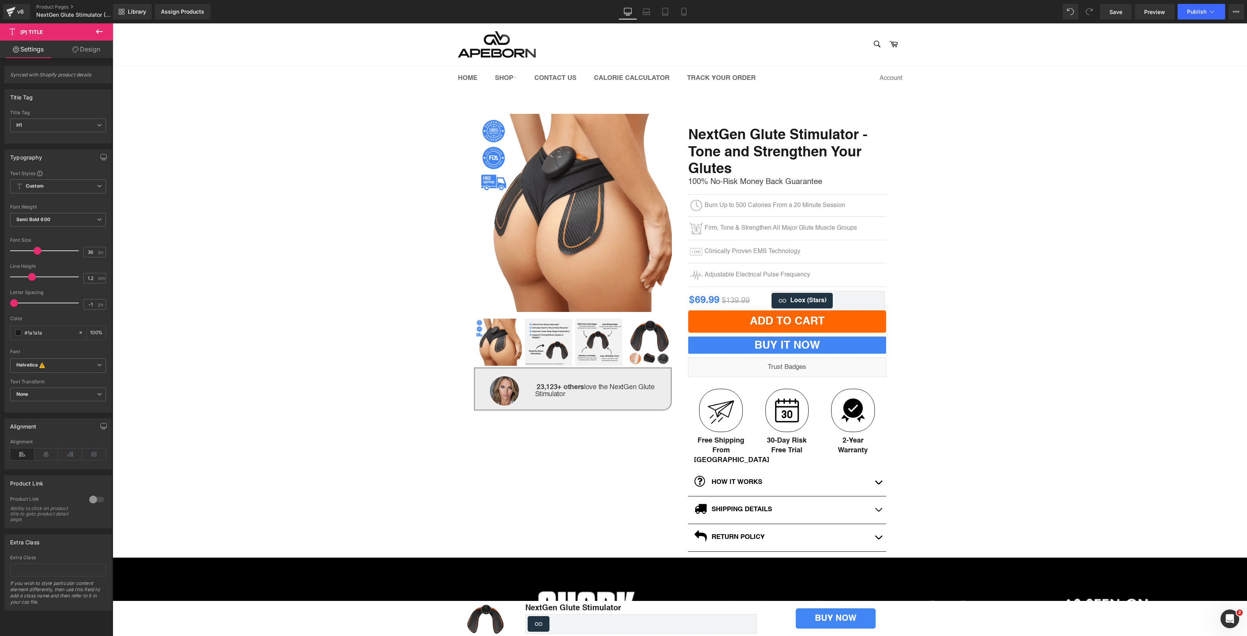
click at [94, 30] on button at bounding box center [99, 31] width 27 height 17
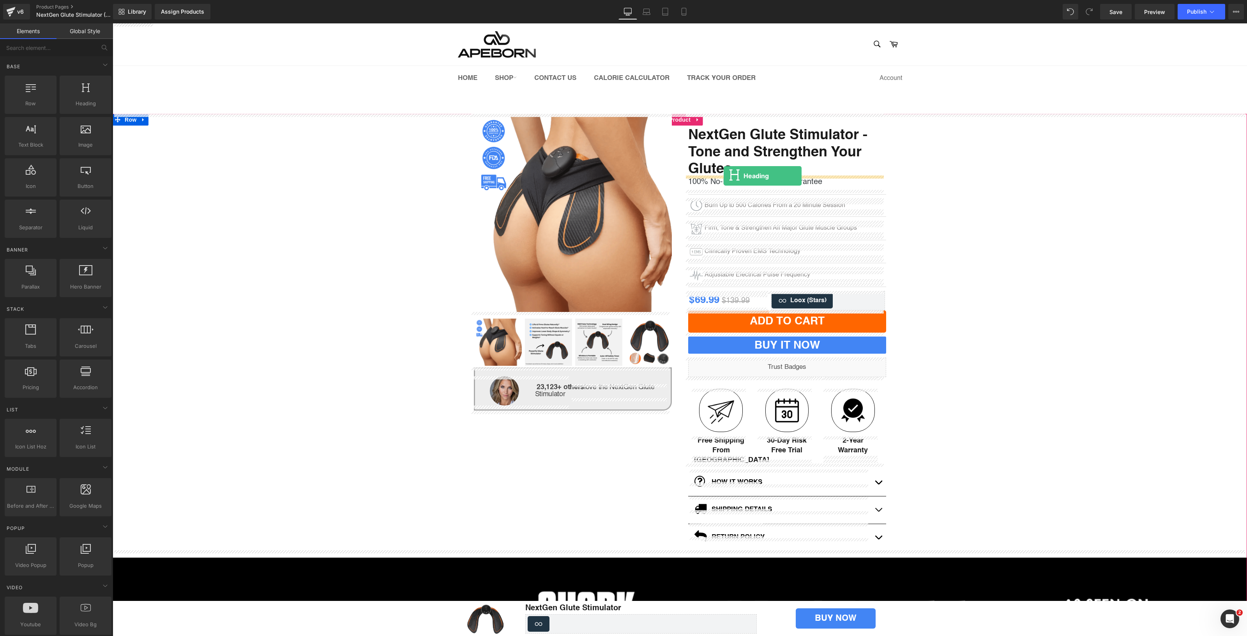
drag, startPoint x: 182, startPoint y: 114, endPoint x: 724, endPoint y: 176, distance: 545.7
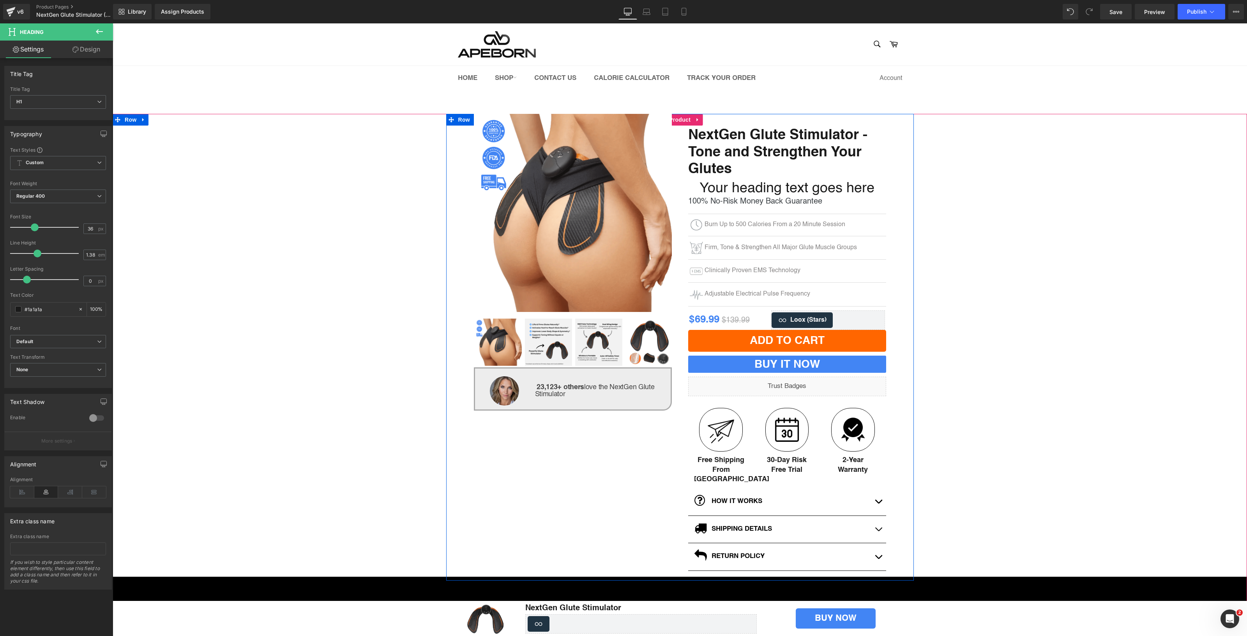
click at [697, 153] on span "NextGen Glute Stimulator - Tone and Strengthen Your Glutes" at bounding box center [787, 150] width 198 height 56
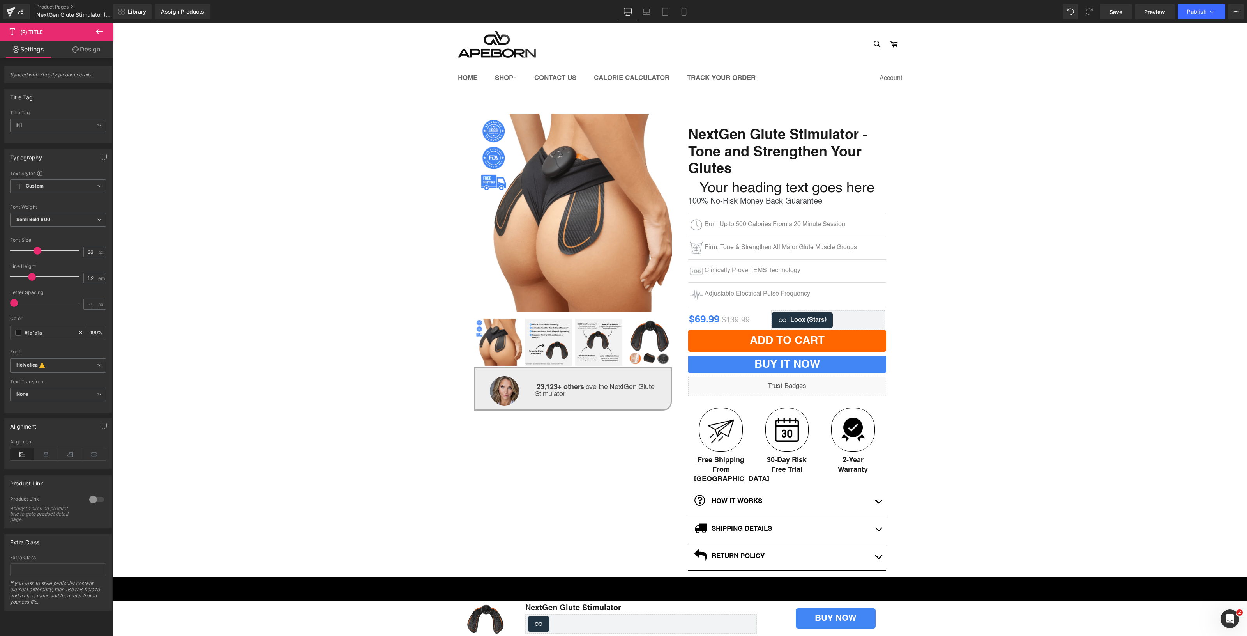
click at [97, 51] on link "Design" at bounding box center [86, 50] width 57 height 18
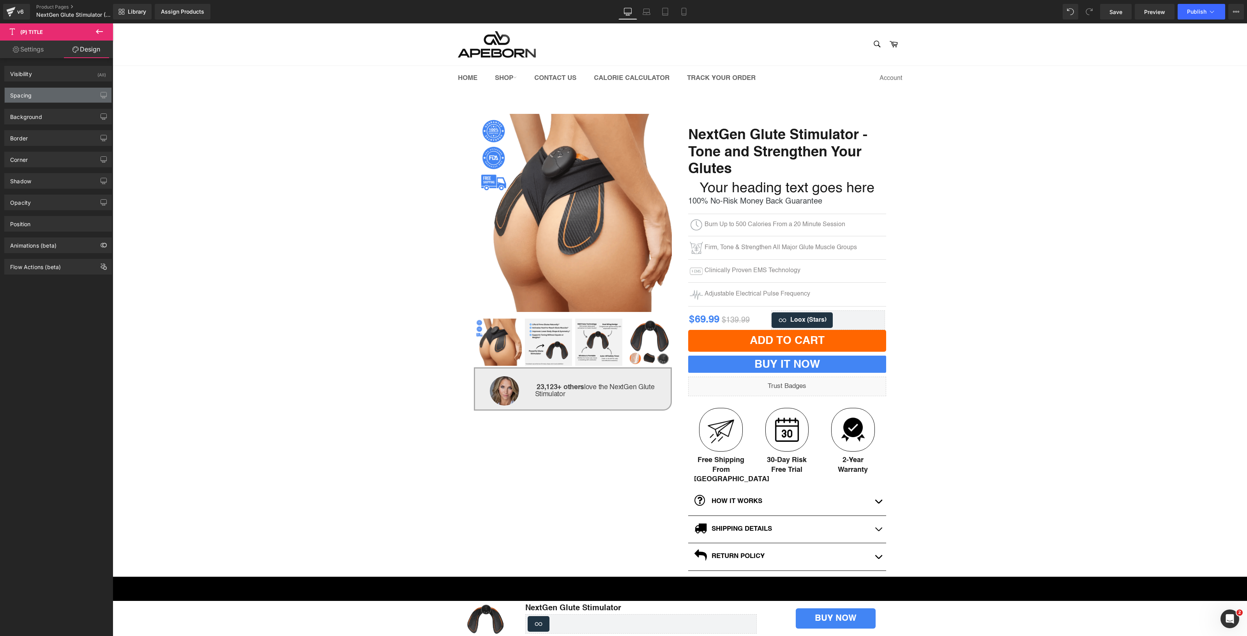
click at [52, 96] on div "Spacing" at bounding box center [58, 95] width 107 height 15
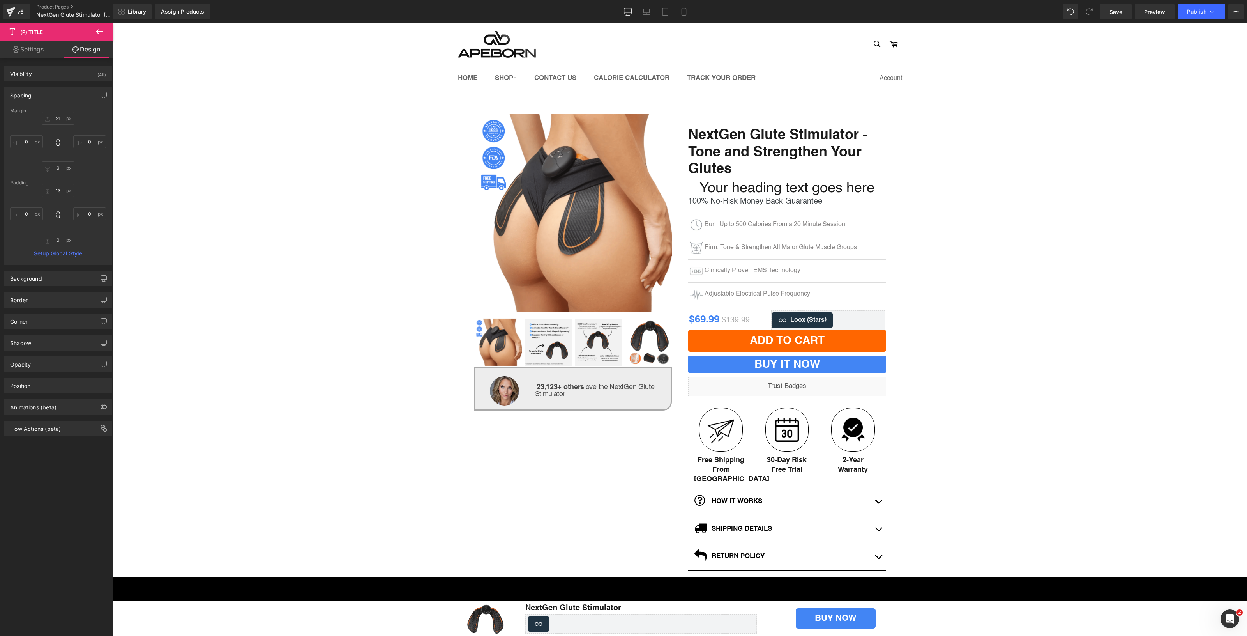
click at [52, 96] on div "Spacing" at bounding box center [58, 95] width 107 height 15
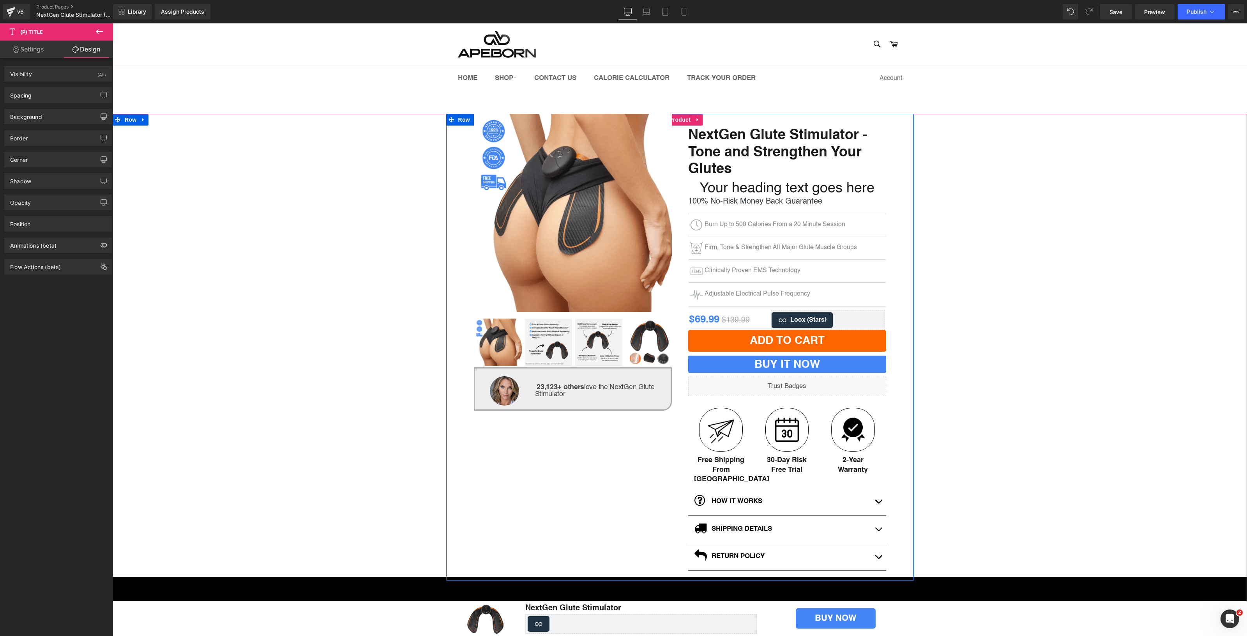
click at [742, 191] on h1 "Your heading text goes here" at bounding box center [787, 188] width 198 height 19
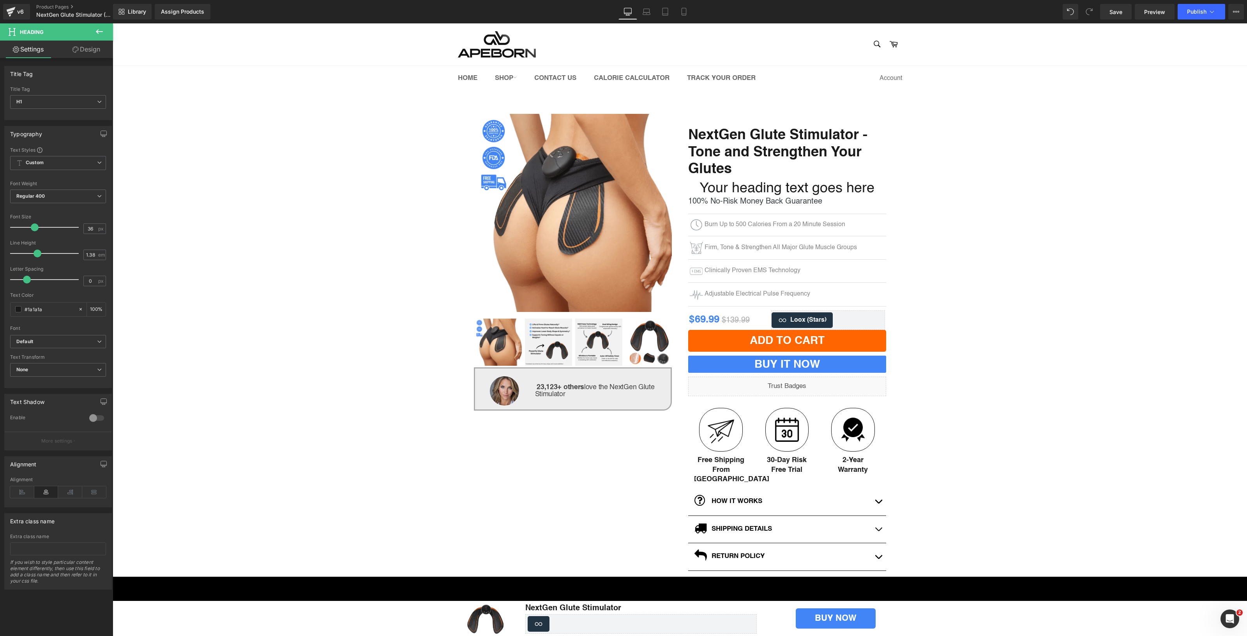
click at [81, 53] on link "Design" at bounding box center [86, 50] width 57 height 18
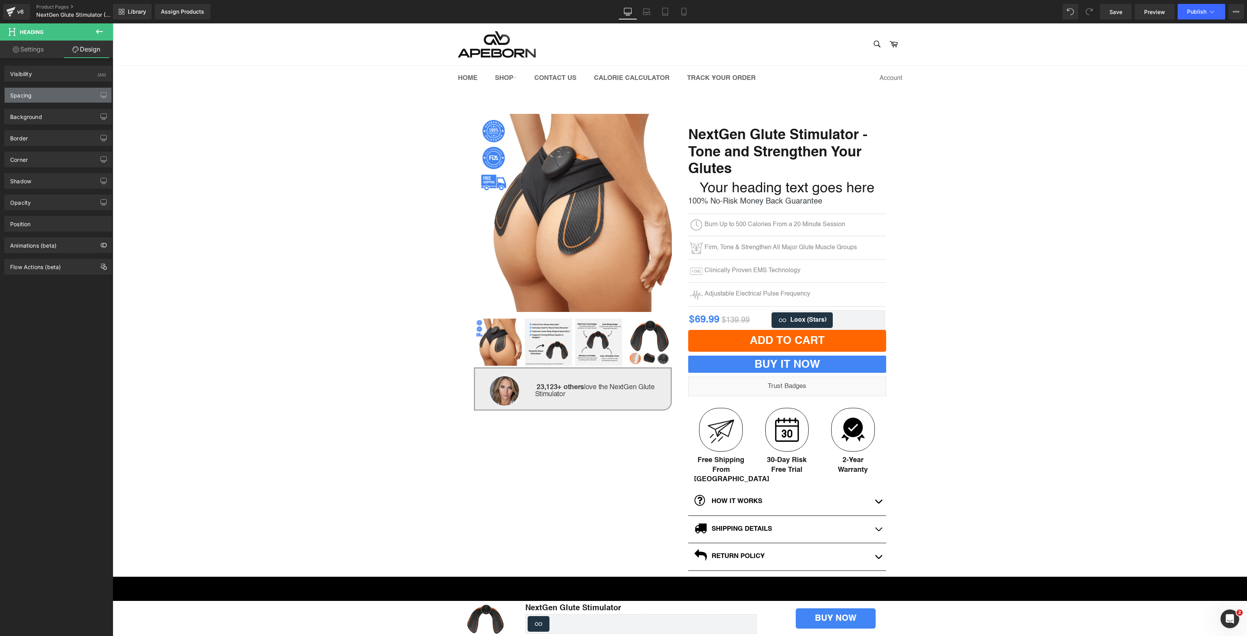
click at [48, 92] on div "Spacing" at bounding box center [58, 95] width 107 height 15
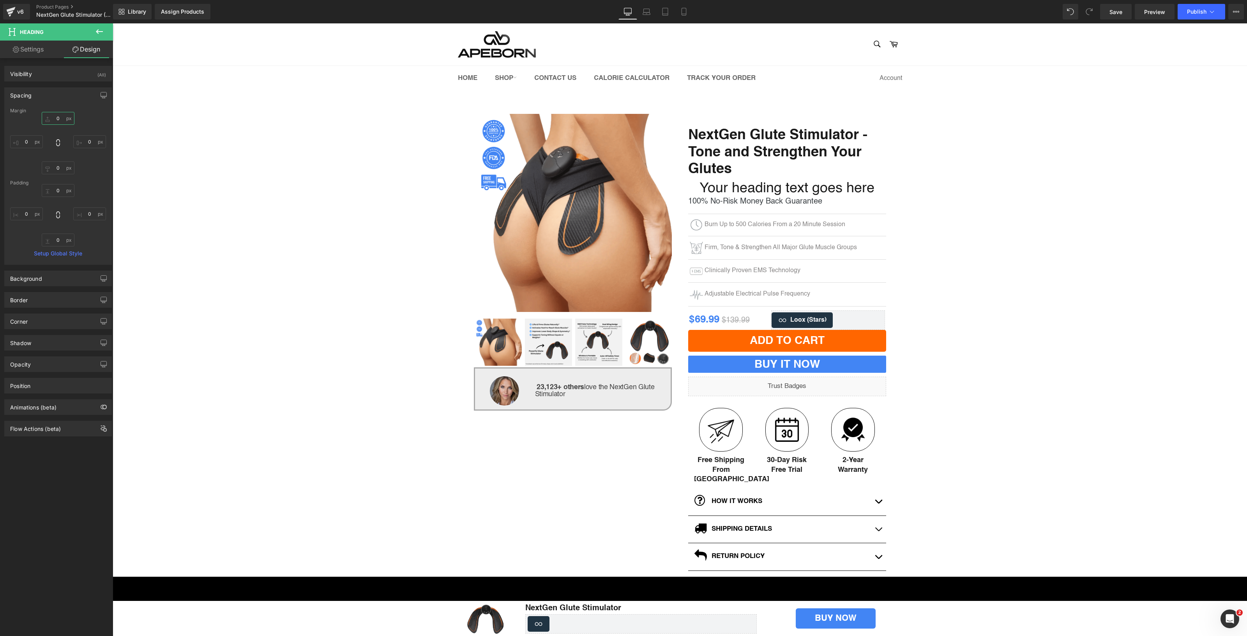
click at [64, 119] on input "0" at bounding box center [58, 118] width 33 height 13
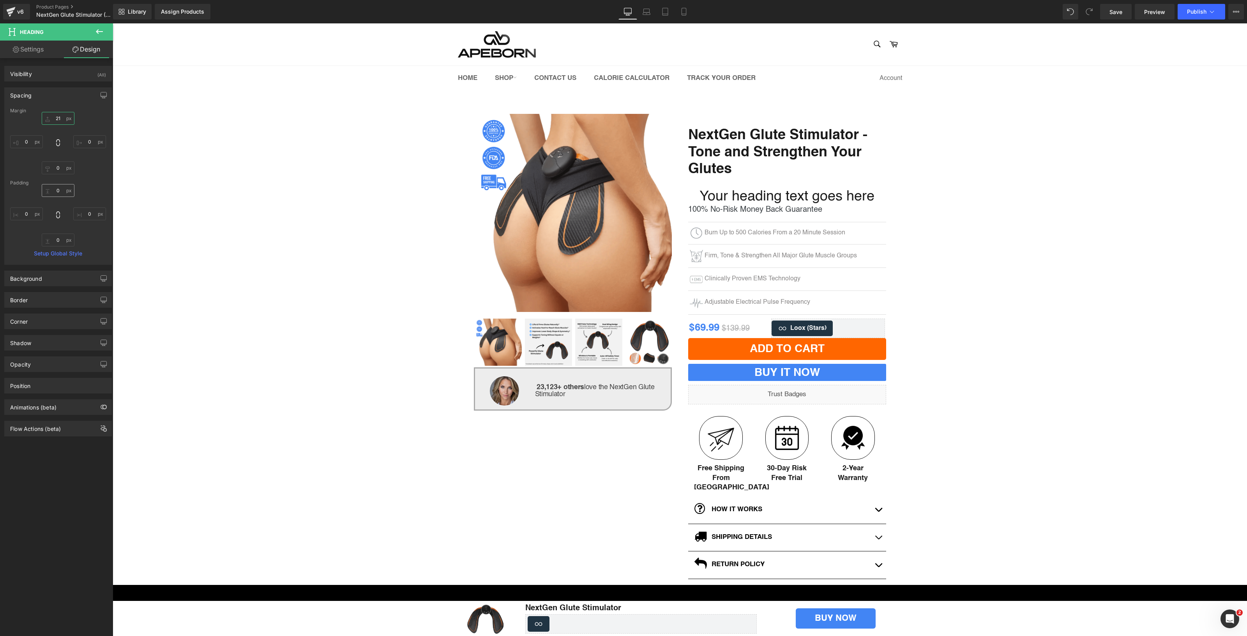
type input "21"
click at [63, 188] on input "0" at bounding box center [58, 190] width 33 height 13
type input "13"
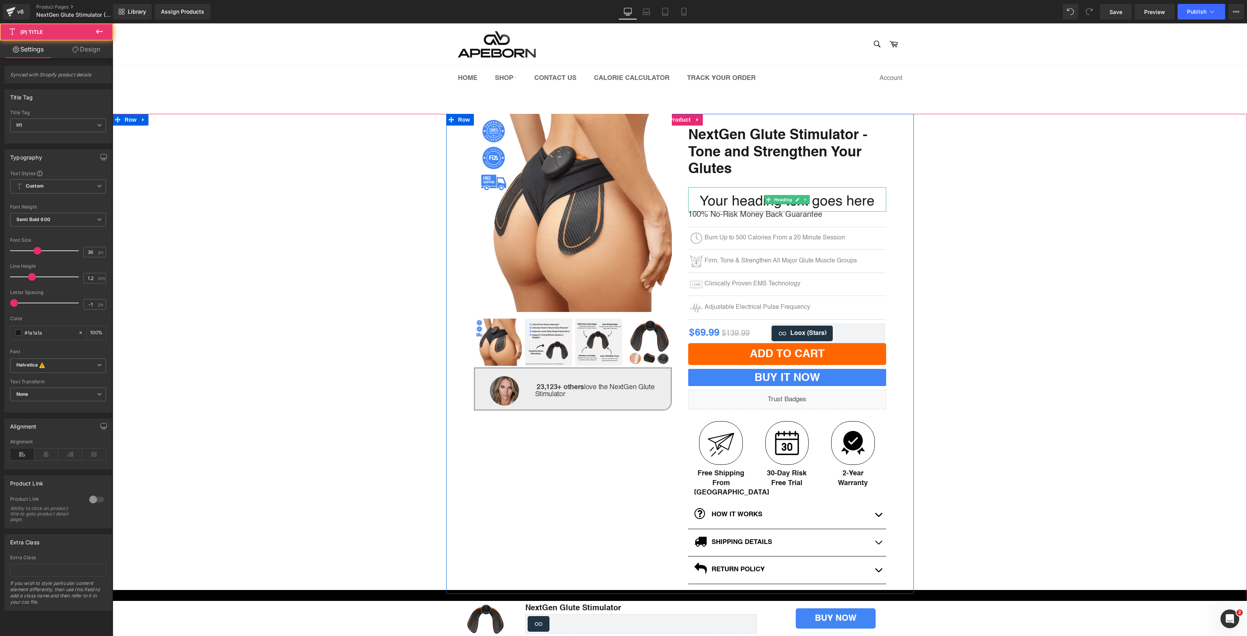
click at [714, 149] on span "NextGen Glute Stimulator - Tone and Strengthen Your Glutes" at bounding box center [787, 150] width 198 height 56
click at [734, 198] on h1 "Your heading text goes here" at bounding box center [787, 201] width 198 height 19
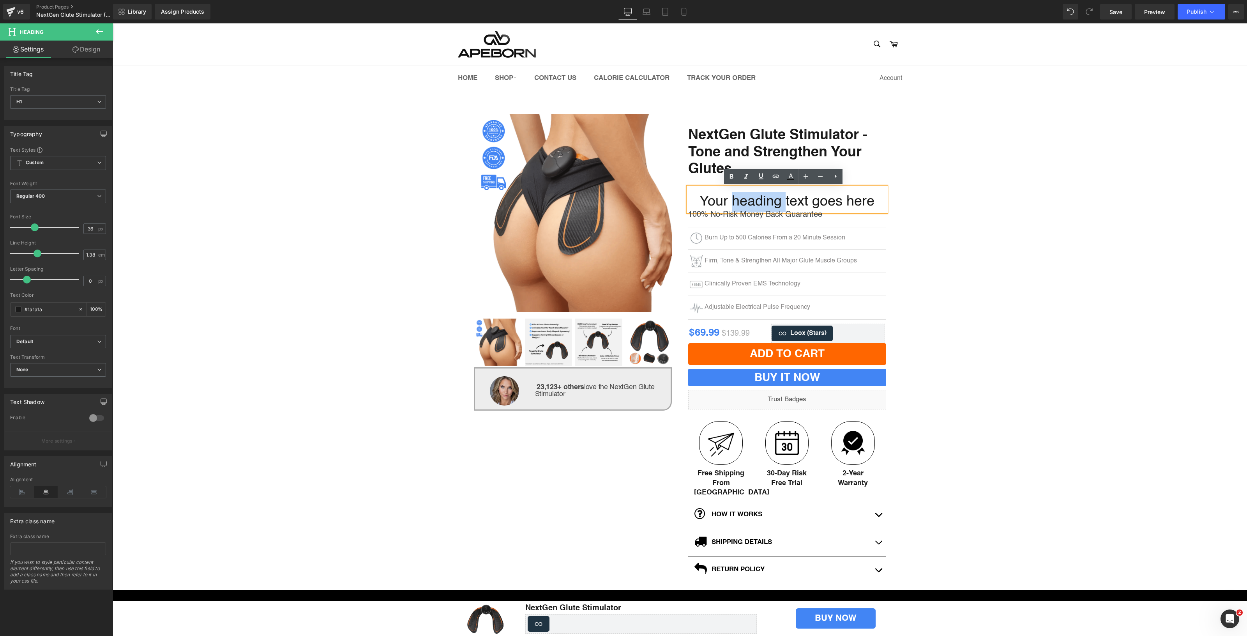
click at [734, 198] on h1 "Your heading text goes here" at bounding box center [787, 201] width 198 height 19
click at [734, 199] on h1 "Your heading text goes here" at bounding box center [787, 201] width 198 height 19
click at [27, 493] on icon at bounding box center [22, 492] width 24 height 12
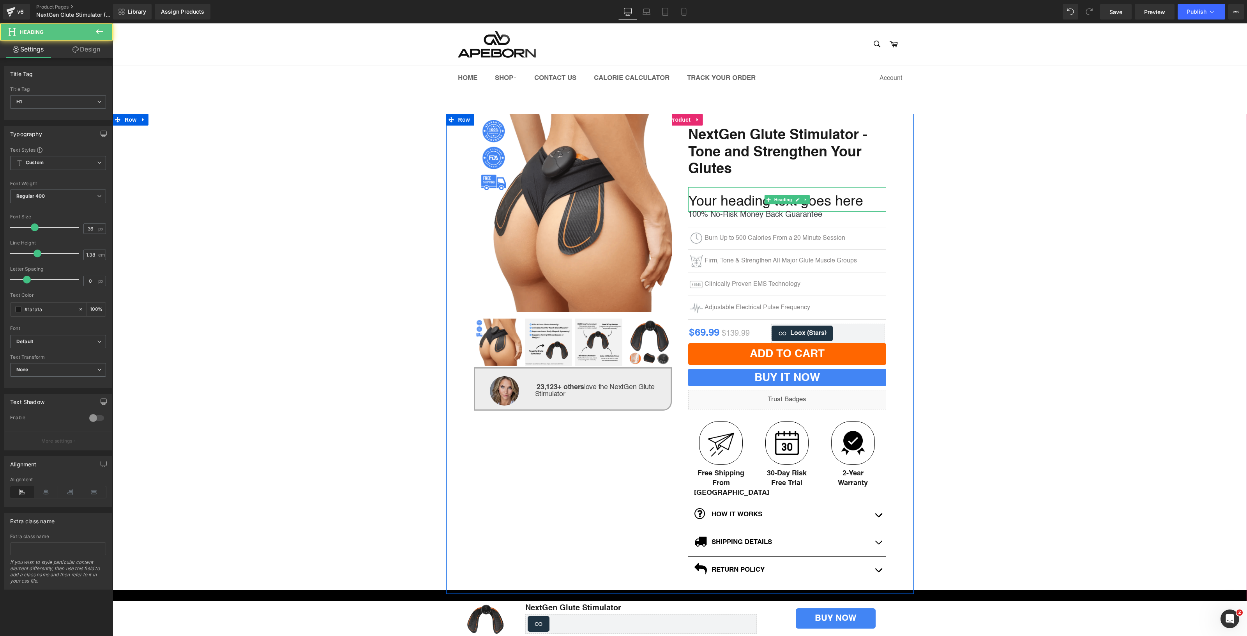
click at [709, 197] on h1 "Your heading text goes here" at bounding box center [787, 201] width 198 height 19
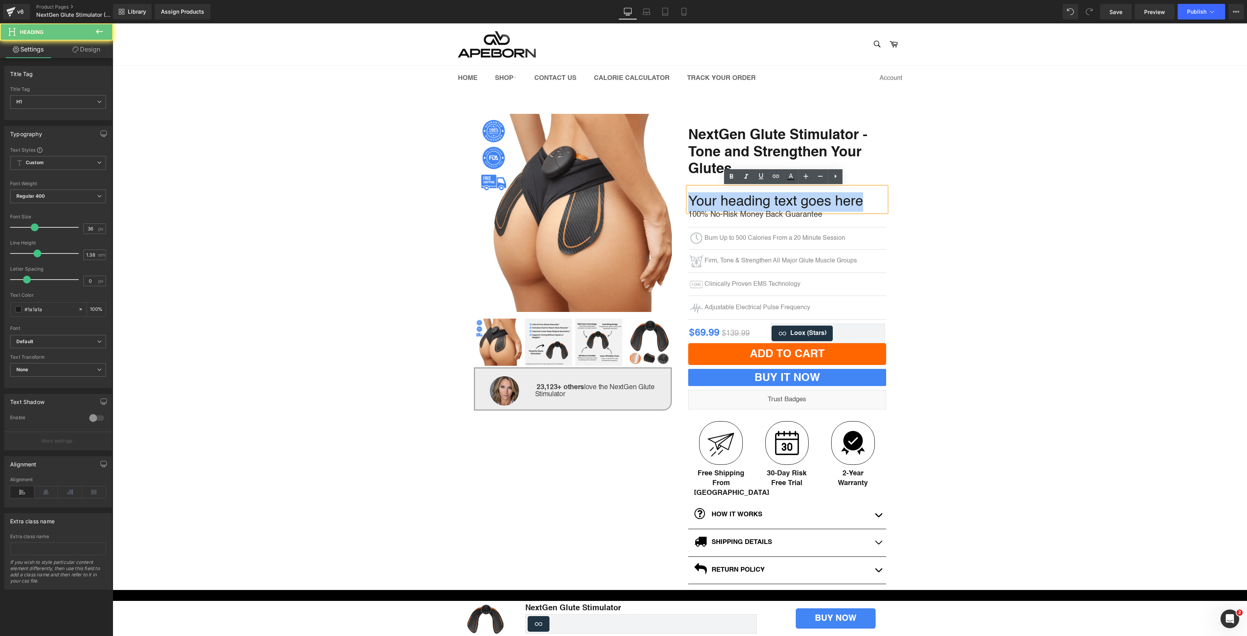
click at [709, 197] on h1 "Your heading text goes here" at bounding box center [787, 201] width 198 height 19
click at [709, 197] on strong "Your heading text goes here" at bounding box center [781, 202] width 187 height 14
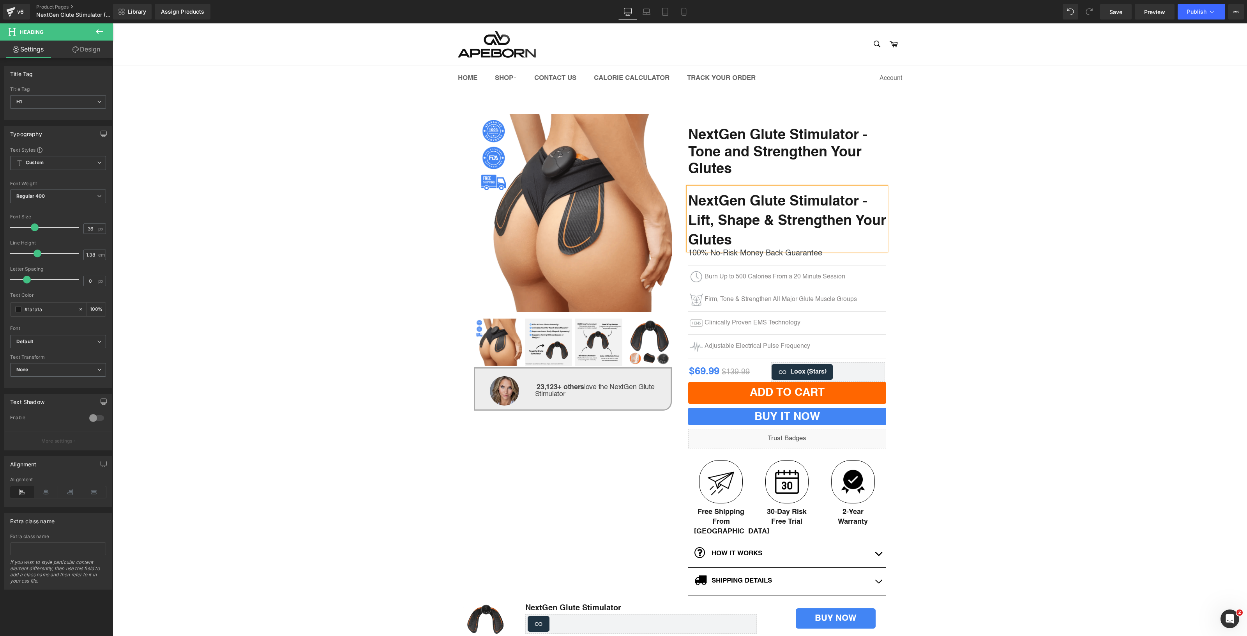
click at [710, 202] on strong "NextGen Glute Stimulator - Lift, Shape & Strengthen Your Glutes" at bounding box center [787, 221] width 198 height 53
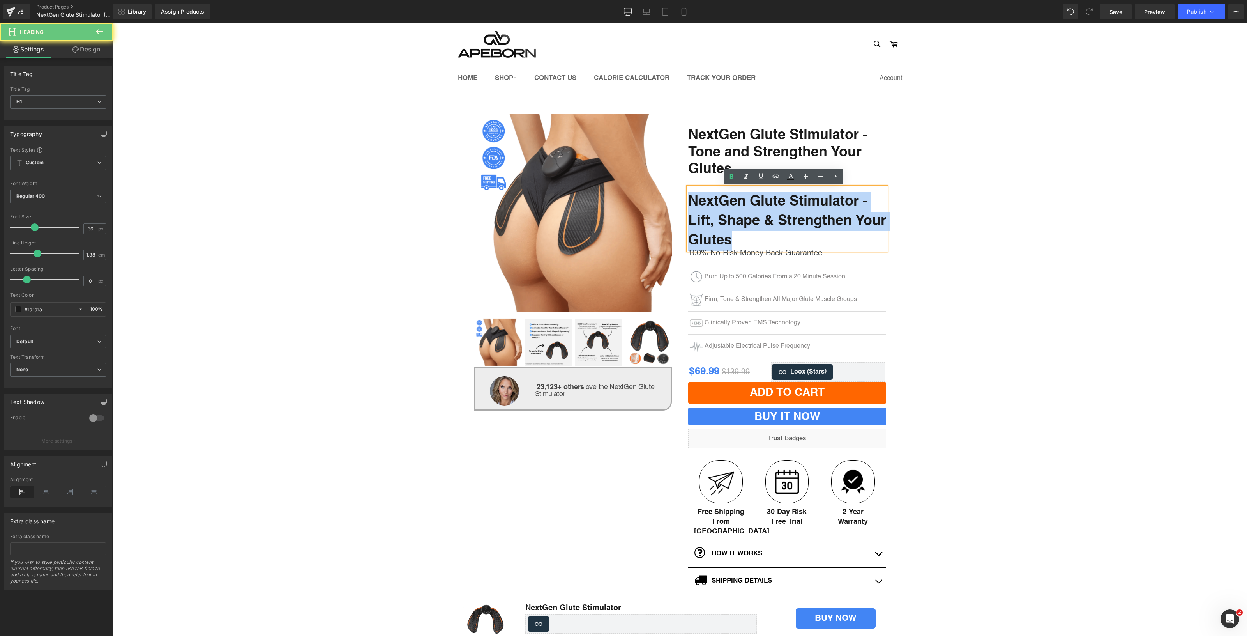
click at [710, 202] on strong "NextGen Glute Stimulator - Lift, Shape & Strengthen Your Glutes" at bounding box center [787, 221] width 198 height 53
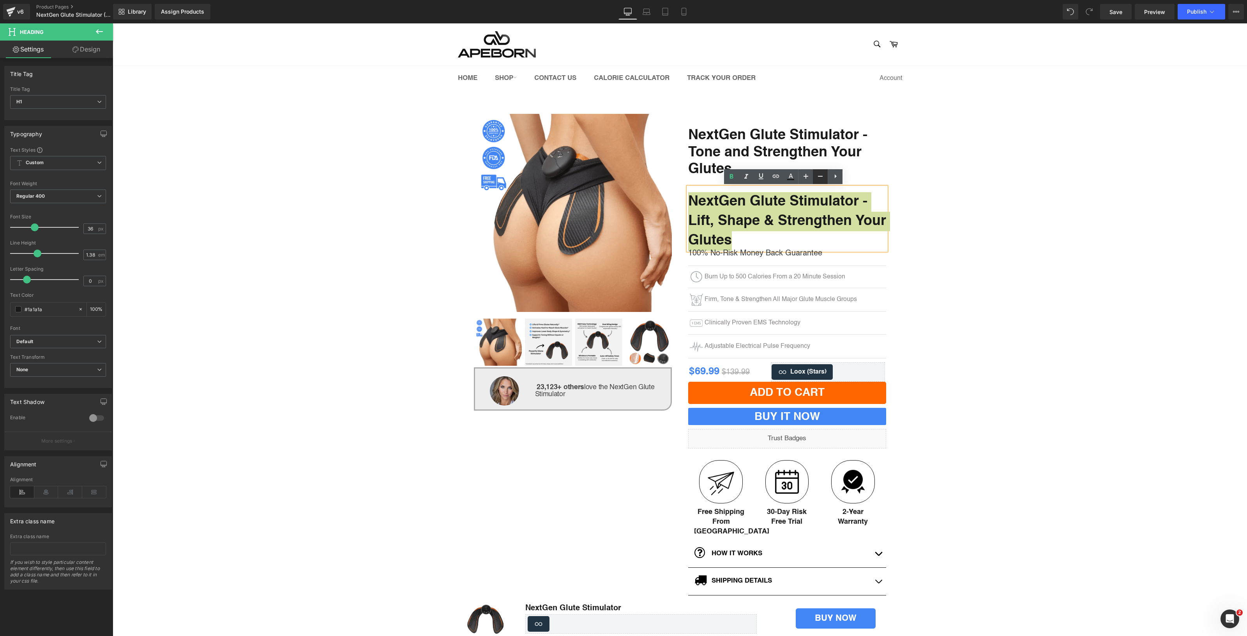
click at [820, 174] on icon at bounding box center [820, 176] width 9 height 9
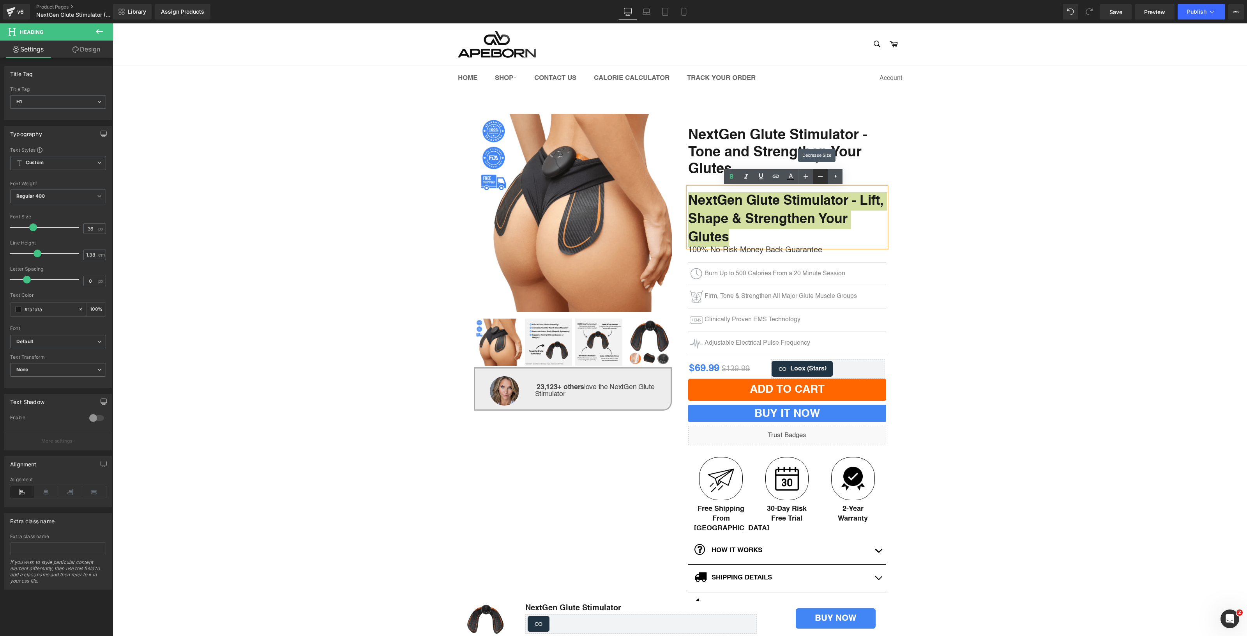
click at [819, 174] on icon at bounding box center [820, 176] width 9 height 9
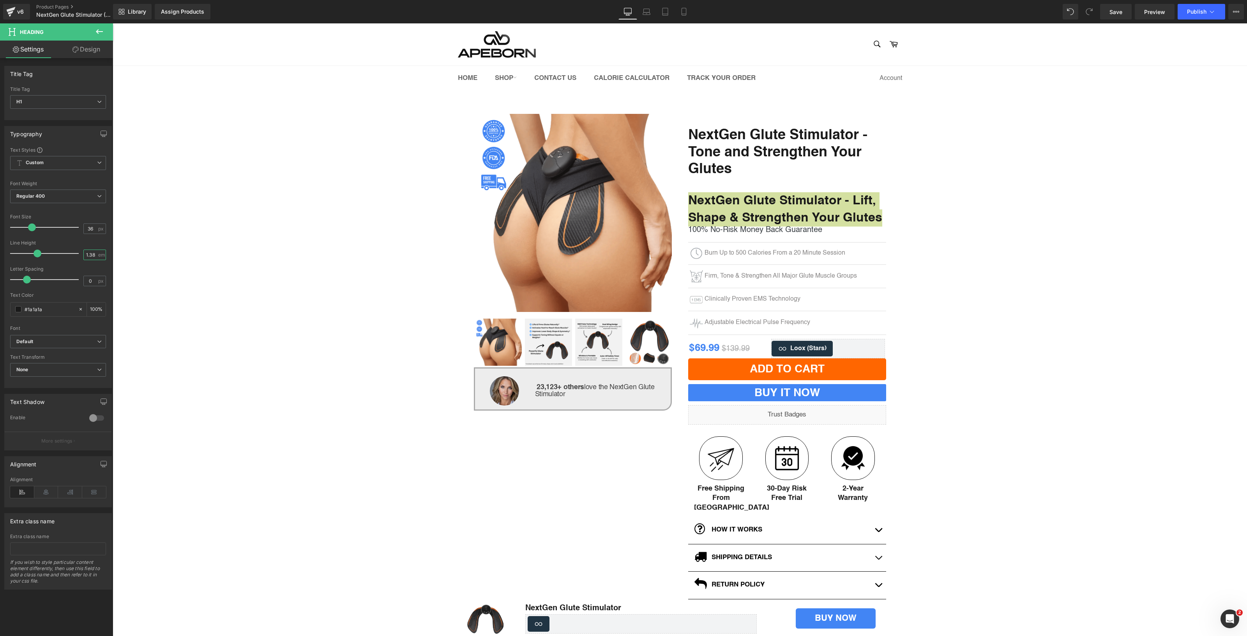
click at [93, 251] on input "1.38" at bounding box center [91, 255] width 14 height 10
type input "1.2"
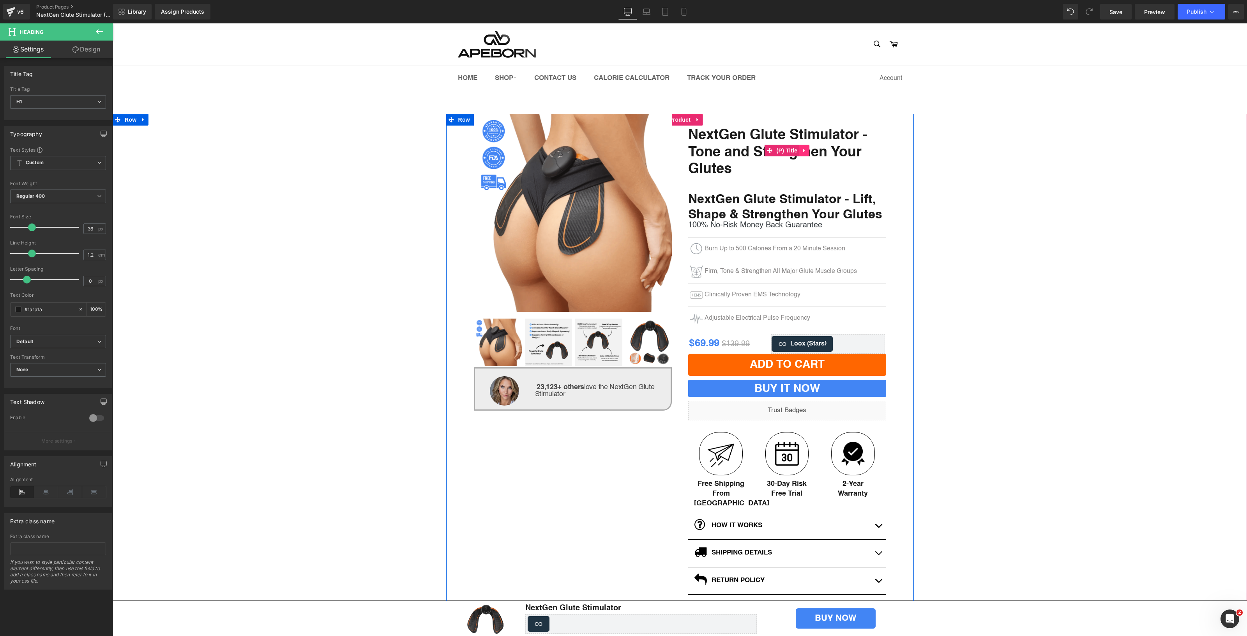
click at [802, 149] on icon at bounding box center [804, 151] width 5 height 6
click at [807, 151] on icon at bounding box center [809, 150] width 5 height 5
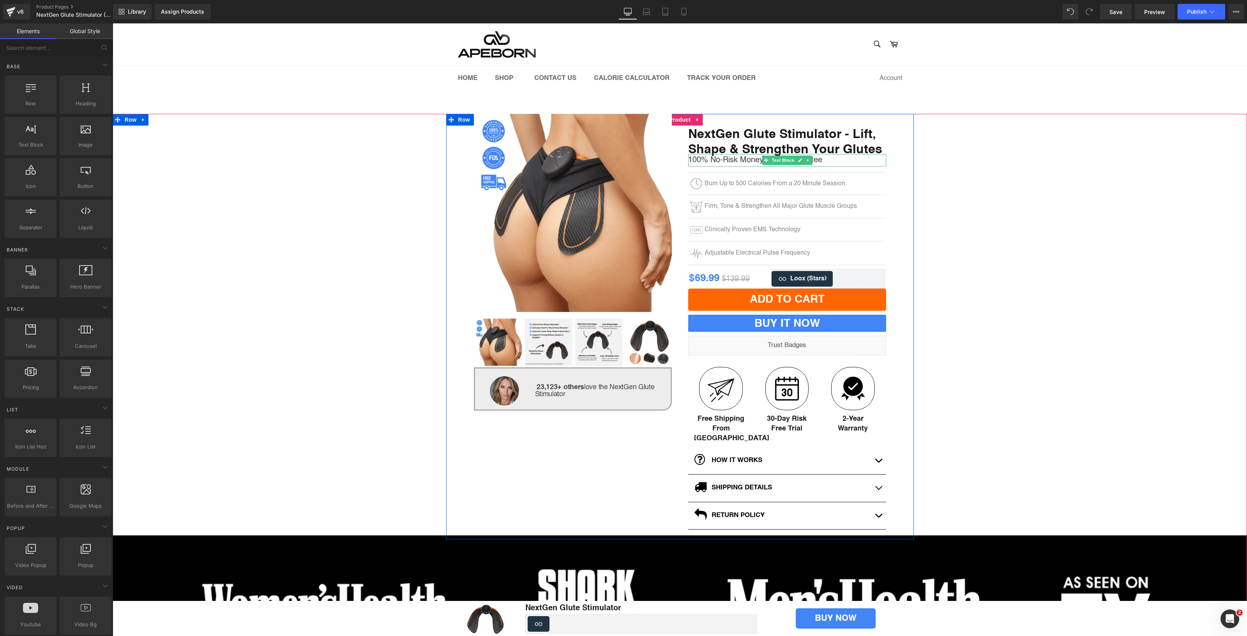
click at [728, 160] on p "100% No-Risk Money Back Guarantee" at bounding box center [787, 160] width 198 height 12
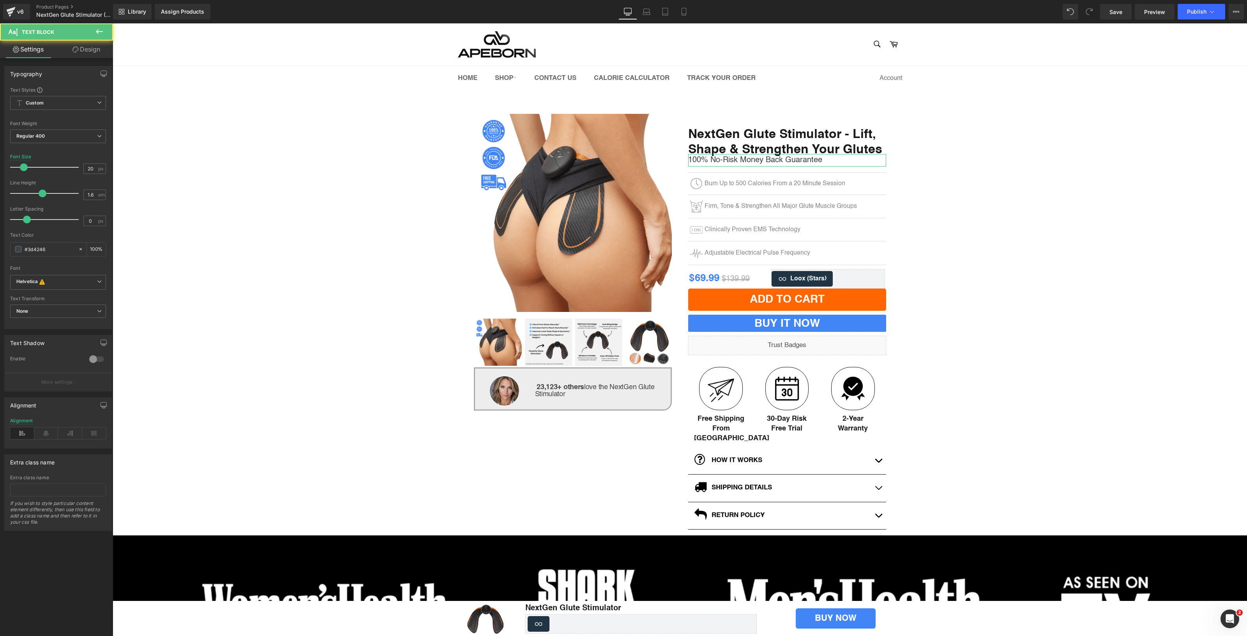
click at [82, 51] on link "Design" at bounding box center [86, 50] width 57 height 18
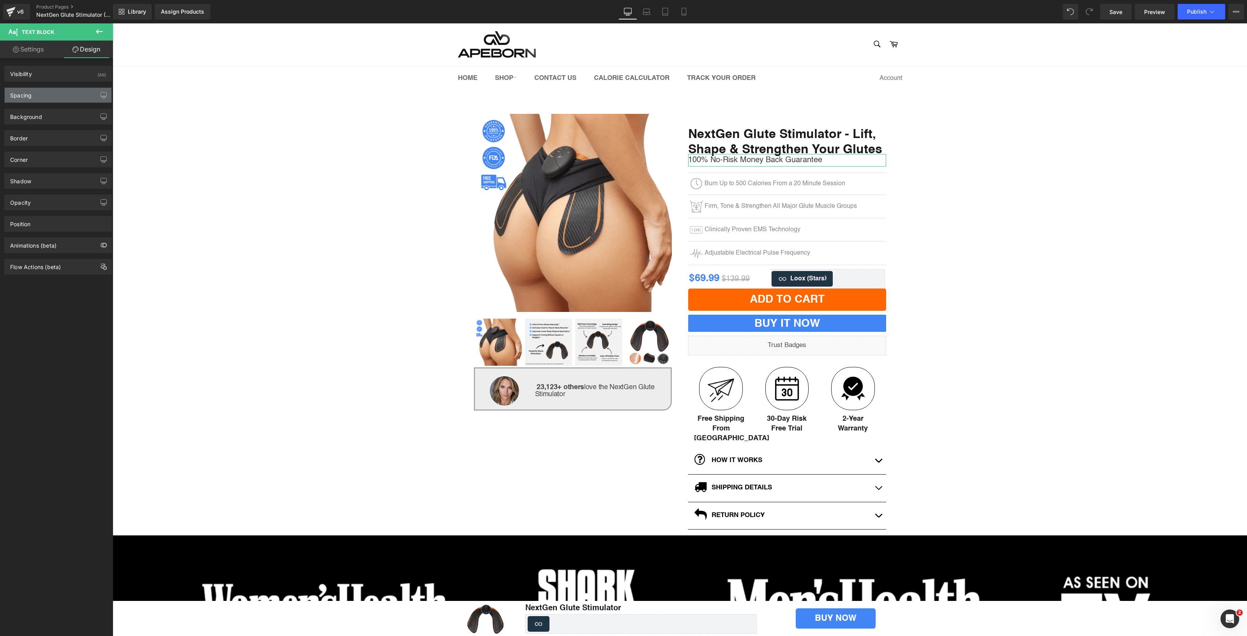
click at [64, 88] on div "Spacing" at bounding box center [58, 95] width 107 height 15
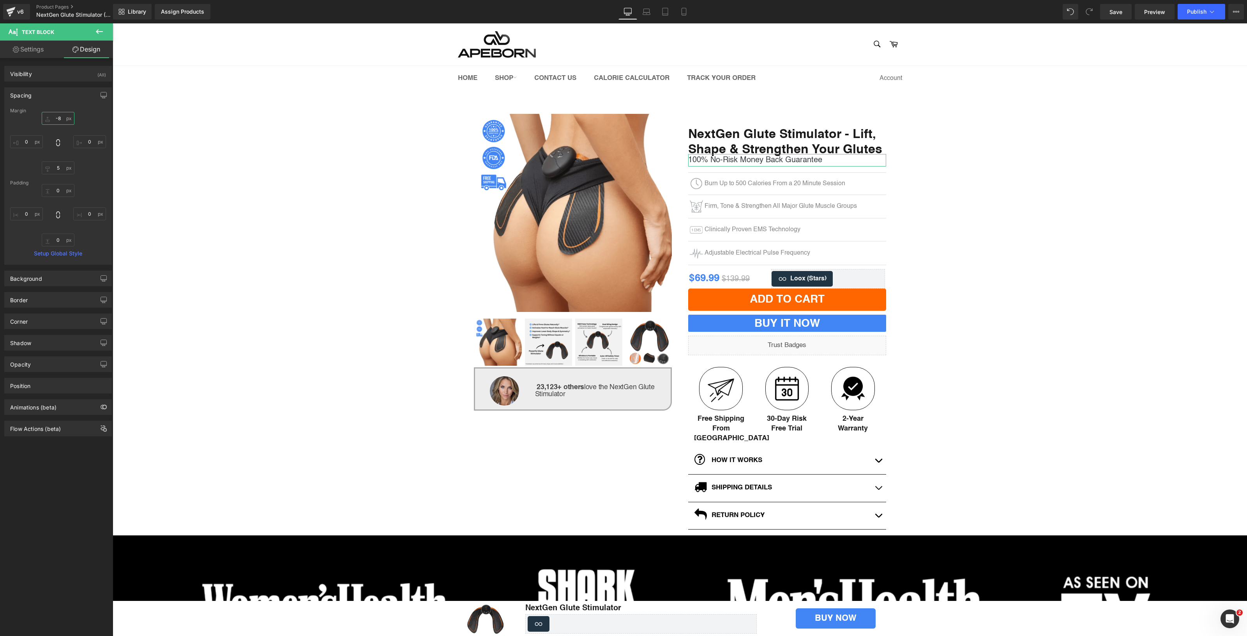
click at [63, 121] on input "-8" at bounding box center [58, 118] width 33 height 13
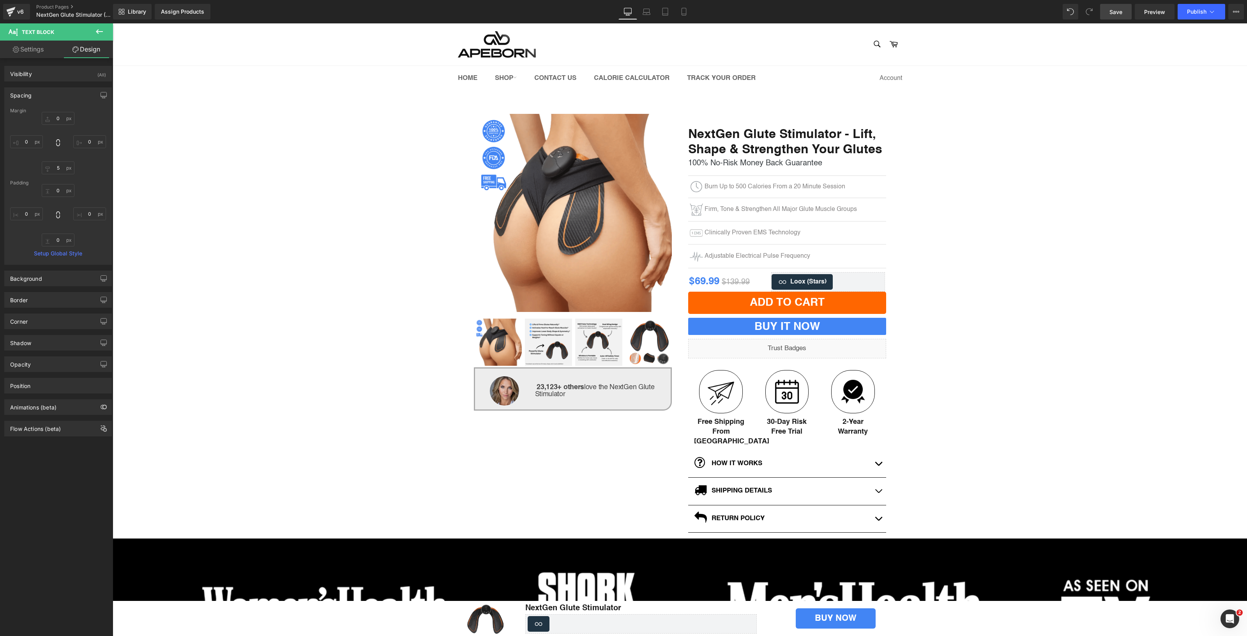
click at [1119, 8] on span "Save" at bounding box center [1116, 12] width 13 height 8
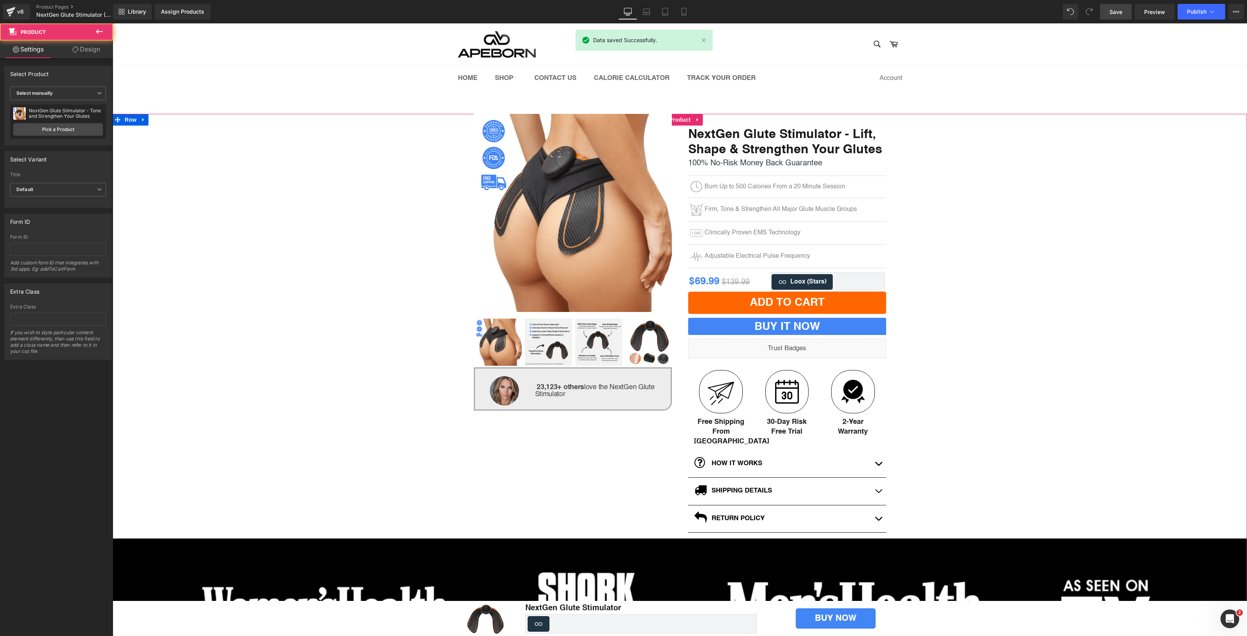
click at [1048, 258] on div "(P) Image ‹ ›" at bounding box center [680, 399] width 1135 height 570
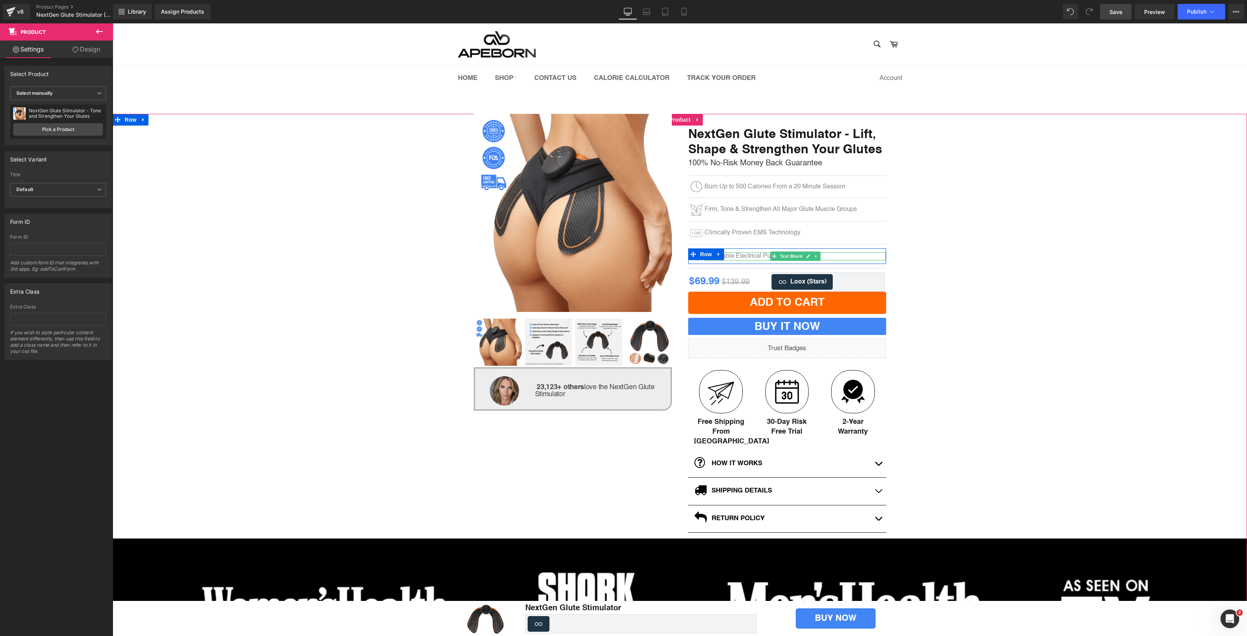
click at [730, 255] on p "Adjustable Electrical Pulse Frequency" at bounding box center [796, 256] width 182 height 8
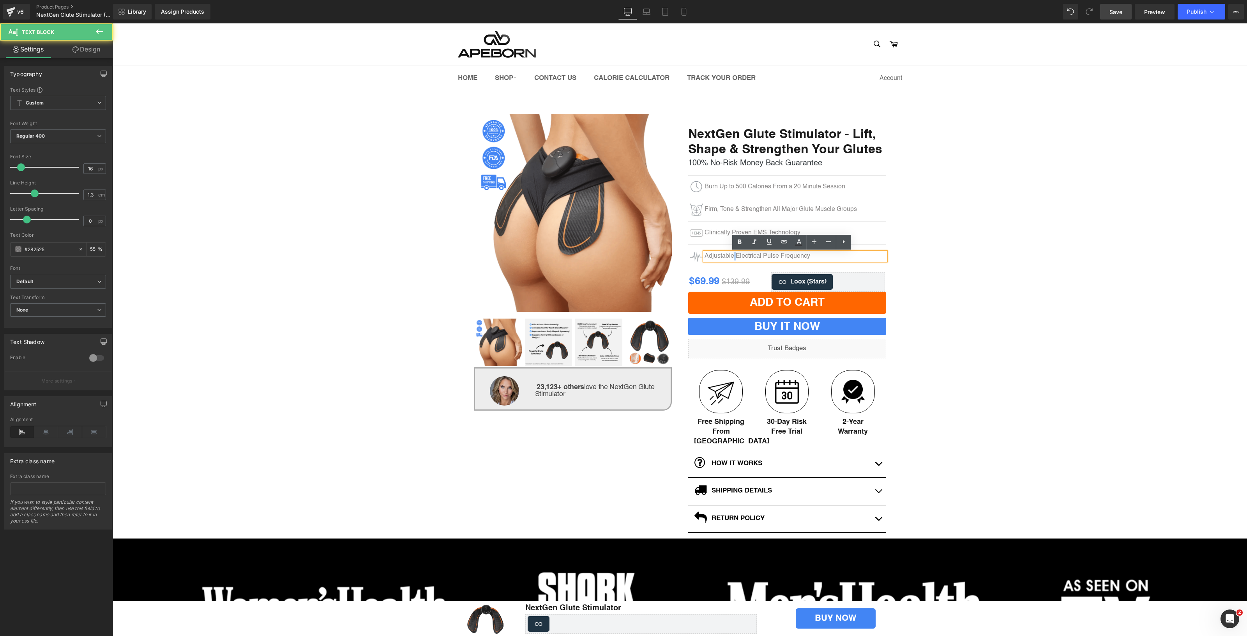
click at [730, 255] on p "Adjustable Electrical Pulse Frequency" at bounding box center [796, 256] width 182 height 8
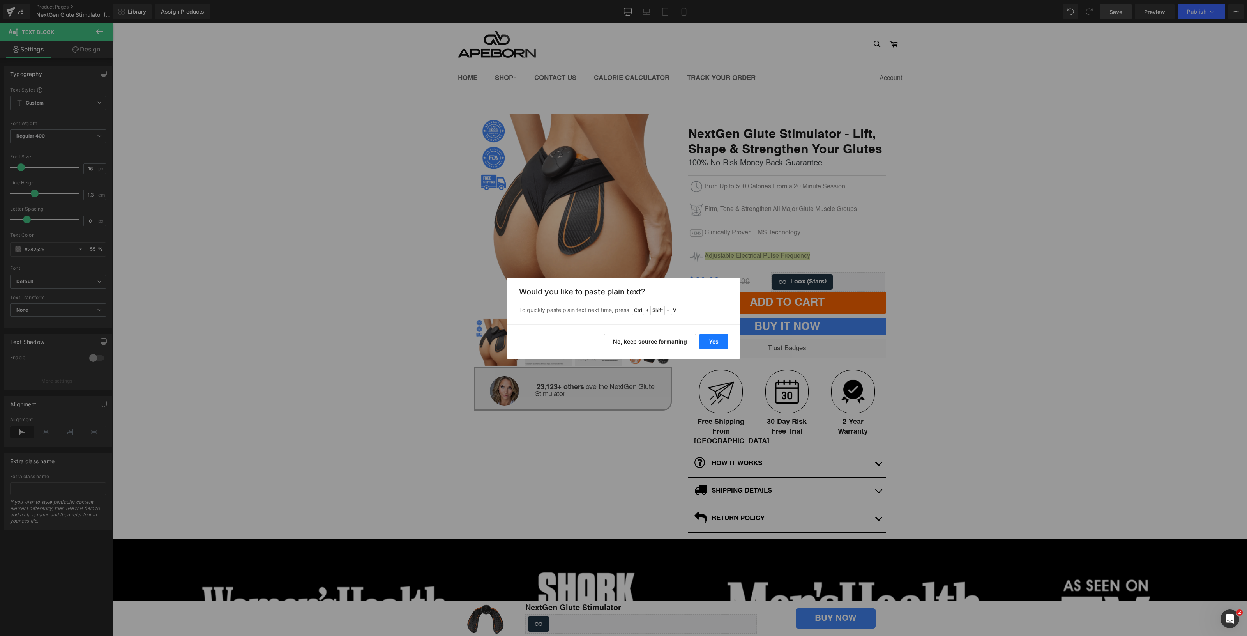
click at [716, 341] on button "Yes" at bounding box center [714, 342] width 28 height 16
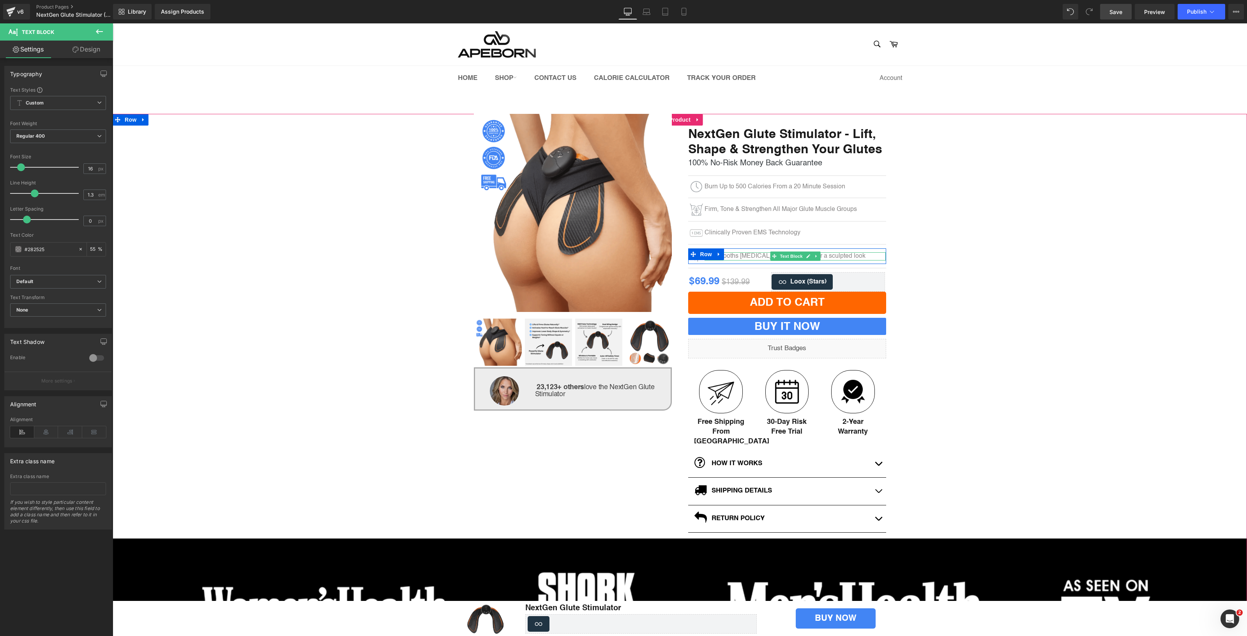
click at [726, 256] on p "🔥 Smooths [MEDICAL_DATA] & tones for a sculpted look" at bounding box center [796, 256] width 182 height 8
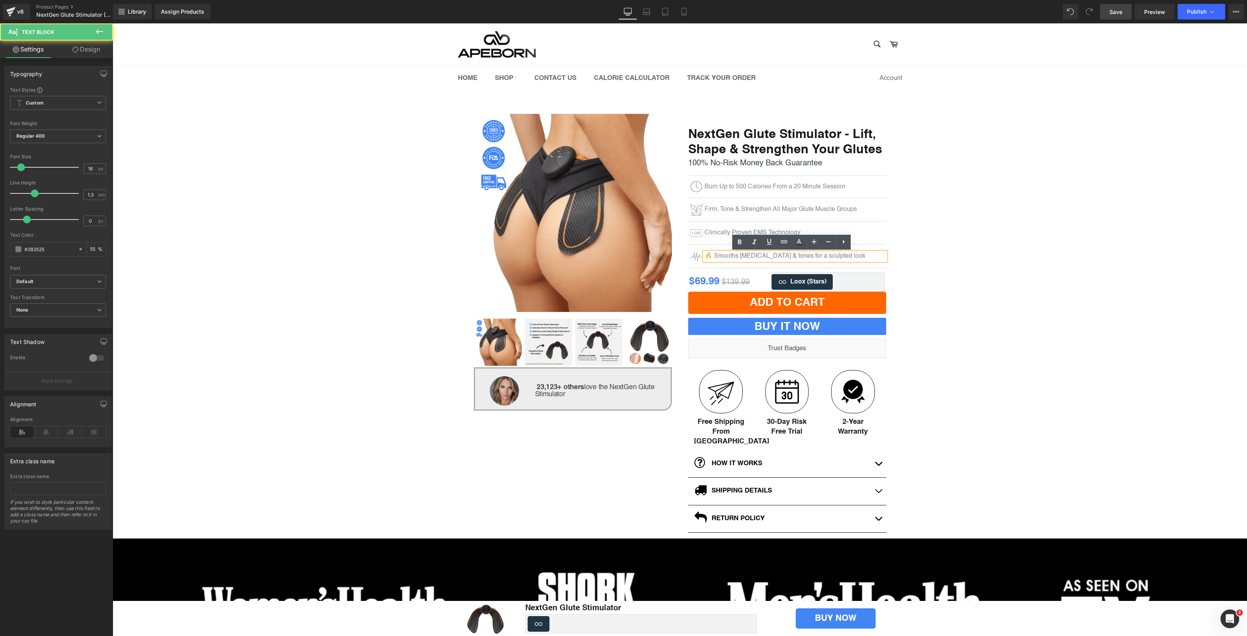
click at [715, 256] on link at bounding box center [717, 253] width 8 height 9
click at [732, 255] on link at bounding box center [736, 253] width 8 height 9
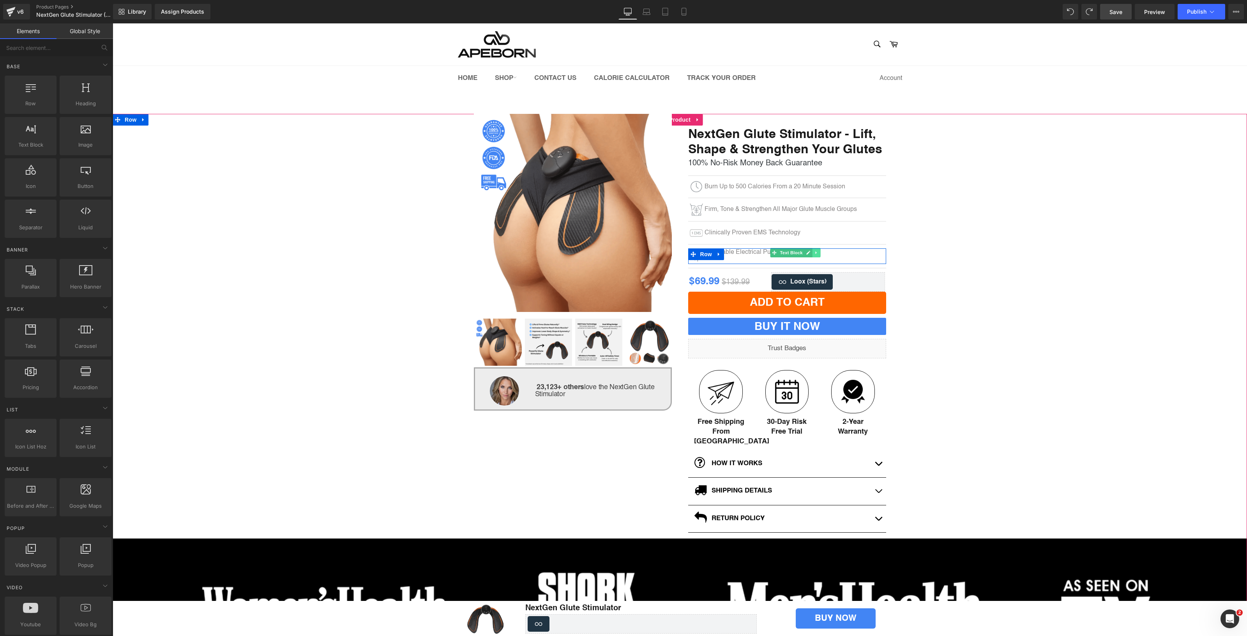
click at [814, 254] on icon at bounding box center [816, 252] width 4 height 5
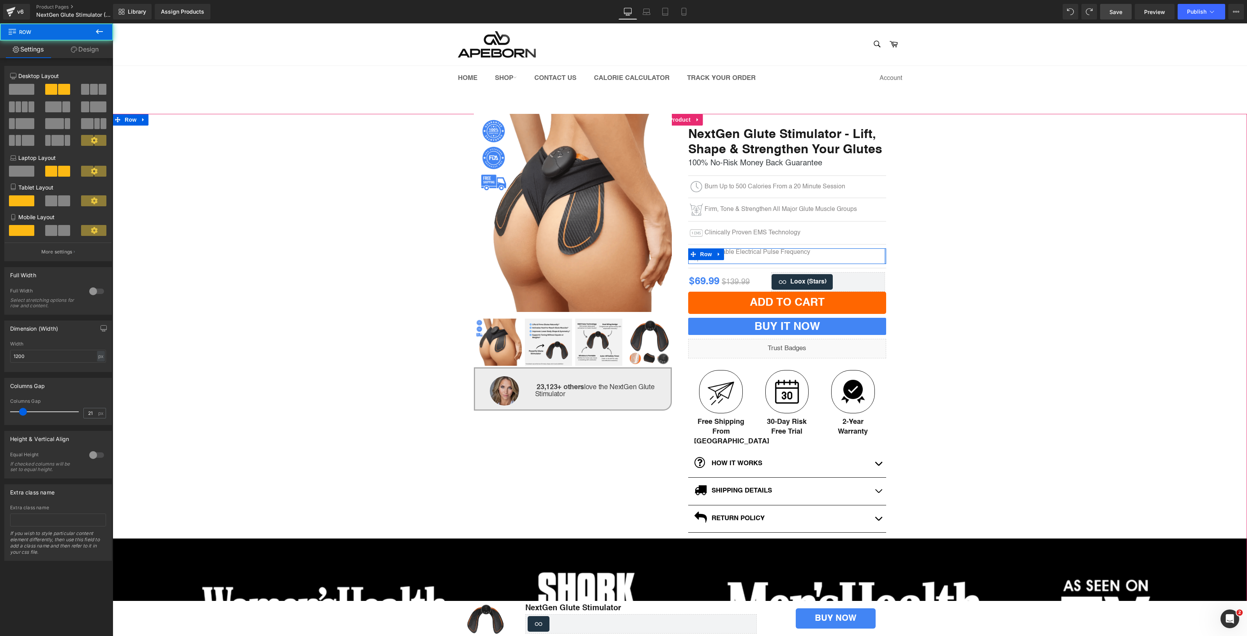
click at [113, 23] on div "50px" at bounding box center [113, 23] width 0 height 0
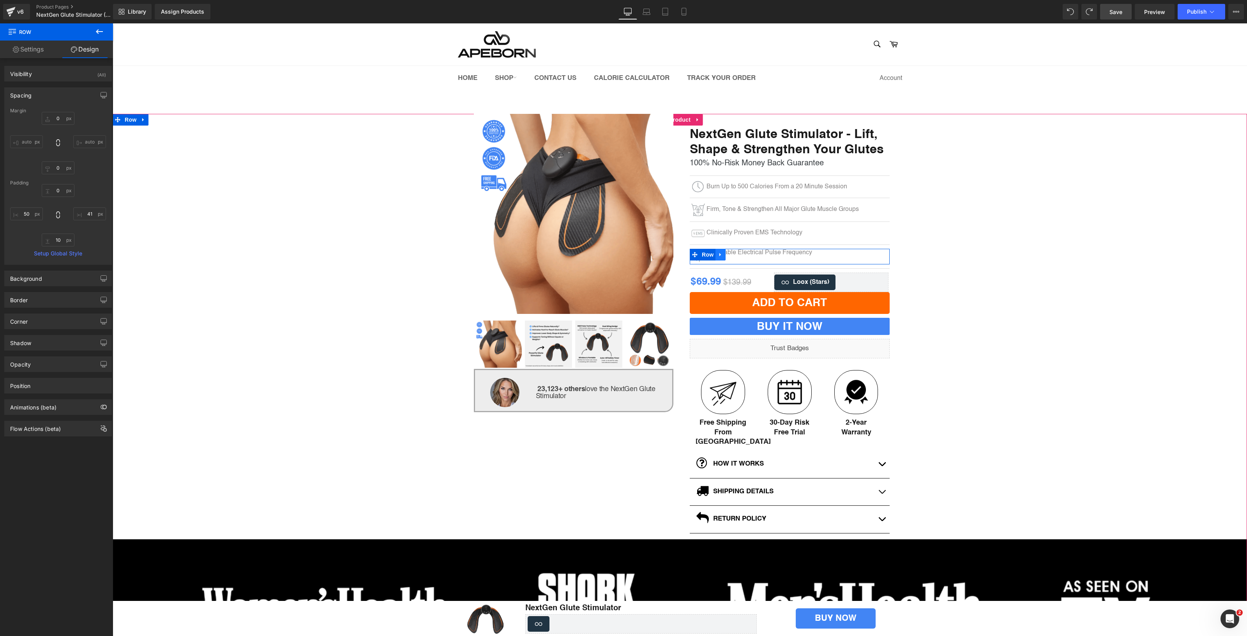
click at [719, 255] on icon at bounding box center [720, 254] width 5 height 6
click at [728, 255] on icon at bounding box center [730, 254] width 5 height 5
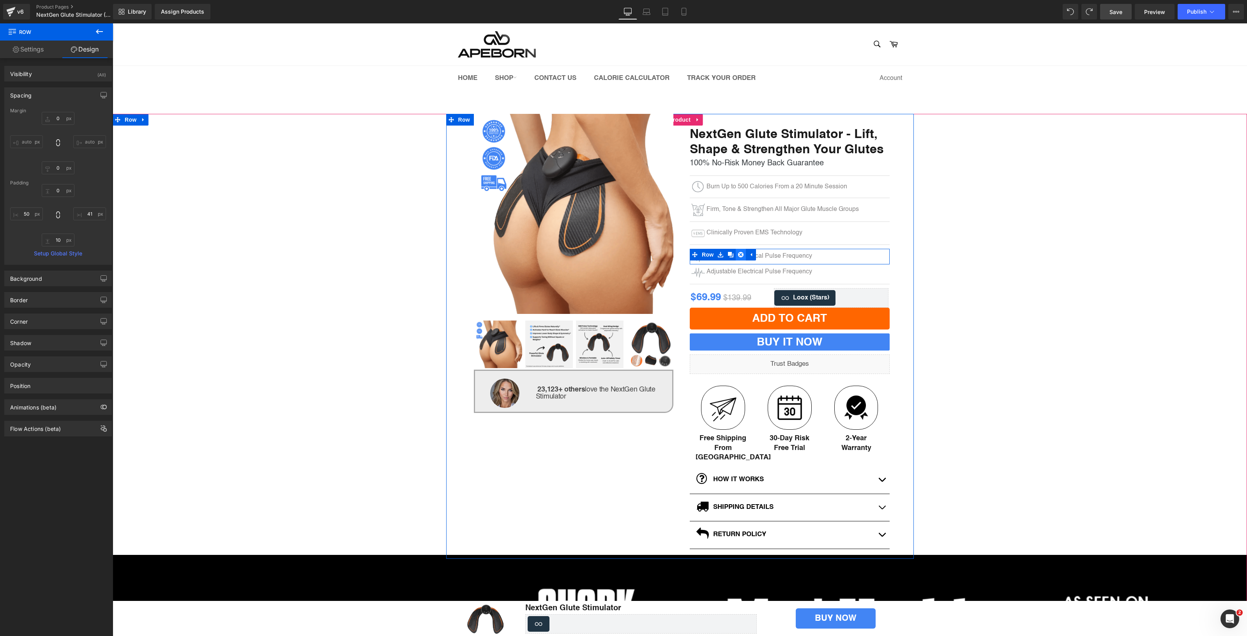
click at [738, 254] on icon at bounding box center [740, 254] width 5 height 5
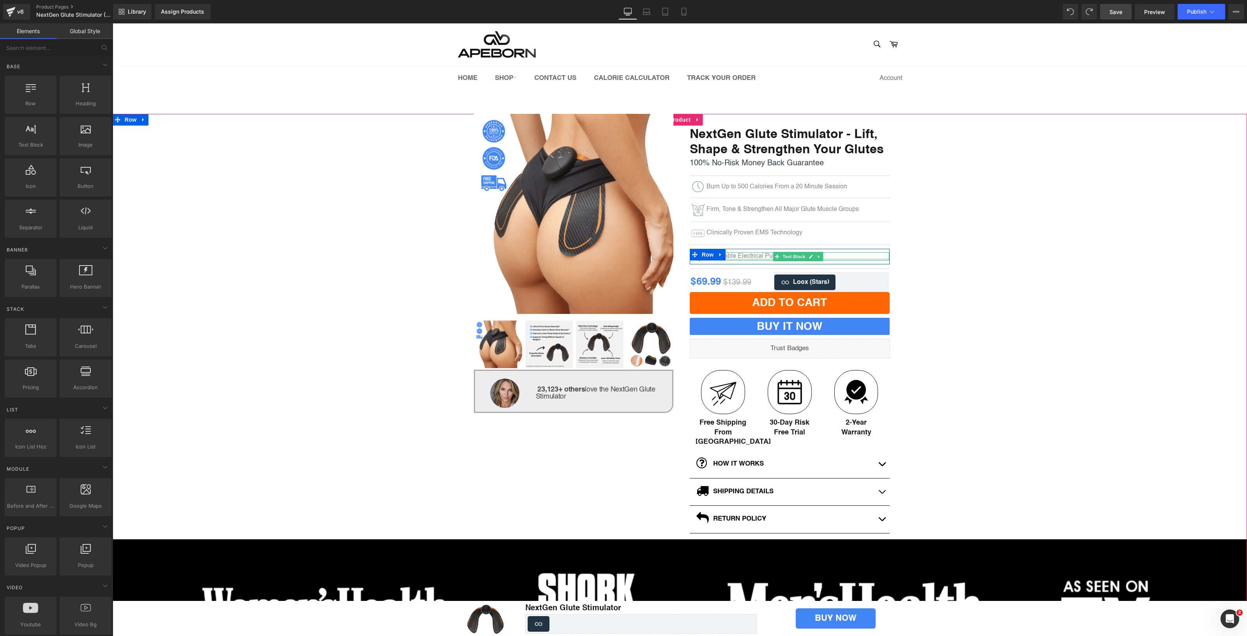
click at [741, 258] on div at bounding box center [798, 259] width 183 height 2
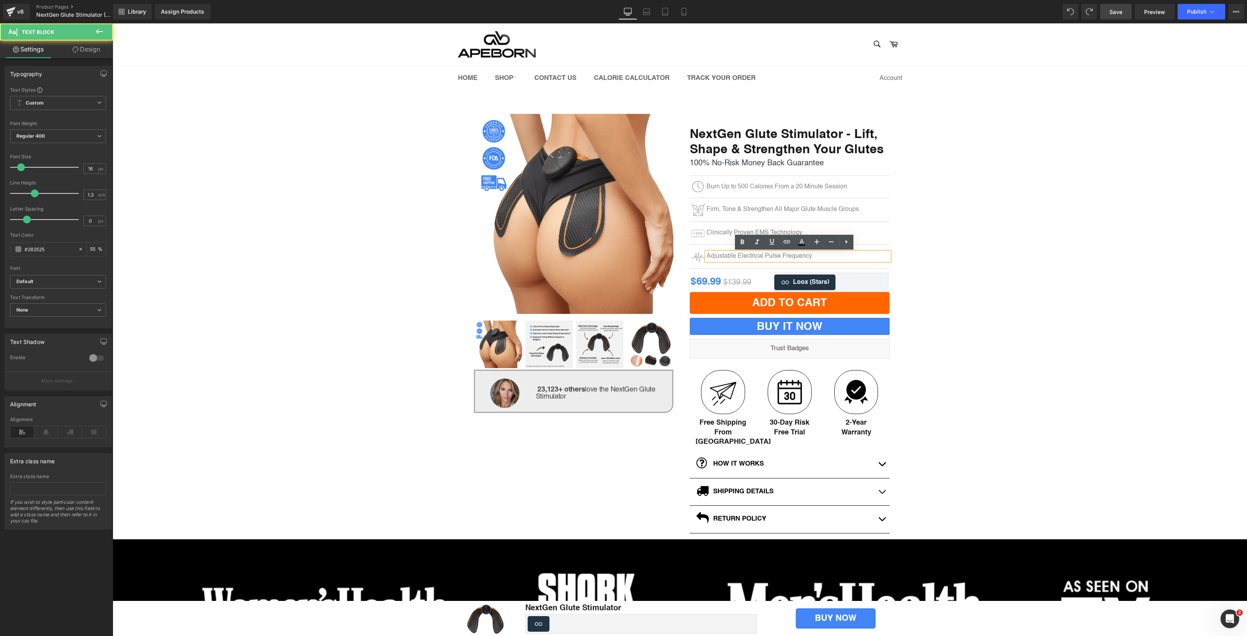
click at [741, 256] on p "Adjustable Electrical Pulse Frequency" at bounding box center [798, 256] width 183 height 8
click at [1142, 248] on div "(P) Image ‹ ›" at bounding box center [680, 399] width 1135 height 571
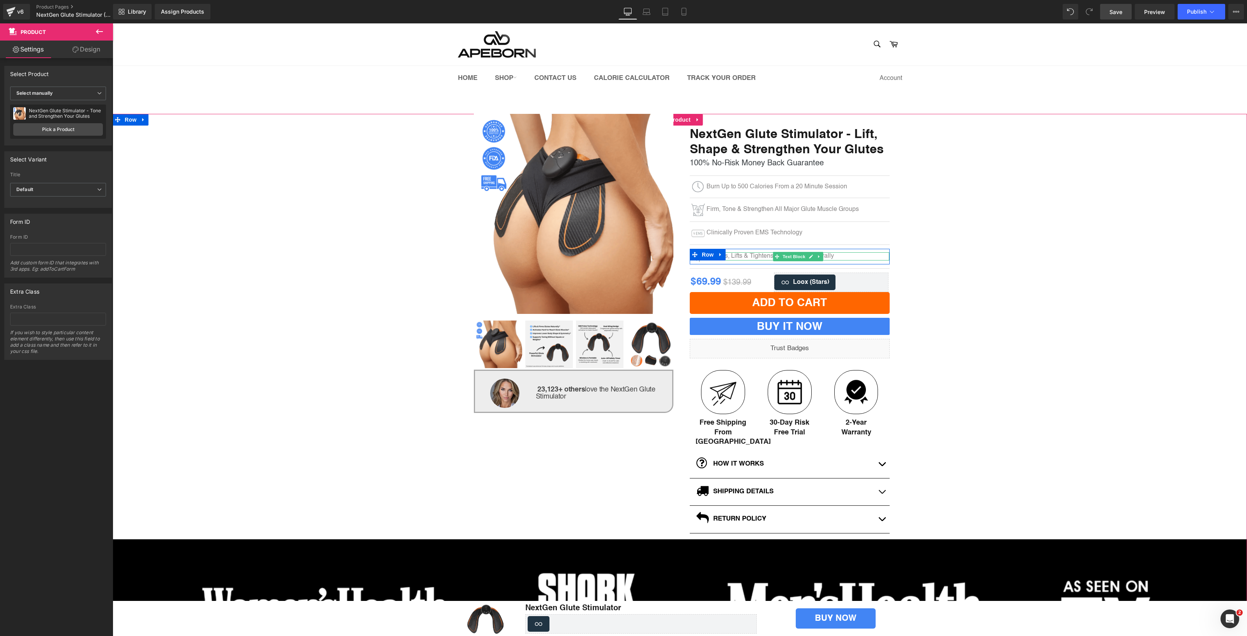
click at [759, 256] on div "Shapes, Lifts & Tightens Your Glutes Naturally" at bounding box center [798, 256] width 183 height 8
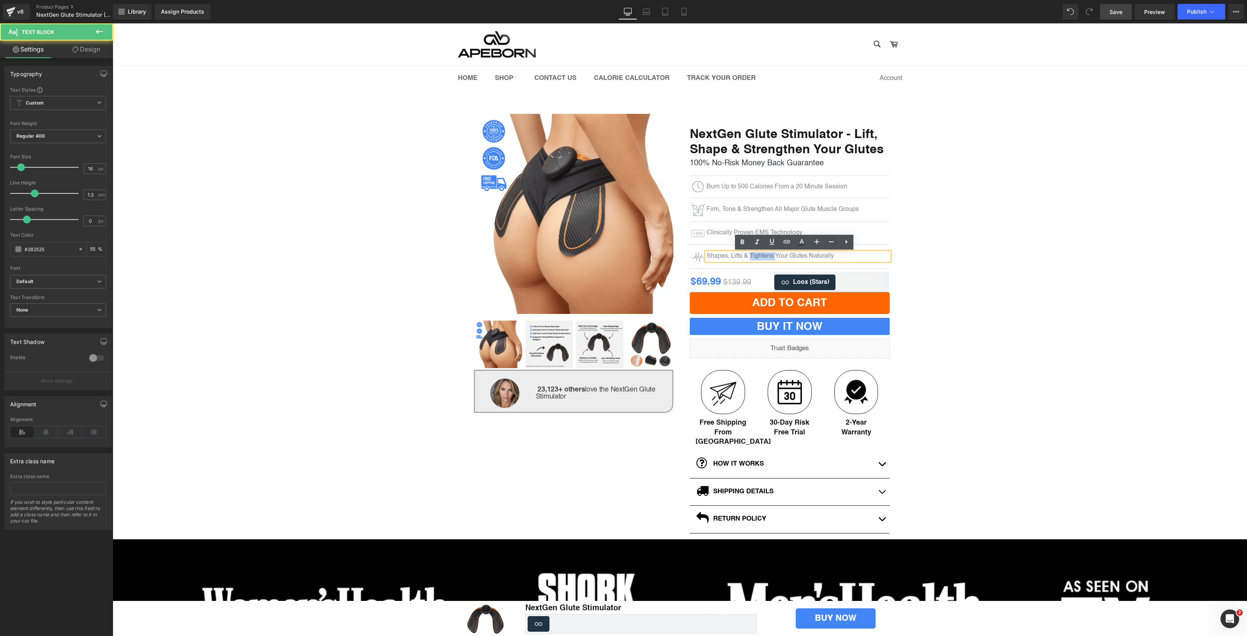
click at [759, 256] on div "Shapes, Lifts & Tightens Your Glutes Naturally" at bounding box center [798, 256] width 183 height 8
copy div "Shapes, Lifts & Tightens Your Glutes Naturally"
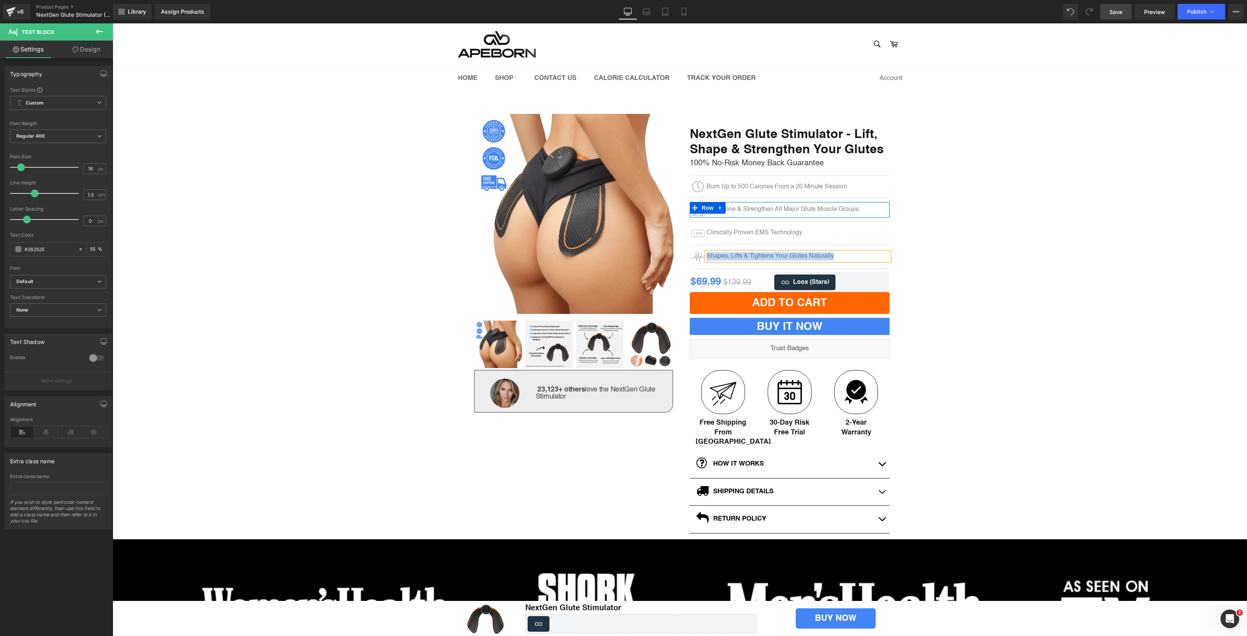
click at [760, 207] on div "Firm, Tone & Strengthen All Major Glute Muscle Groups Text Block" at bounding box center [798, 209] width 183 height 8
click at [760, 207] on p "Firm, Tone & Strengthen All Major Glute Muscle Groups" at bounding box center [798, 209] width 183 height 8
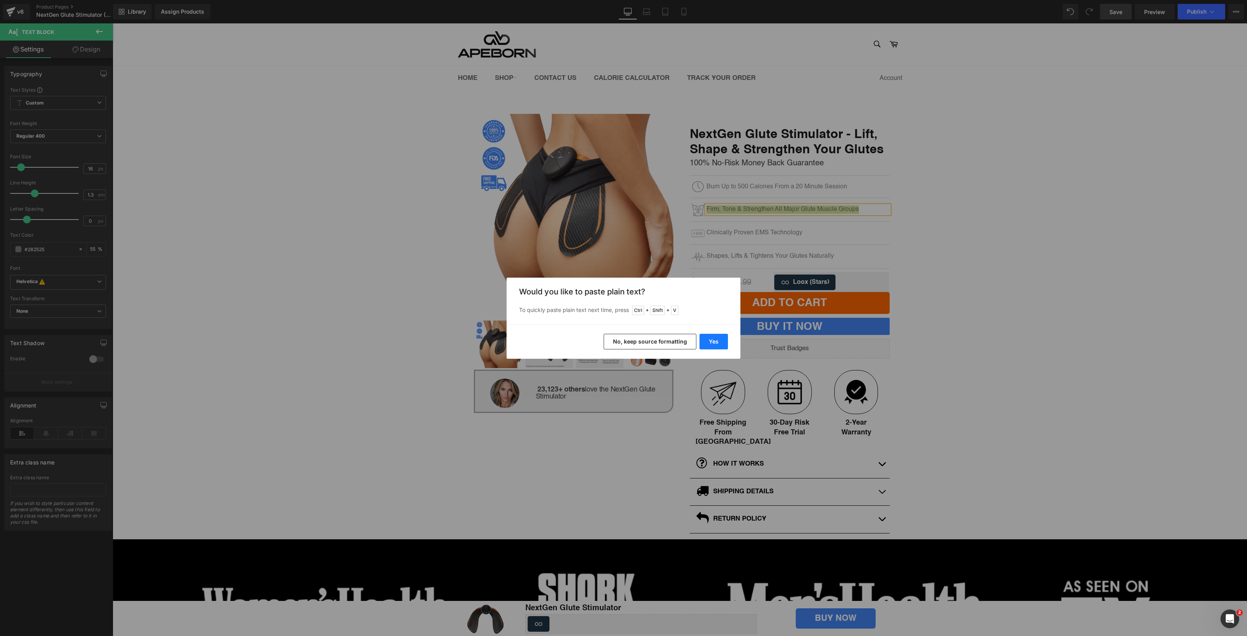
click at [716, 345] on button "Yes" at bounding box center [714, 342] width 28 height 16
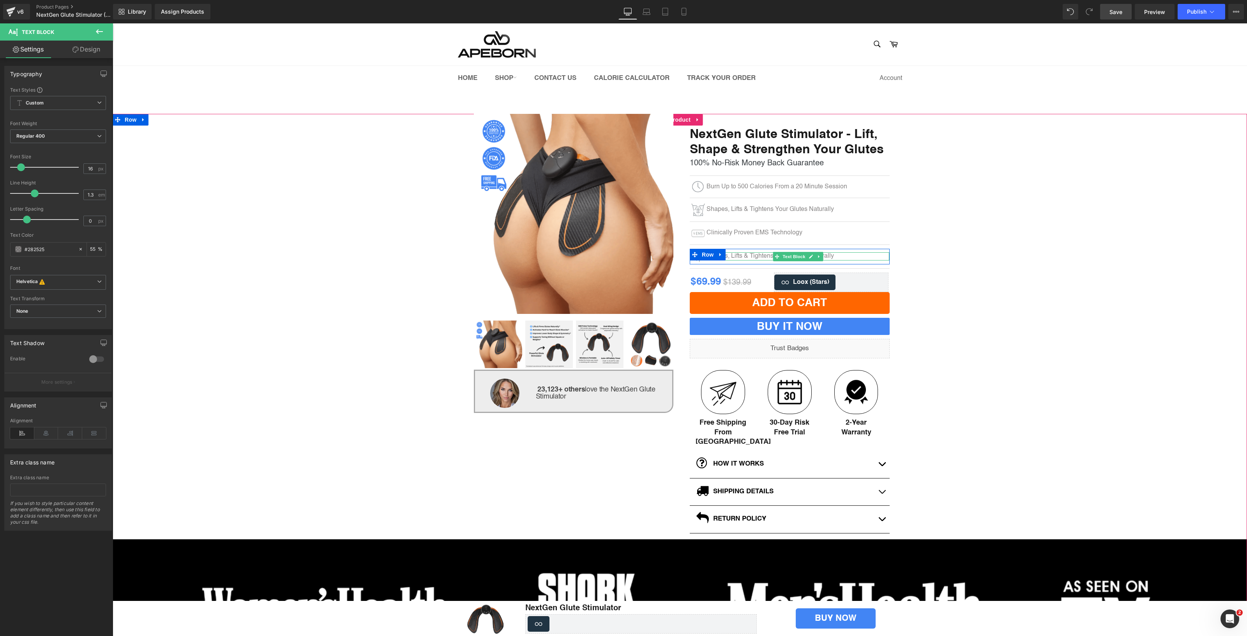
click at [738, 258] on div "Shapes, Lifts & Tightens Your Glutes Naturally" at bounding box center [798, 256] width 183 height 8
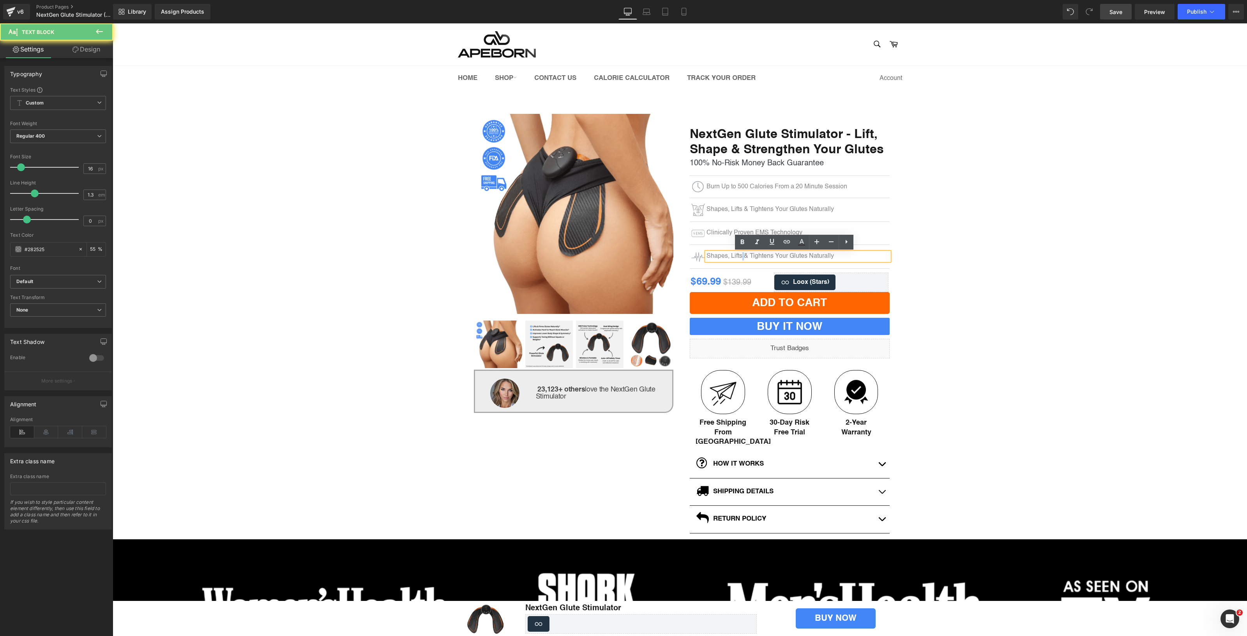
click at [738, 258] on div "Shapes, Lifts & Tightens Your Glutes Naturally" at bounding box center [798, 256] width 183 height 8
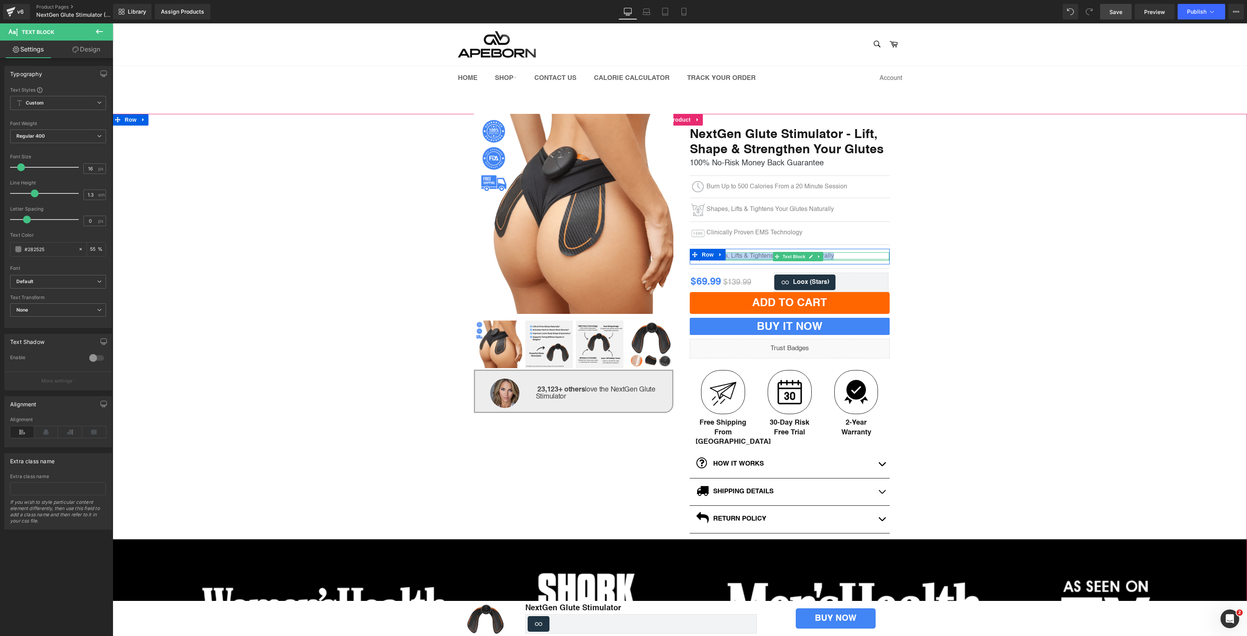
click at [733, 258] on div "Shapes, Lifts & Tightens Your Glutes Naturally Text Block" at bounding box center [798, 256] width 183 height 8
click at [733, 258] on div "Shapes, Lifts & Tightens Your Glutes Naturally" at bounding box center [798, 256] width 183 height 8
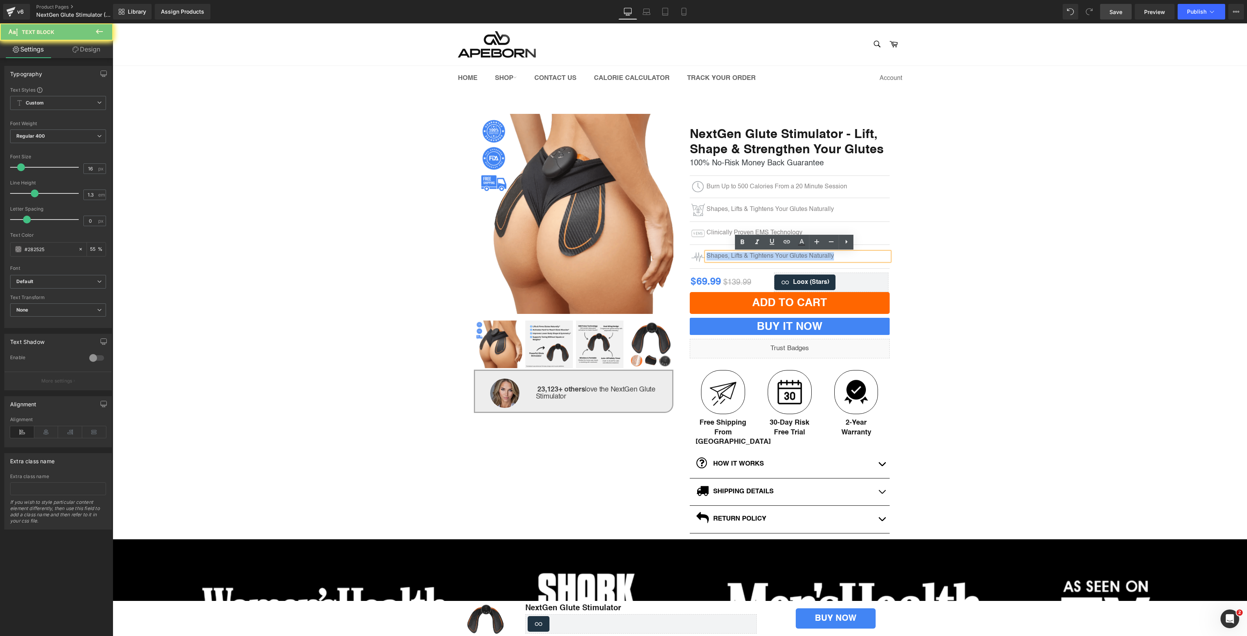
click at [733, 258] on div "Shapes, Lifts & Tightens Your Glutes Naturally" at bounding box center [798, 256] width 183 height 8
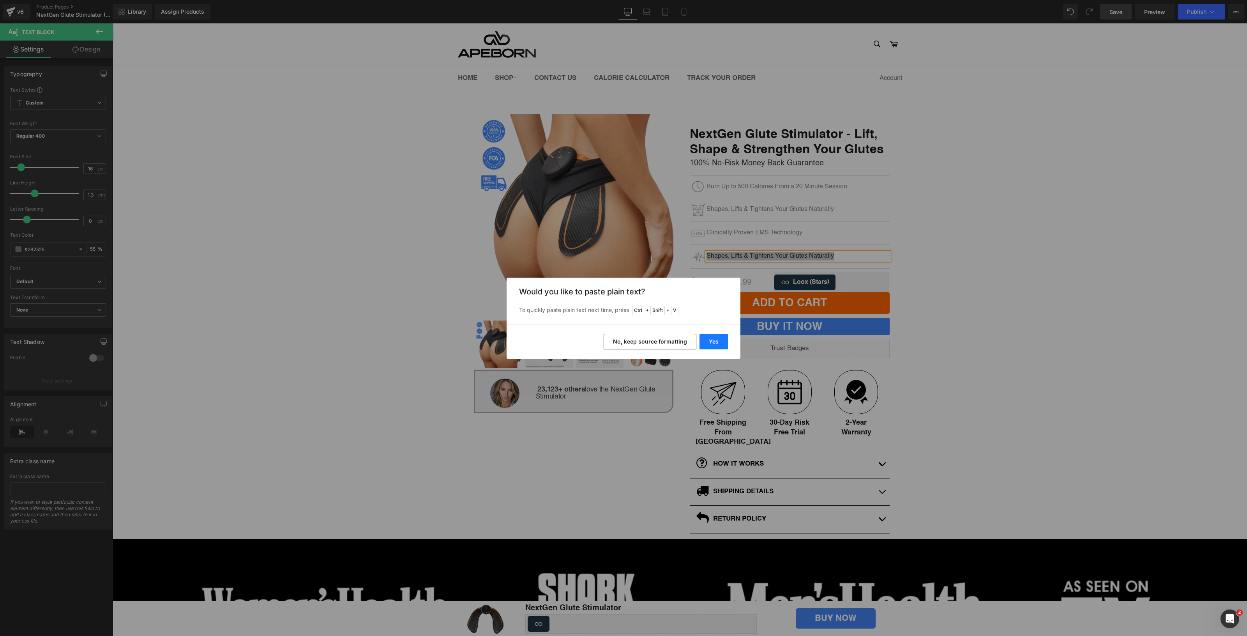
click at [712, 343] on button "Yes" at bounding box center [714, 342] width 28 height 16
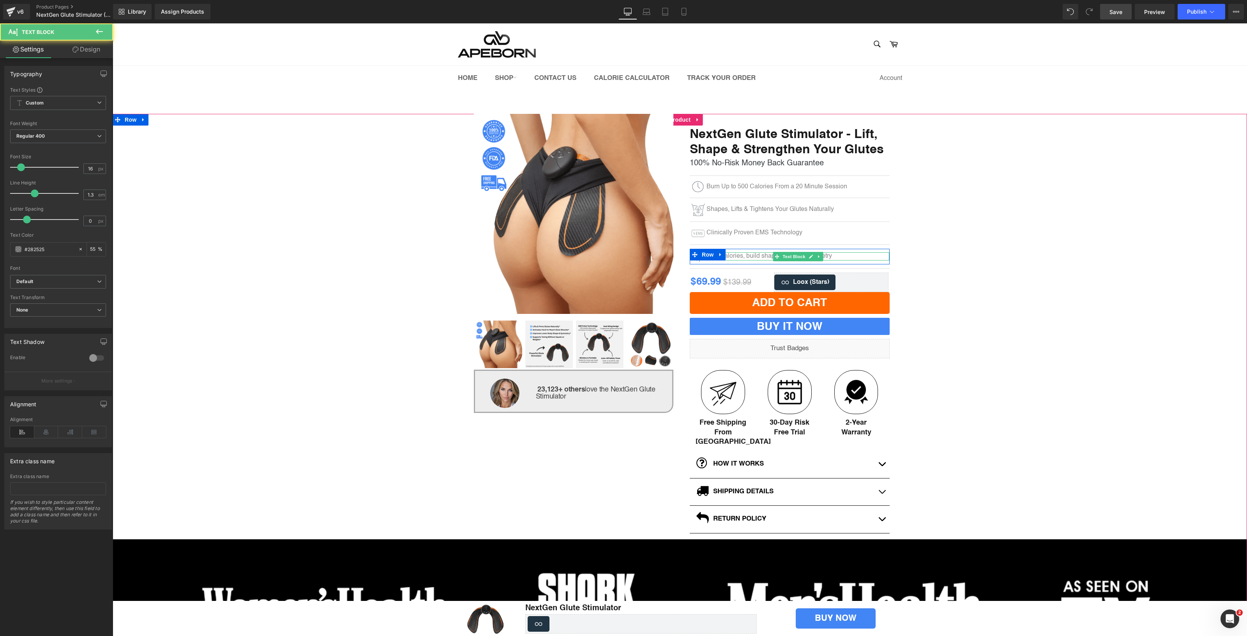
click at [751, 256] on div "Burn calories, build shape, improve symmetry" at bounding box center [798, 256] width 183 height 8
click at [723, 256] on div "Burn calories, build shape, improve symmetry" at bounding box center [798, 256] width 183 height 8
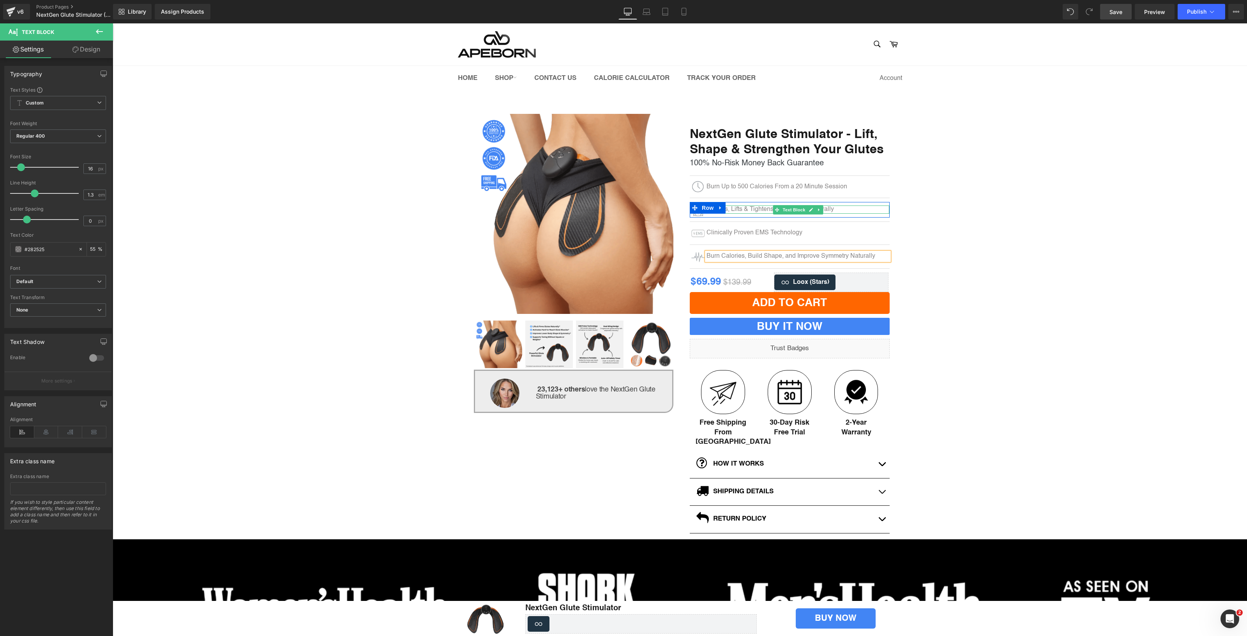
click at [734, 209] on p "Shapes, Lifts & Tightens Your Glutes Naturally" at bounding box center [798, 209] width 183 height 8
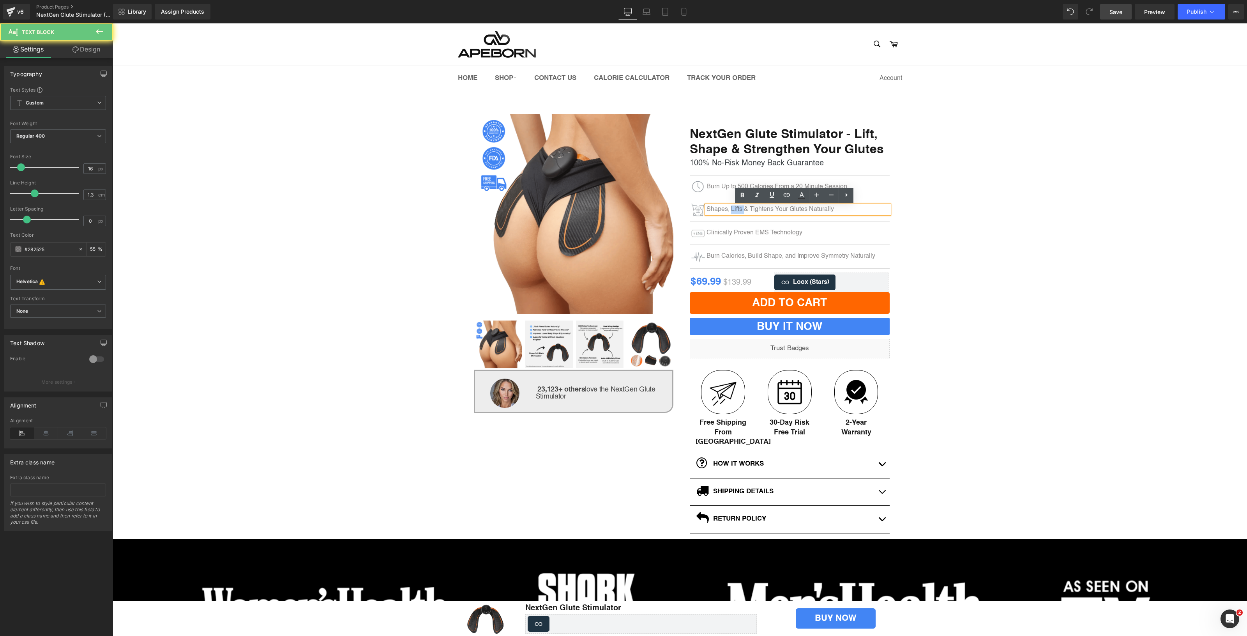
click at [734, 209] on p "Shapes, Lifts & Tightens Your Glutes Naturally" at bounding box center [798, 209] width 183 height 8
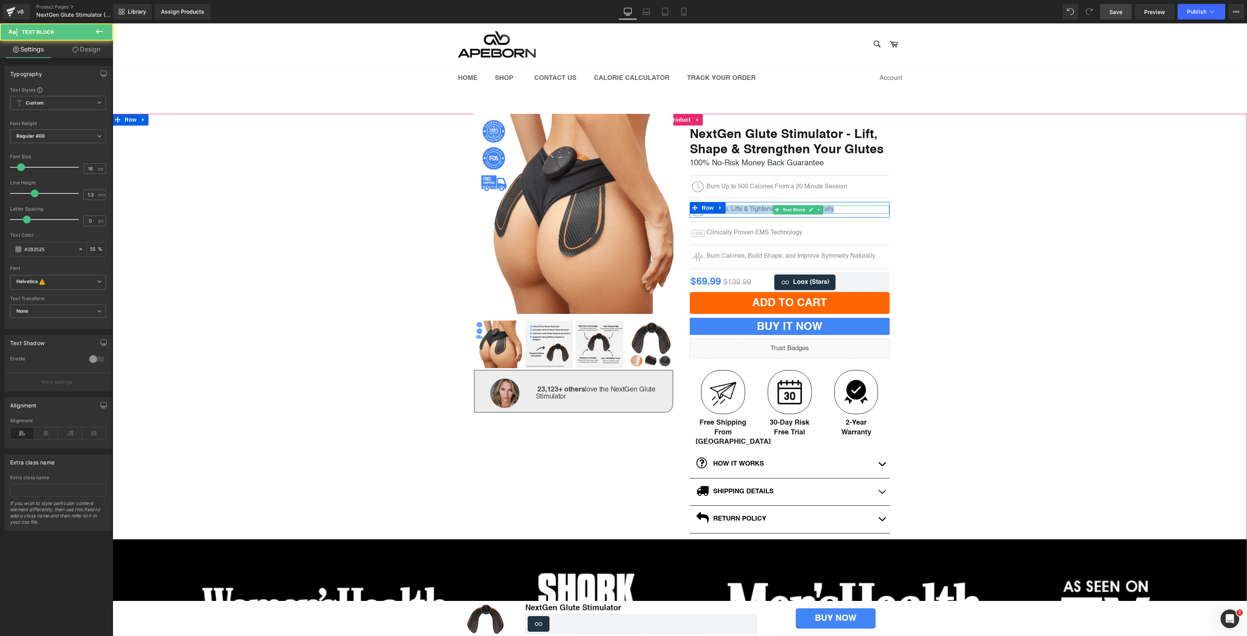
click at [736, 210] on p "Shapes, Lifts & Tightens Your Glutes Naturally" at bounding box center [798, 209] width 183 height 8
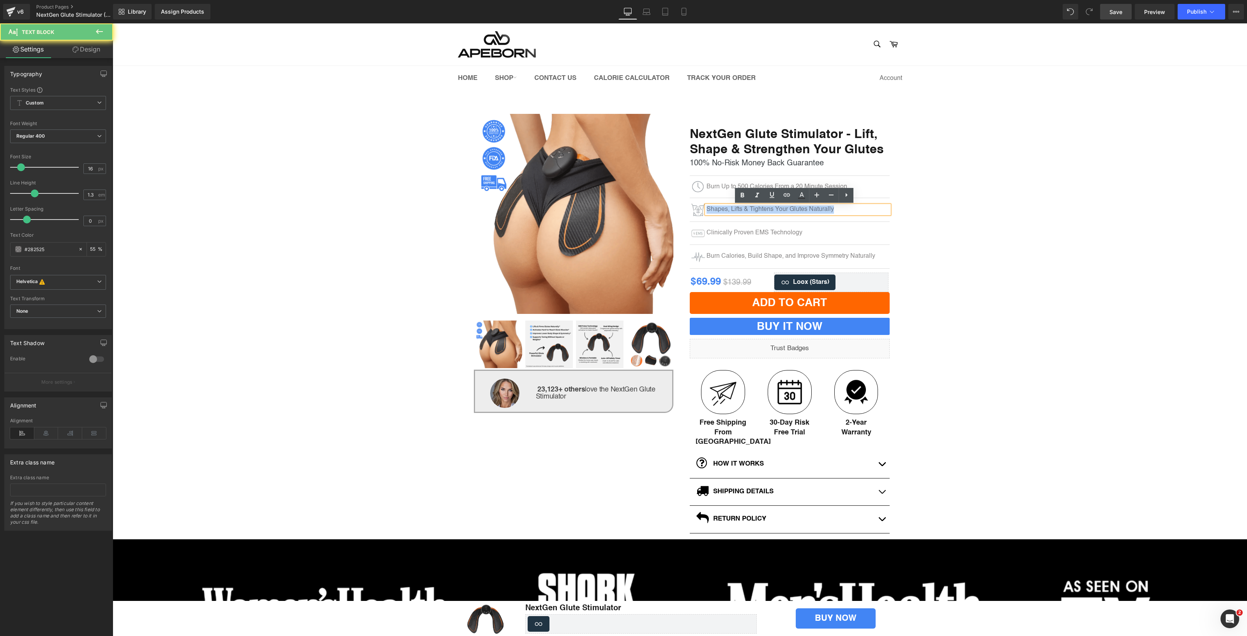
click at [736, 210] on p "Shapes, Lifts & Tightens Your Glutes Naturally" at bounding box center [798, 209] width 183 height 8
click at [732, 256] on div "Burn Calories, Build Shape, and Improve Symmetry Naturally" at bounding box center [798, 256] width 183 height 8
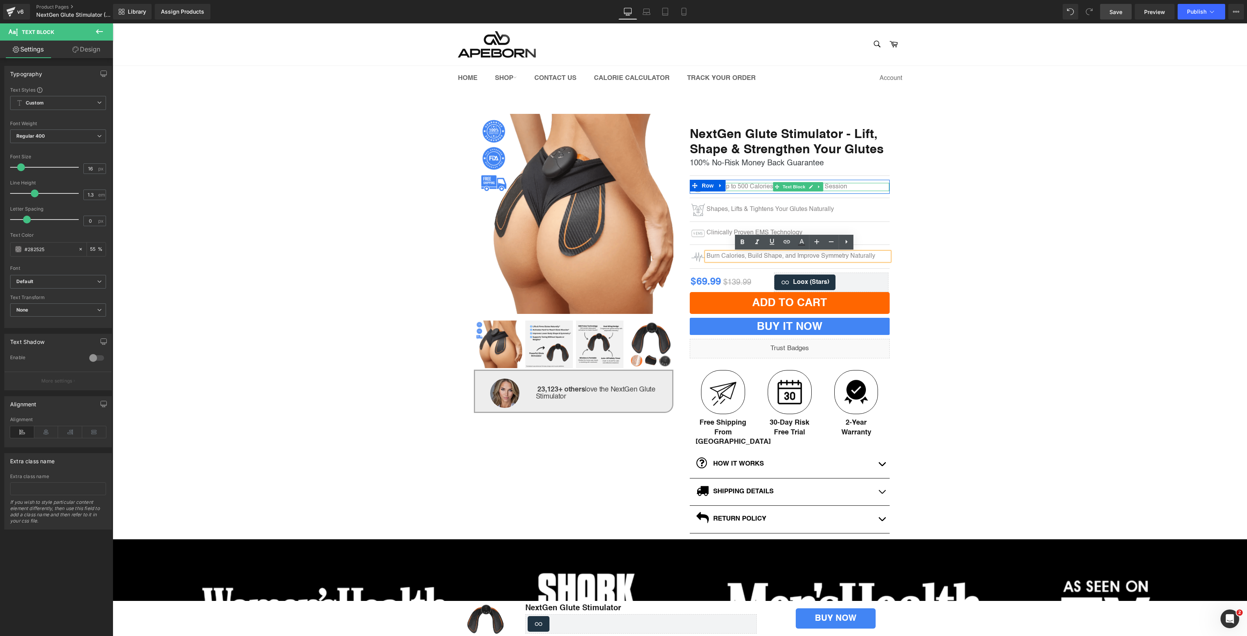
click at [730, 187] on p "Burn Up to 500 Calories From a 20 Minute Session" at bounding box center [798, 187] width 183 height 8
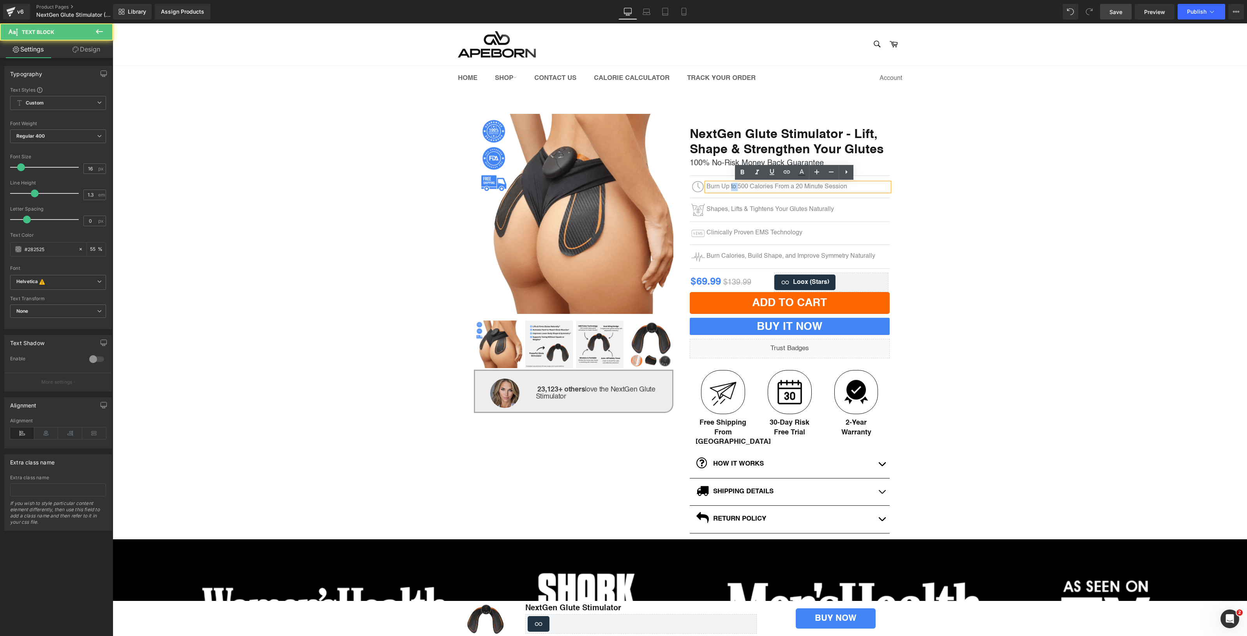
click at [730, 187] on p "Burn Up to 500 Calories From a 20 Minute Session" at bounding box center [798, 187] width 183 height 8
click at [1007, 210] on div "(P) Image ‹ ›" at bounding box center [680, 399] width 1135 height 571
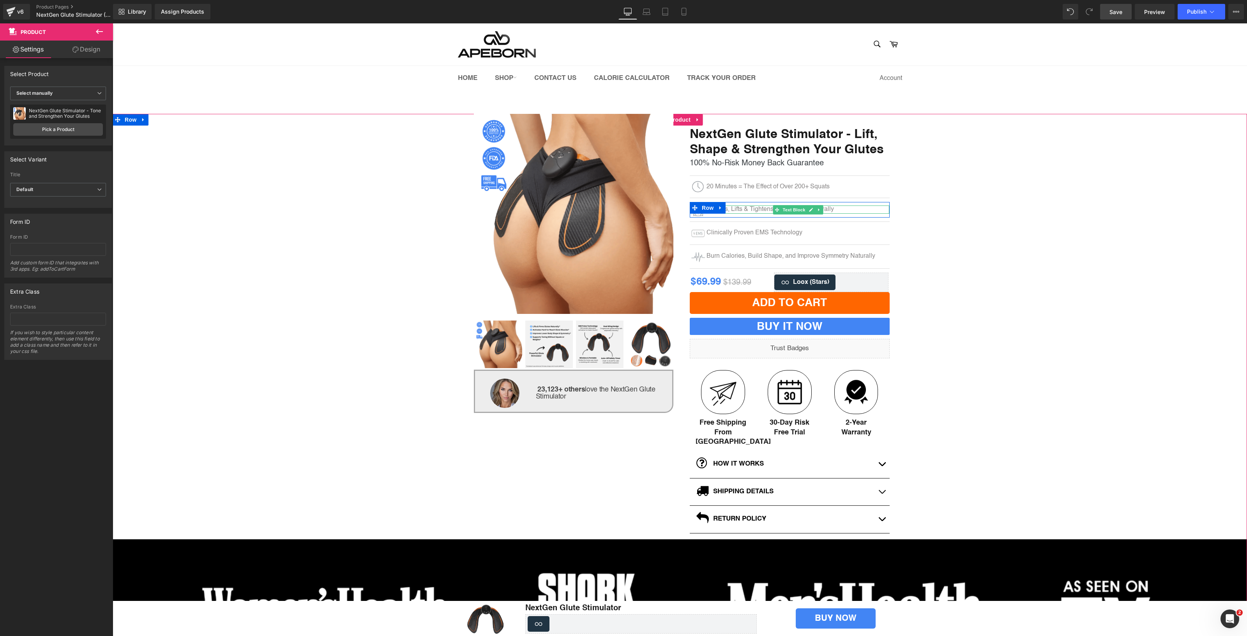
click at [748, 210] on p "Shapes, Lifts & Tightens Your Glutes Naturally" at bounding box center [798, 209] width 183 height 8
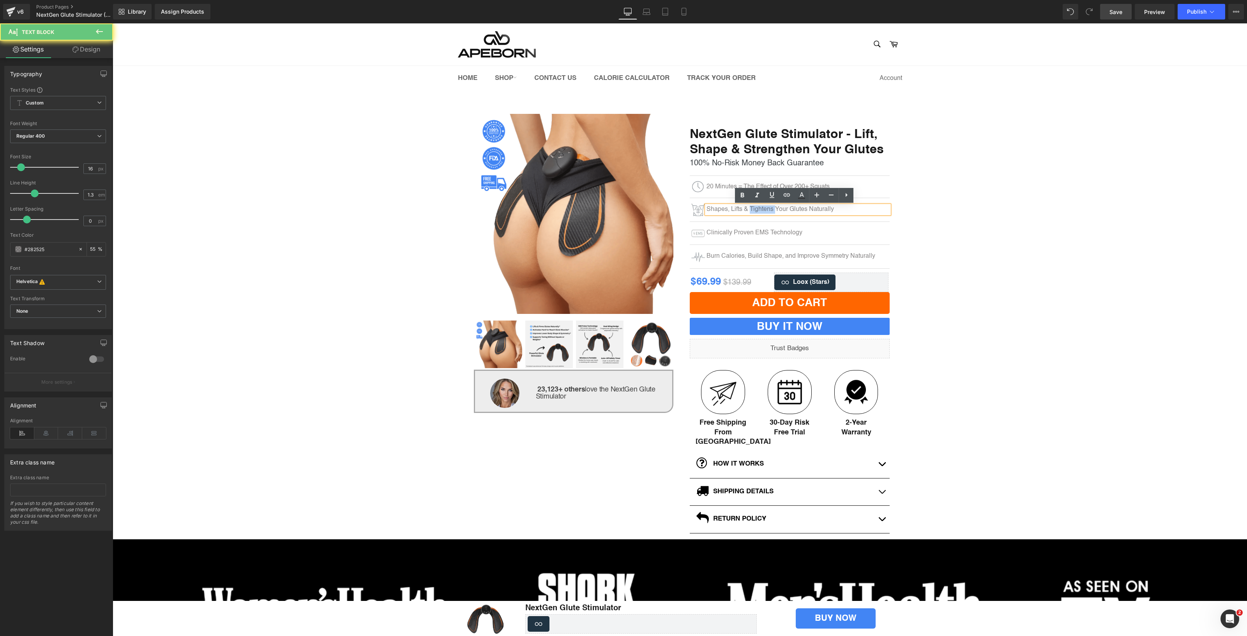
click at [748, 210] on p "Shapes, Lifts & Tightens Your Glutes Naturally" at bounding box center [798, 209] width 183 height 8
click at [726, 209] on p "Shapes, Lifts & Tightens Your Glutes Naturally" at bounding box center [798, 209] width 183 height 8
click at [726, 212] on p "Shapes, Lifts & Tightens Your Glutes Naturally" at bounding box center [798, 209] width 183 height 8
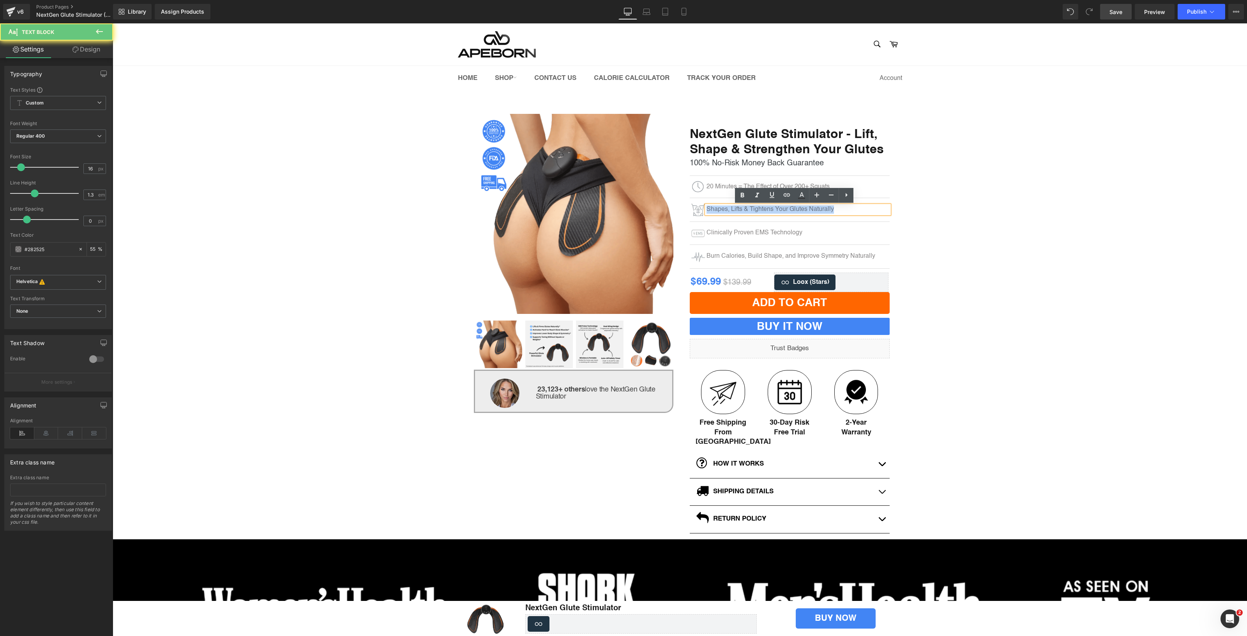
click at [726, 212] on p "Shapes, Lifts & Tightens Your Glutes Naturally" at bounding box center [798, 209] width 183 height 8
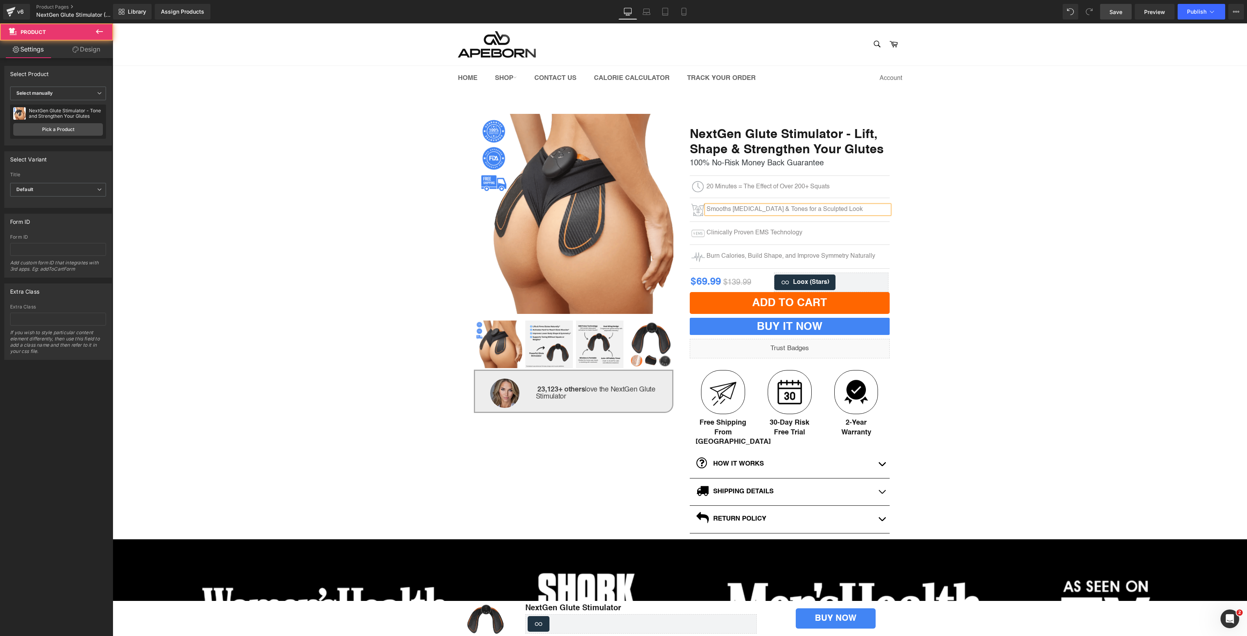
drag, startPoint x: 981, startPoint y: 262, endPoint x: 976, endPoint y: 267, distance: 7.2
click at [980, 263] on div "(P) Image ‹ ›" at bounding box center [680, 399] width 1135 height 571
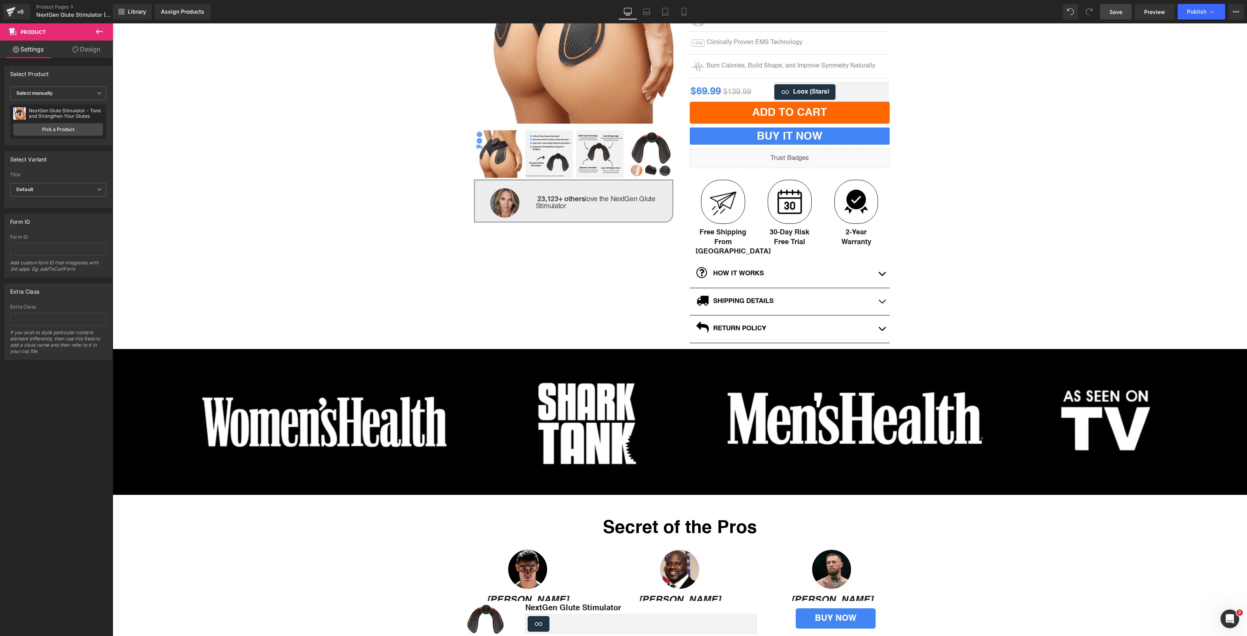
scroll to position [179, 0]
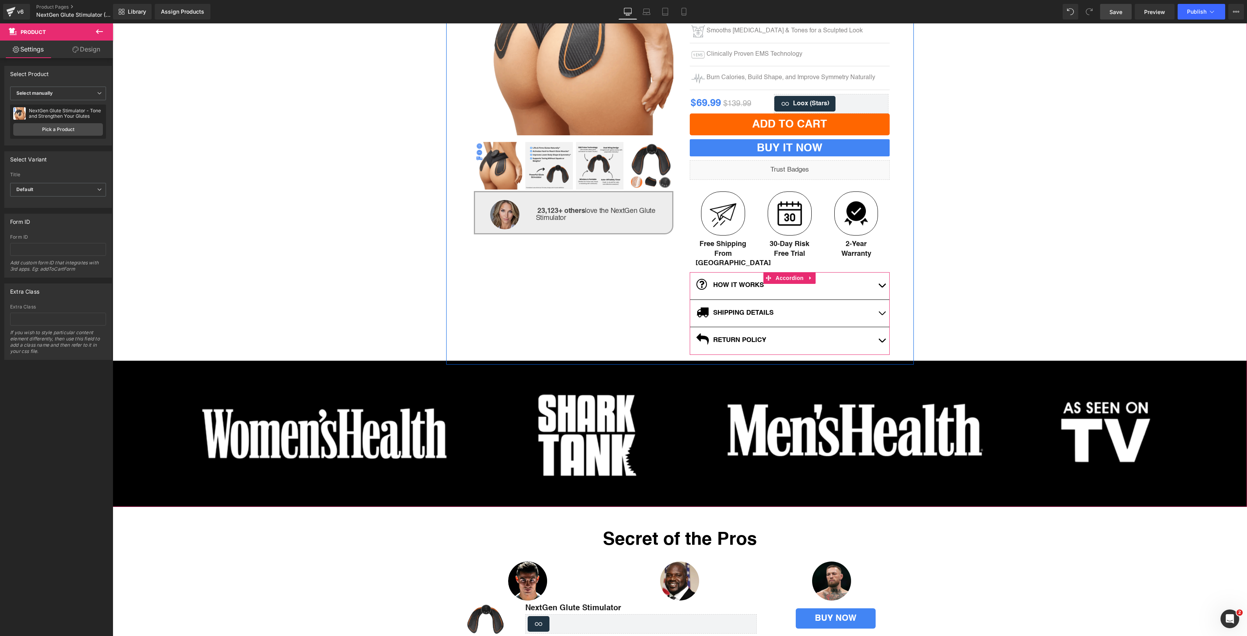
click at [882, 287] on span "button" at bounding box center [882, 287] width 0 height 0
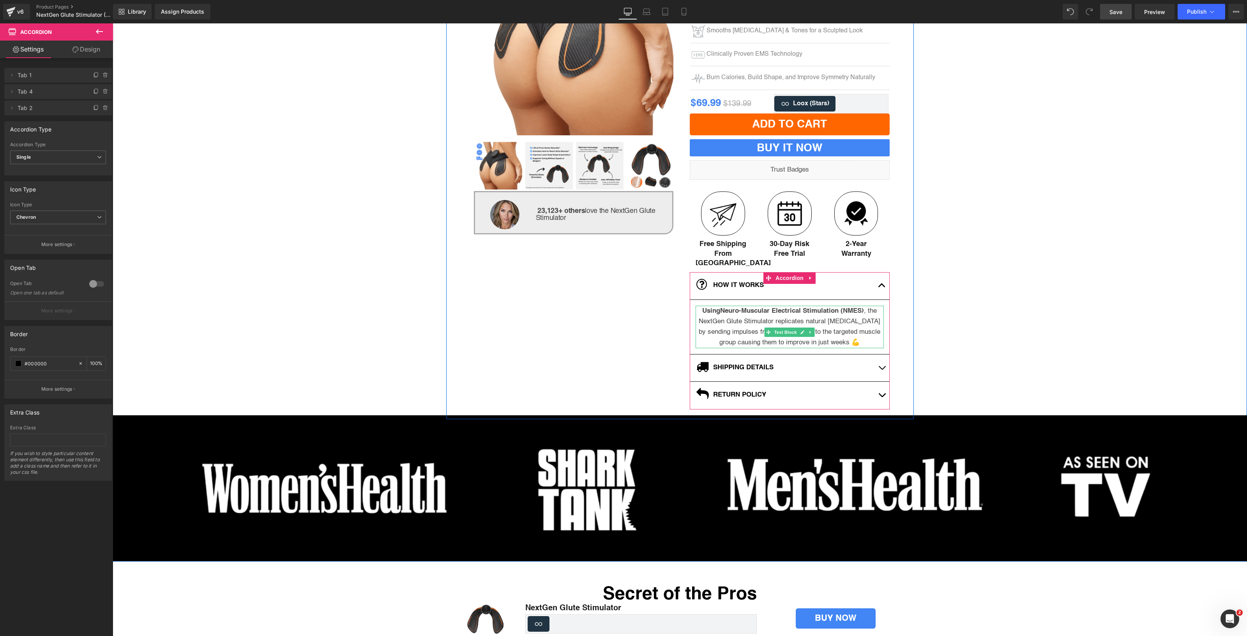
click at [738, 308] on strong "Neuro-Muscular Electrical Stimulation (NMES)" at bounding box center [792, 311] width 144 height 7
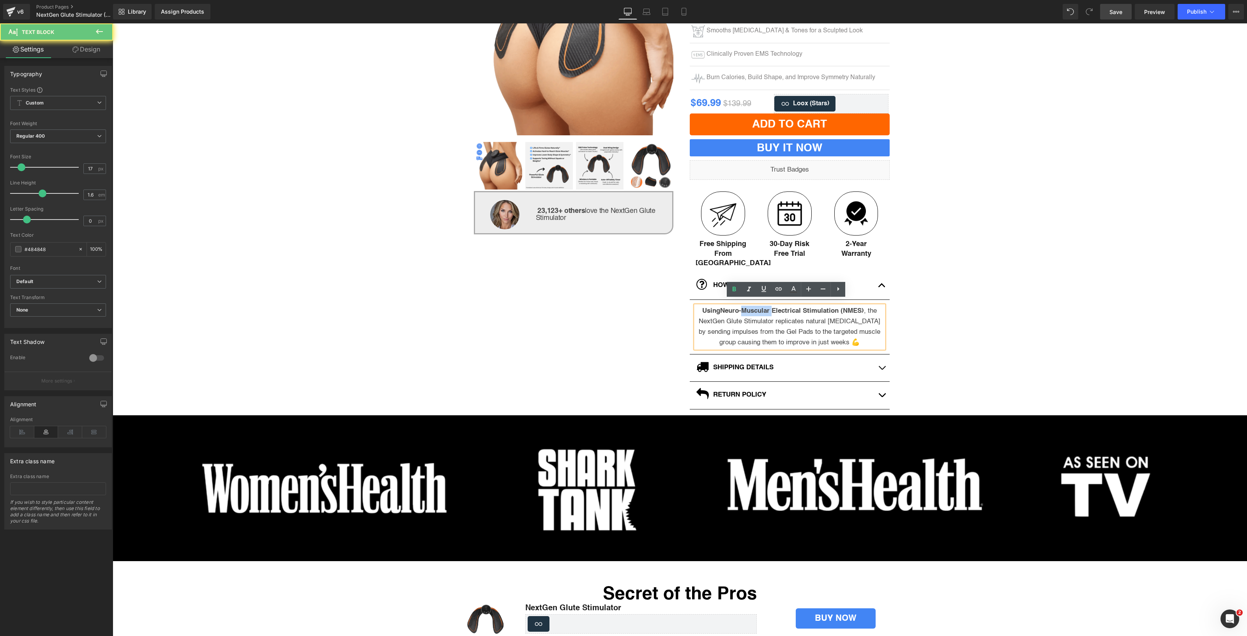
click at [738, 308] on strong "Neuro-Muscular Electrical Stimulation (NMES)" at bounding box center [792, 311] width 144 height 7
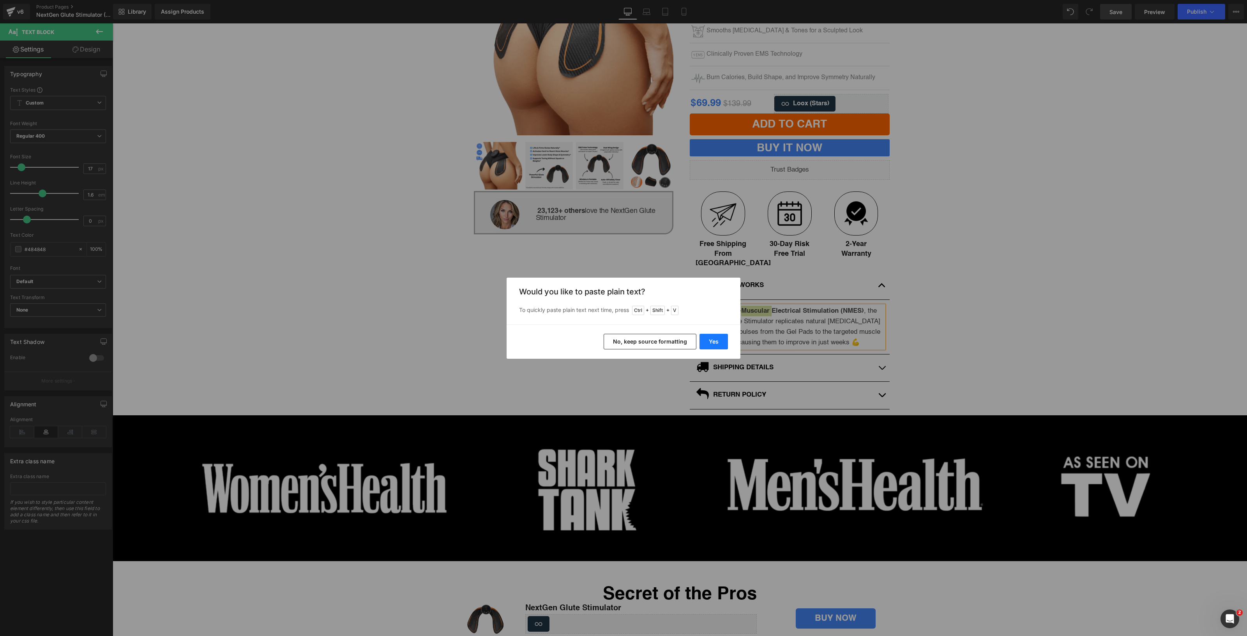
click at [727, 336] on div "Yes No, keep source formatting" at bounding box center [624, 341] width 234 height 34
click at [721, 341] on button "Yes" at bounding box center [714, 342] width 28 height 16
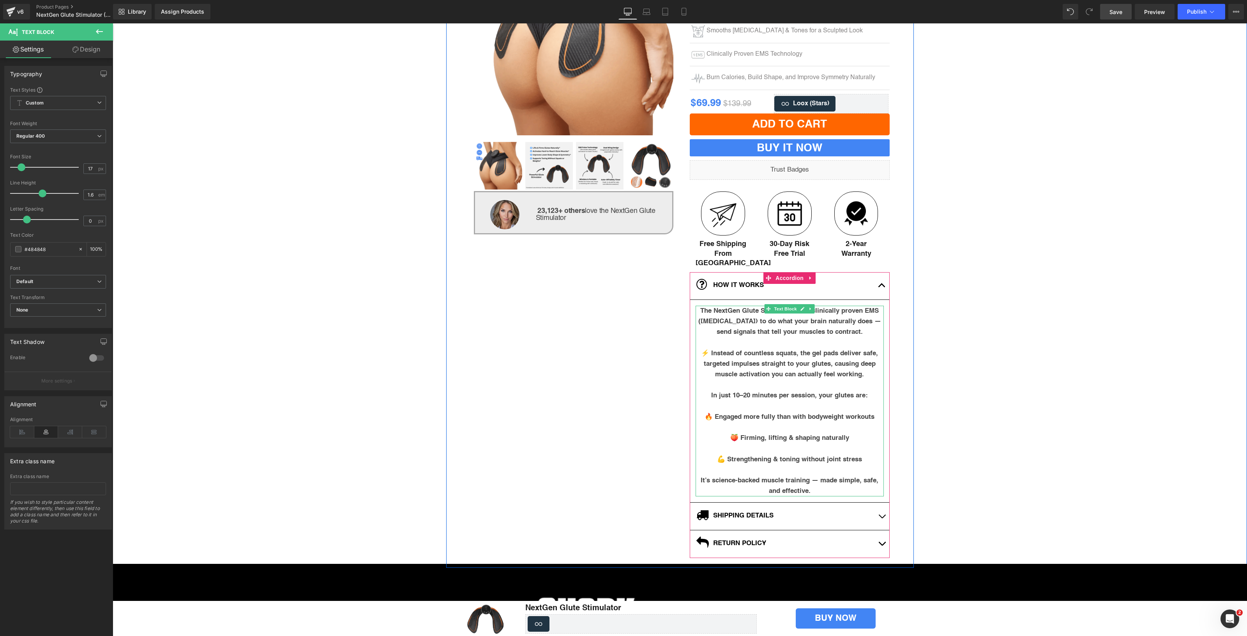
click at [698, 310] on p "The NextGen Glute Stimulator uses clinically proven EMS ([MEDICAL_DATA]) to do …" at bounding box center [790, 322] width 188 height 32
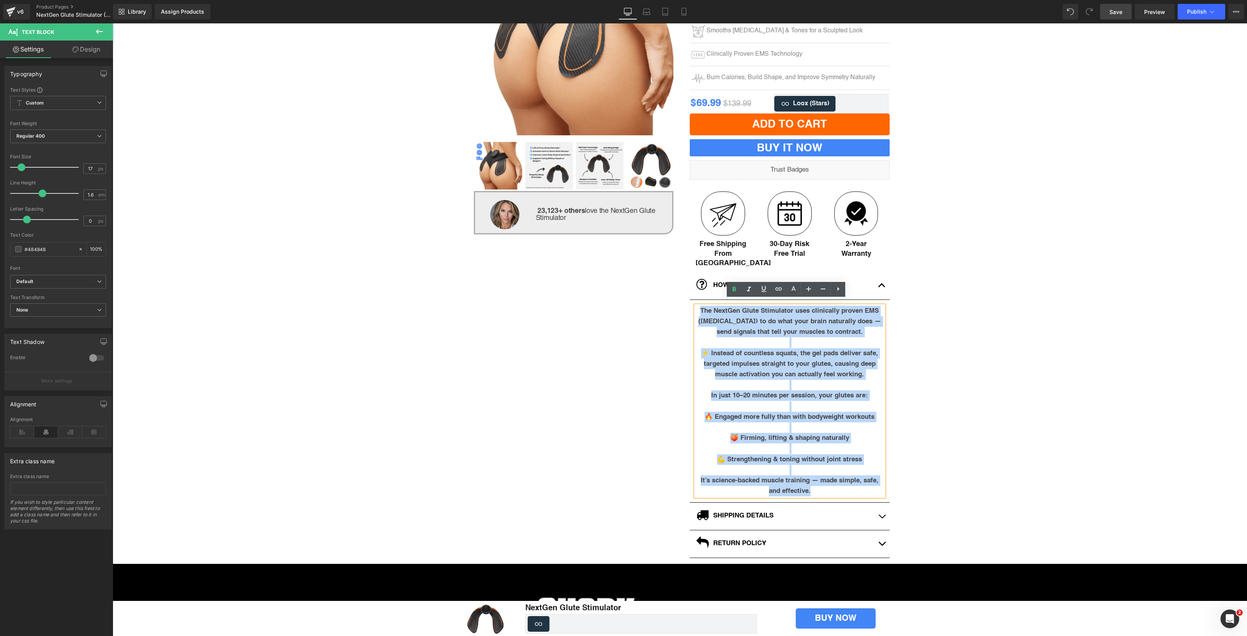
drag, startPoint x: 695, startPoint y: 306, endPoint x: 837, endPoint y: 499, distance: 239.2
click at [837, 497] on div "The NextGen Glute Stimulator uses clinically proven EMS ([MEDICAL_DATA]) to do …" at bounding box center [790, 401] width 188 height 191
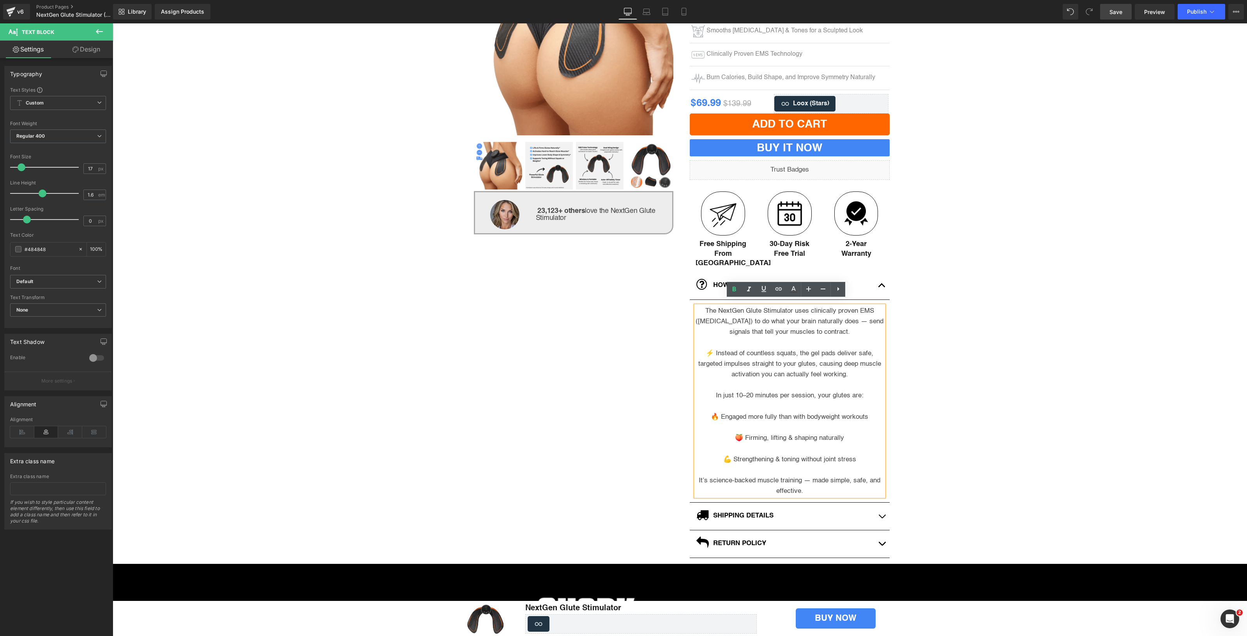
click at [921, 387] on div "(P) Image ‹ ›" at bounding box center [680, 322] width 1135 height 774
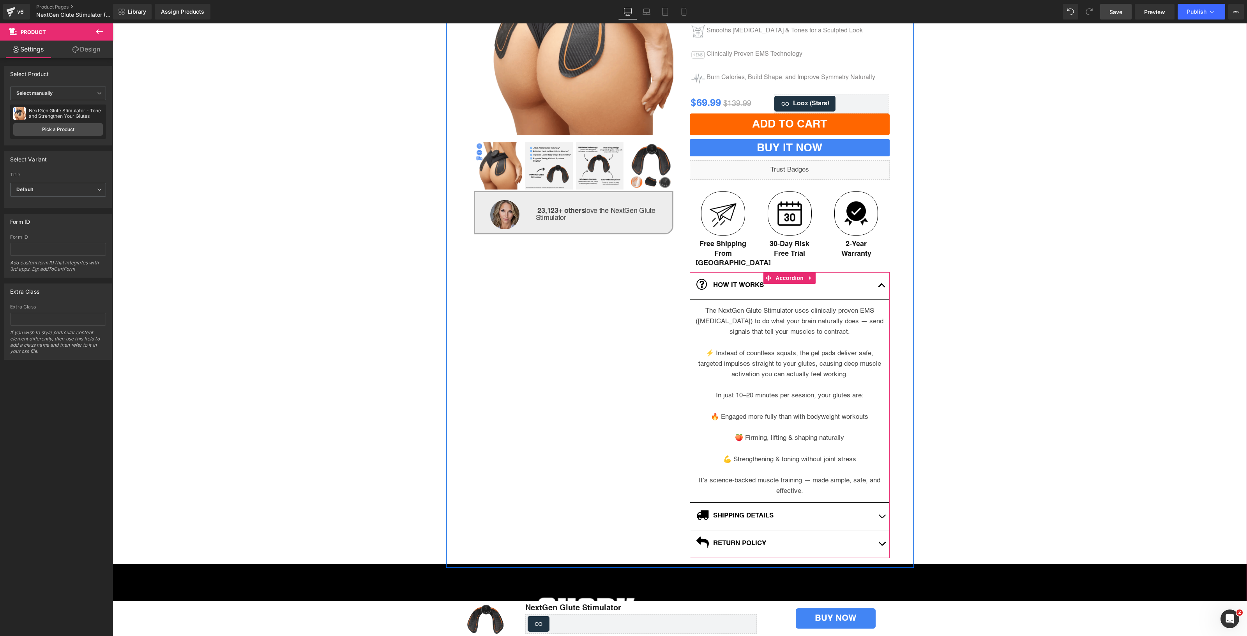
click at [876, 279] on button "button" at bounding box center [882, 285] width 16 height 27
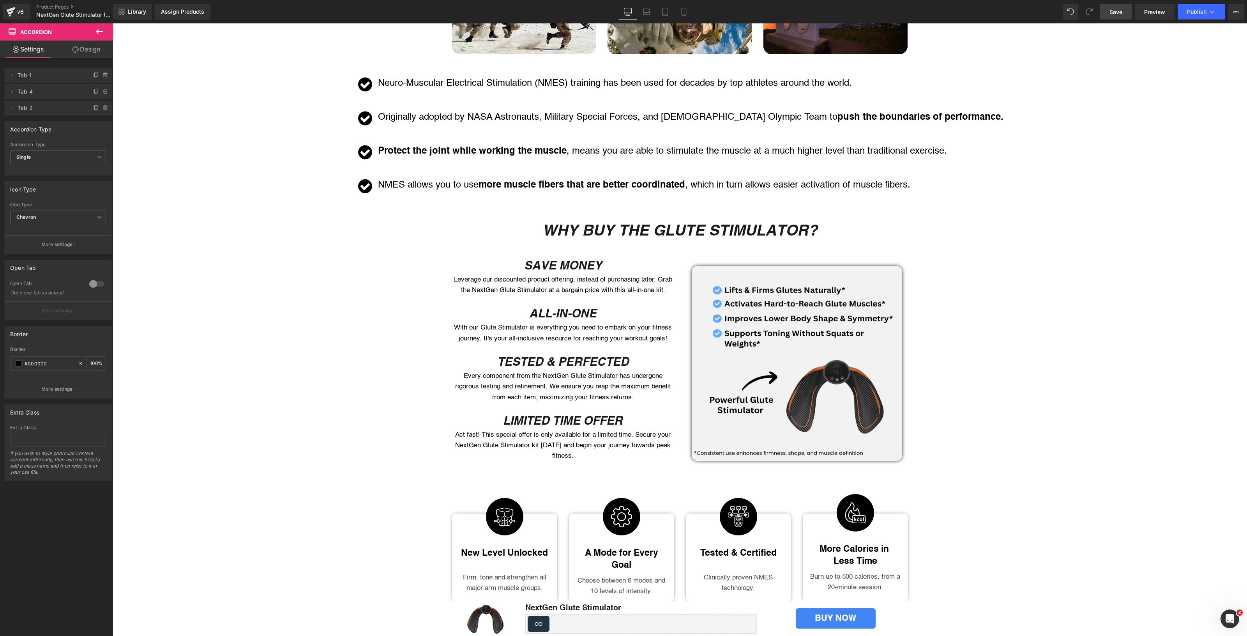
scroll to position [877, 0]
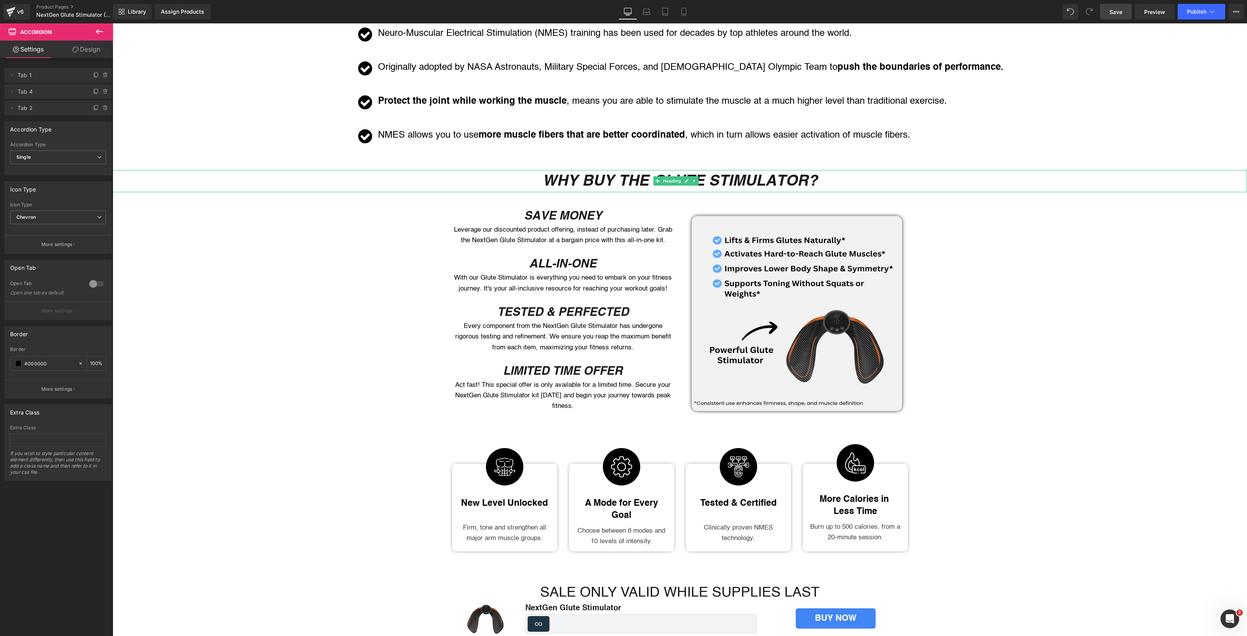
click at [612, 175] on icon "WHY BUY THE GLUTE STIMULATOR?" at bounding box center [680, 180] width 275 height 18
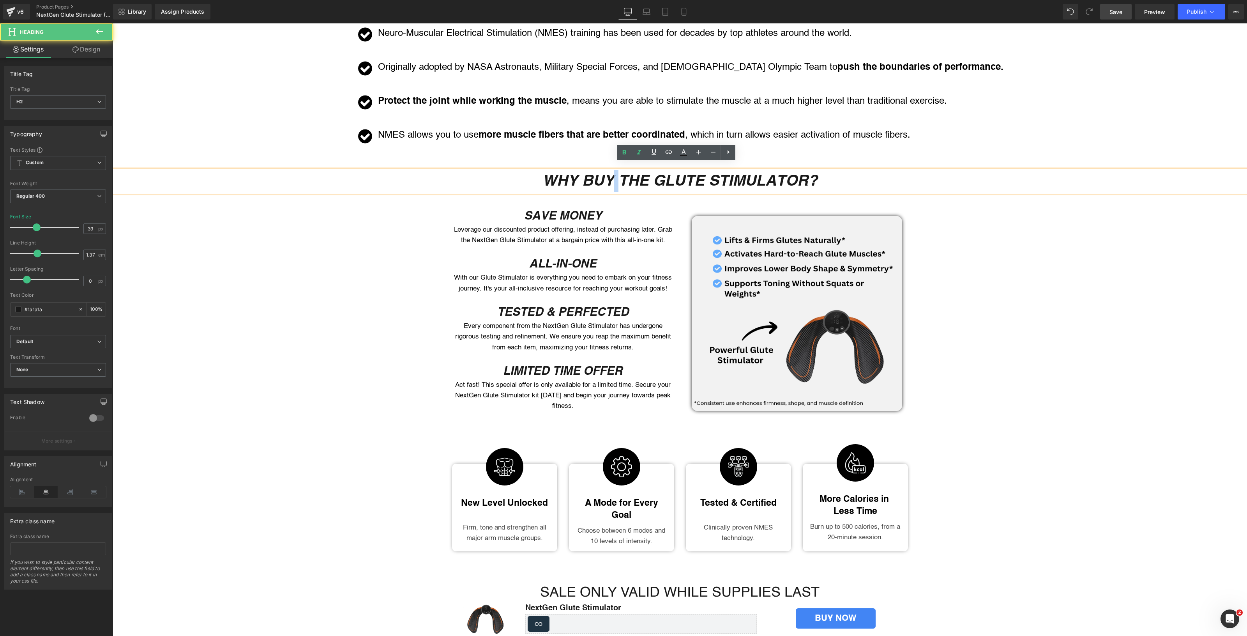
click at [612, 175] on icon "WHY BUY THE GLUTE STIMULATOR?" at bounding box center [680, 180] width 275 height 18
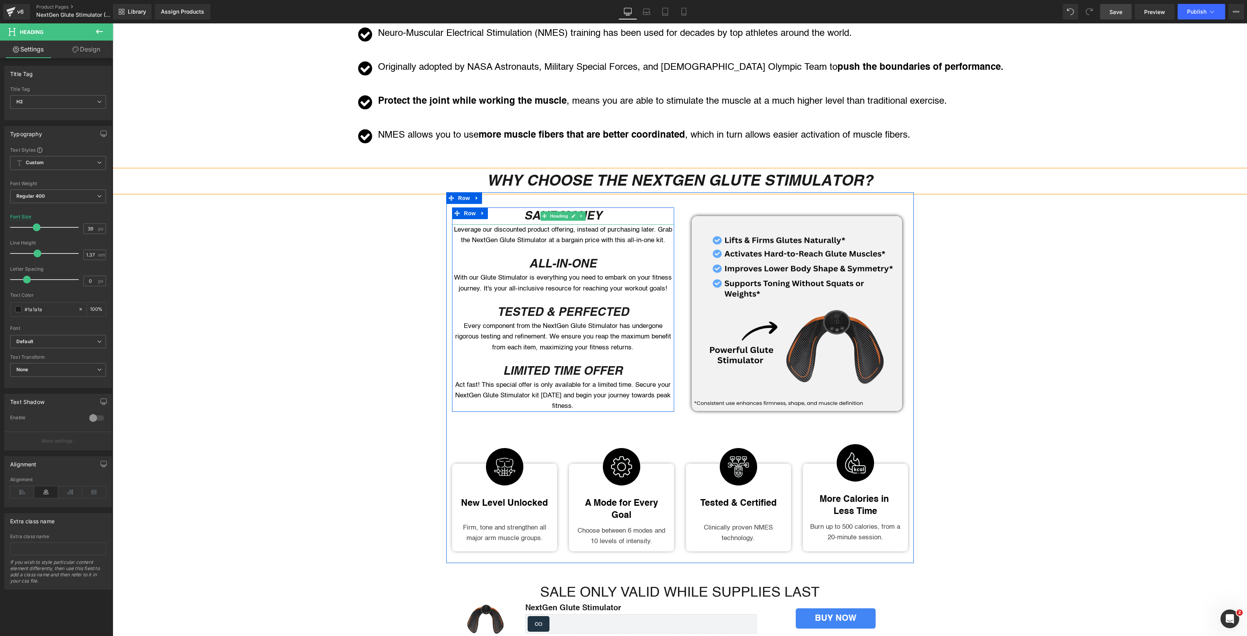
click at [531, 208] on icon "SAVE MONEY" at bounding box center [563, 215] width 78 height 14
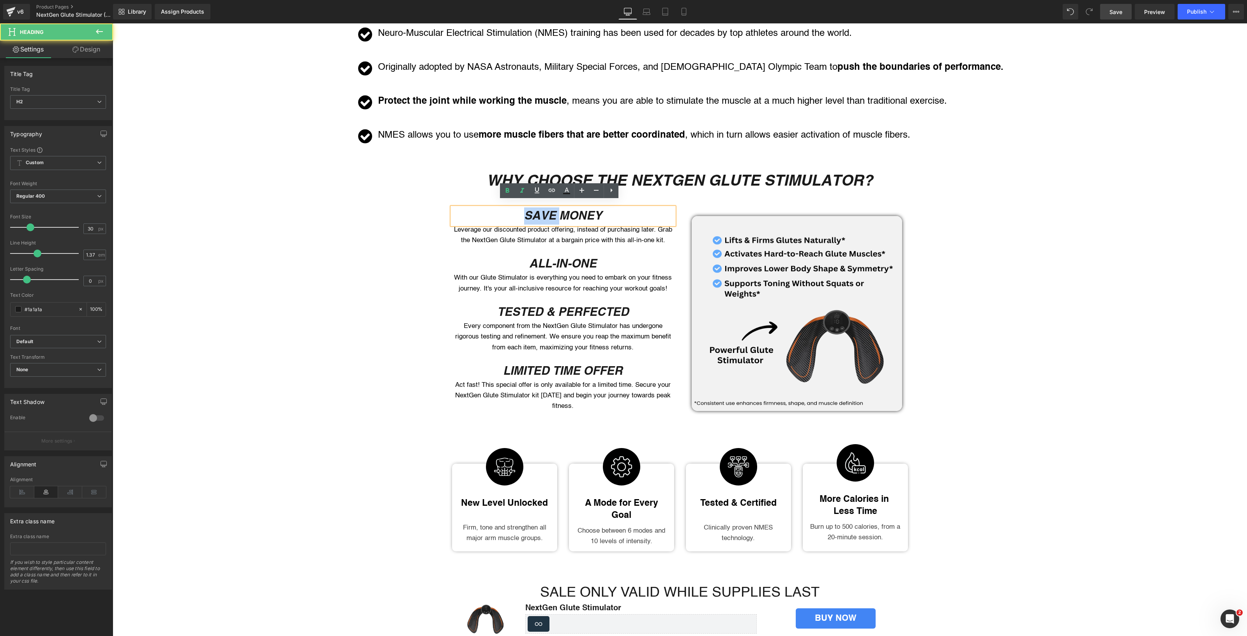
click at [531, 208] on icon "SAVE MONEY" at bounding box center [563, 215] width 78 height 14
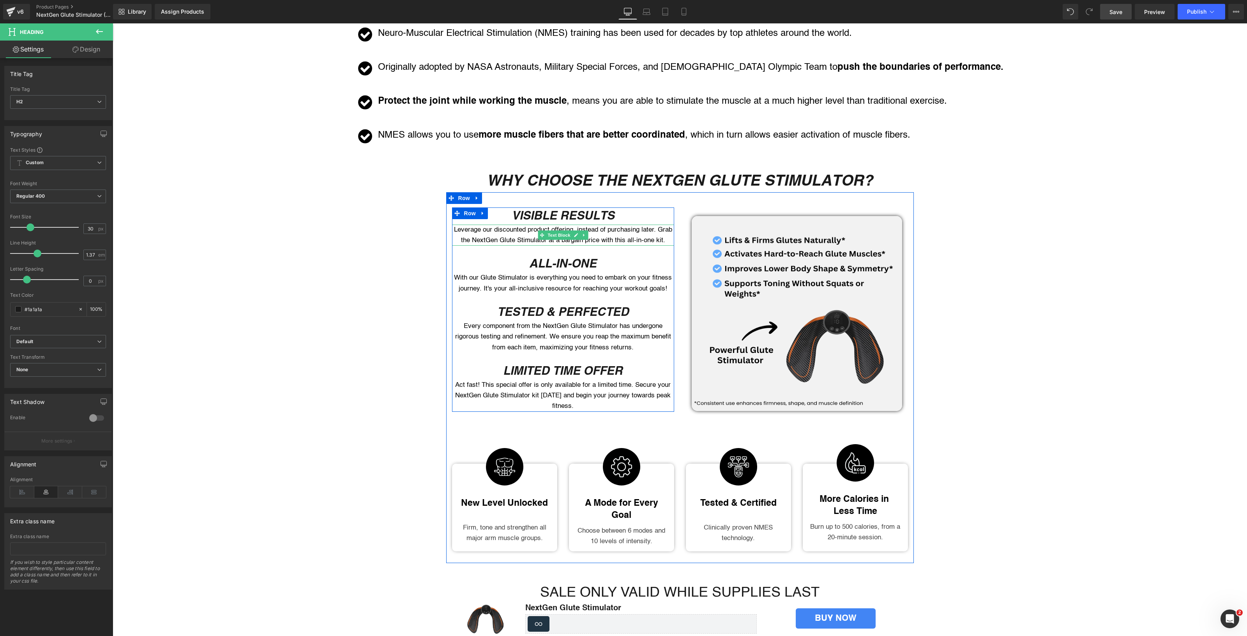
click at [508, 225] on p "Leverage our discounted product offering, instead of purchasing later. Grab the…" at bounding box center [563, 235] width 222 height 21
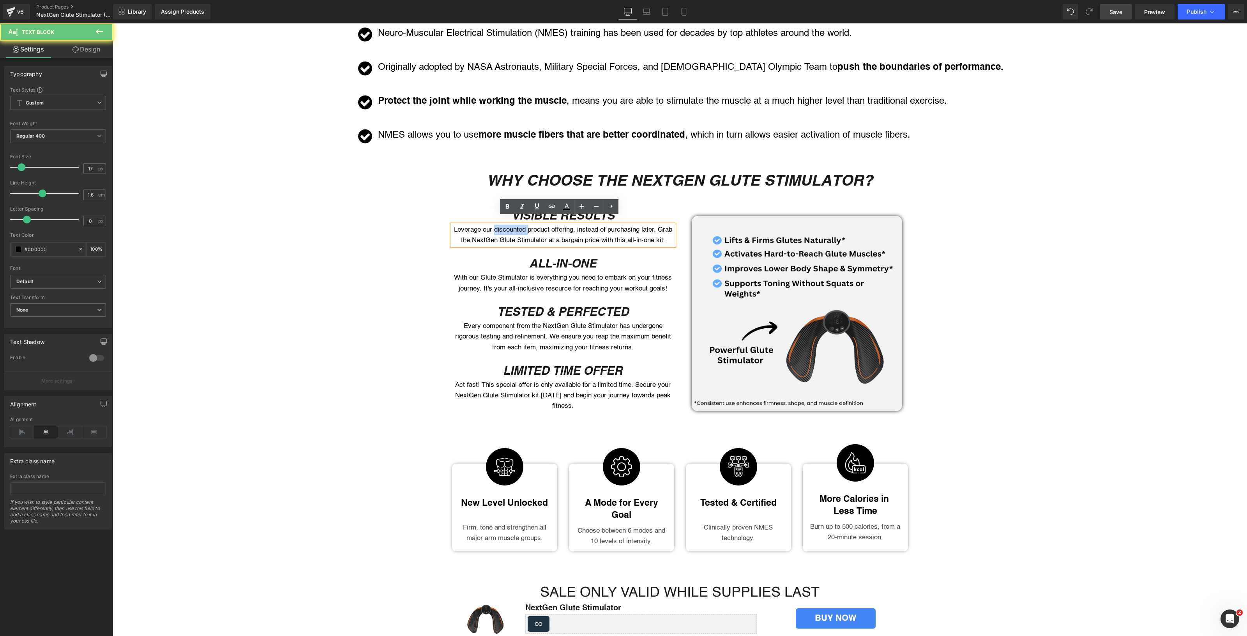
click at [508, 225] on p "Leverage our discounted product offering, instead of purchasing later. Grab the…" at bounding box center [563, 235] width 222 height 21
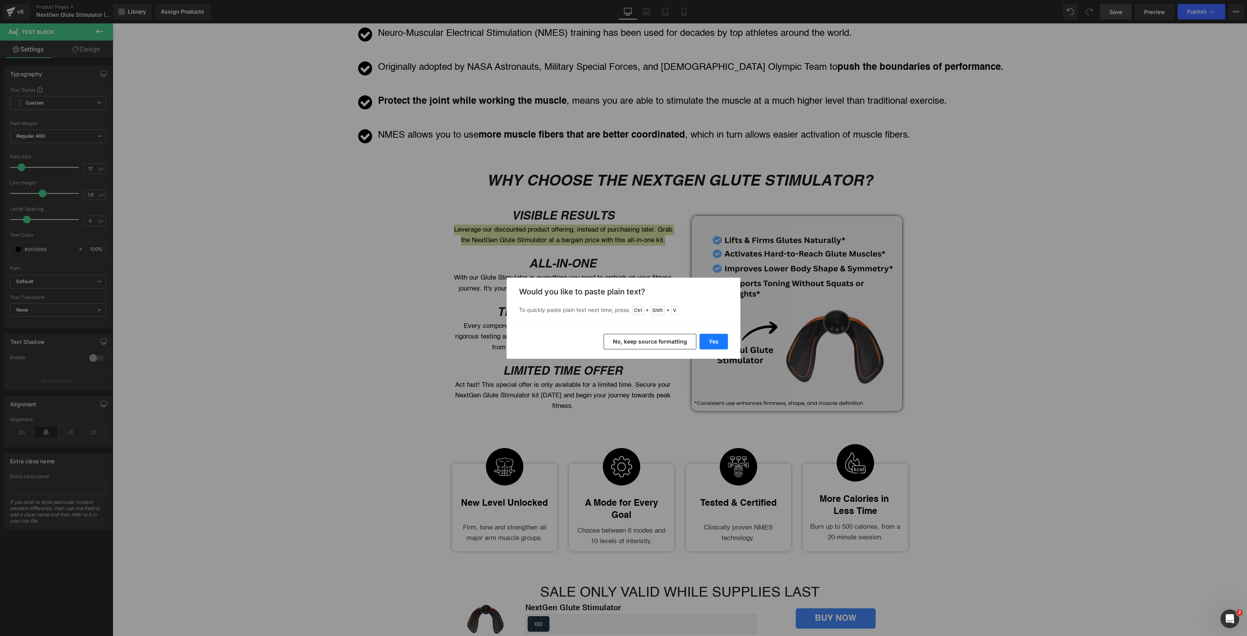
click at [713, 340] on button "Yes" at bounding box center [714, 342] width 28 height 16
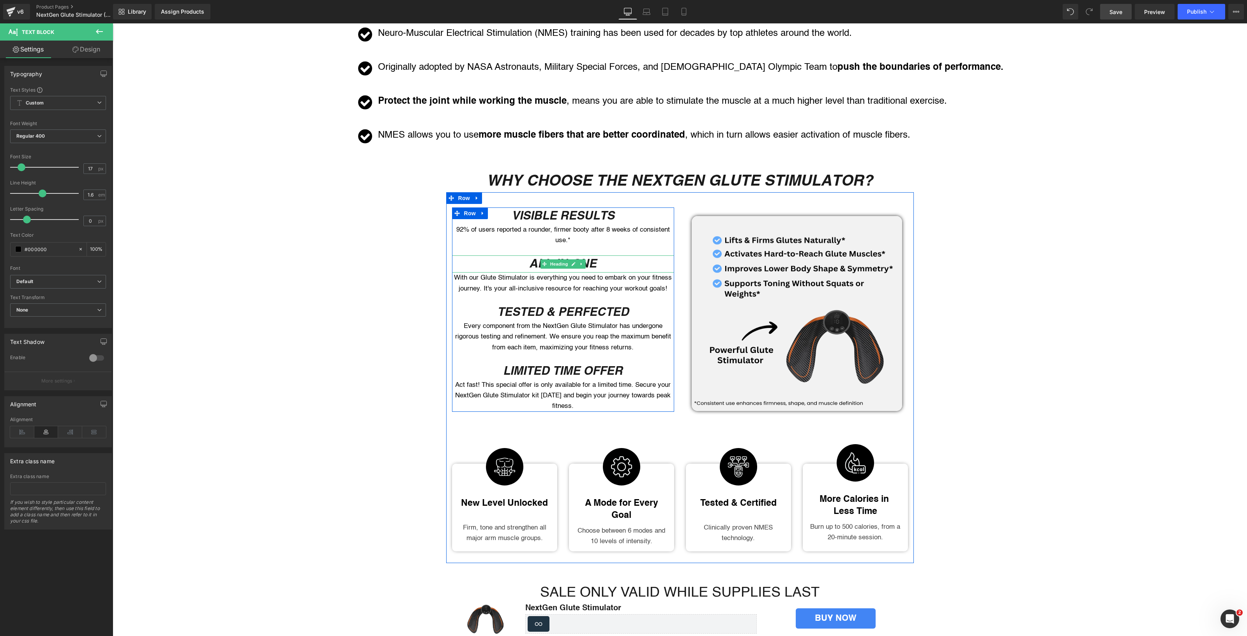
click at [529, 256] on icon "ALL-IN-ONE" at bounding box center [562, 263] width 67 height 14
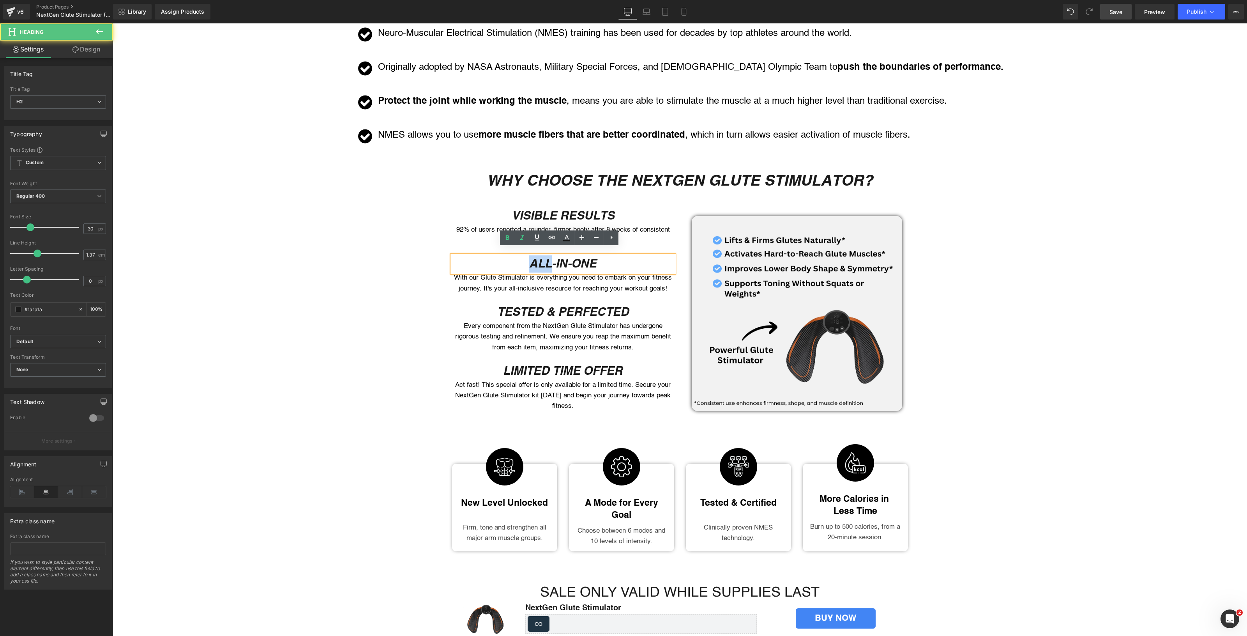
click at [529, 256] on icon "ALL-IN-ONE" at bounding box center [562, 263] width 67 height 14
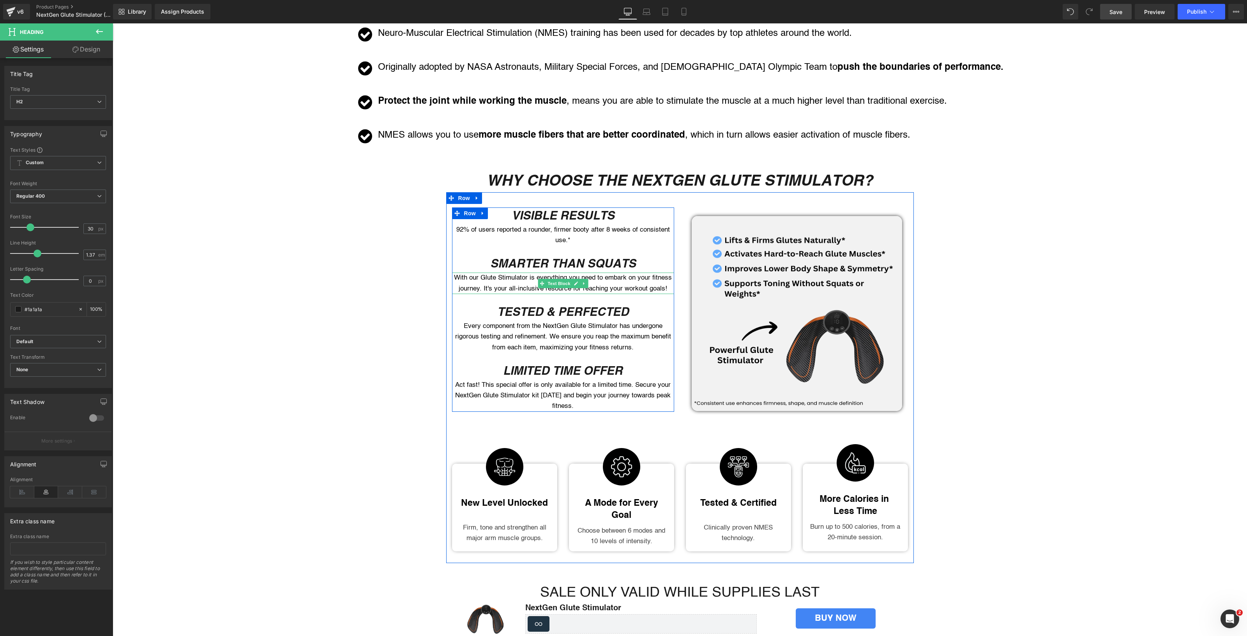
click at [526, 272] on p "With our Glute Stimulator is everything you need to embark on your fitness jour…" at bounding box center [563, 282] width 222 height 21
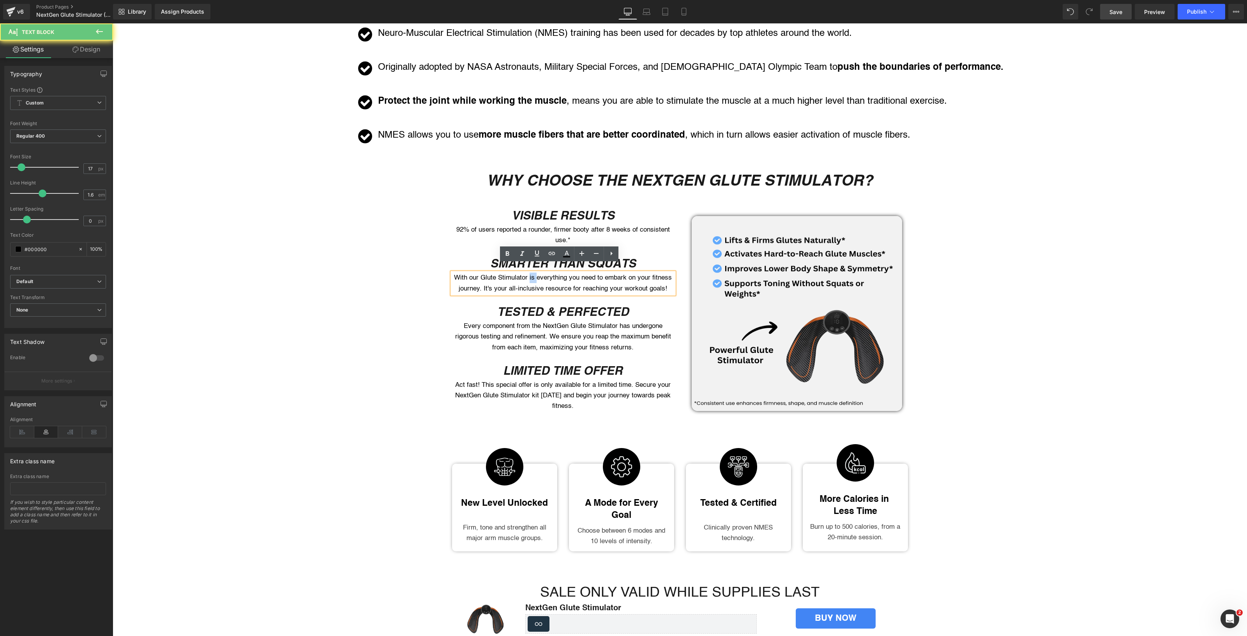
click at [526, 272] on p "With our Glute Stimulator is everything you need to embark on your fitness jour…" at bounding box center [563, 282] width 222 height 21
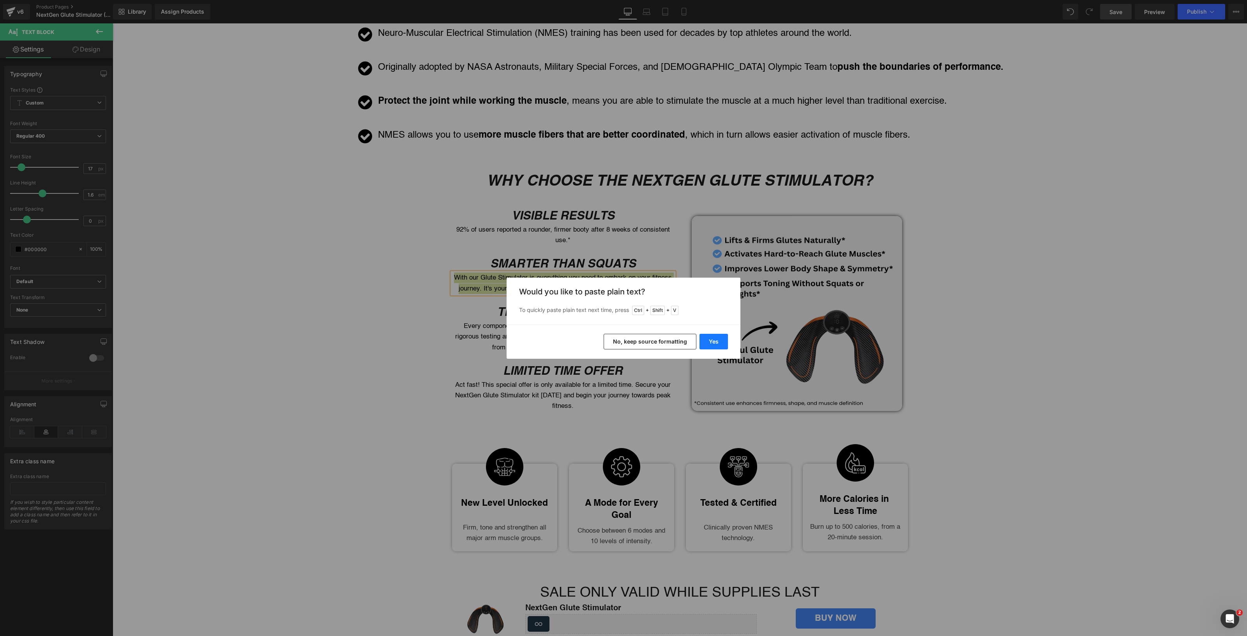
click at [709, 342] on button "Yes" at bounding box center [714, 342] width 28 height 16
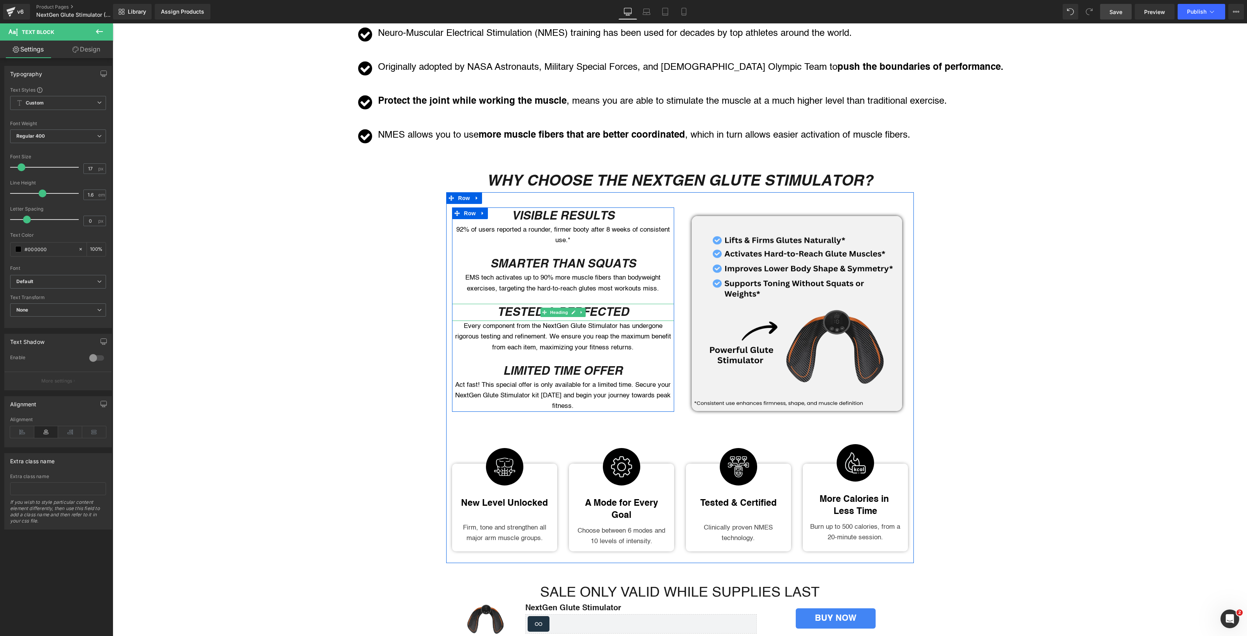
click at [500, 304] on icon "TESTED & PERFECTED" at bounding box center [563, 311] width 132 height 14
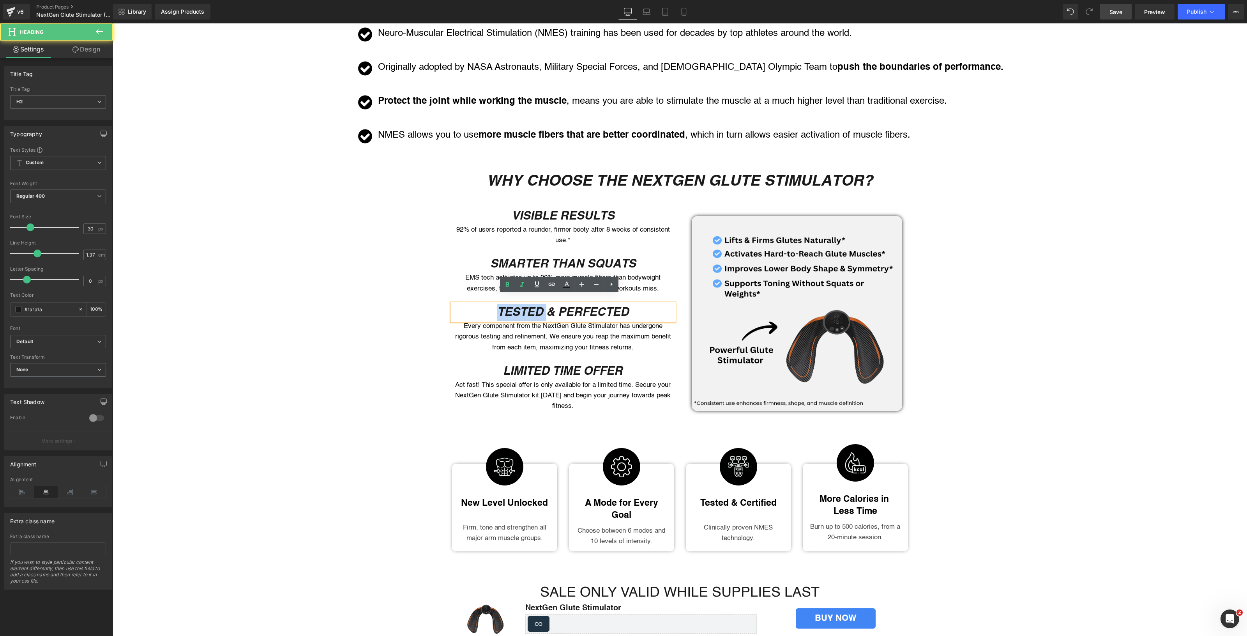
click at [500, 304] on icon "TESTED & PERFECTED" at bounding box center [563, 311] width 132 height 14
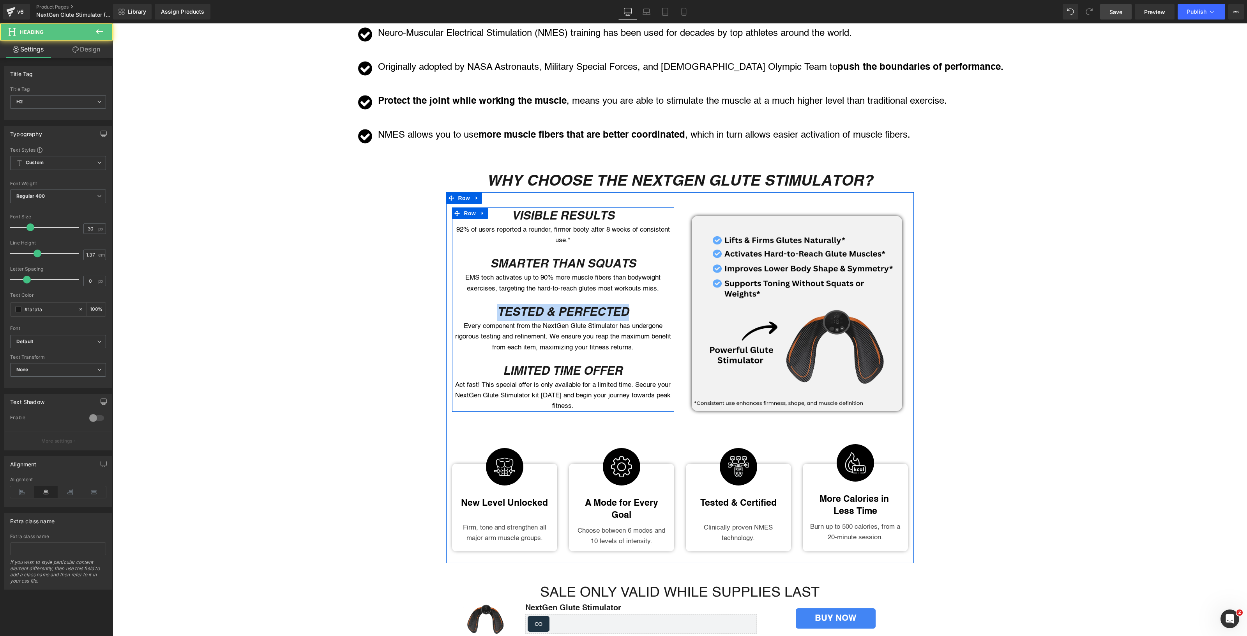
click at [534, 307] on icon "TESTED & PERFECTED" at bounding box center [563, 311] width 132 height 14
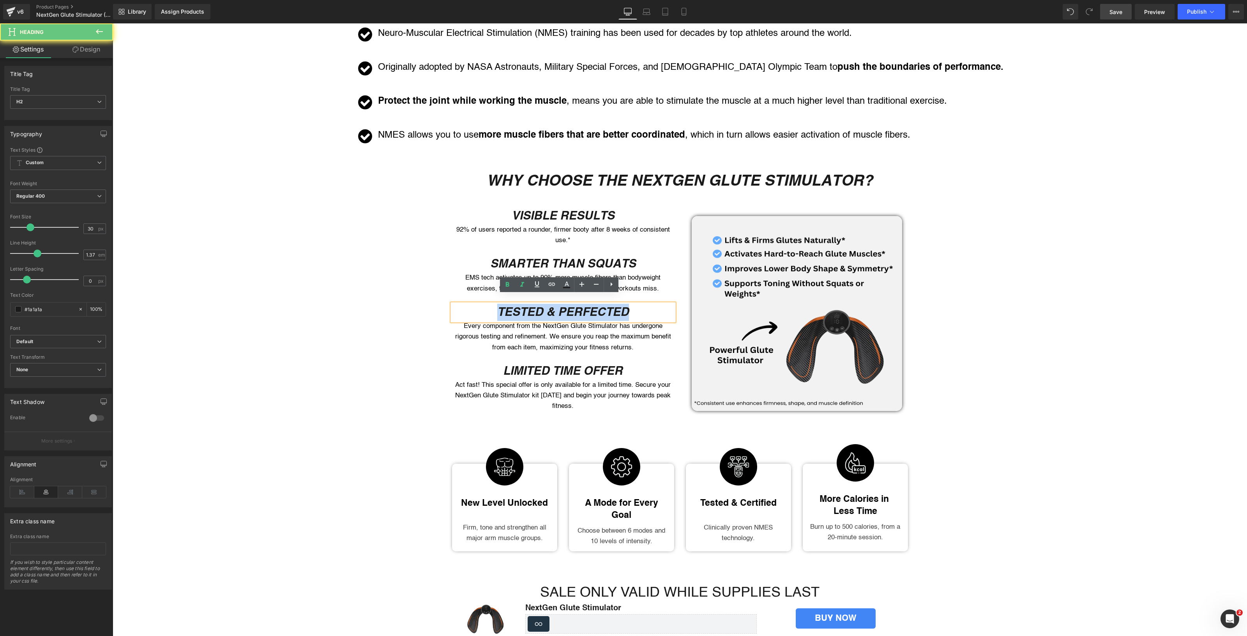
click at [534, 307] on icon "TESTED & PERFECTED" at bounding box center [563, 311] width 132 height 14
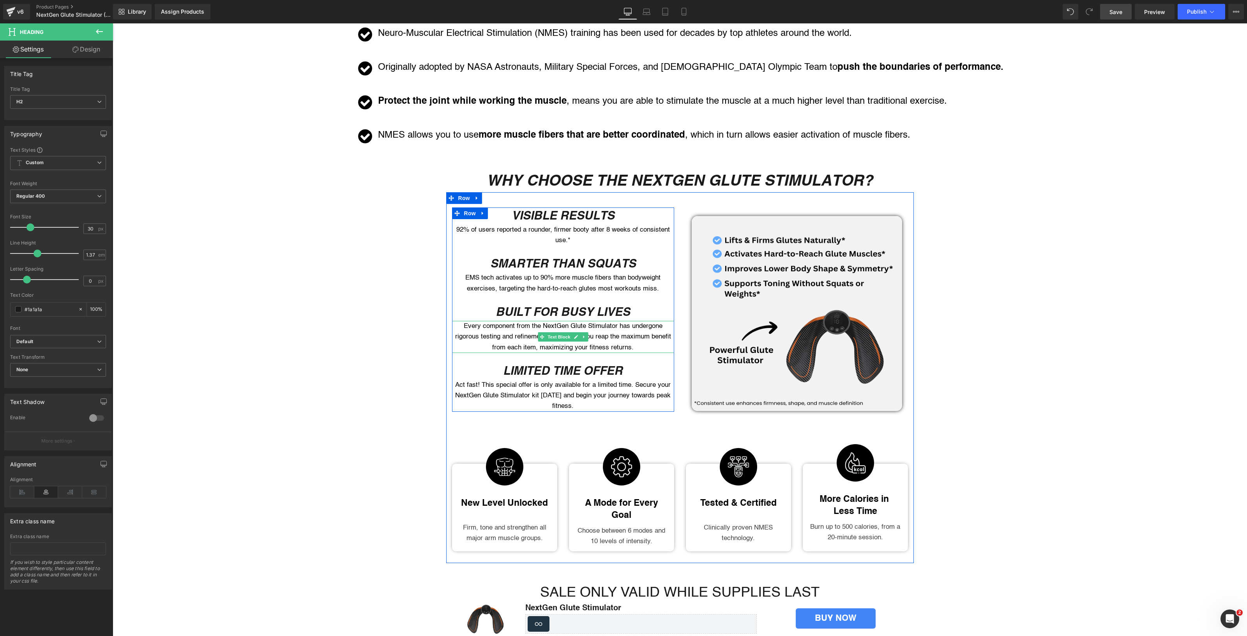
click at [490, 321] on p "Every component from the NextGen Glute Stimulator has undergone rigorous testin…" at bounding box center [563, 337] width 222 height 32
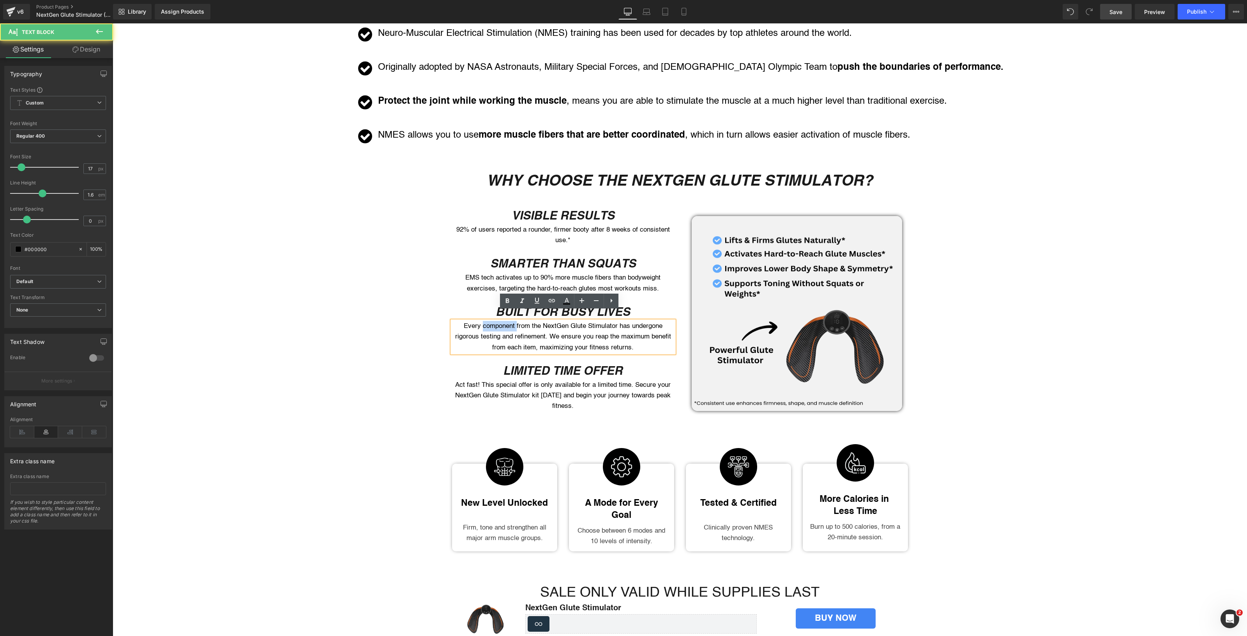
click at [491, 321] on p "Every component from the NextGen Glute Stimulator has undergone rigorous testin…" at bounding box center [563, 337] width 222 height 32
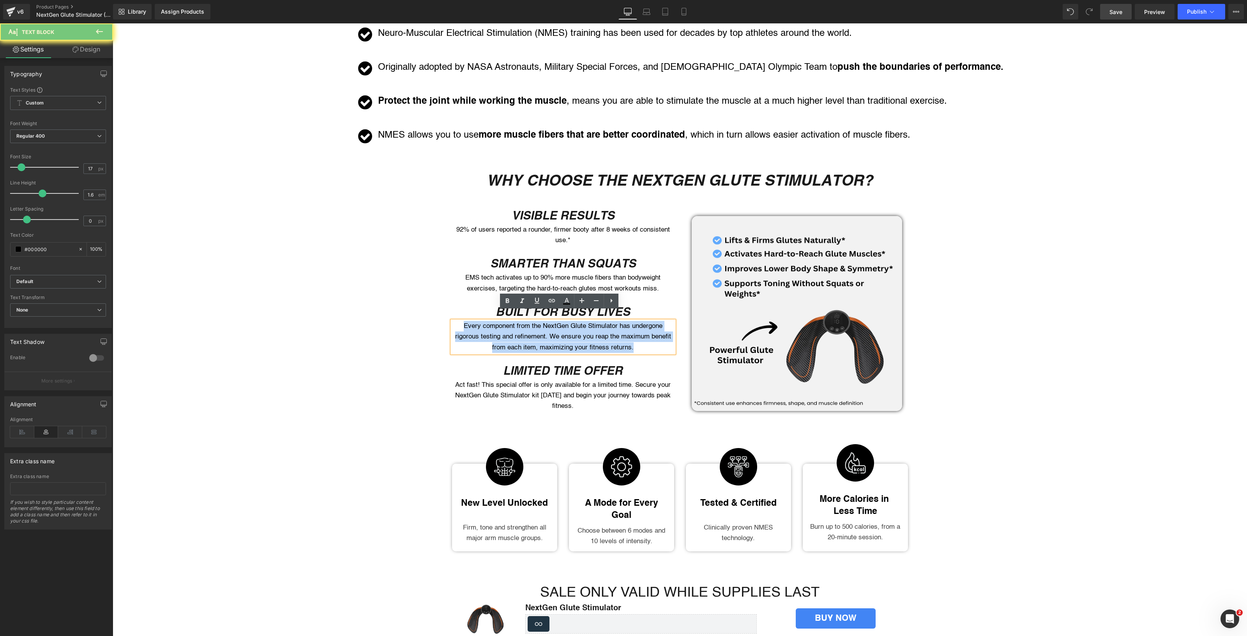
click at [491, 321] on p "Every component from the NextGen Glute Stimulator has undergone rigorous testin…" at bounding box center [563, 337] width 222 height 32
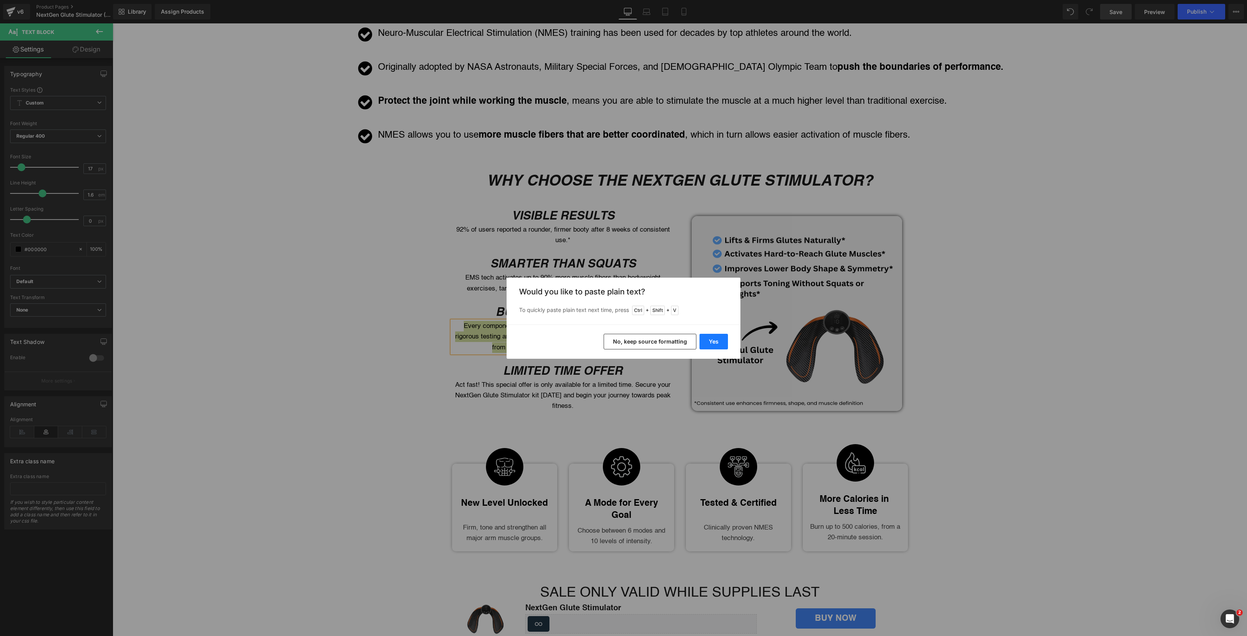
click at [708, 342] on button "Yes" at bounding box center [714, 342] width 28 height 16
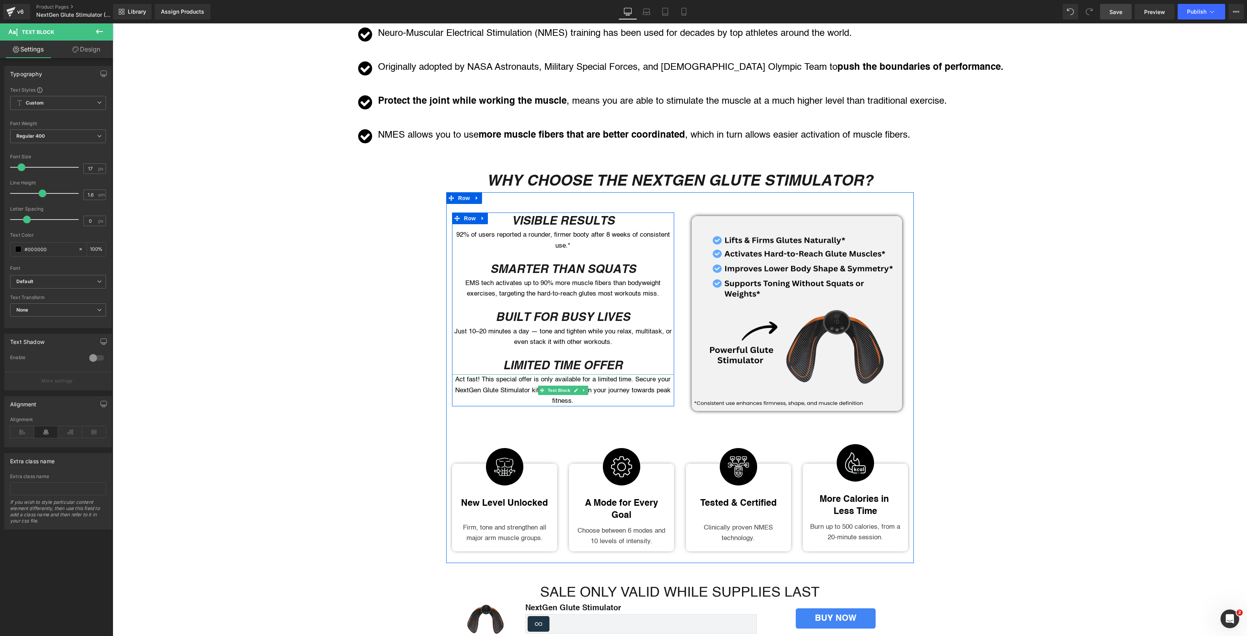
click at [515, 374] on p "Act fast! This special offer is only available for a limited time. Secure your …" at bounding box center [563, 390] width 222 height 32
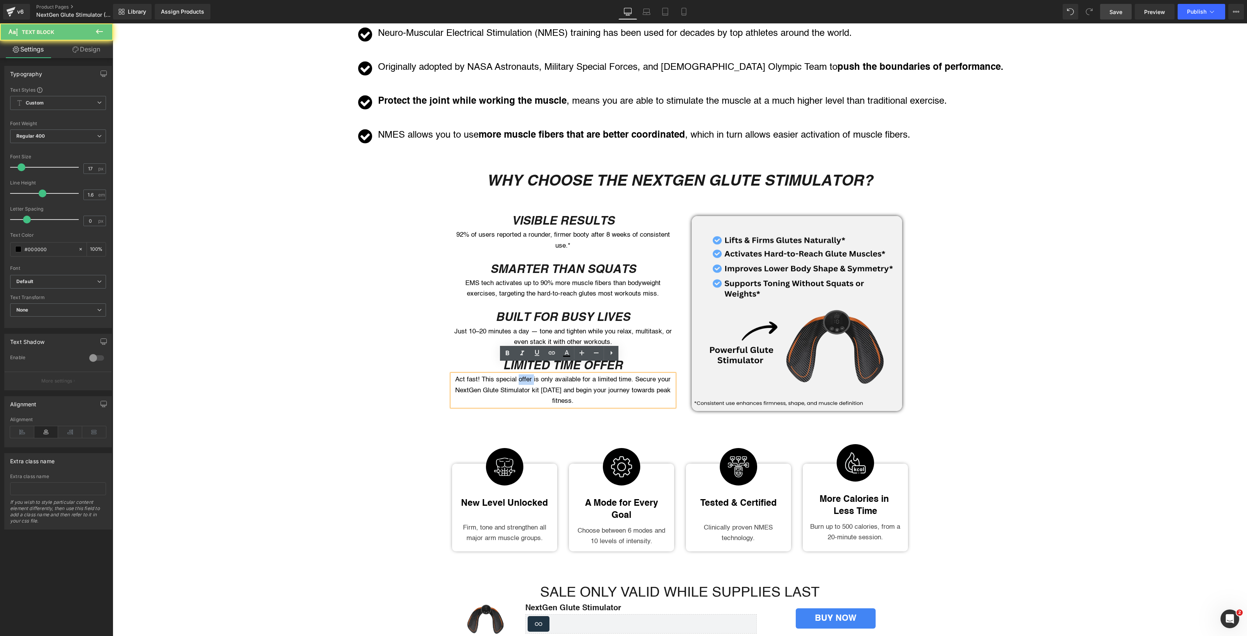
click at [515, 374] on p "Act fast! This special offer is only available for a limited time. Secure your …" at bounding box center [563, 390] width 222 height 32
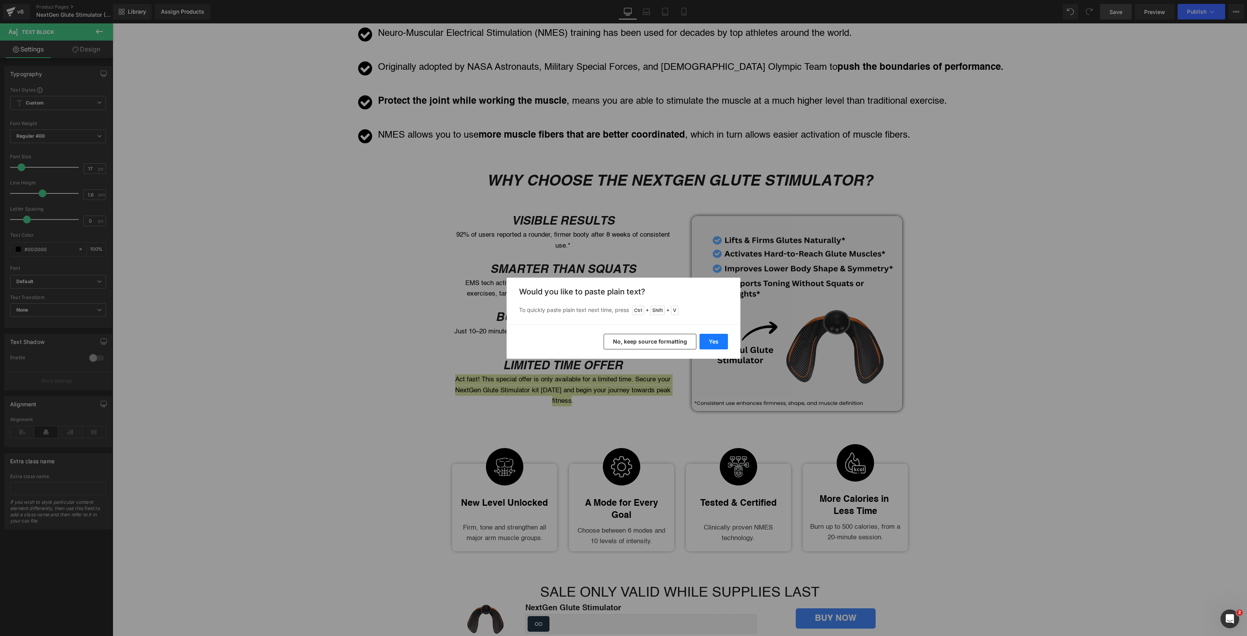
click at [717, 338] on button "Yes" at bounding box center [714, 342] width 28 height 16
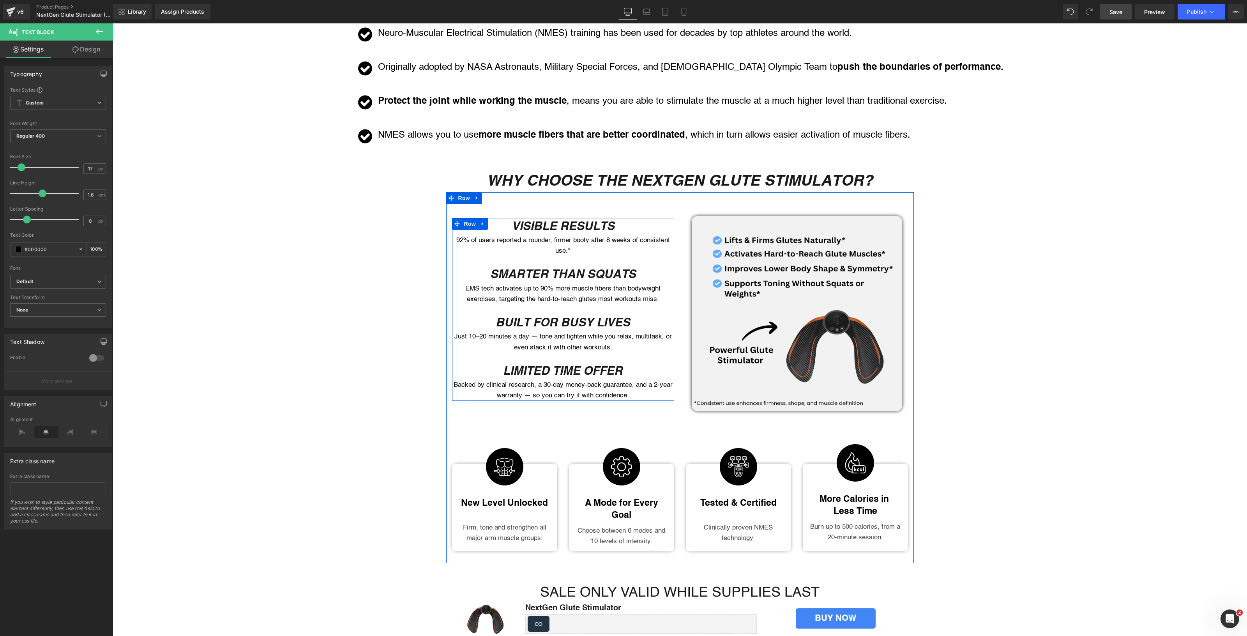
click at [515, 363] on icon "LIMITED TIME OFFER" at bounding box center [563, 370] width 120 height 14
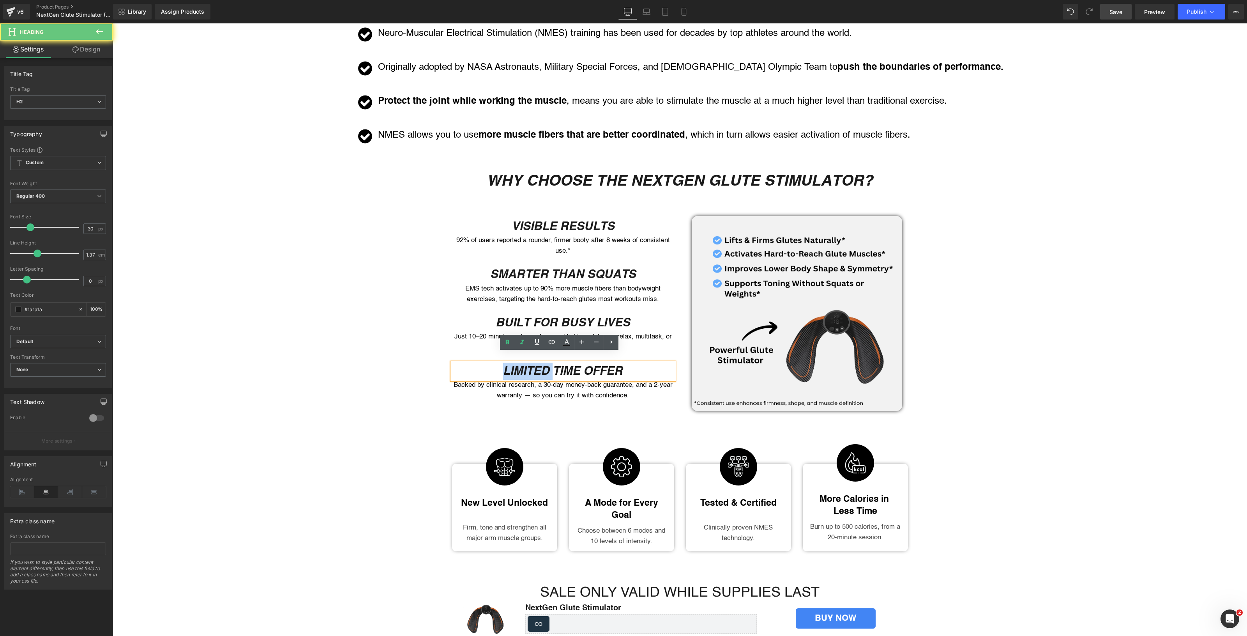
click at [515, 363] on icon "LIMITED TIME OFFER" at bounding box center [563, 370] width 120 height 14
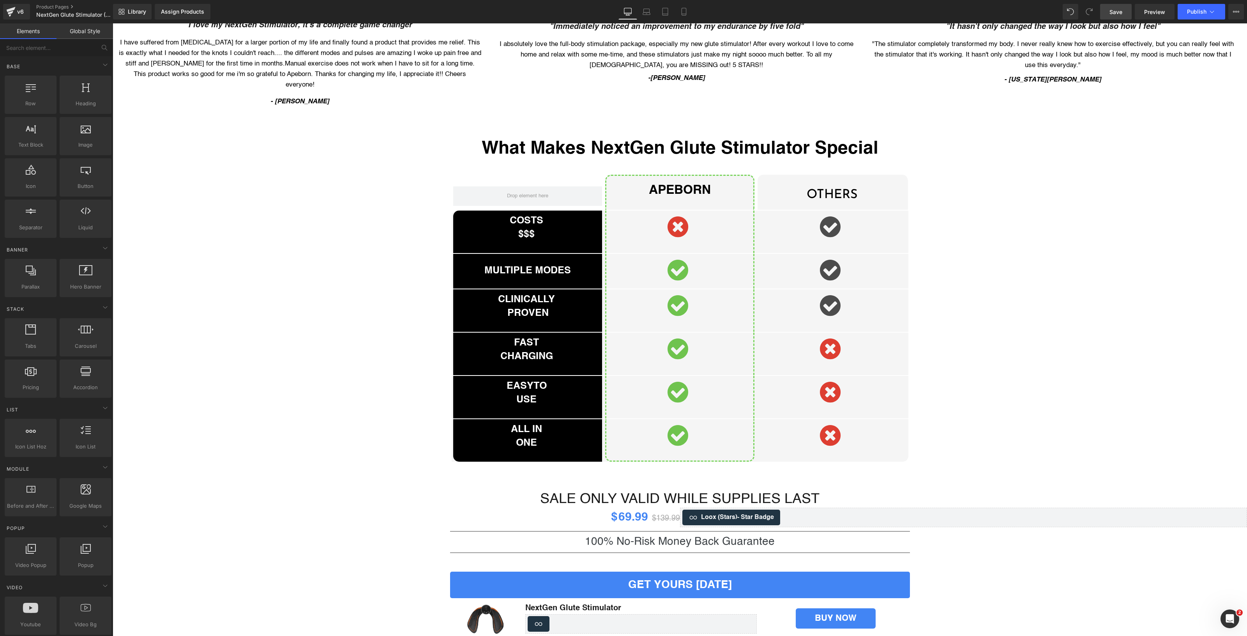
scroll to position [2115, 0]
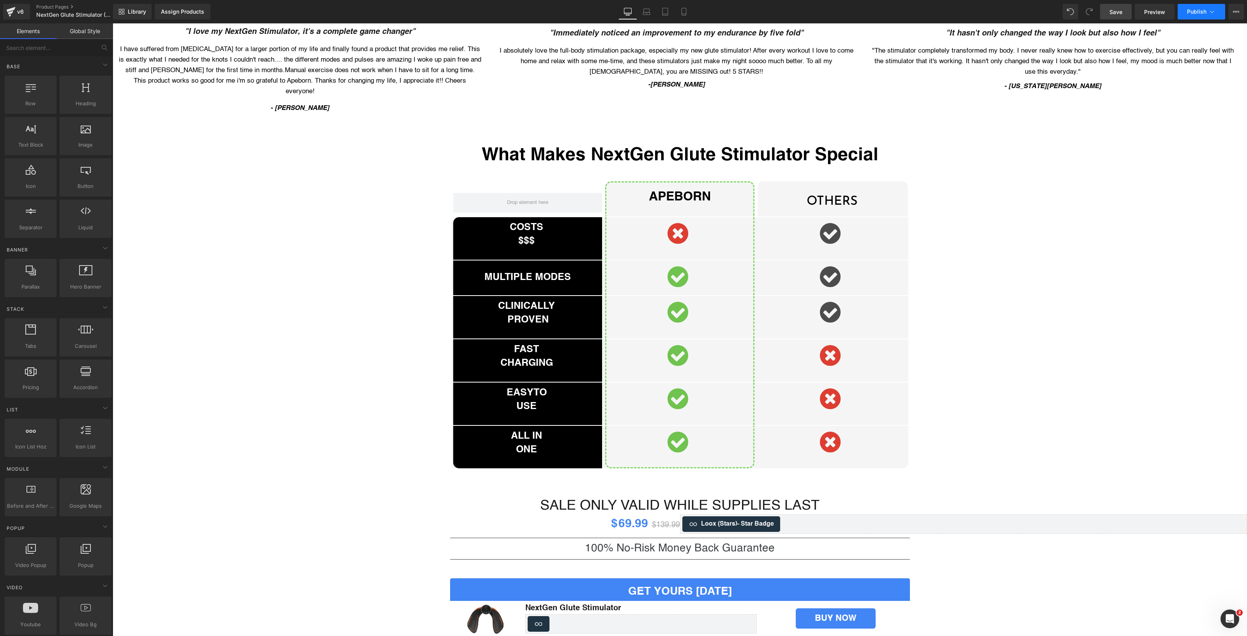
click at [1192, 10] on span "Publish" at bounding box center [1196, 12] width 19 height 6
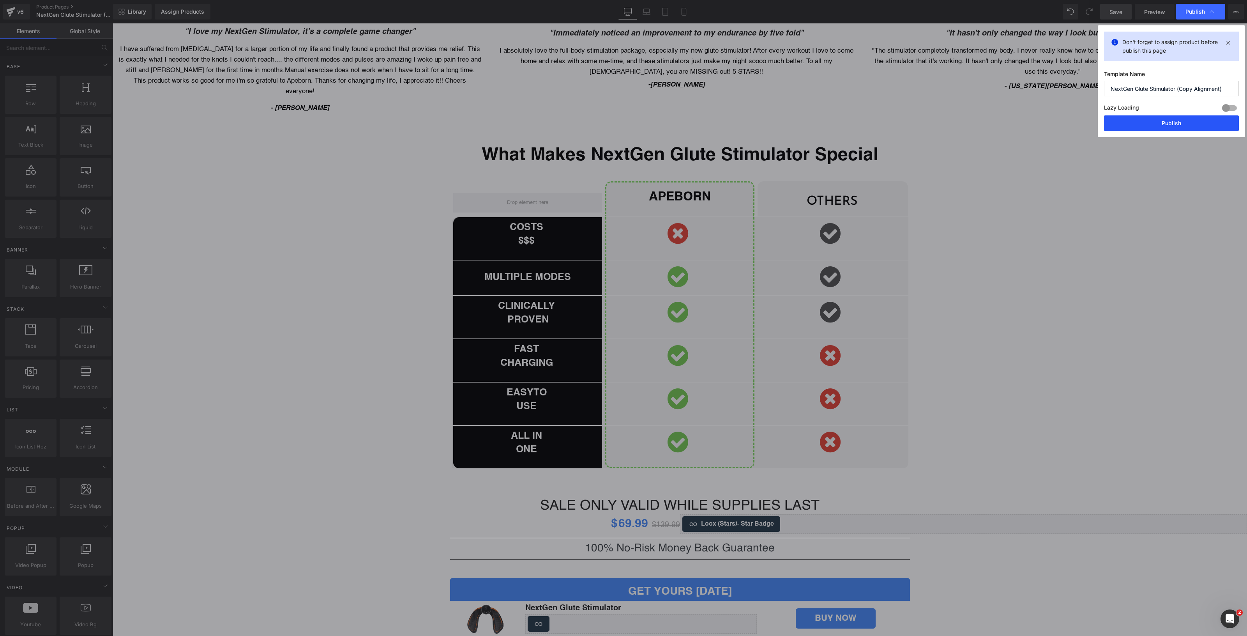
click at [1162, 125] on button "Publish" at bounding box center [1171, 123] width 135 height 16
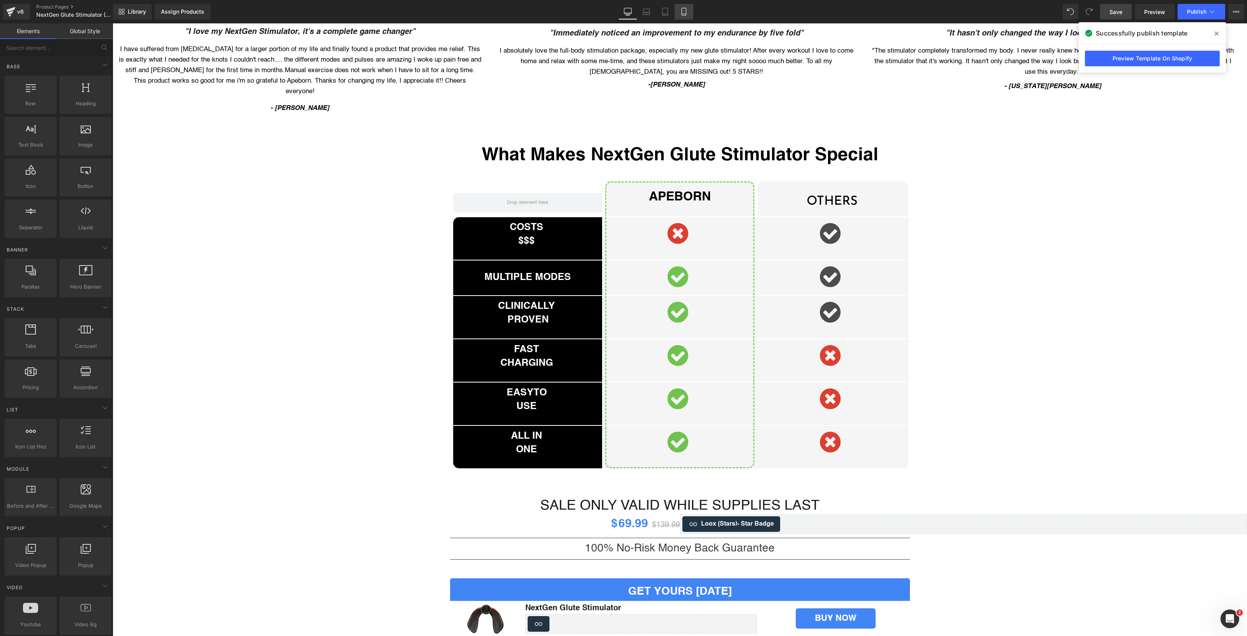
click at [677, 11] on link "Mobile" at bounding box center [684, 12] width 19 height 16
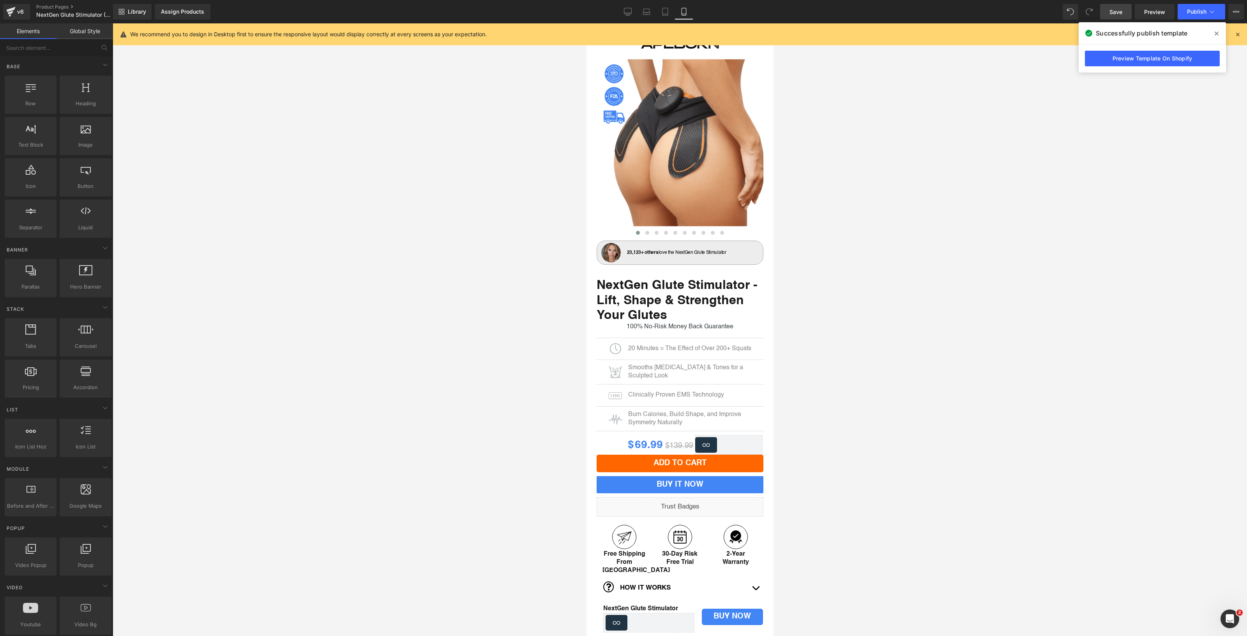
scroll to position [0, 0]
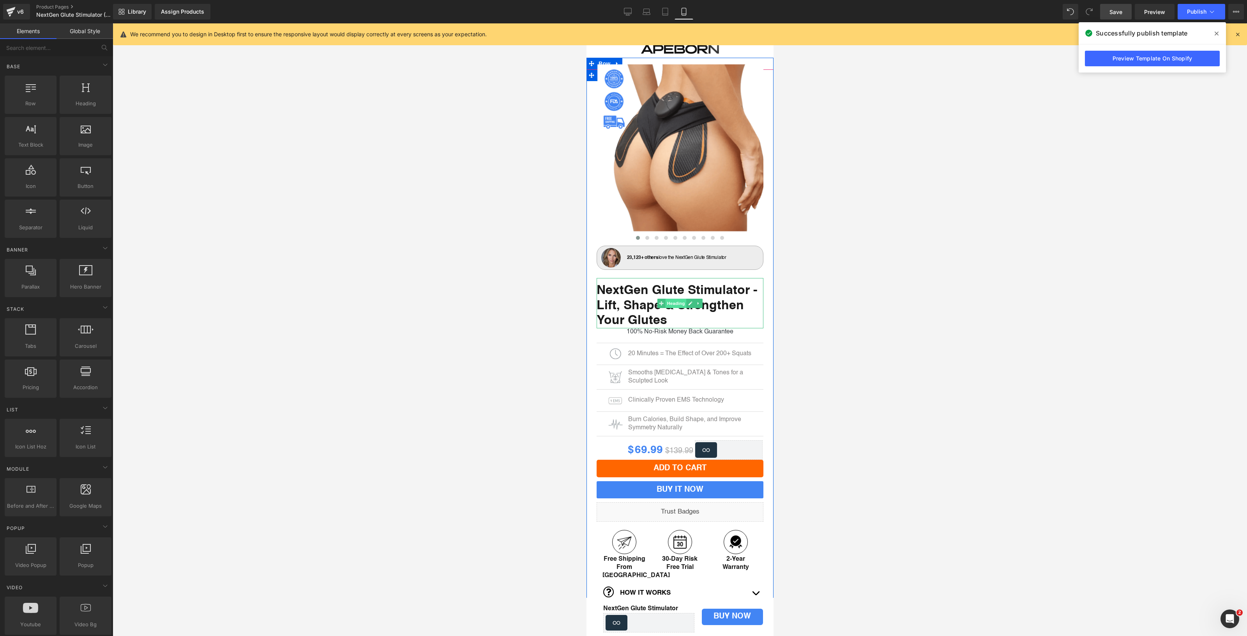
click at [674, 302] on span "Heading" at bounding box center [675, 303] width 21 height 9
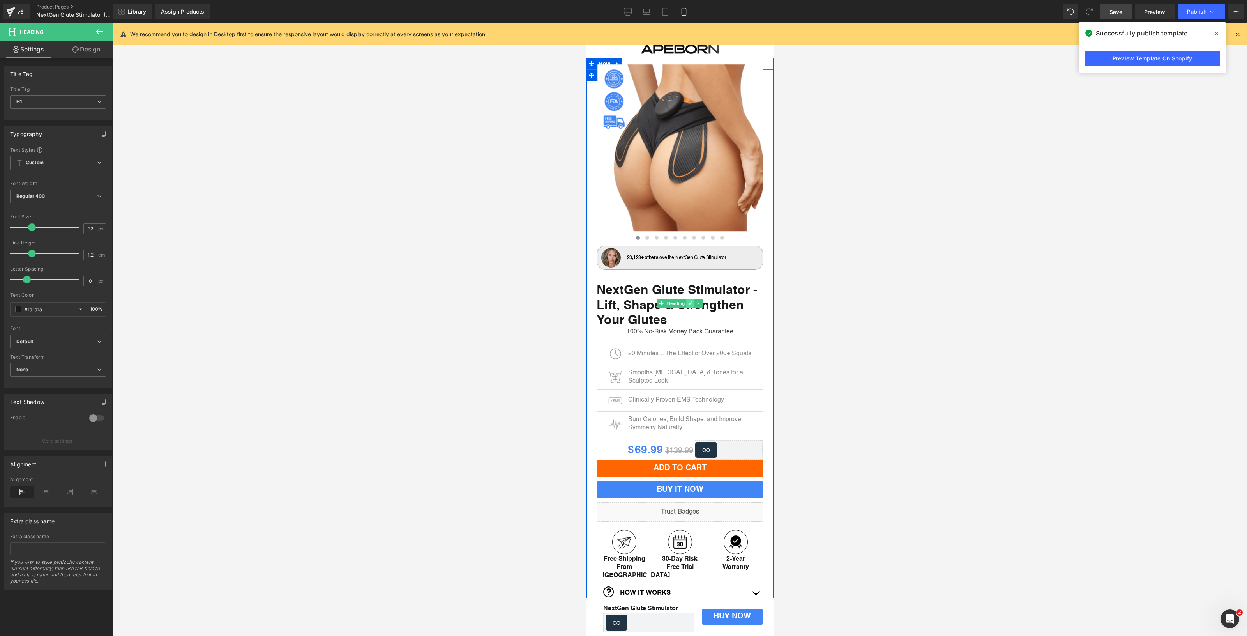
click at [688, 304] on icon at bounding box center [690, 303] width 4 height 4
click at [838, 309] on div at bounding box center [680, 329] width 1135 height 612
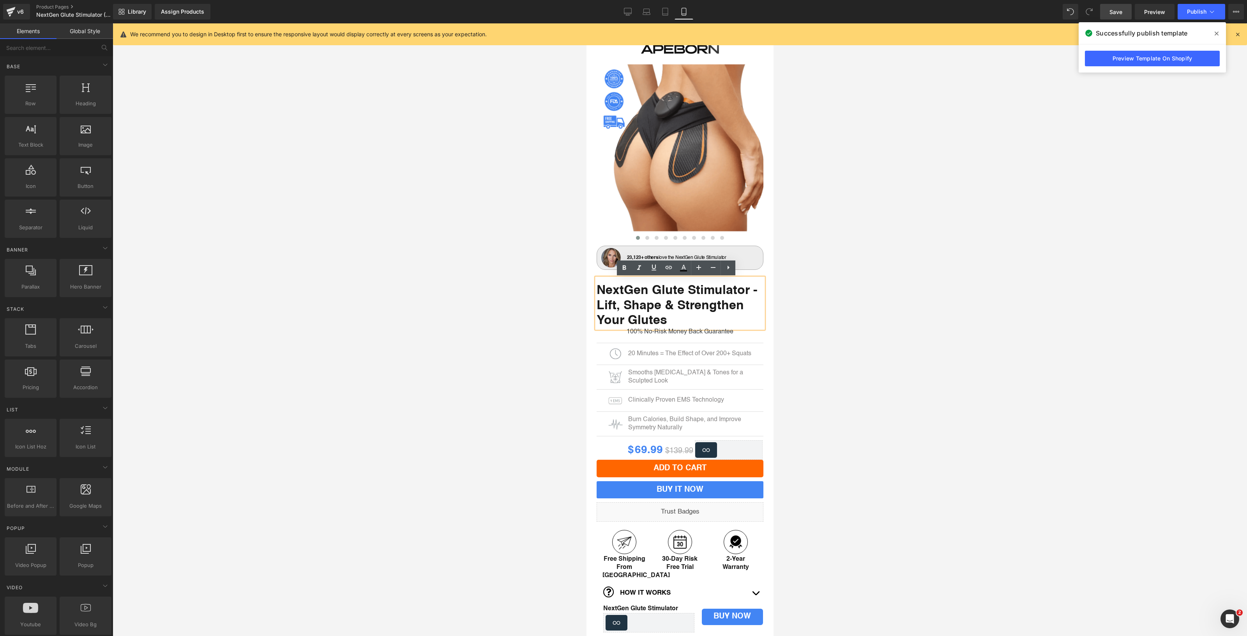
click at [273, 292] on div at bounding box center [680, 329] width 1135 height 612
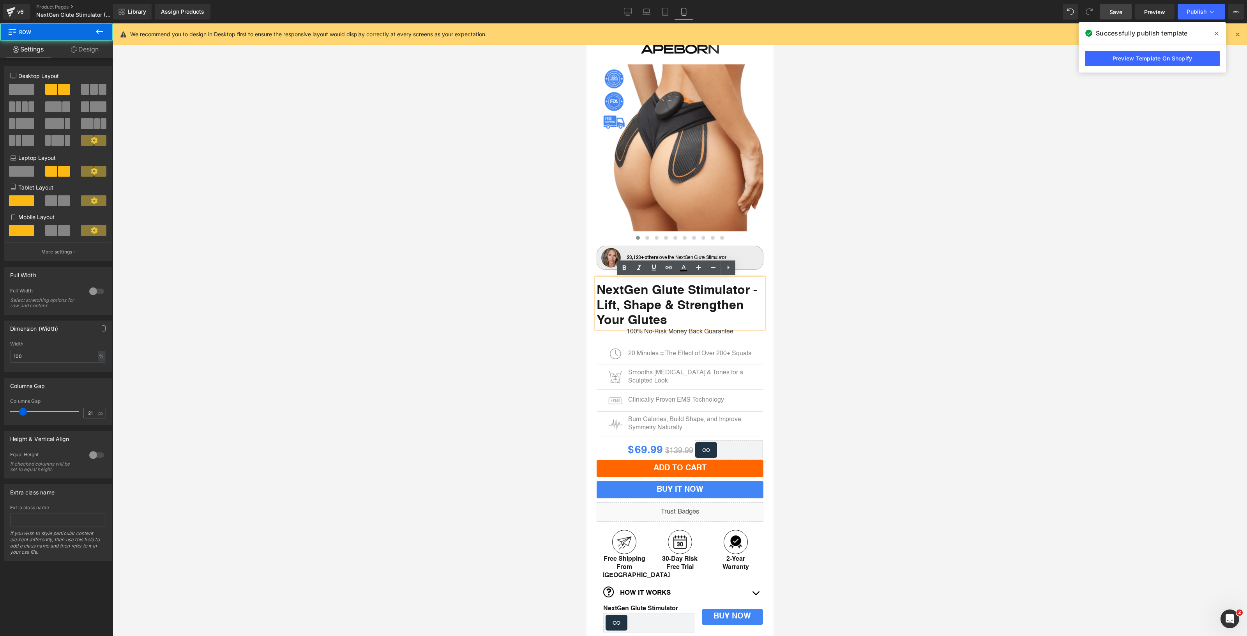
click at [604, 337] on div "NextGen Glute Stimulator - Lift, Shape & Strengthen Your Glutes Heading 100% No…" at bounding box center [679, 469] width 183 height 398
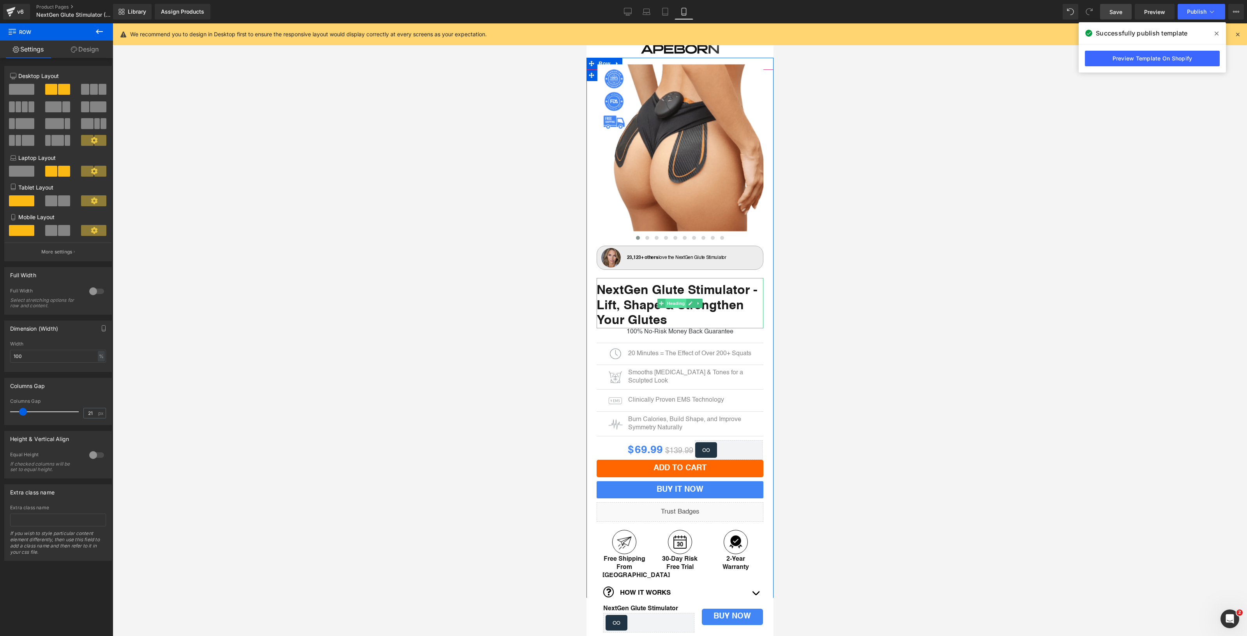
click at [665, 302] on span "Heading" at bounding box center [675, 303] width 21 height 9
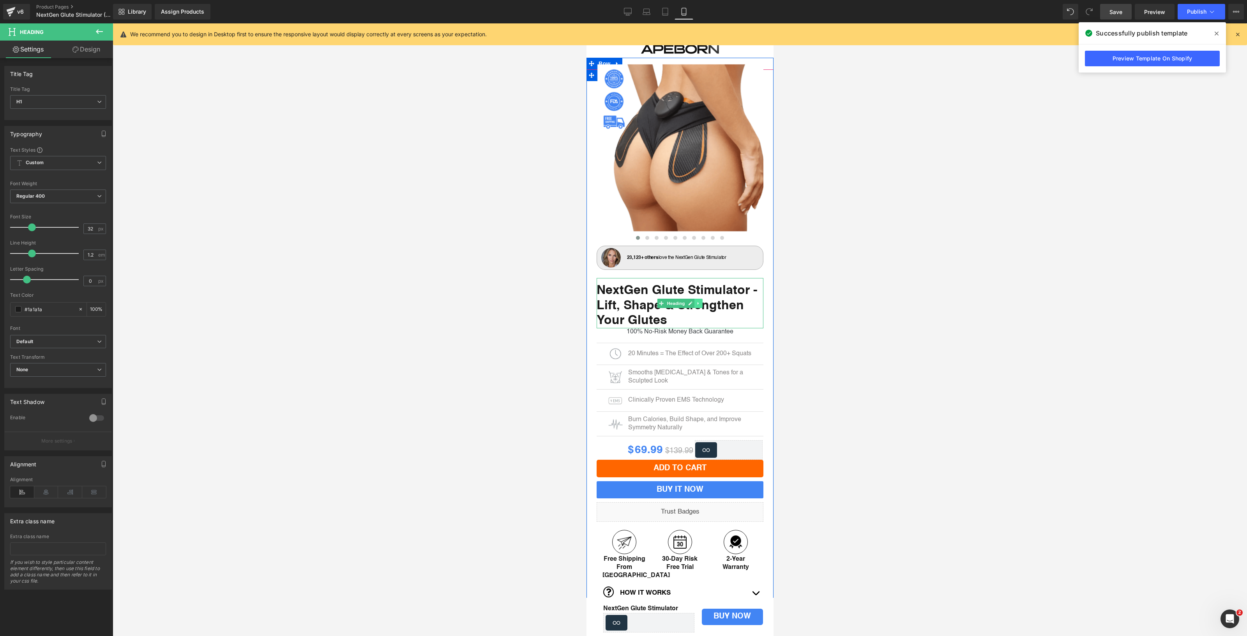
click at [696, 302] on icon at bounding box center [698, 303] width 4 height 5
click at [692, 303] on icon at bounding box center [694, 303] width 4 height 4
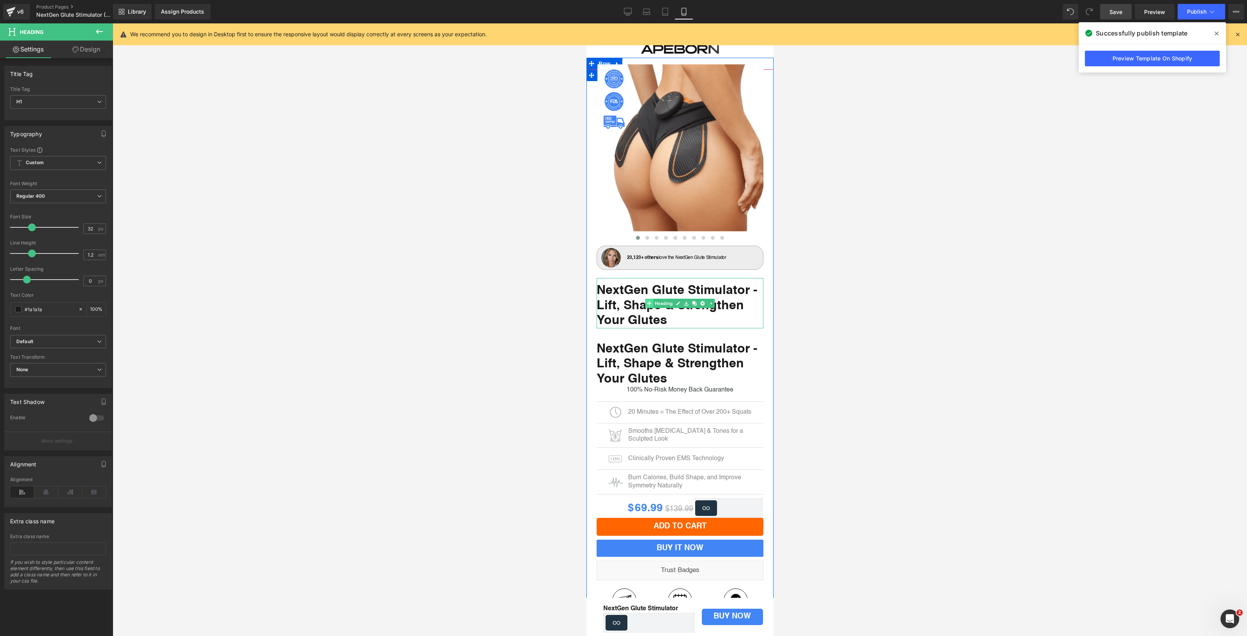
click at [648, 301] on div "NextGen Glute Stimulator - Lift, Shape & Strengthen Your Glutes Heading" at bounding box center [679, 303] width 167 height 50
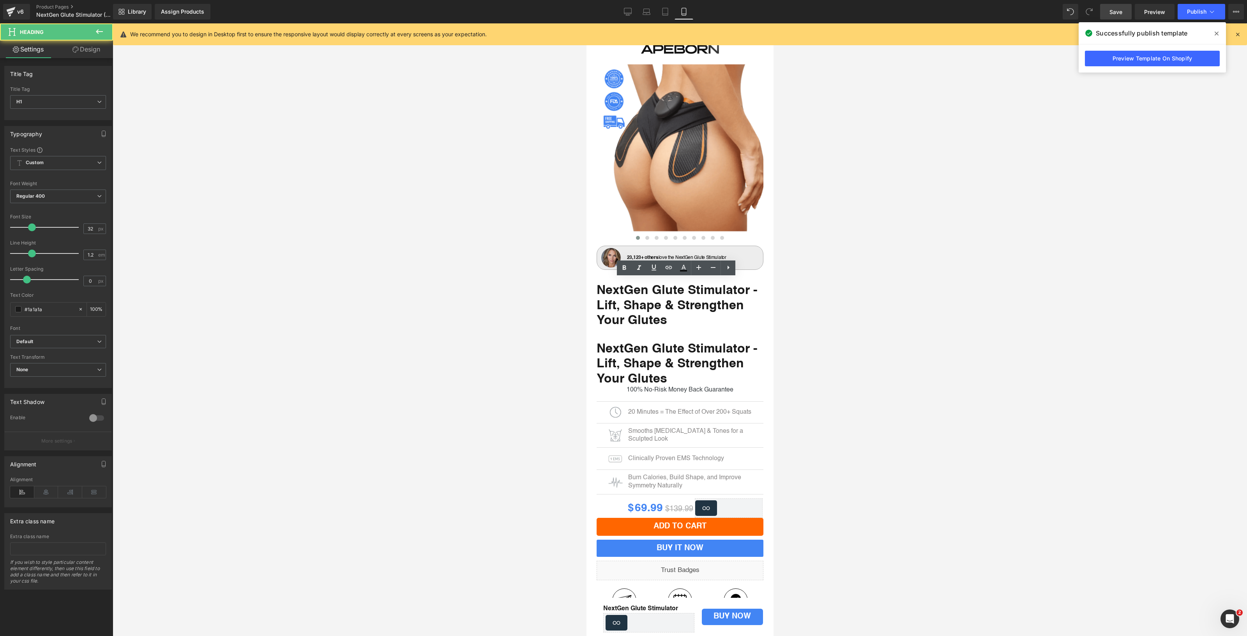
click at [478, 302] on div at bounding box center [680, 329] width 1135 height 612
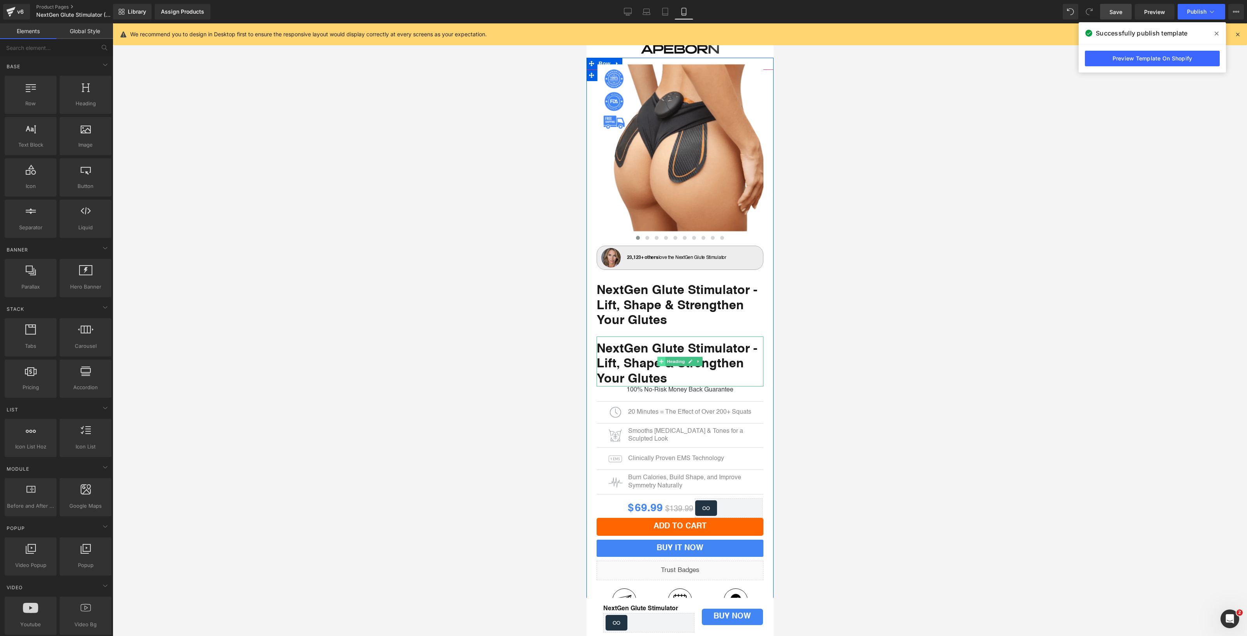
click at [659, 360] on icon at bounding box center [661, 361] width 4 height 5
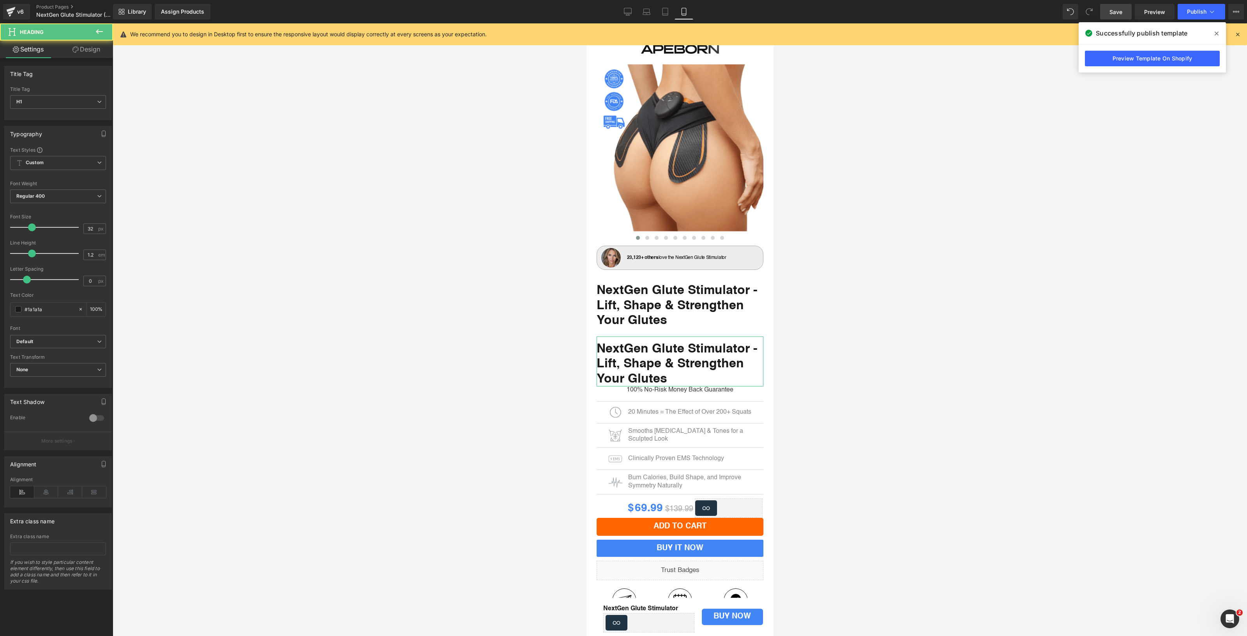
click at [85, 51] on link "Design" at bounding box center [86, 50] width 57 height 18
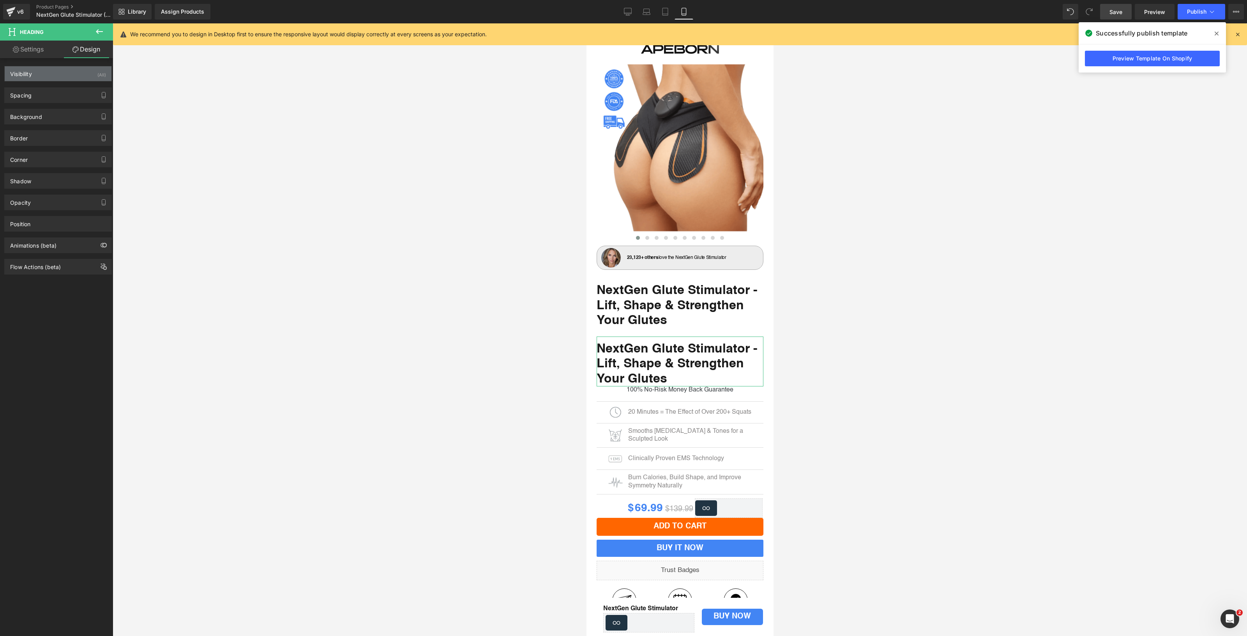
click at [72, 77] on div "Visibility (All)" at bounding box center [58, 73] width 107 height 15
click at [94, 95] on div at bounding box center [96, 94] width 19 height 12
click at [96, 138] on div at bounding box center [96, 142] width 19 height 12
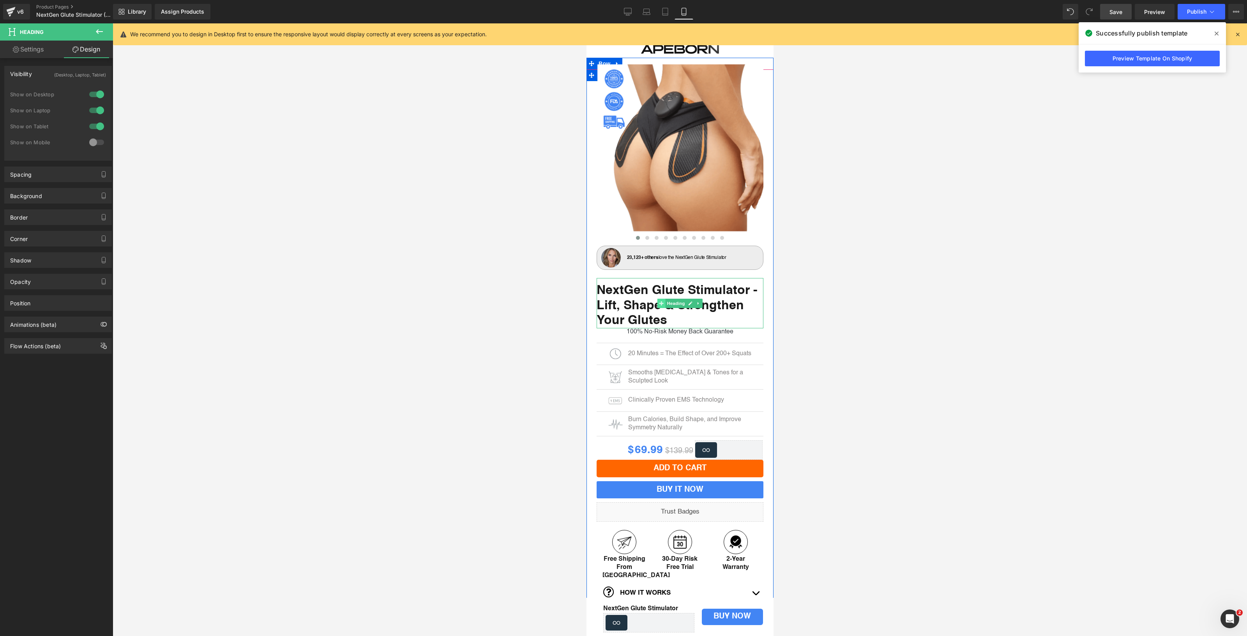
click at [659, 301] on icon at bounding box center [661, 303] width 4 height 4
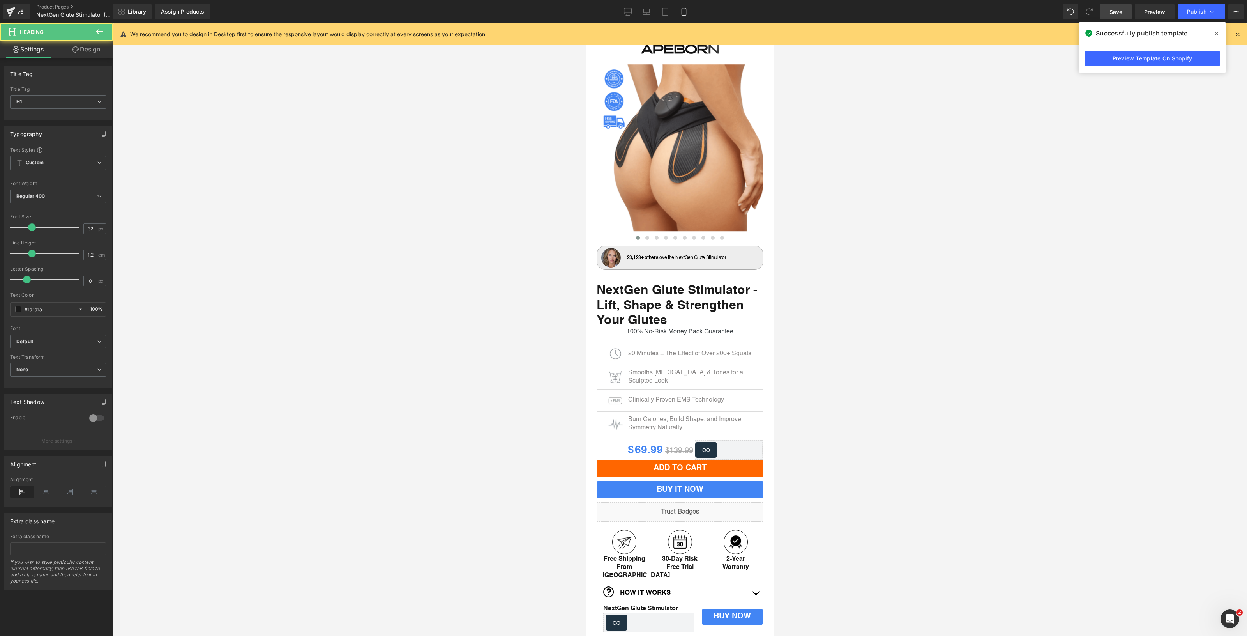
click at [89, 48] on link "Design" at bounding box center [86, 50] width 57 height 18
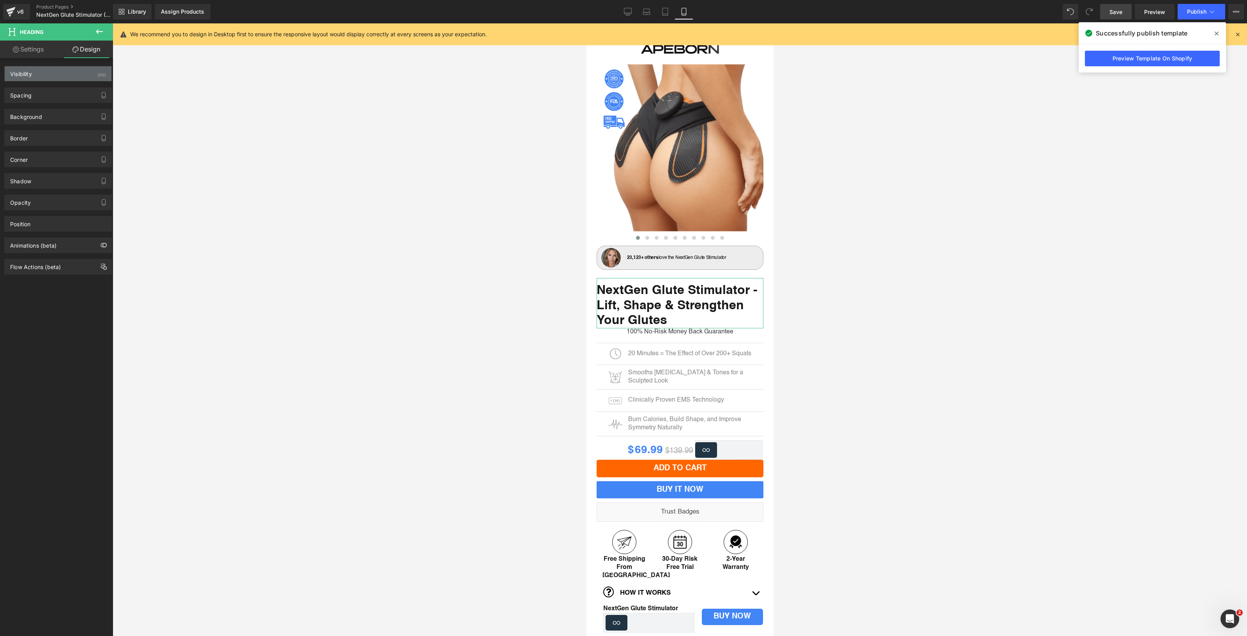
click at [86, 76] on div "Visibility (All)" at bounding box center [58, 73] width 107 height 15
click at [94, 96] on div at bounding box center [96, 94] width 19 height 12
click at [96, 110] on div at bounding box center [96, 110] width 19 height 12
click at [96, 125] on div at bounding box center [96, 126] width 19 height 12
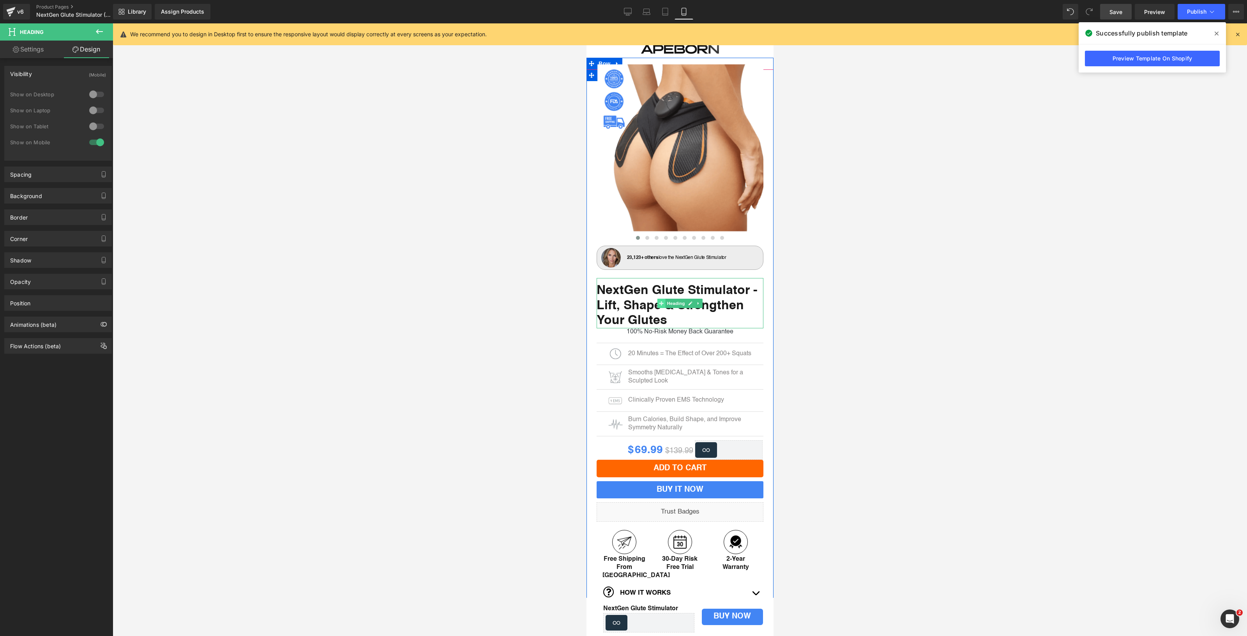
click at [657, 303] on span at bounding box center [661, 303] width 8 height 9
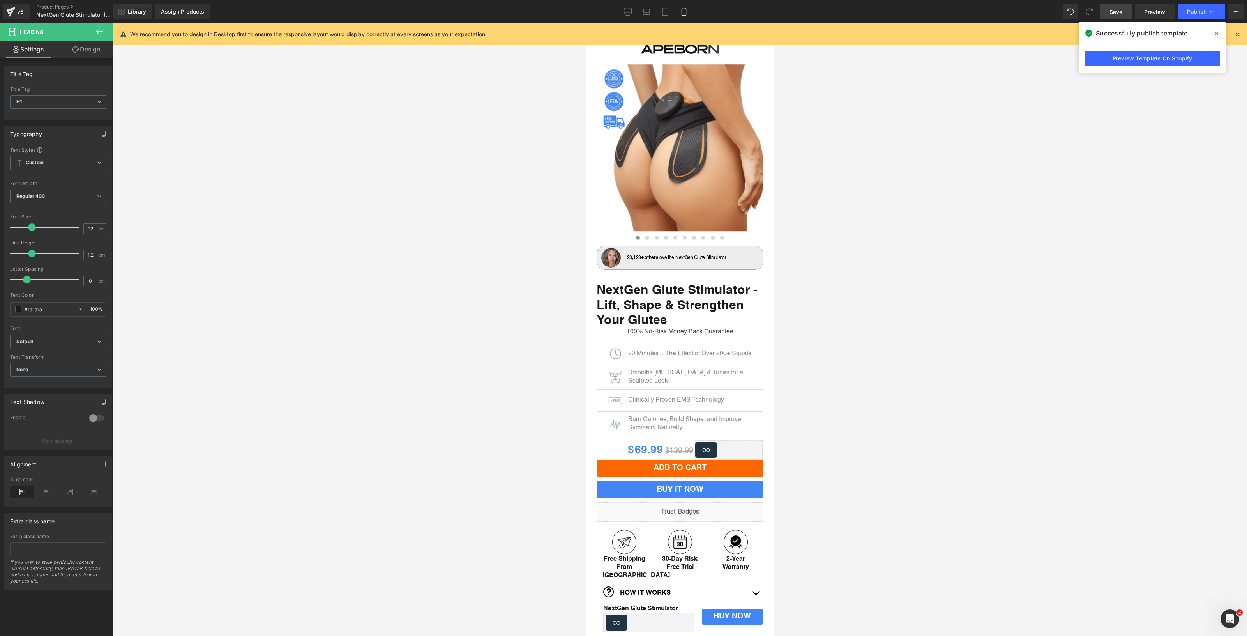
drag, startPoint x: 51, startPoint y: 489, endPoint x: 95, endPoint y: 485, distance: 43.4
click at [51, 489] on icon at bounding box center [46, 492] width 24 height 12
click at [1130, 382] on div at bounding box center [680, 329] width 1135 height 612
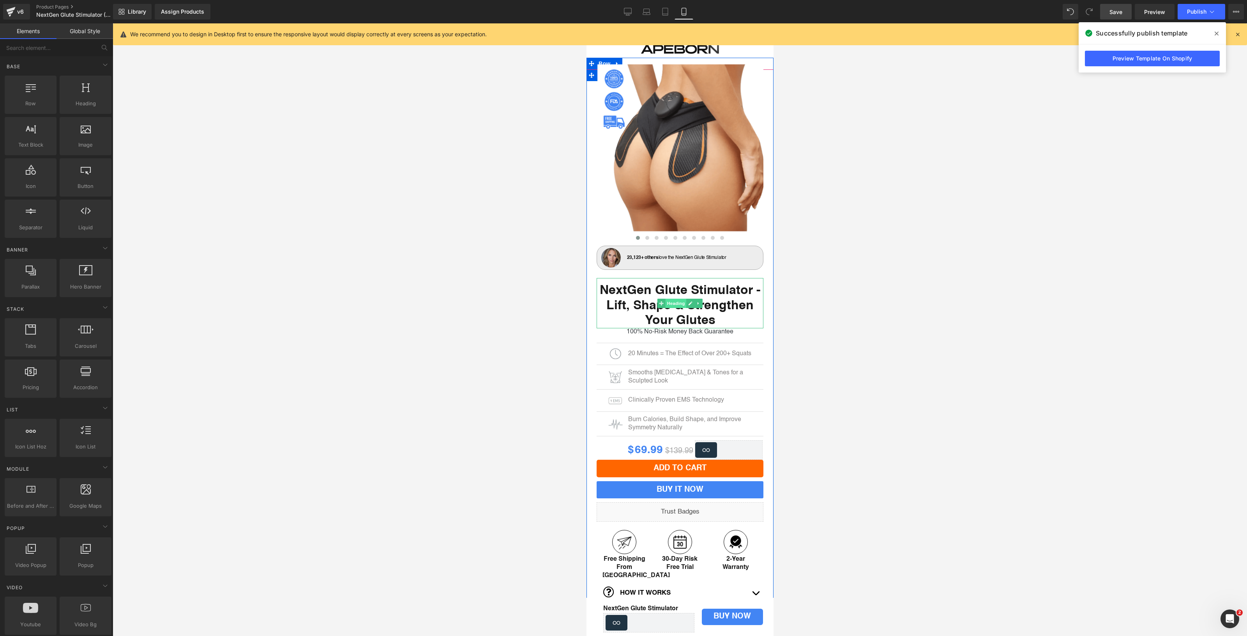
click at [674, 299] on span "Heading" at bounding box center [675, 303] width 21 height 9
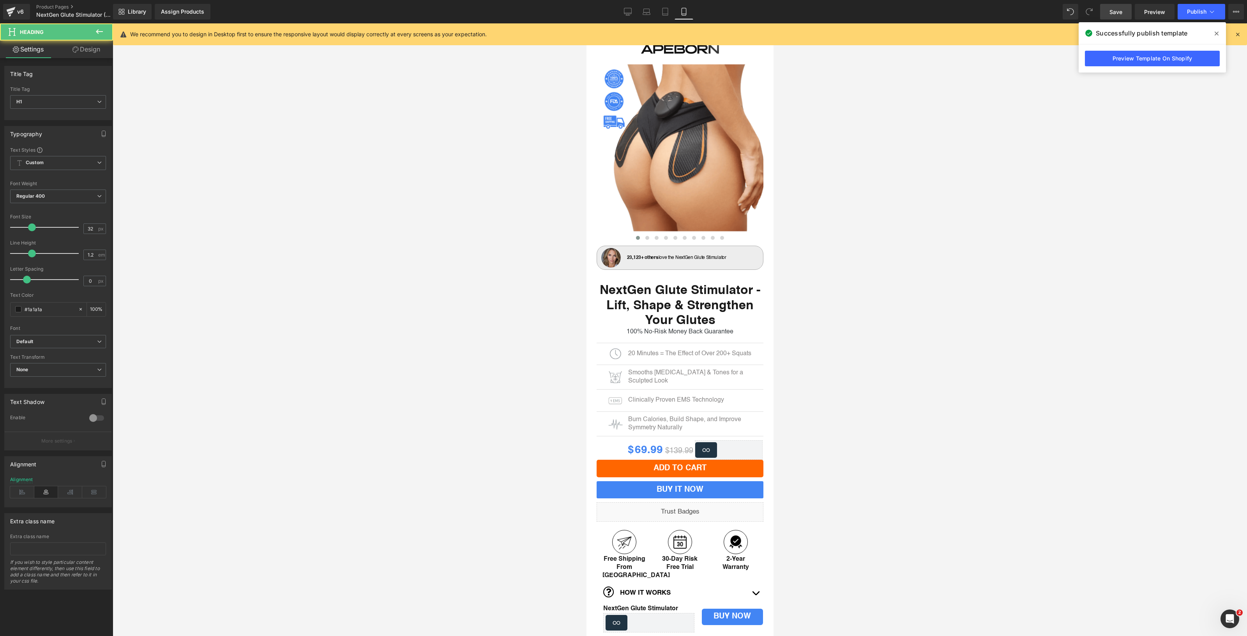
click at [83, 37] on span "Heading" at bounding box center [47, 31] width 78 height 17
click at [86, 43] on link "Design" at bounding box center [86, 50] width 57 height 18
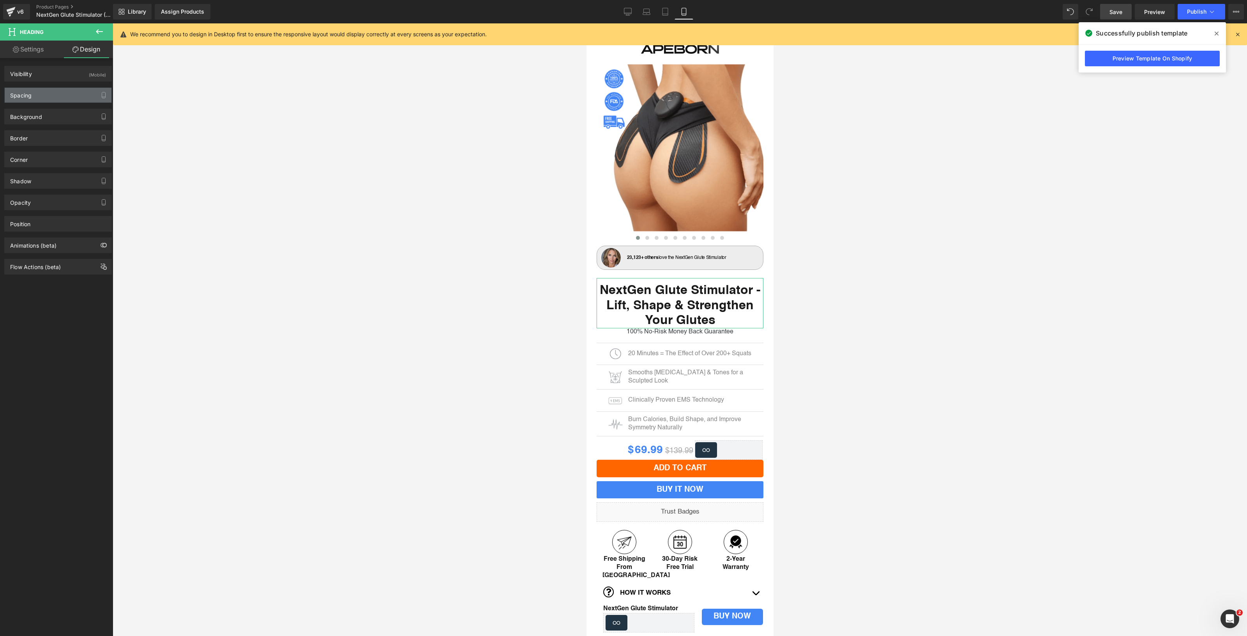
click at [61, 92] on div "Spacing" at bounding box center [58, 95] width 107 height 15
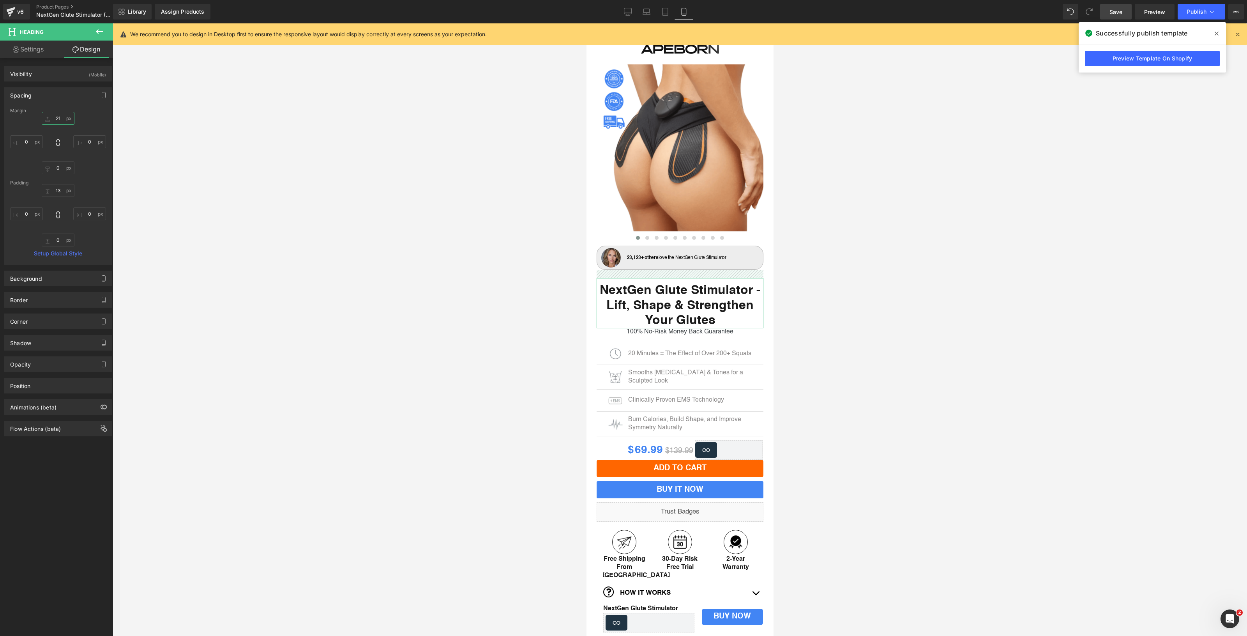
click at [60, 122] on input "21" at bounding box center [58, 118] width 33 height 13
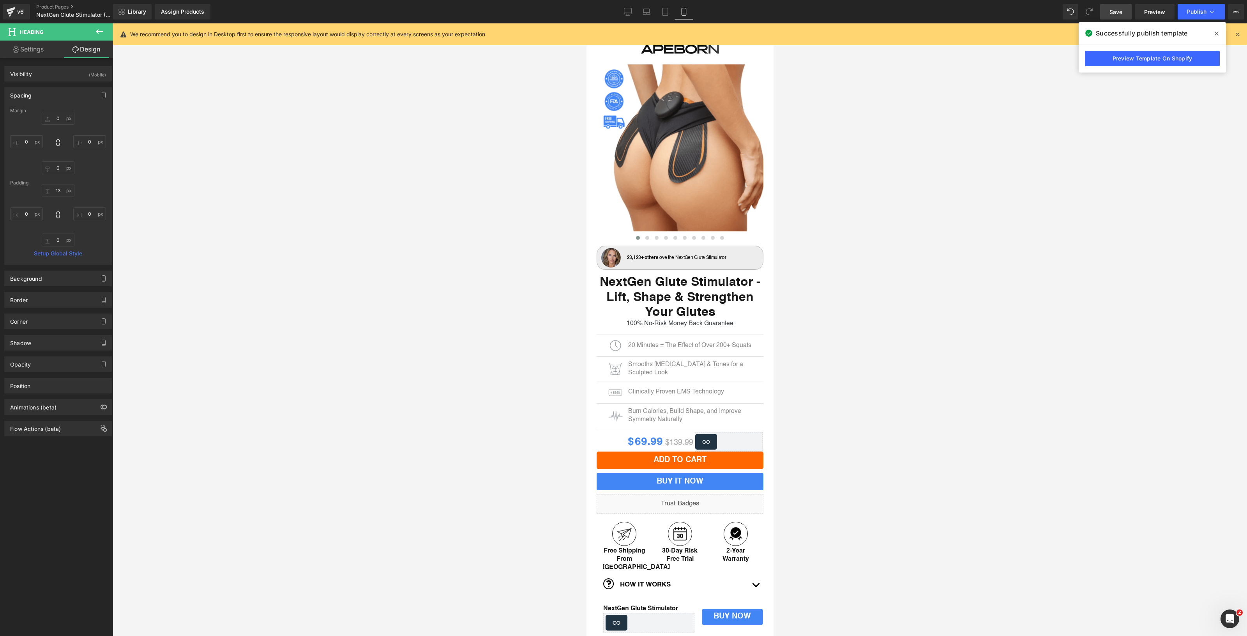
click at [1154, 316] on div at bounding box center [680, 329] width 1135 height 612
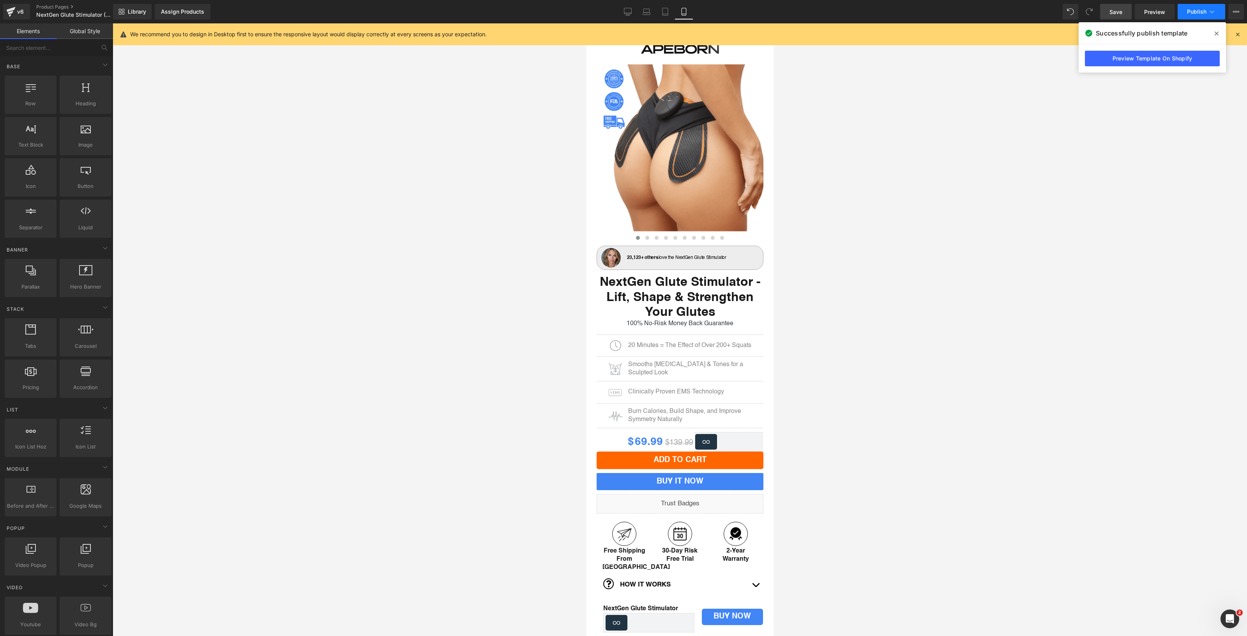
click at [1187, 16] on button "Publish" at bounding box center [1202, 12] width 48 height 16
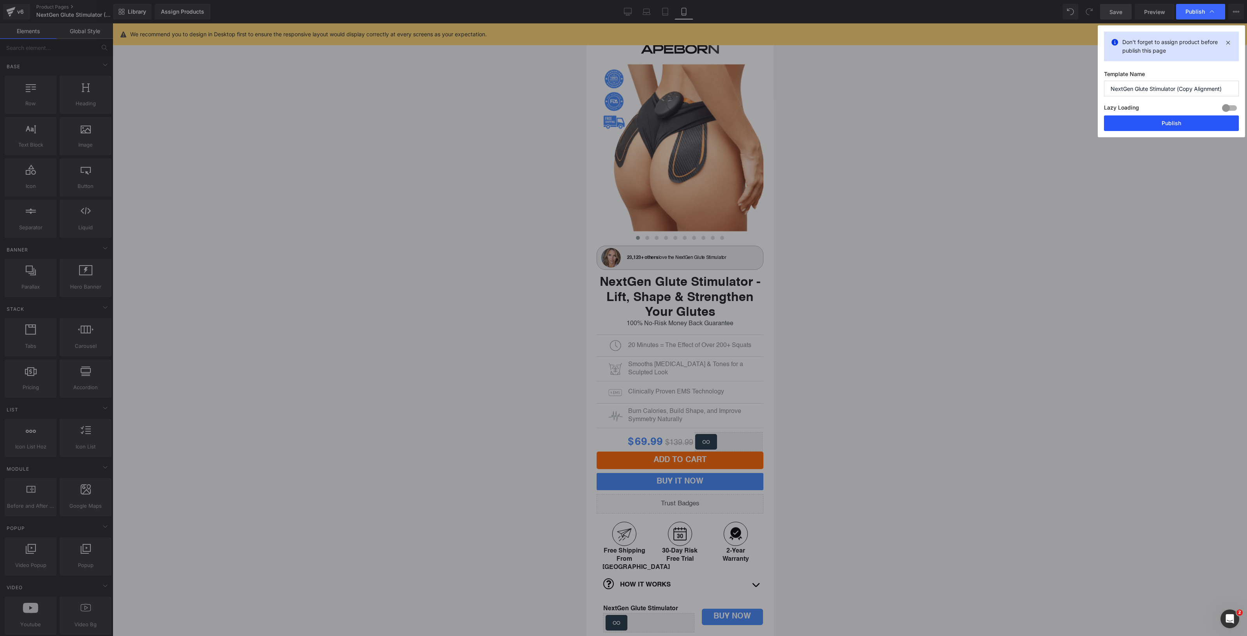
click at [1168, 129] on button "Publish" at bounding box center [1171, 123] width 135 height 16
